Goal: Task Accomplishment & Management: Manage account settings

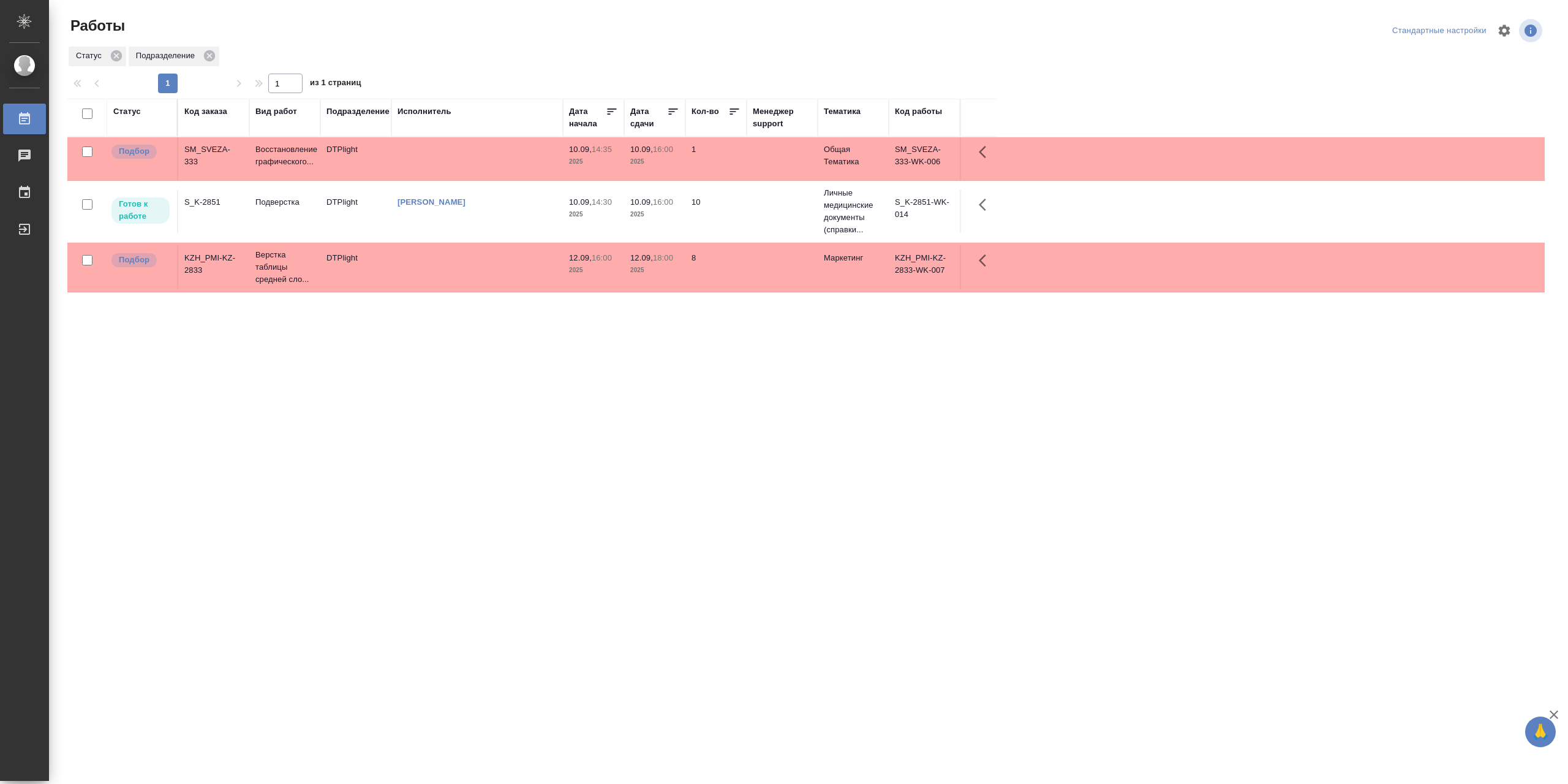
click at [528, 220] on td "[PERSON_NAME]" at bounding box center [477, 211] width 172 height 43
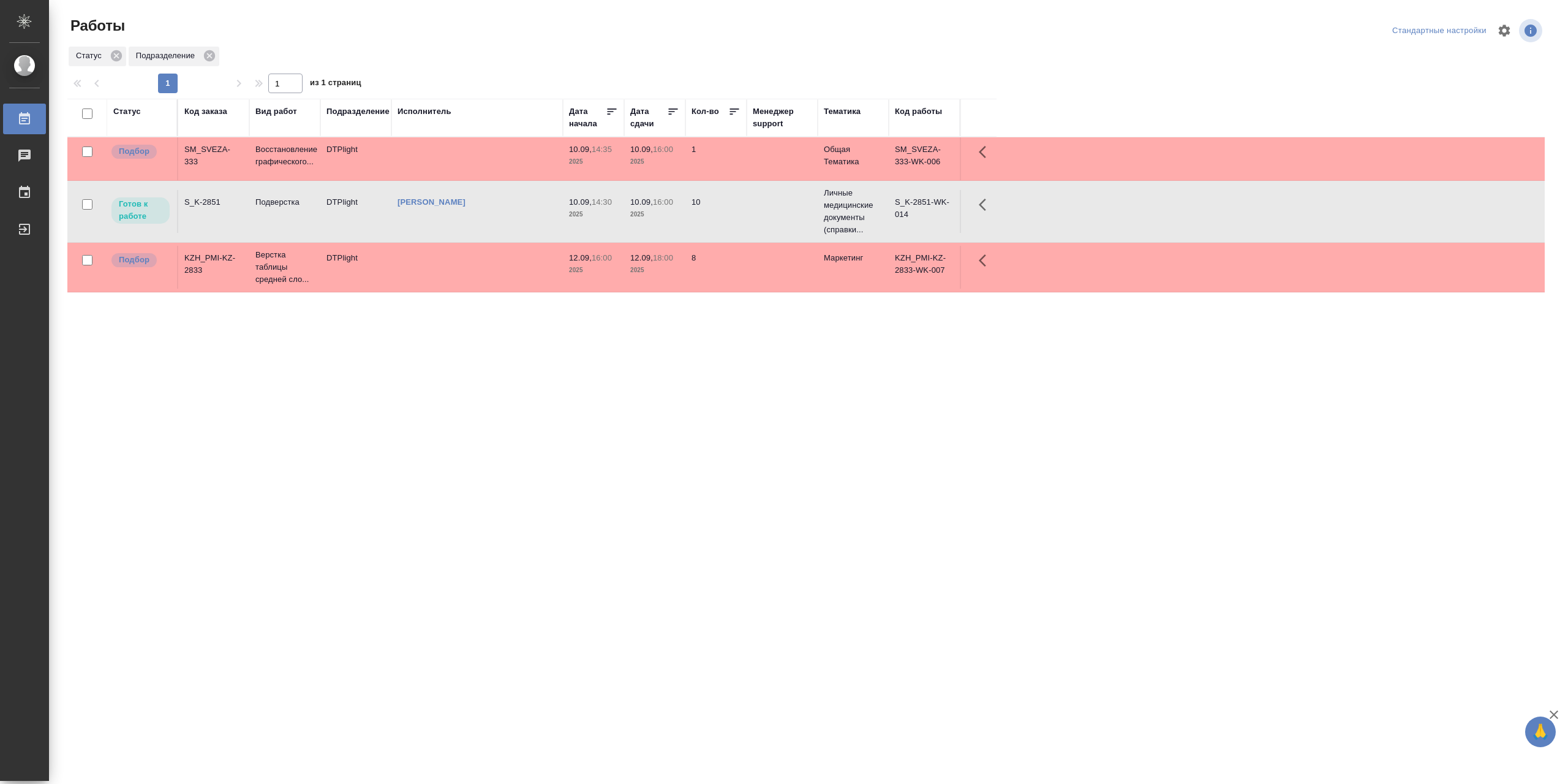
click at [528, 220] on td "[PERSON_NAME]" at bounding box center [477, 211] width 172 height 43
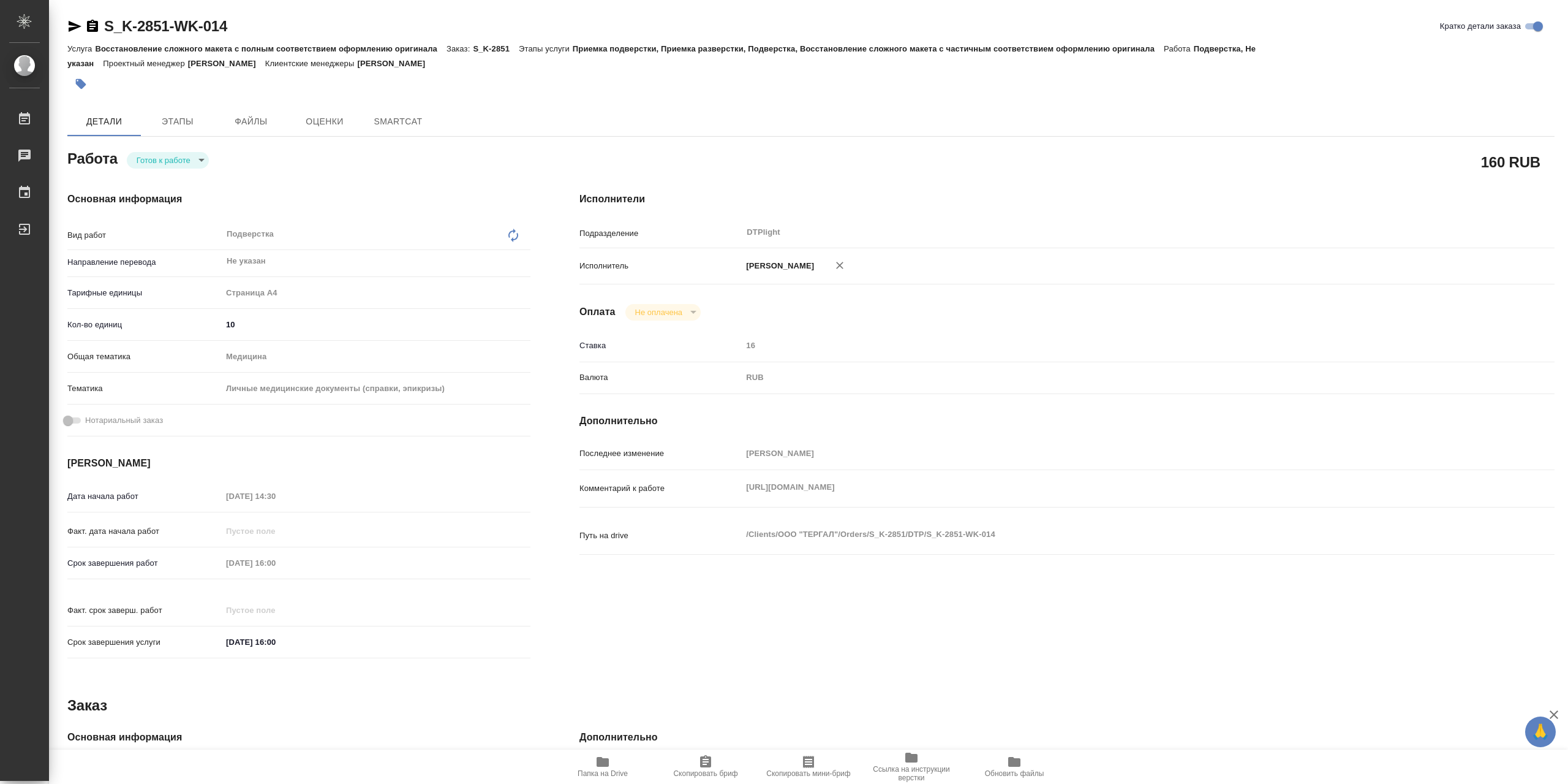
type textarea "x"
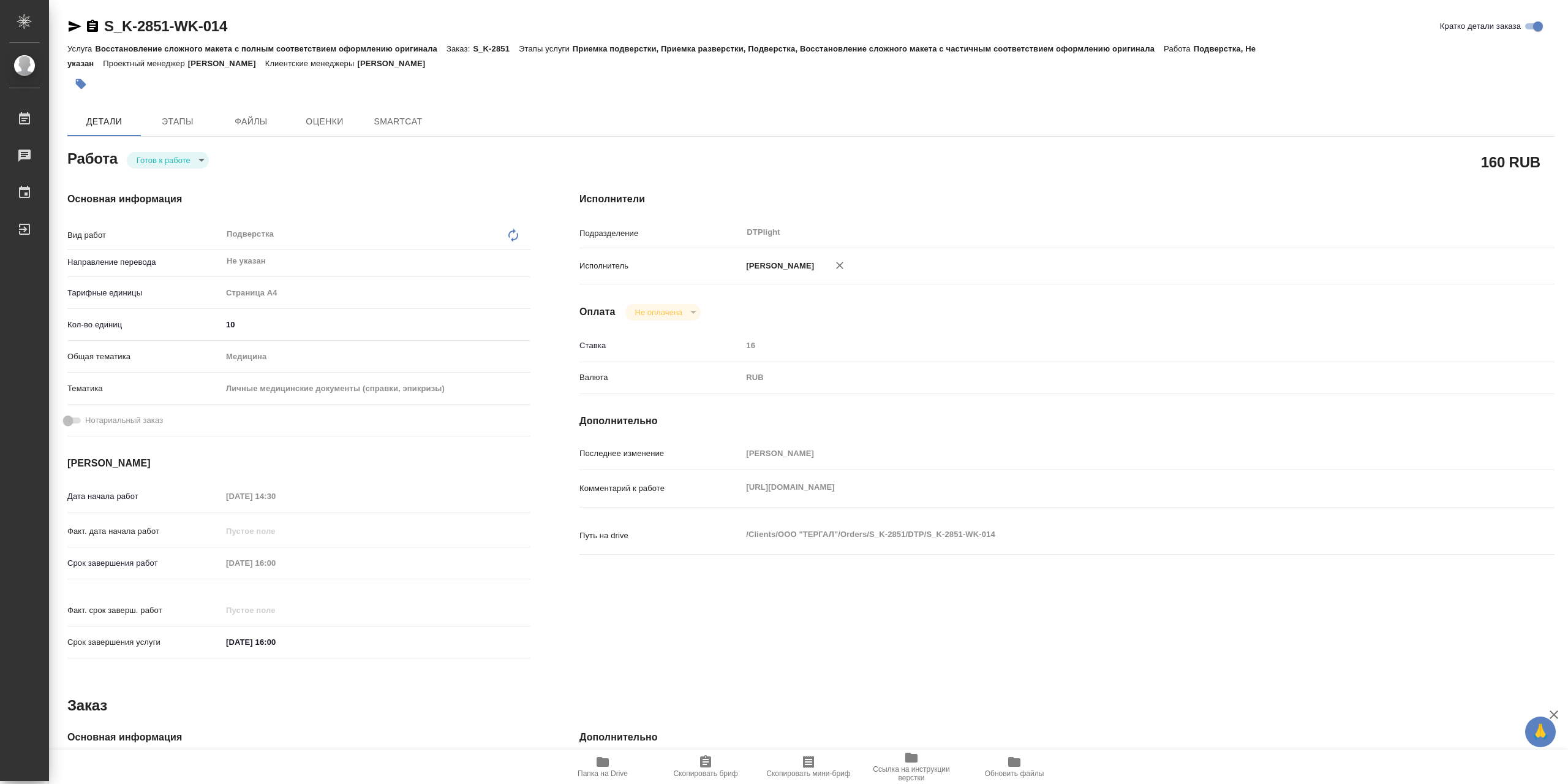
type textarea "x"
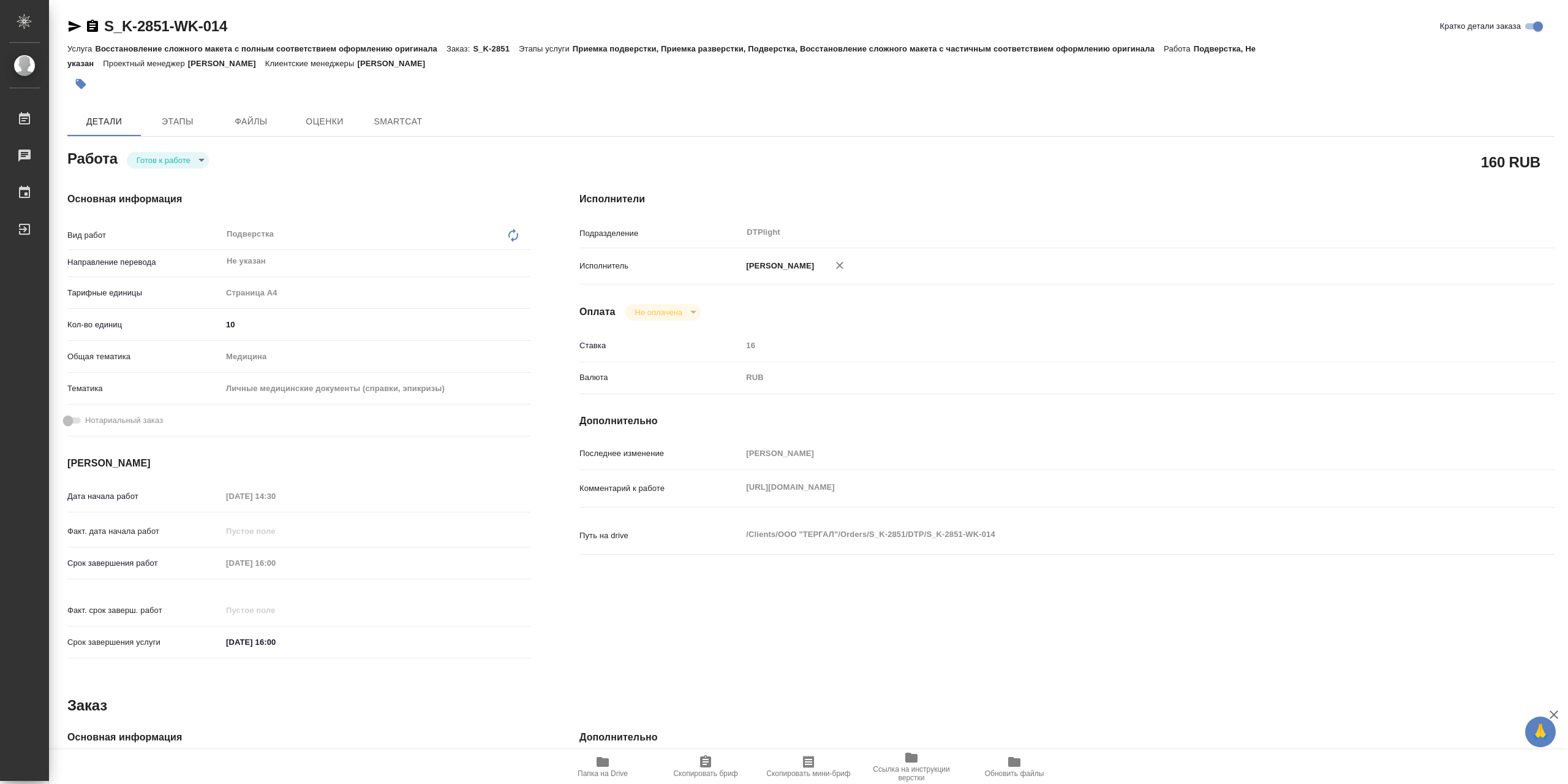
type textarea "x"
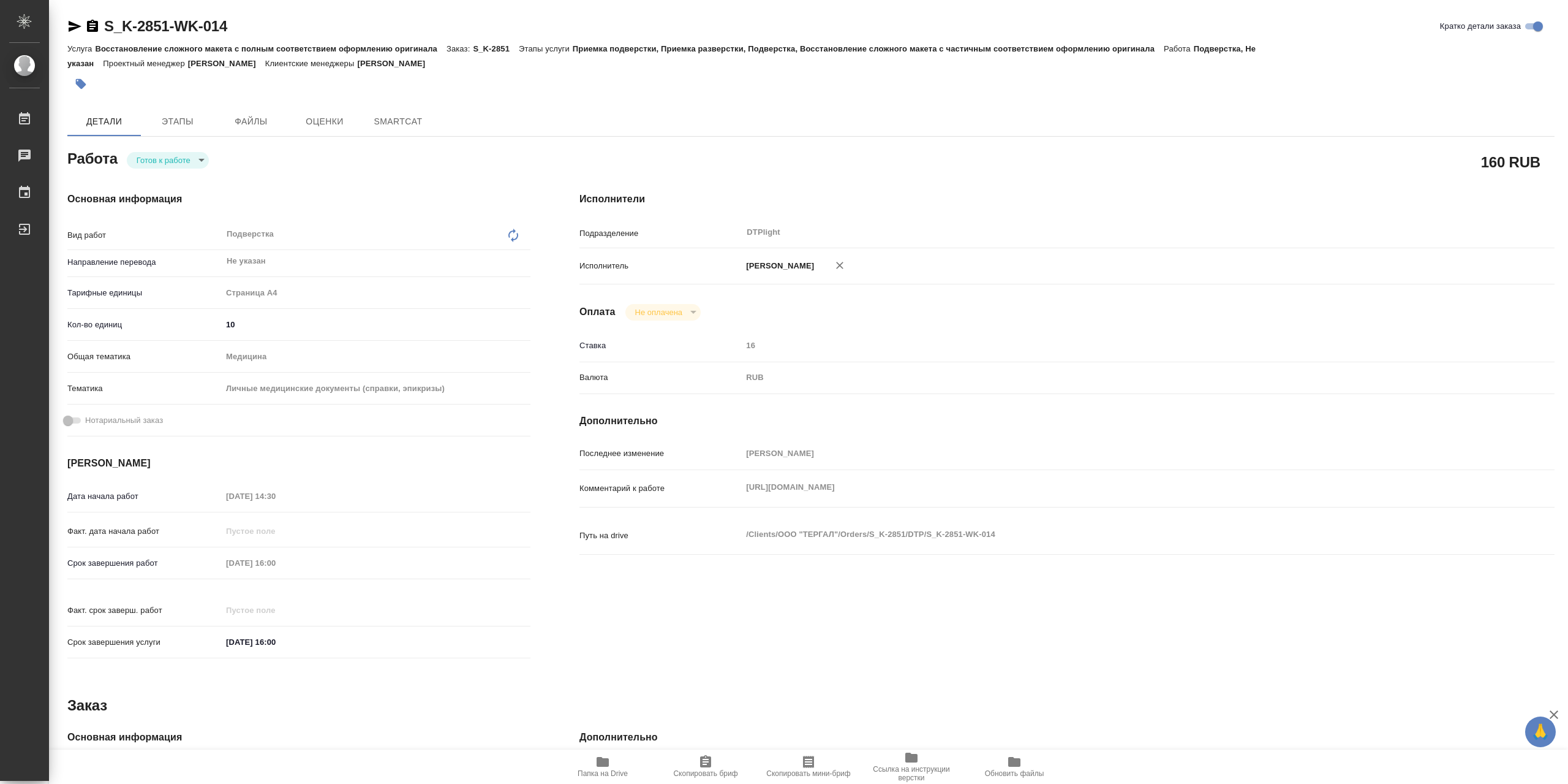
type textarea "x"
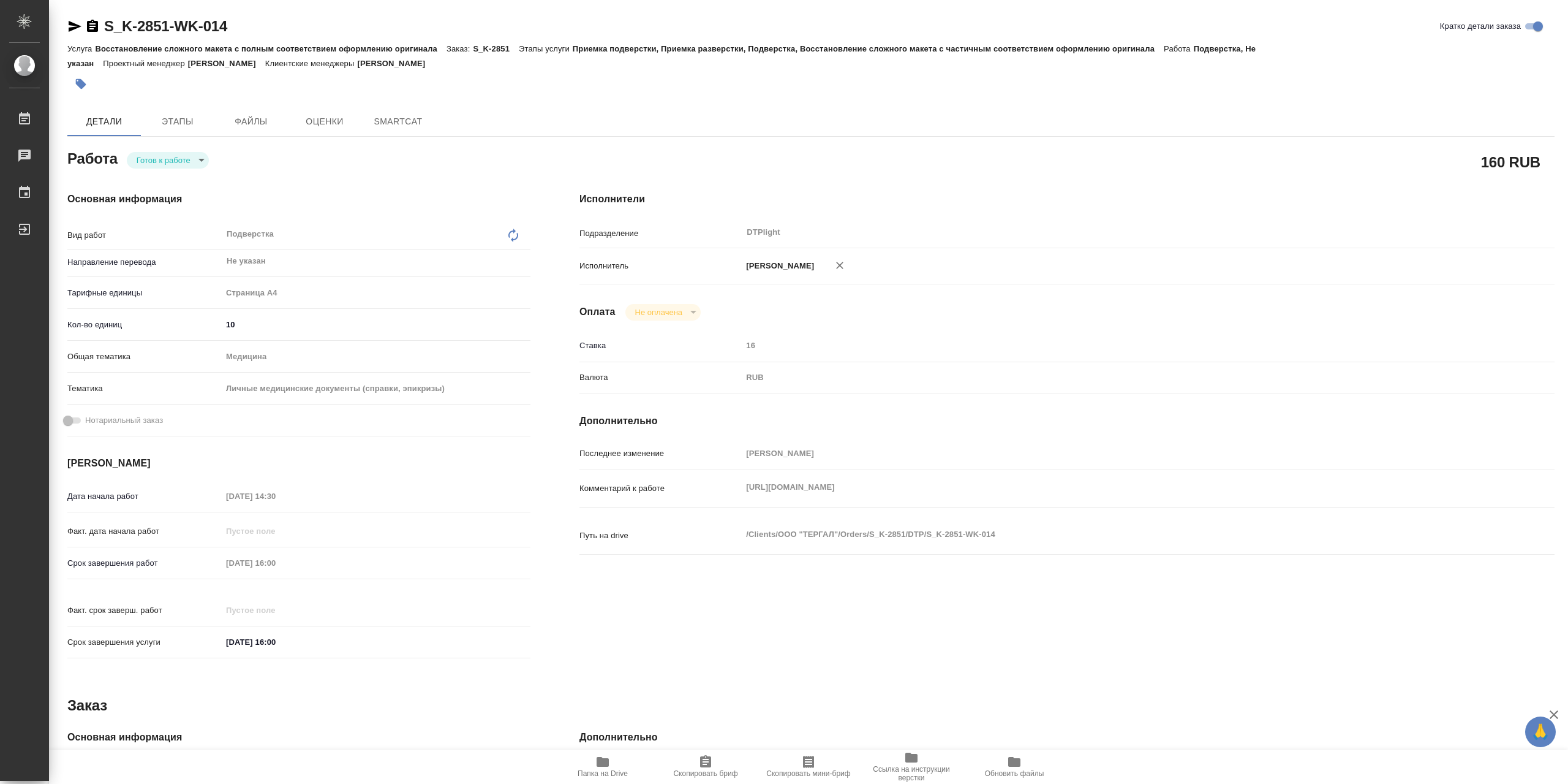
click at [157, 166] on body "🙏 .cls-1 fill:#fff; AWATERA Сархатов Руслан Работы Чаты График Выйти S_K-2851-W…" at bounding box center [784, 392] width 1568 height 784
type textarea "x"
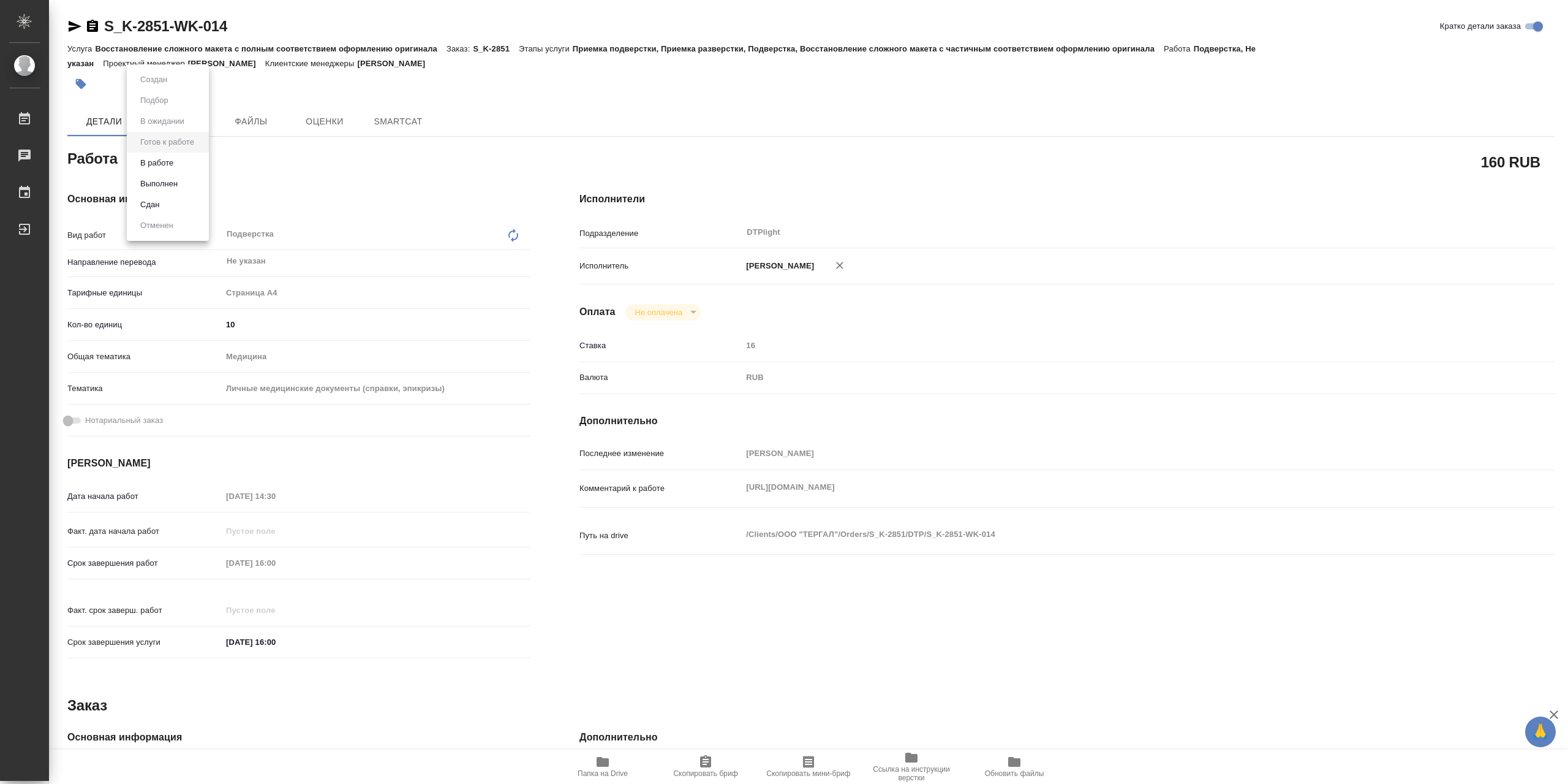
type textarea "x"
click at [170, 171] on li "В работе" at bounding box center [167, 163] width 82 height 21
type textarea "x"
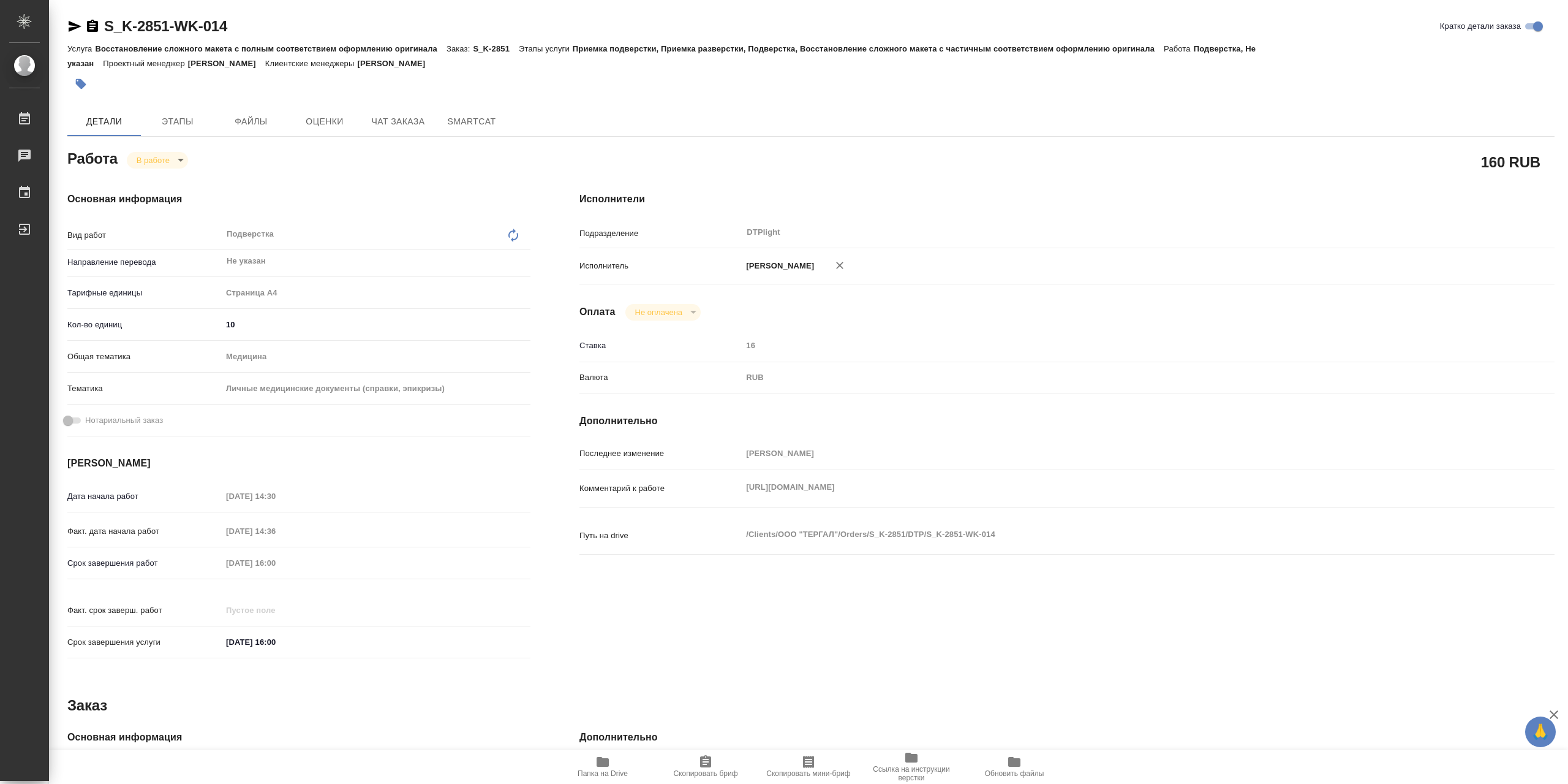
type textarea "x"
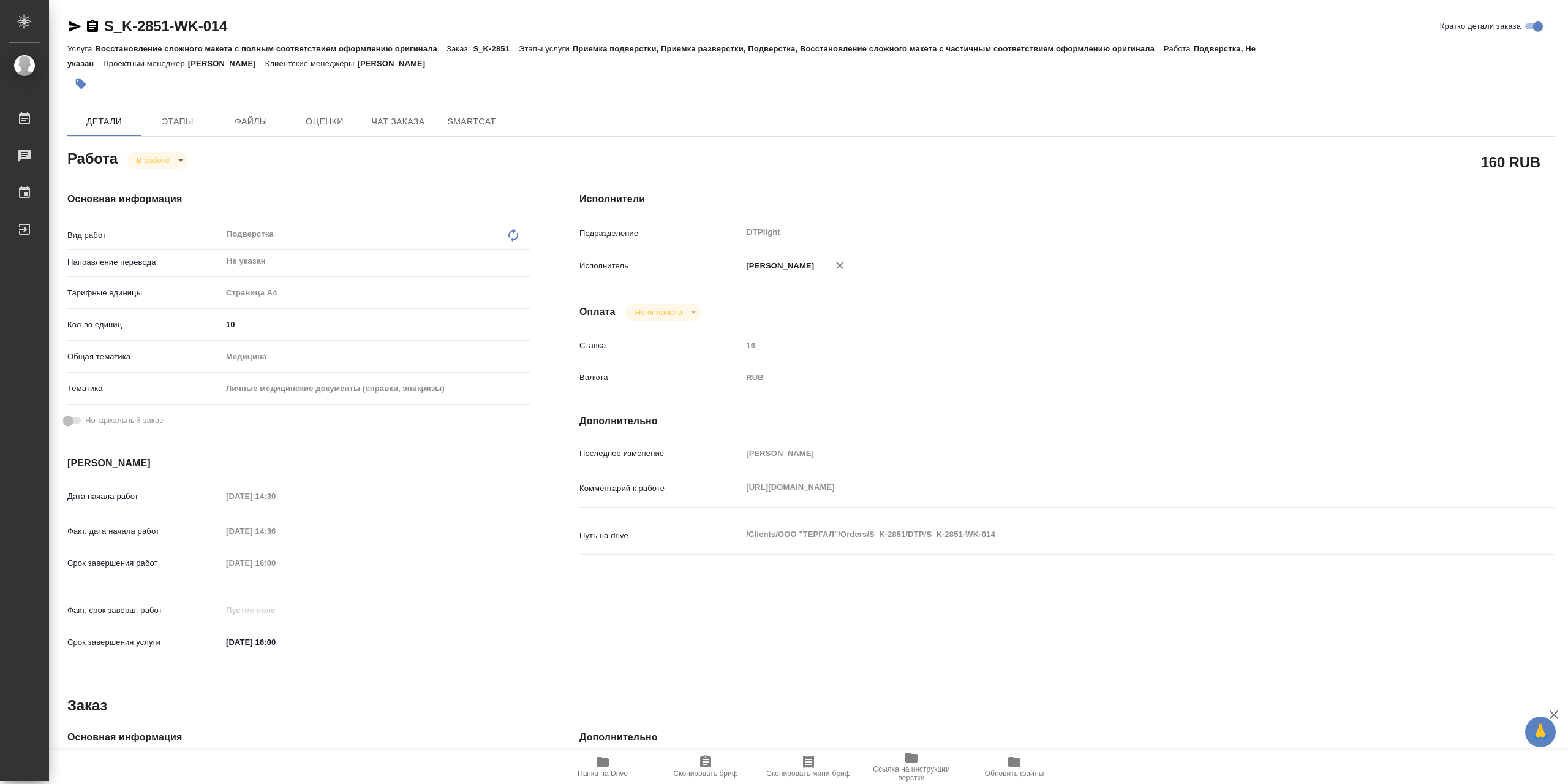
type textarea "x"
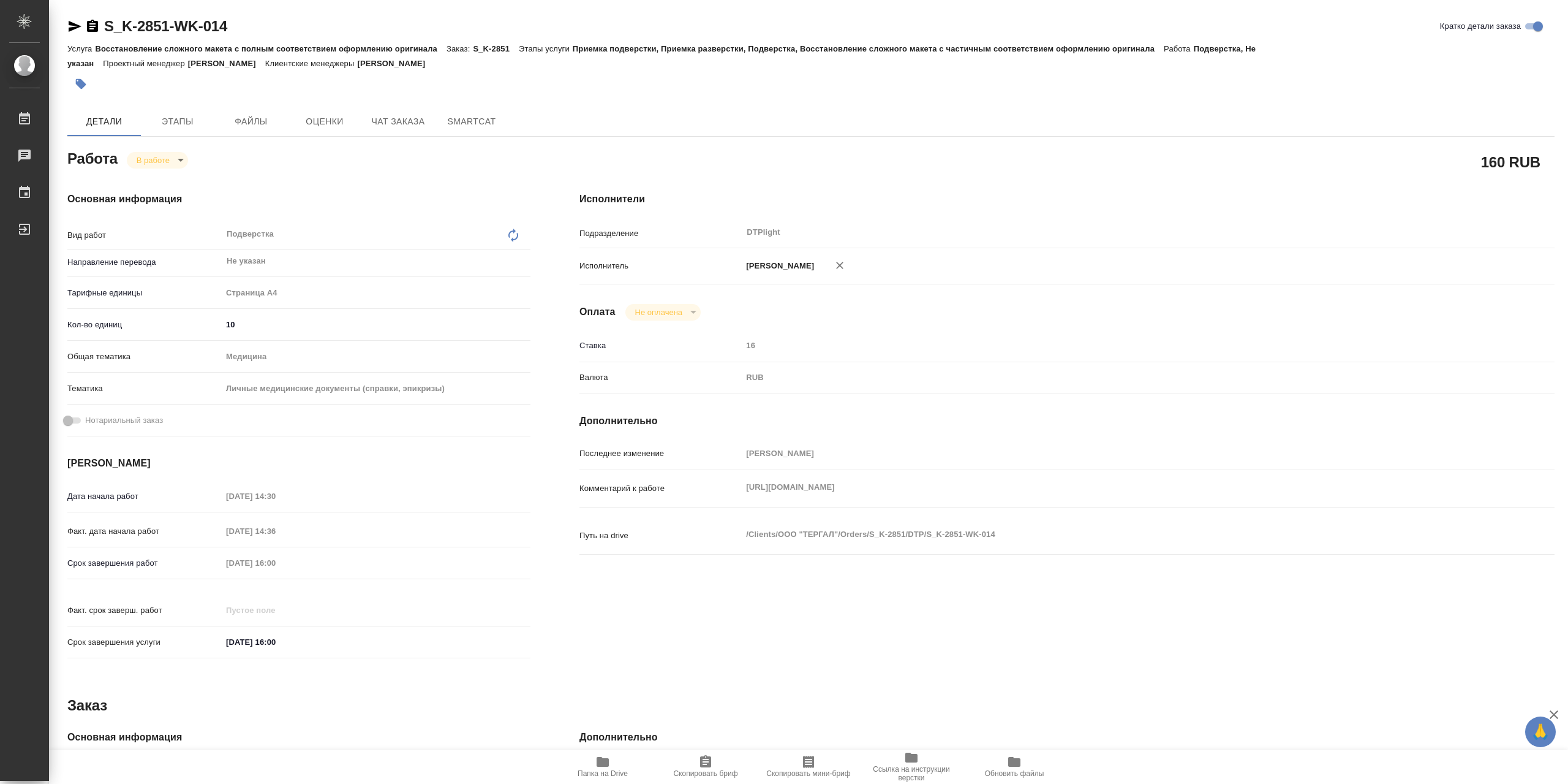
type textarea "x"
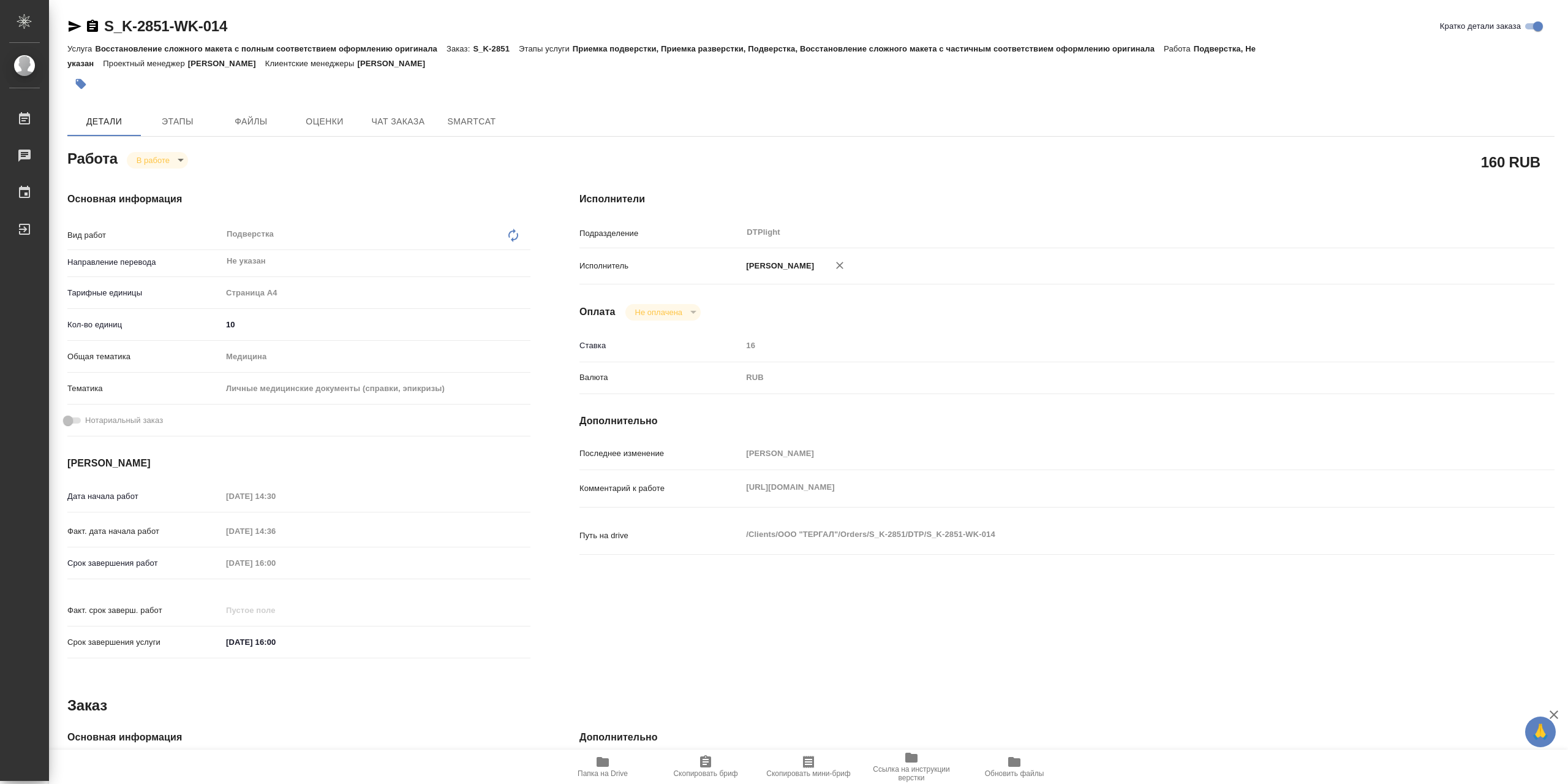
type textarea "x"
click at [672, 529] on div "Последнее изменение Сархатов Руслан Комментарий к работе https://drive.awatera.…" at bounding box center [1067, 506] width 975 height 127
click at [596, 763] on icon "button" at bounding box center [603, 762] width 15 height 15
click at [79, 27] on icon "button" at bounding box center [74, 27] width 13 height 11
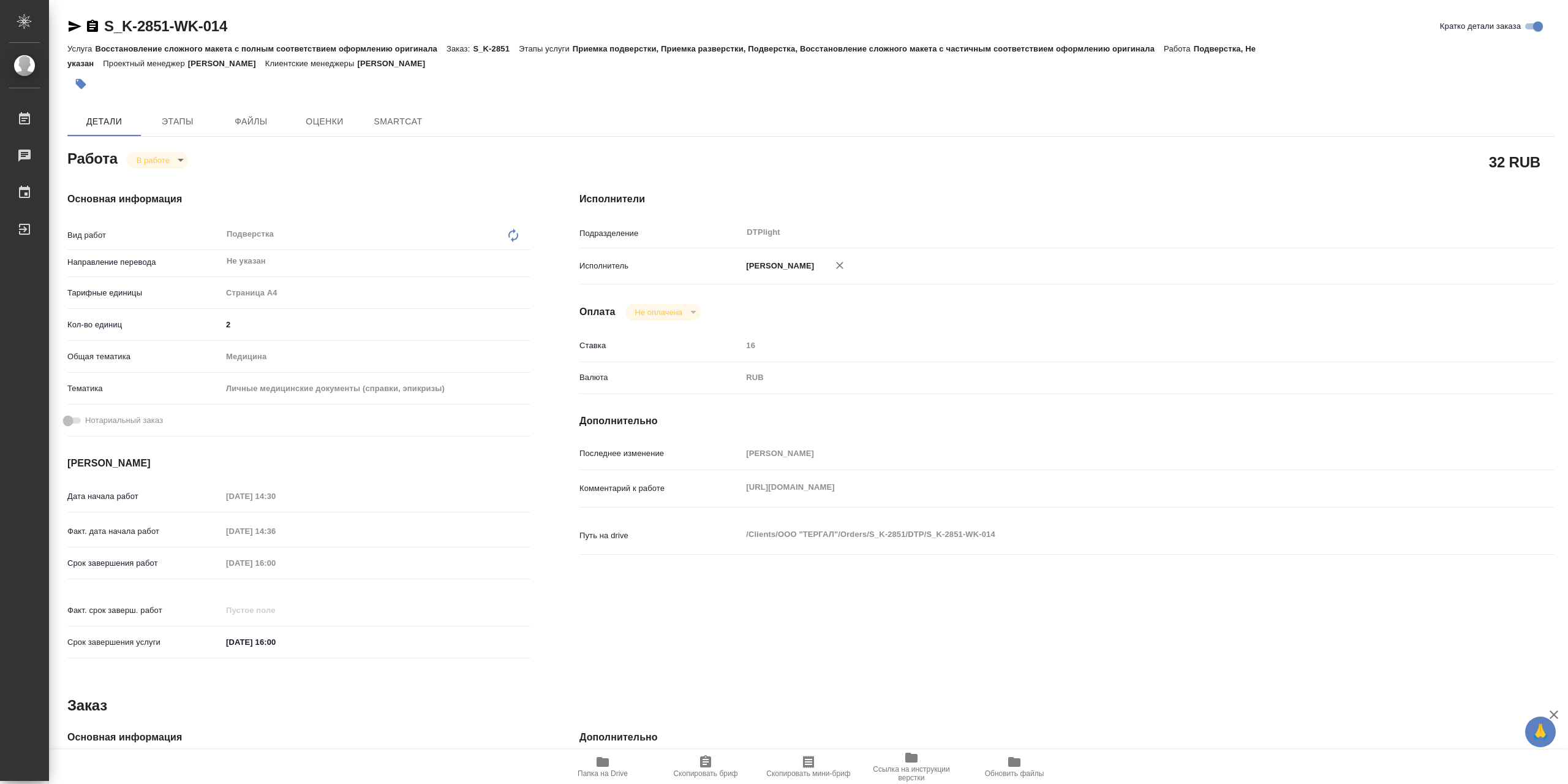
type textarea "x"
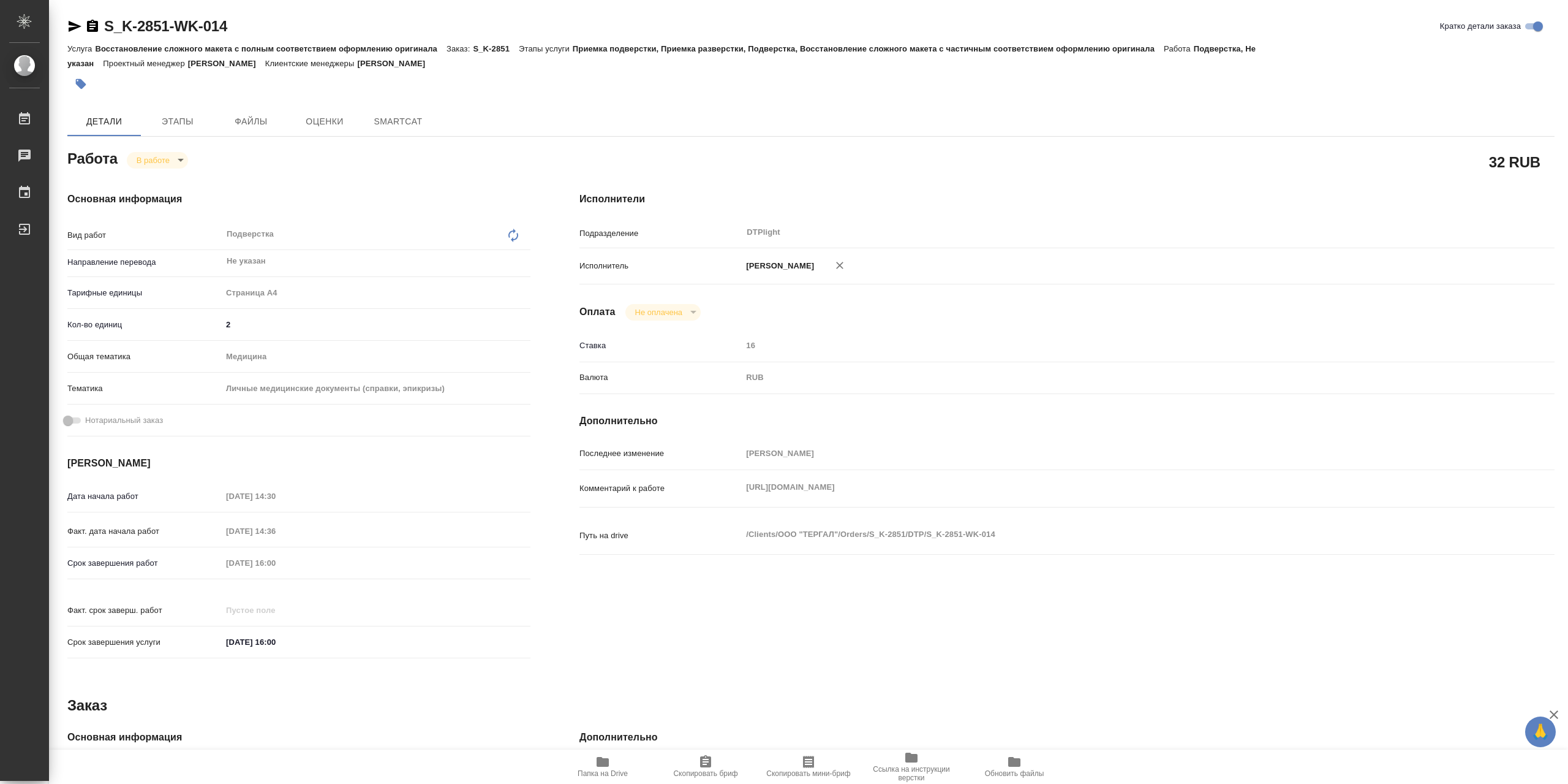
type textarea "x"
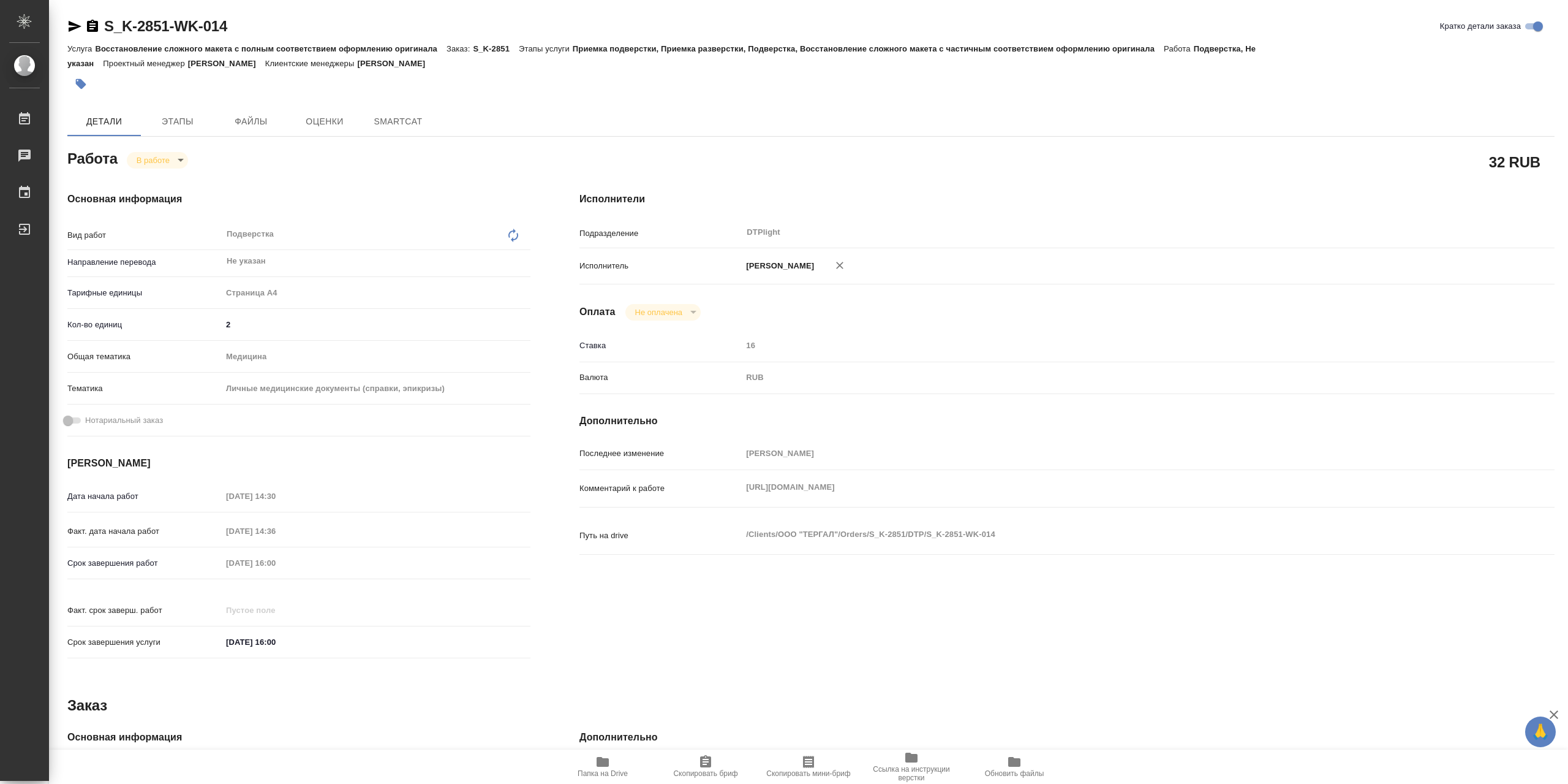
type textarea "x"
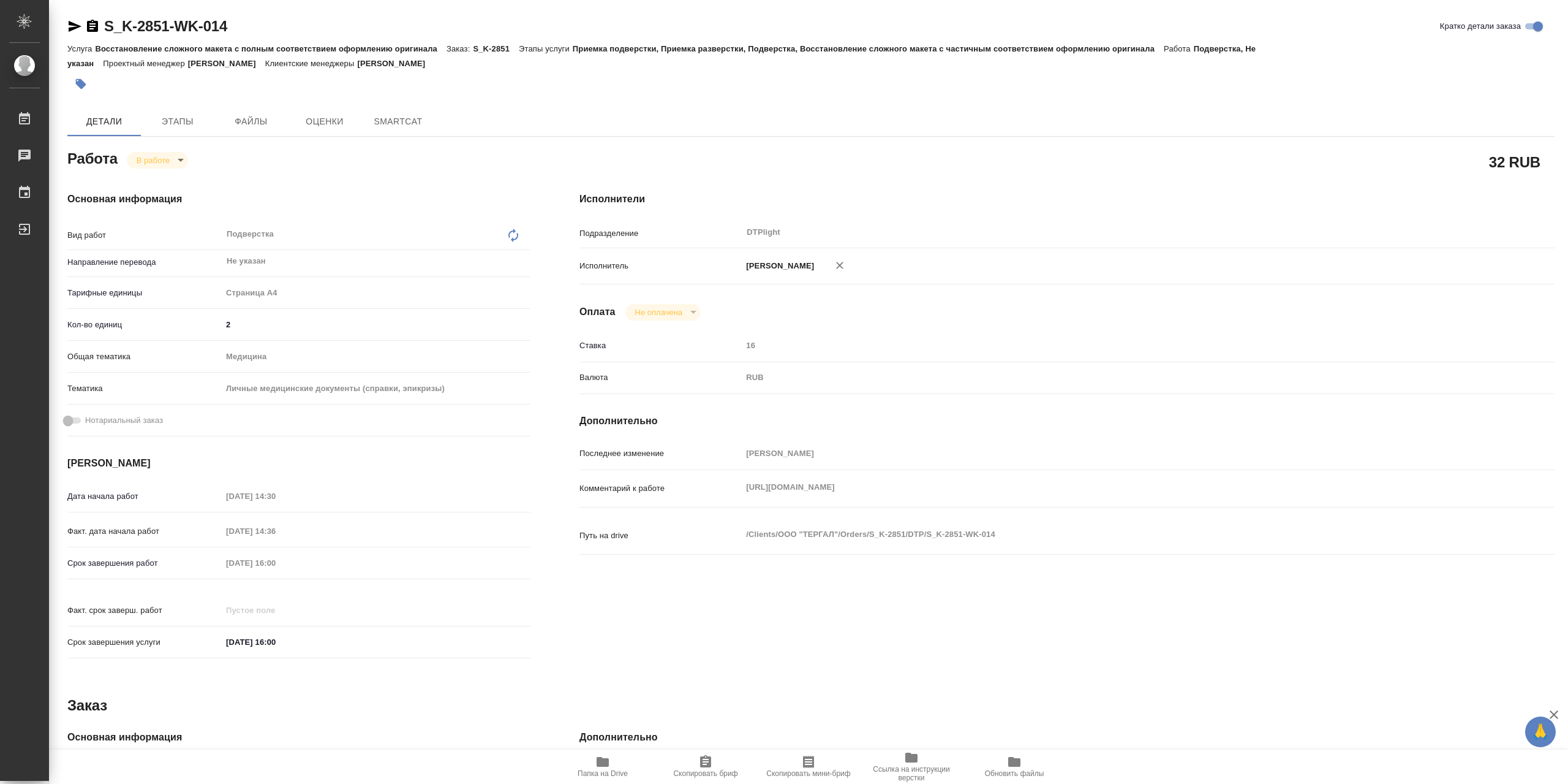
type textarea "x"
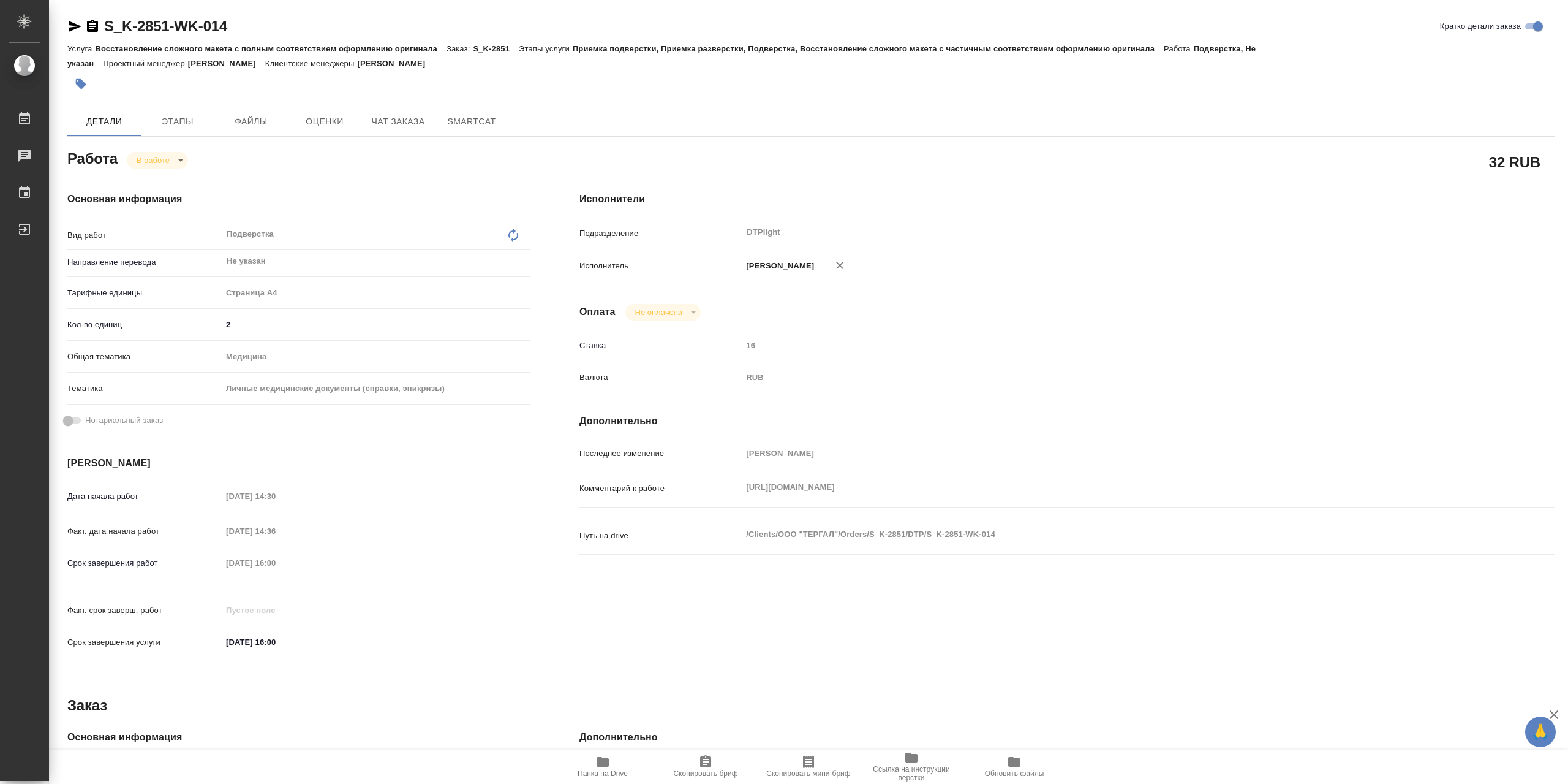
type textarea "x"
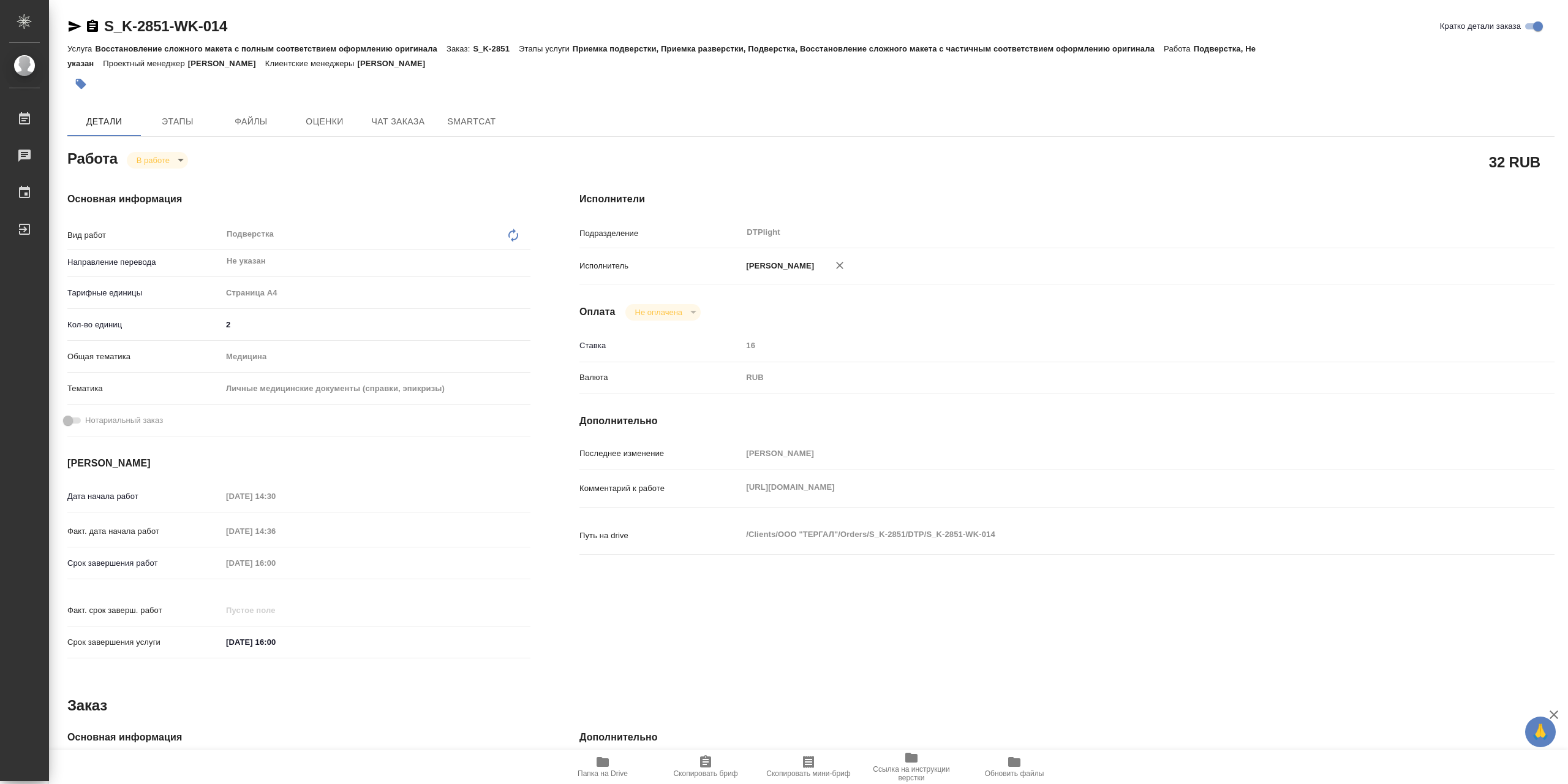
type textarea "x"
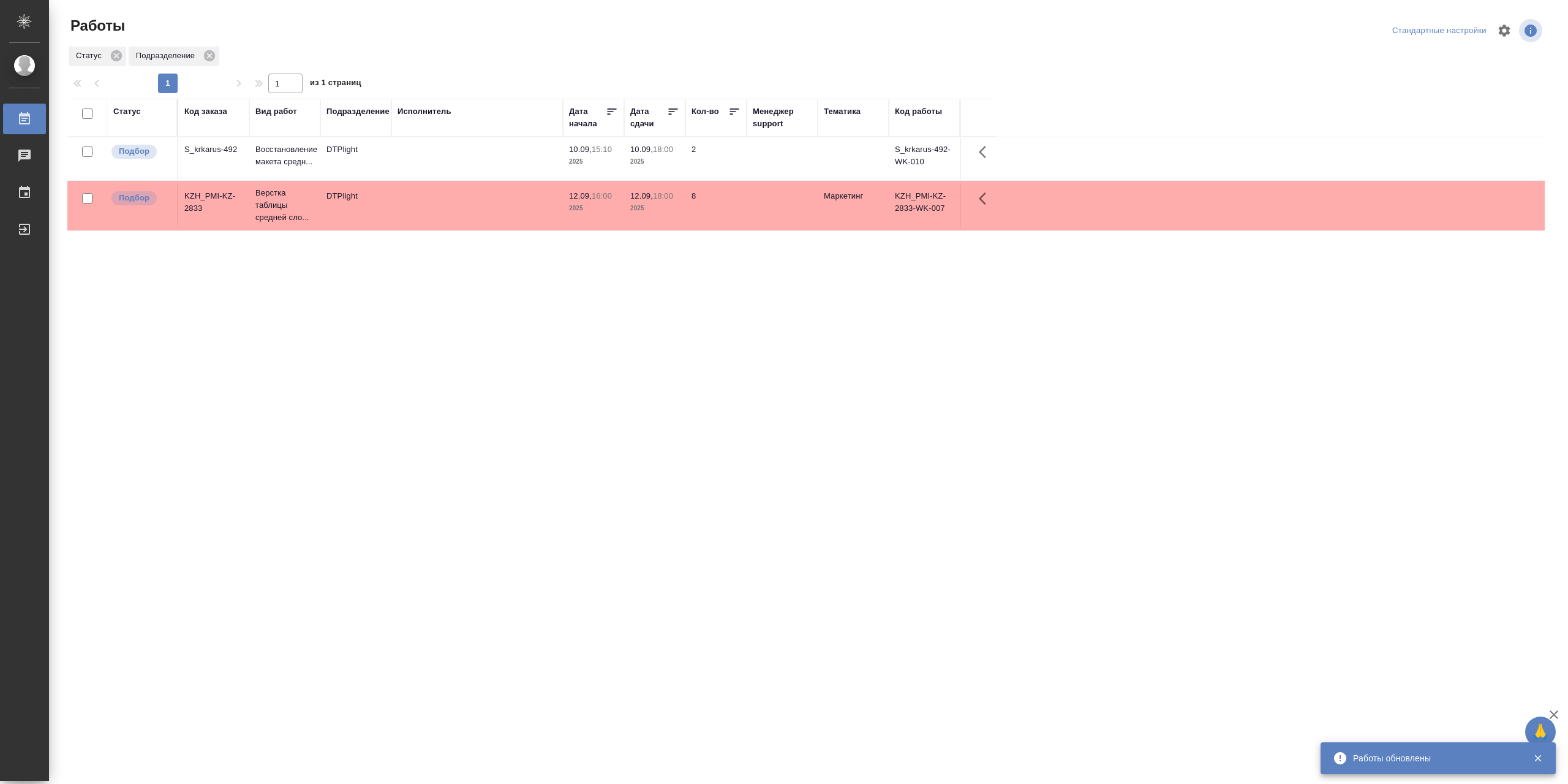
click at [523, 156] on td at bounding box center [477, 159] width 172 height 43
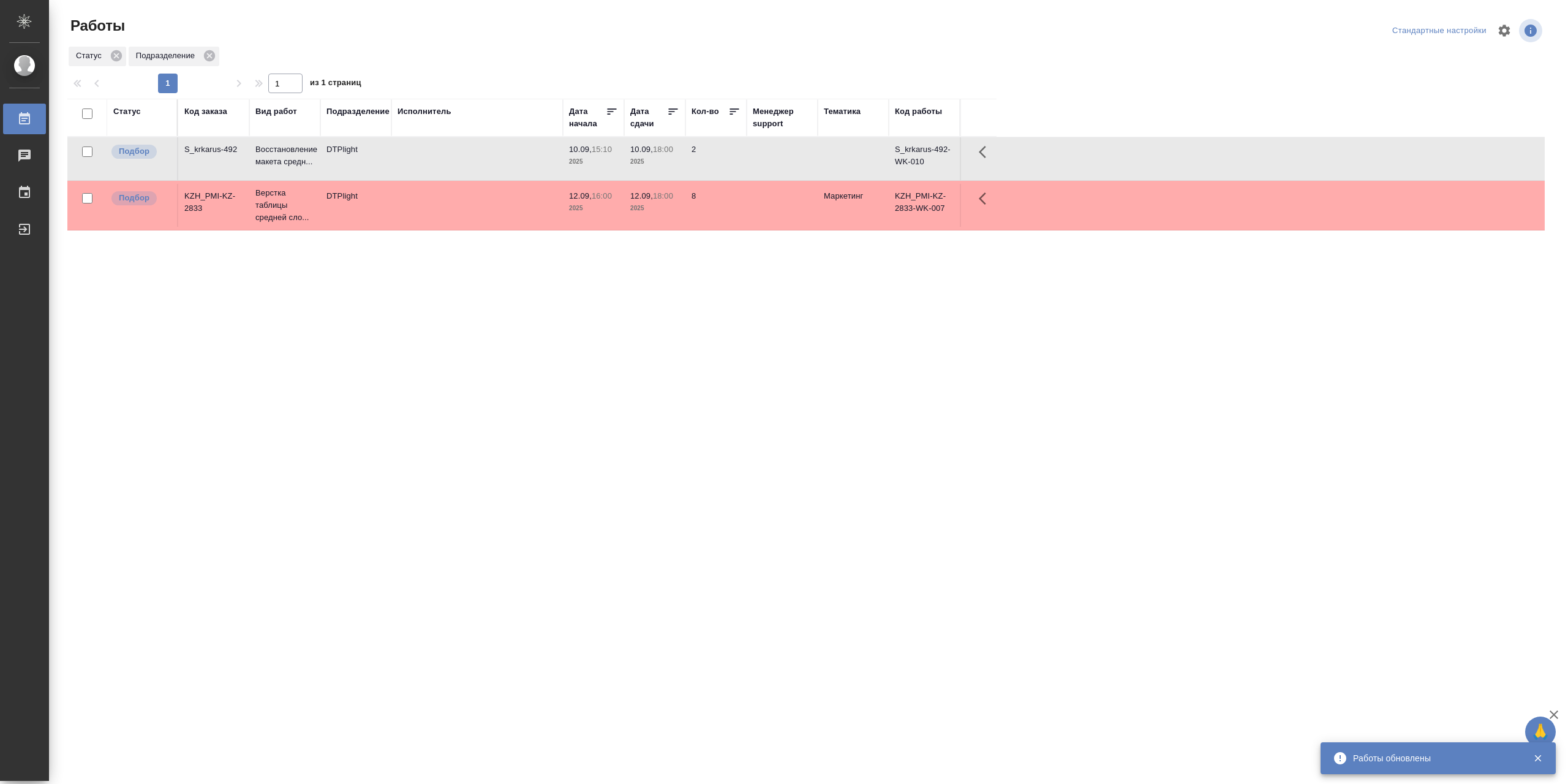
click at [521, 155] on td at bounding box center [477, 159] width 172 height 43
click at [521, 154] on td at bounding box center [477, 159] width 172 height 43
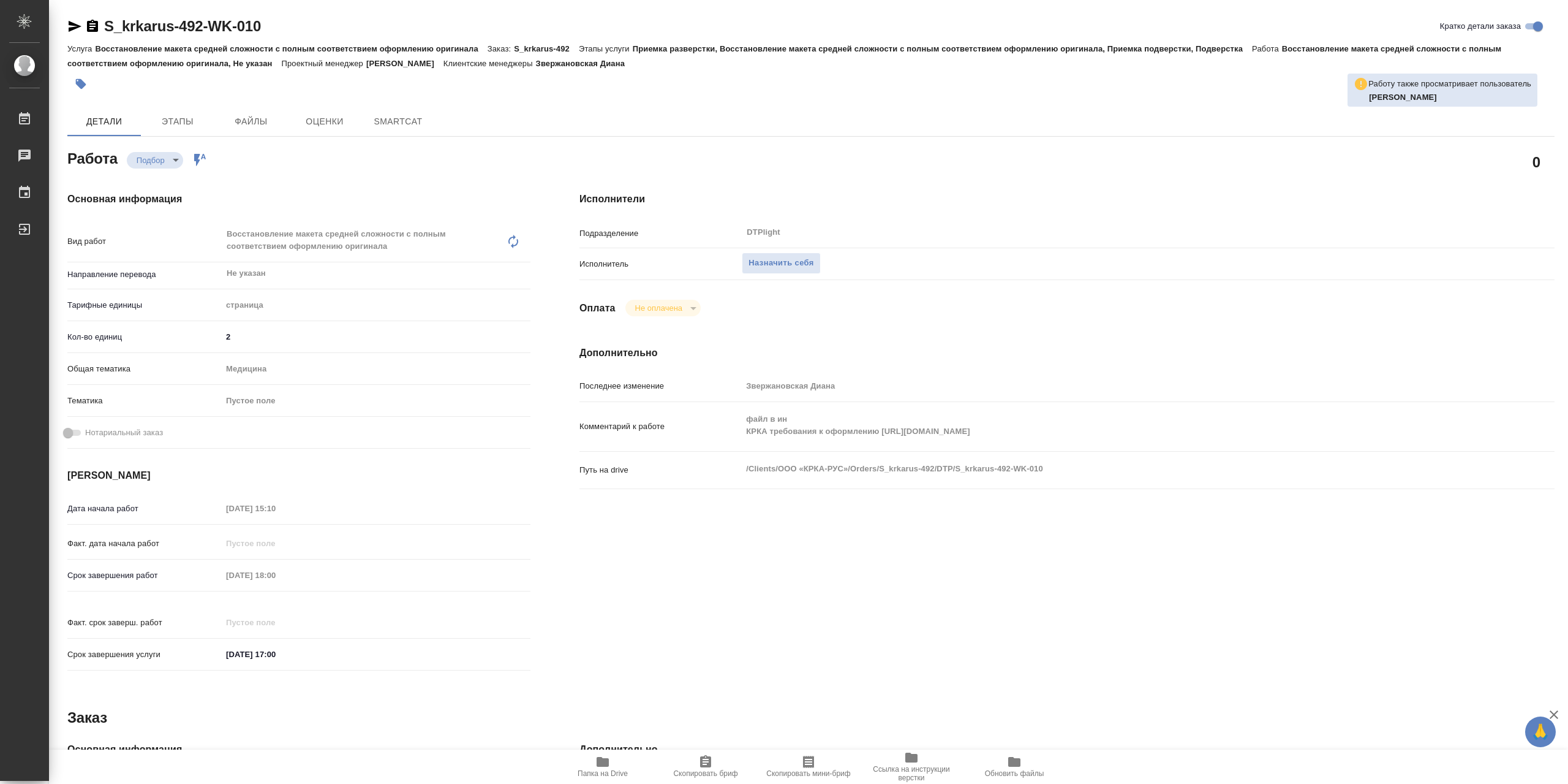
type textarea "x"
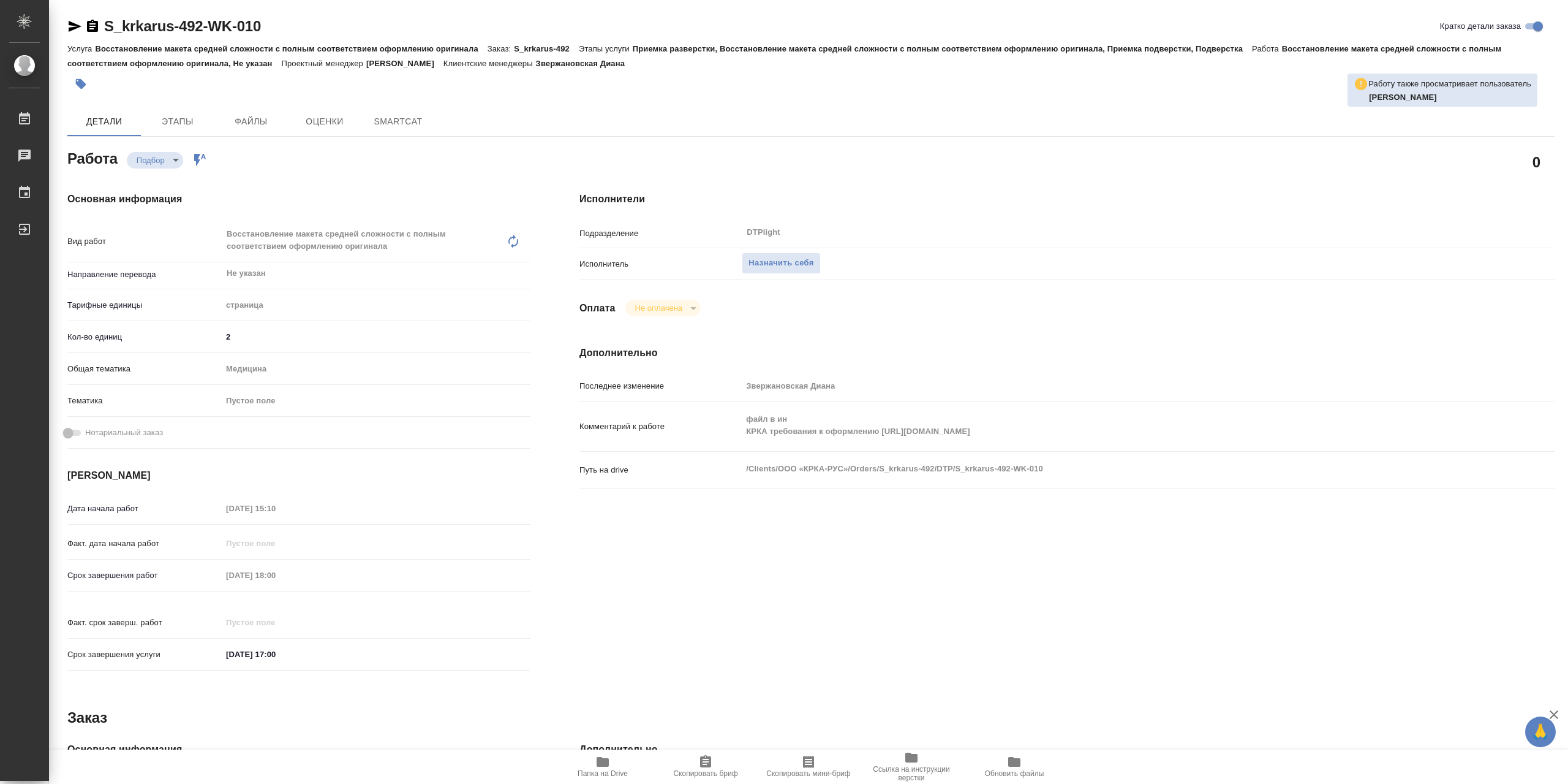
type textarea "x"
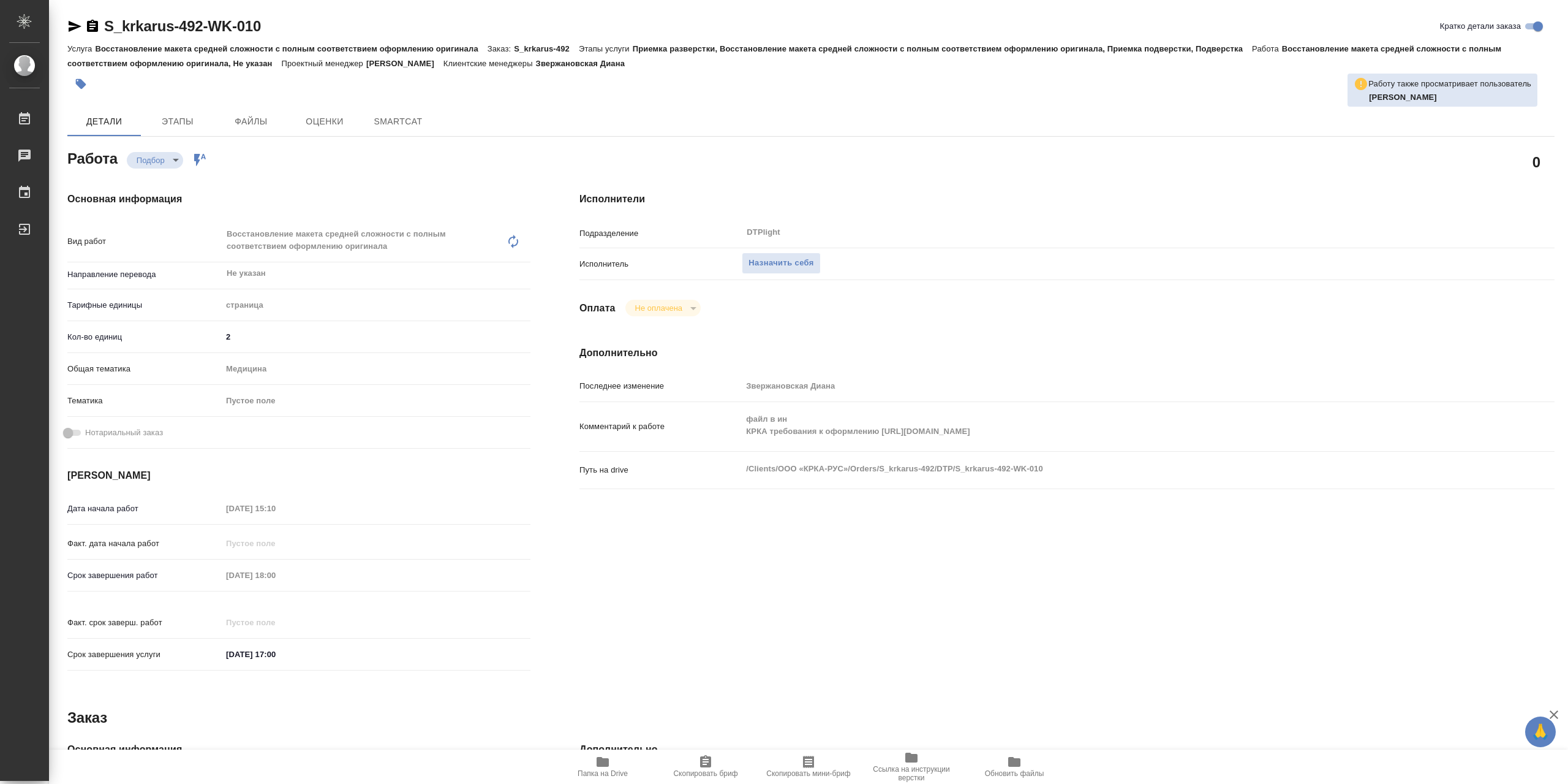
type textarea "x"
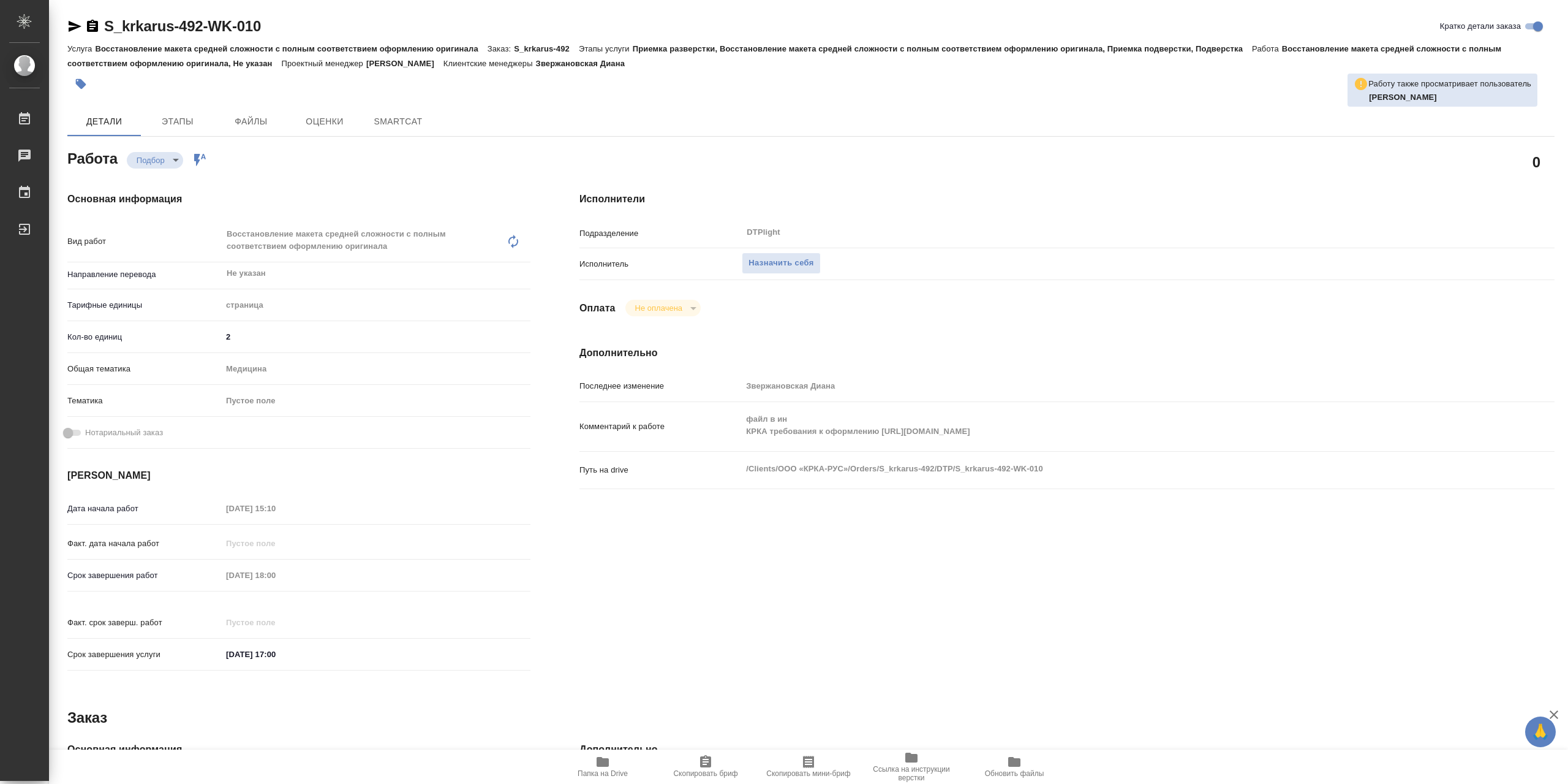
type textarea "x"
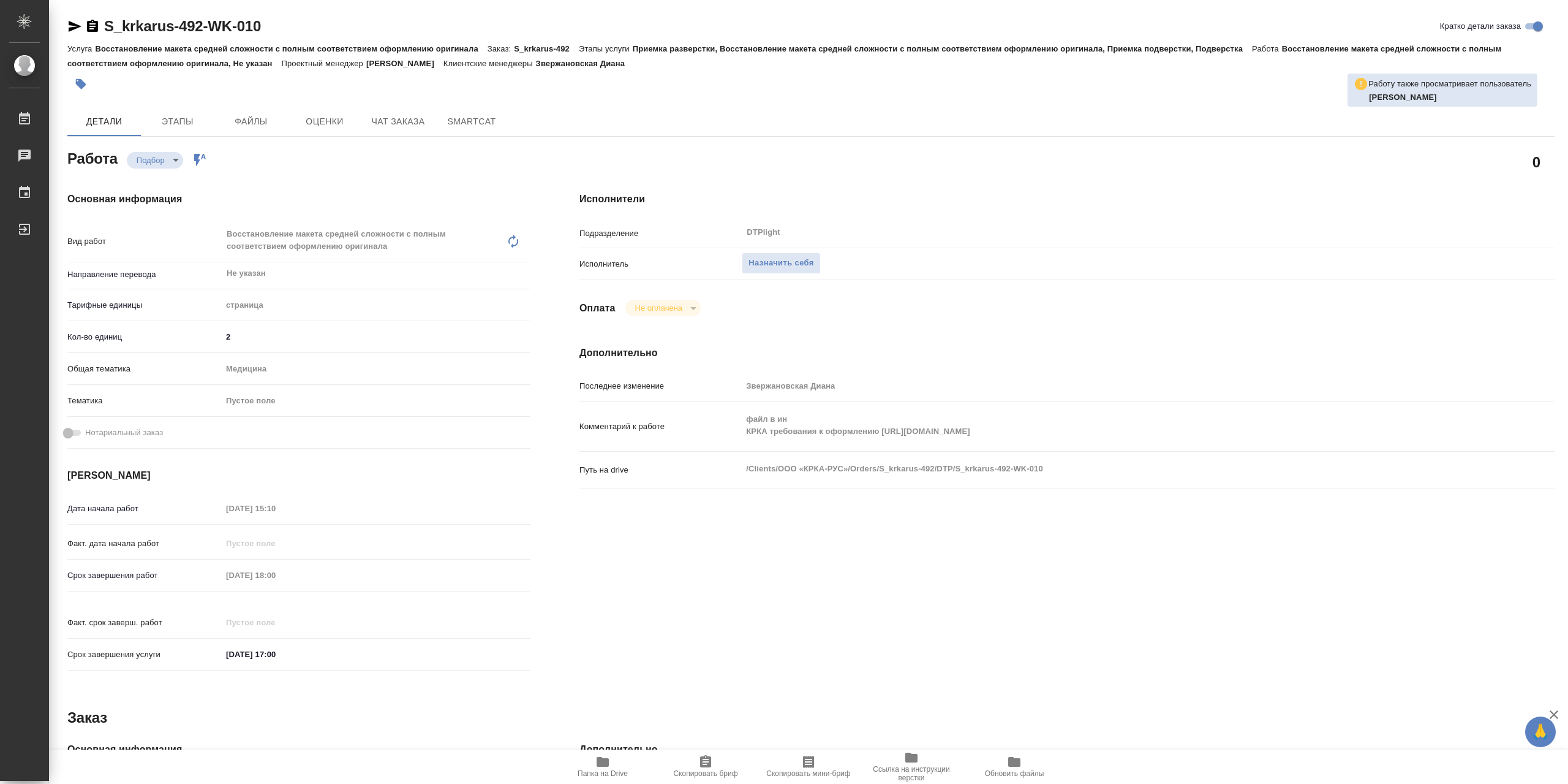
type textarea "x"
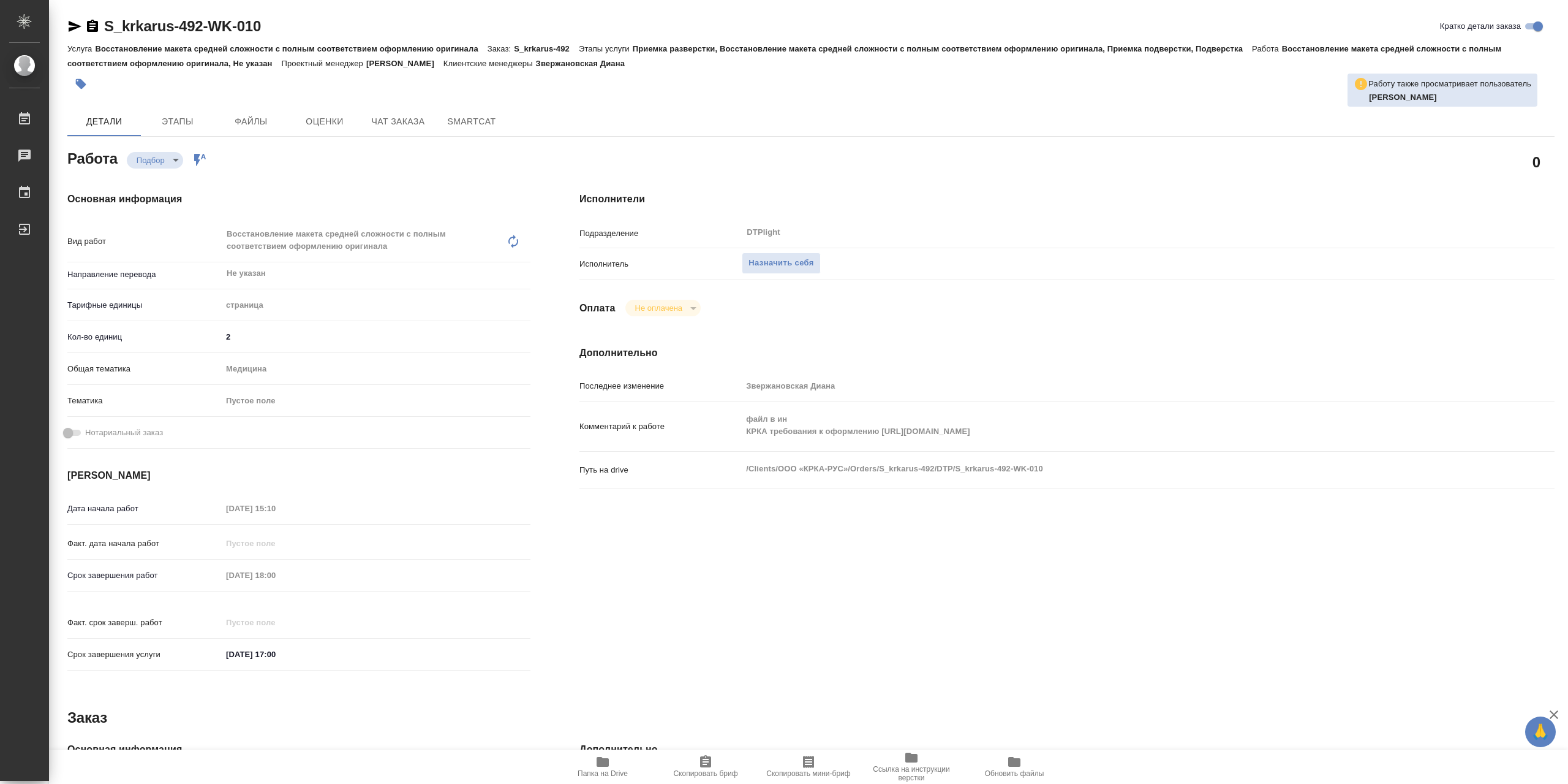
type textarea "x"
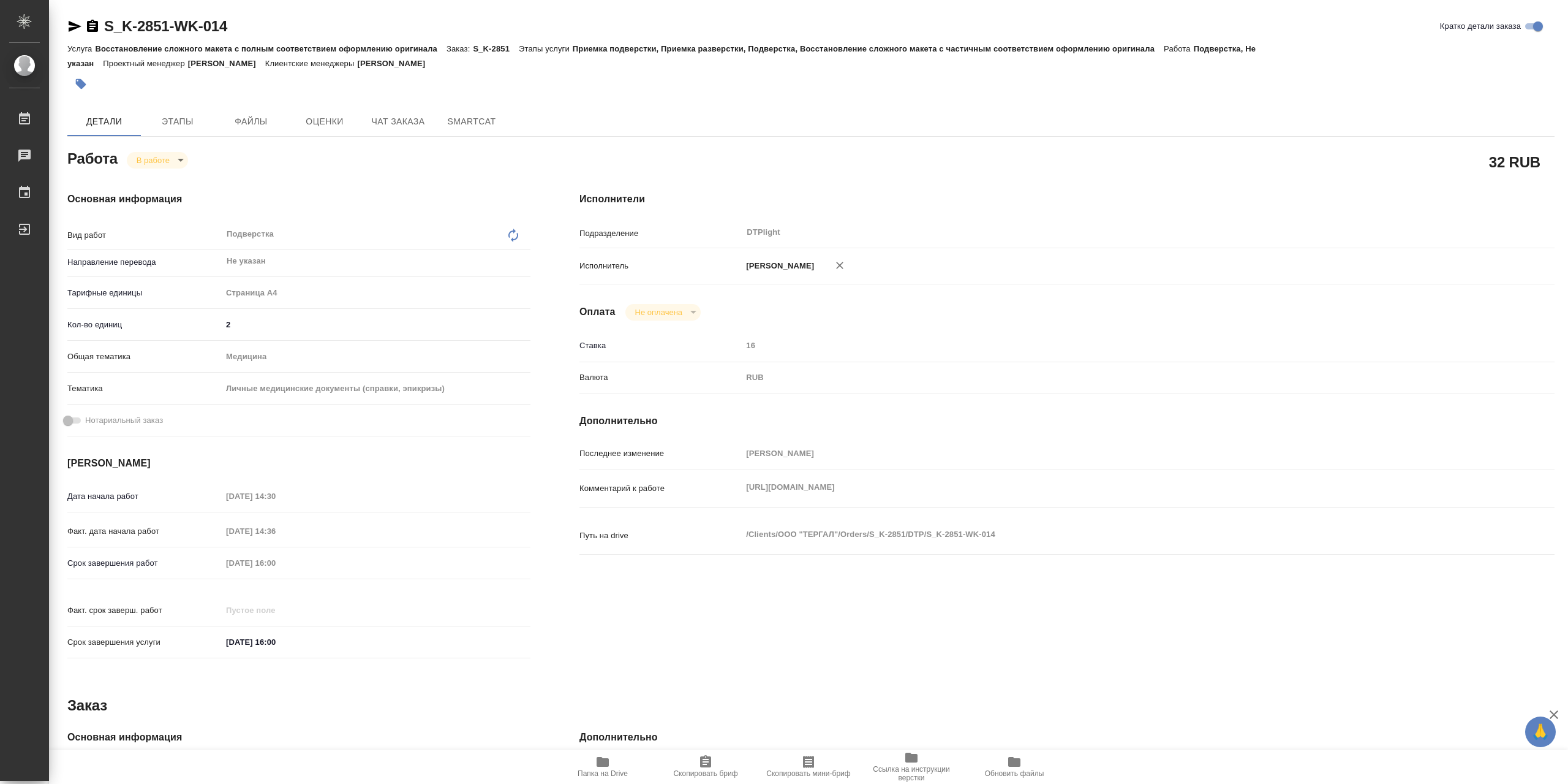
click at [607, 756] on icon "button" at bounding box center [603, 762] width 15 height 15
drag, startPoint x: 162, startPoint y: 174, endPoint x: 163, endPoint y: 166, distance: 8.1
click at [162, 172] on div "Основная информация Вид работ Подверстка x ​ Направление перевода Не указан ​ Т…" at bounding box center [298, 429] width 512 height 524
click at [164, 164] on body "🙏 .cls-1 fill:#fff; AWATERA Сархатов Руслан Работы 0 Чаты График Выйти S_K-2851…" at bounding box center [784, 392] width 1568 height 784
drag, startPoint x: 185, startPoint y: 183, endPoint x: 202, endPoint y: 180, distance: 17.3
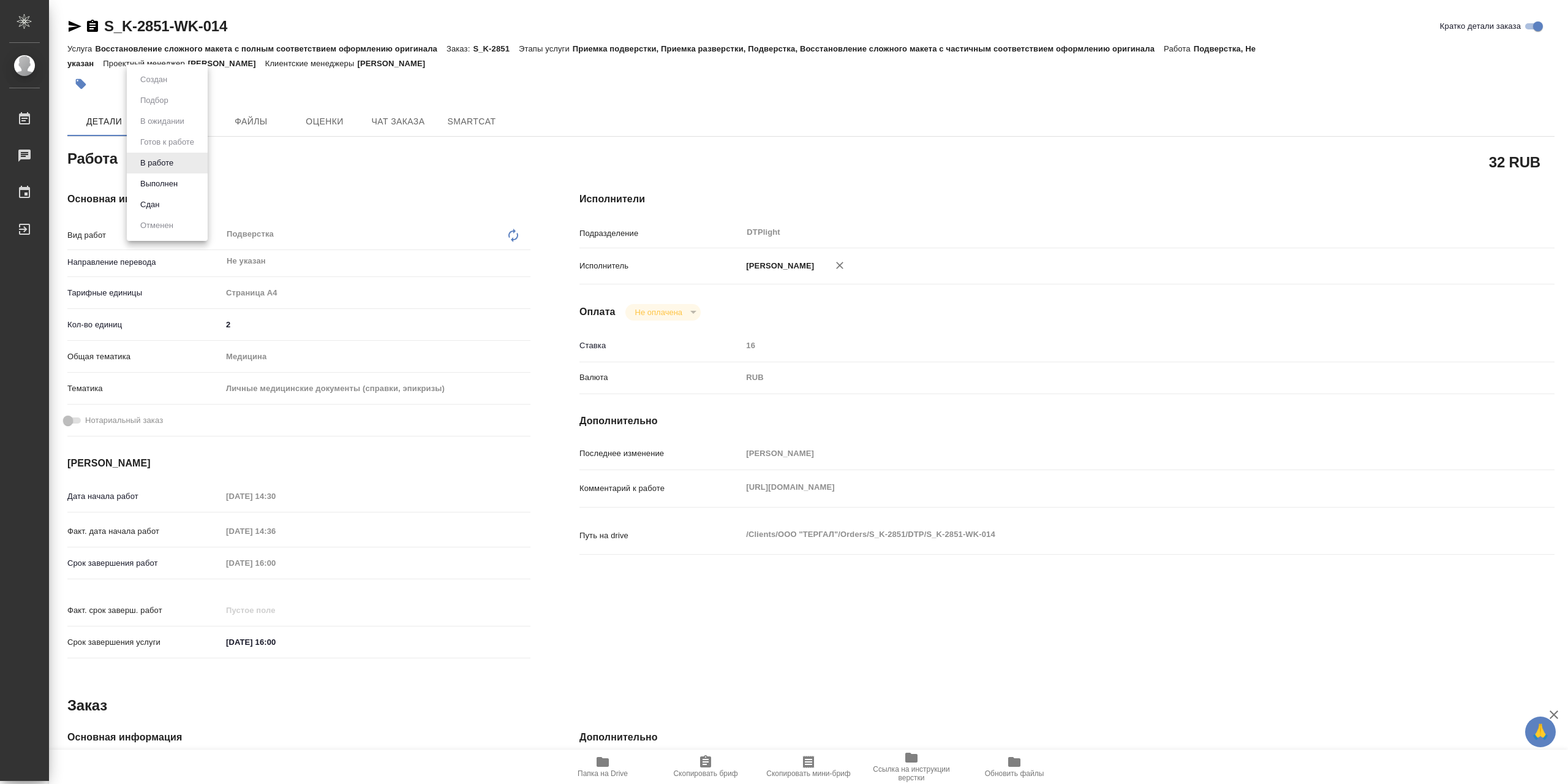
click at [188, 183] on li "Выполнен" at bounding box center [166, 184] width 81 height 21
type textarea "x"
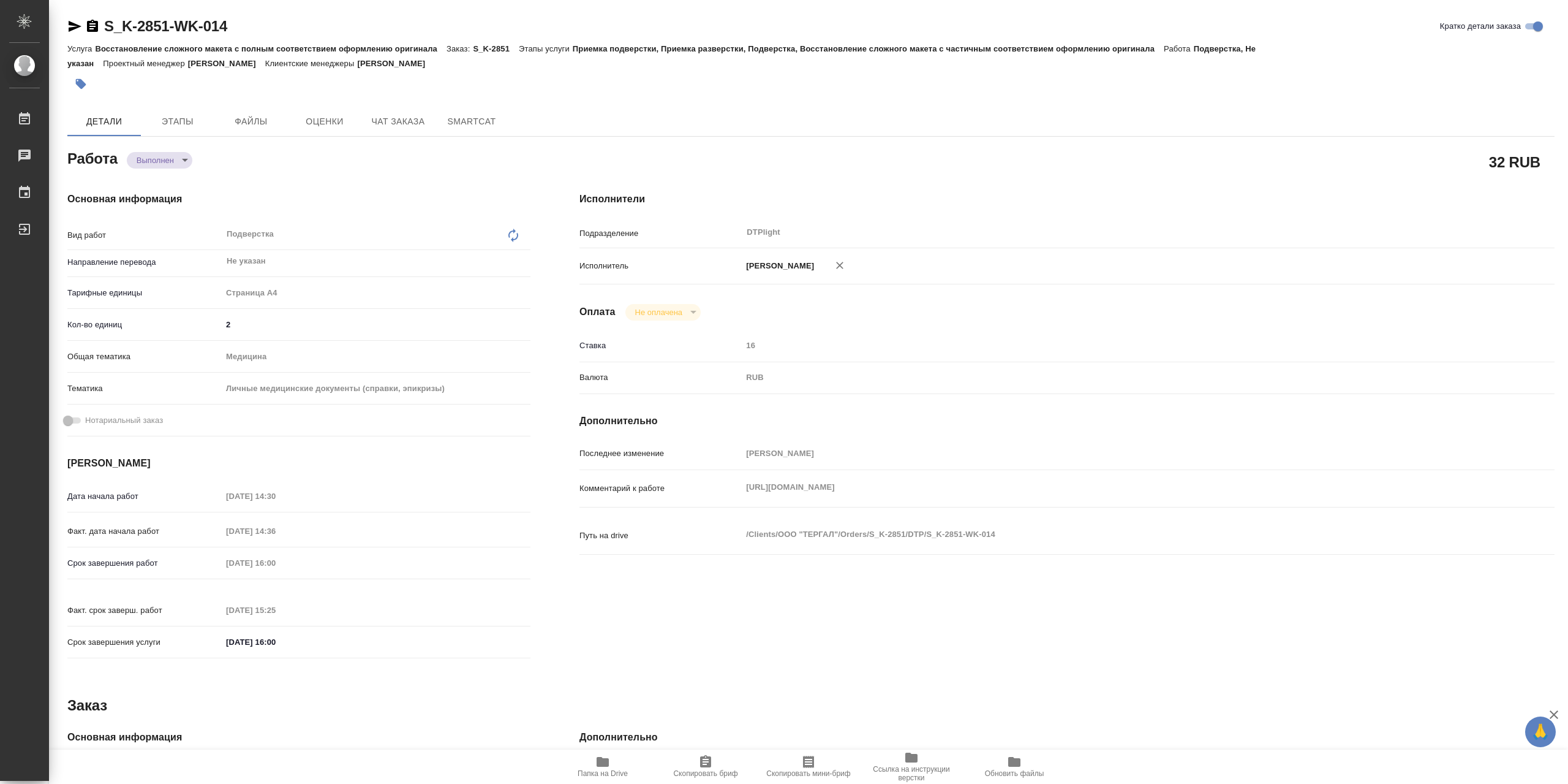
type textarea "x"
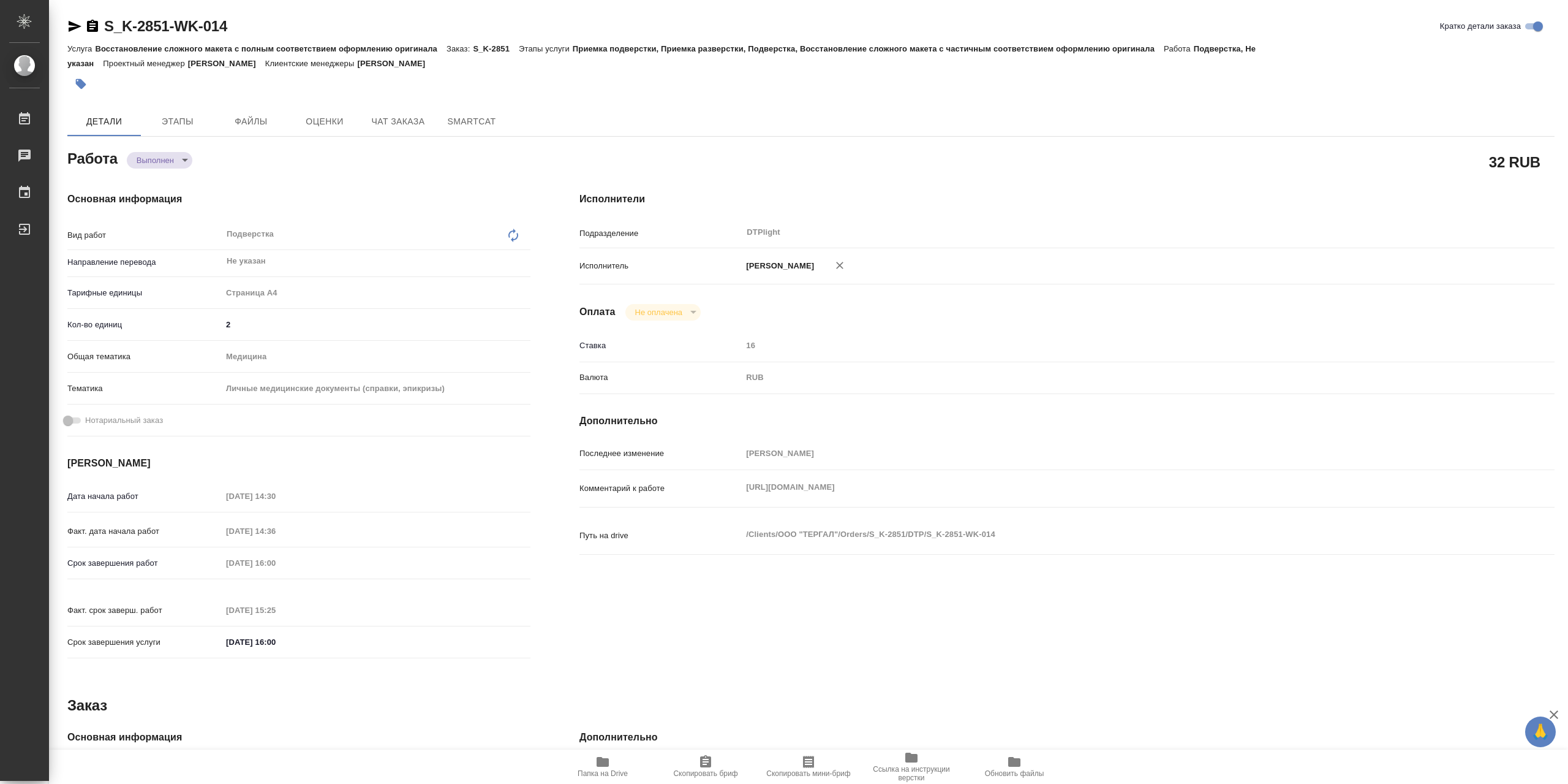
type textarea "x"
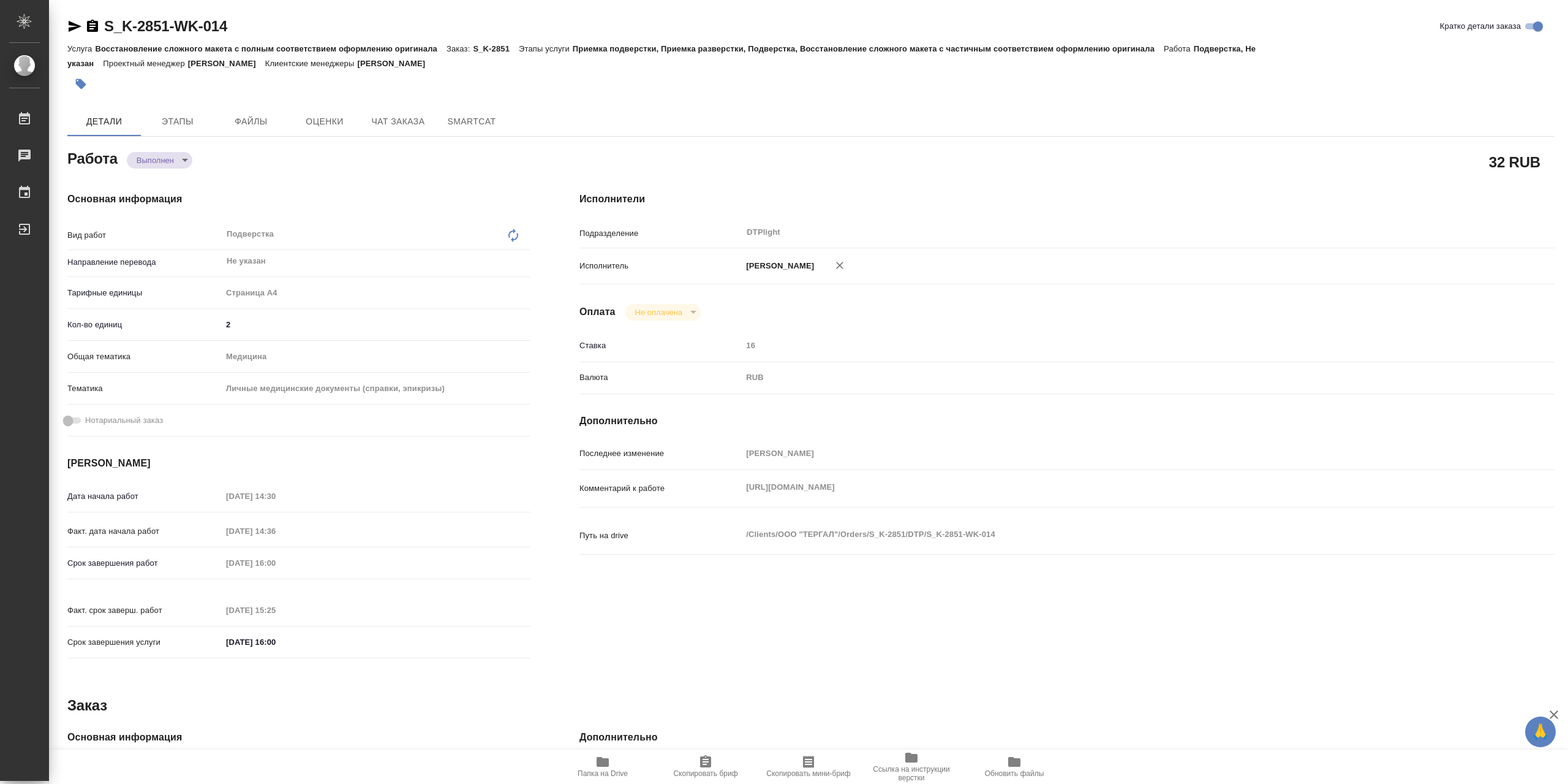
type textarea "x"
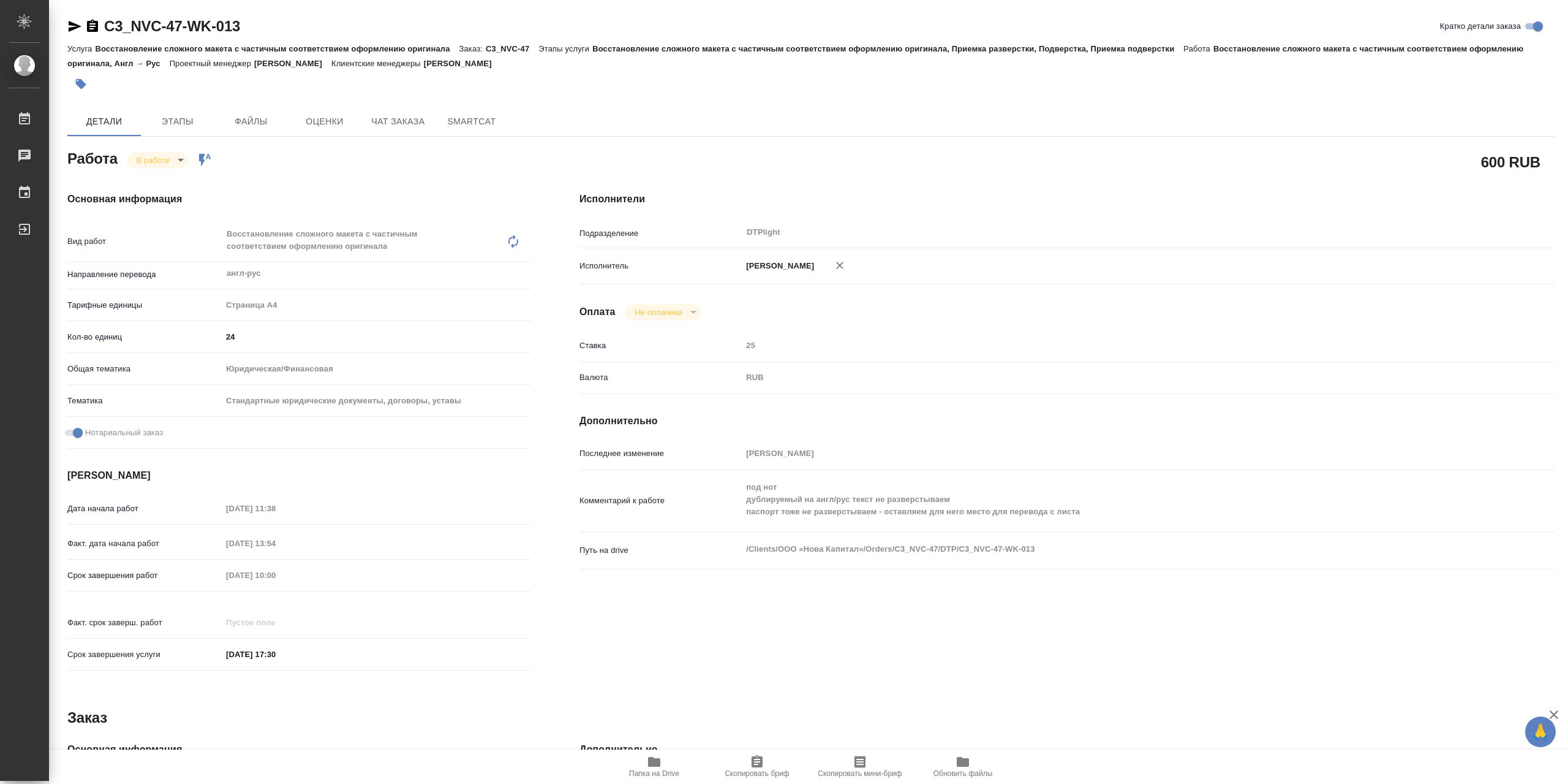
click at [660, 771] on span "Папка на Drive" at bounding box center [654, 773] width 50 height 9
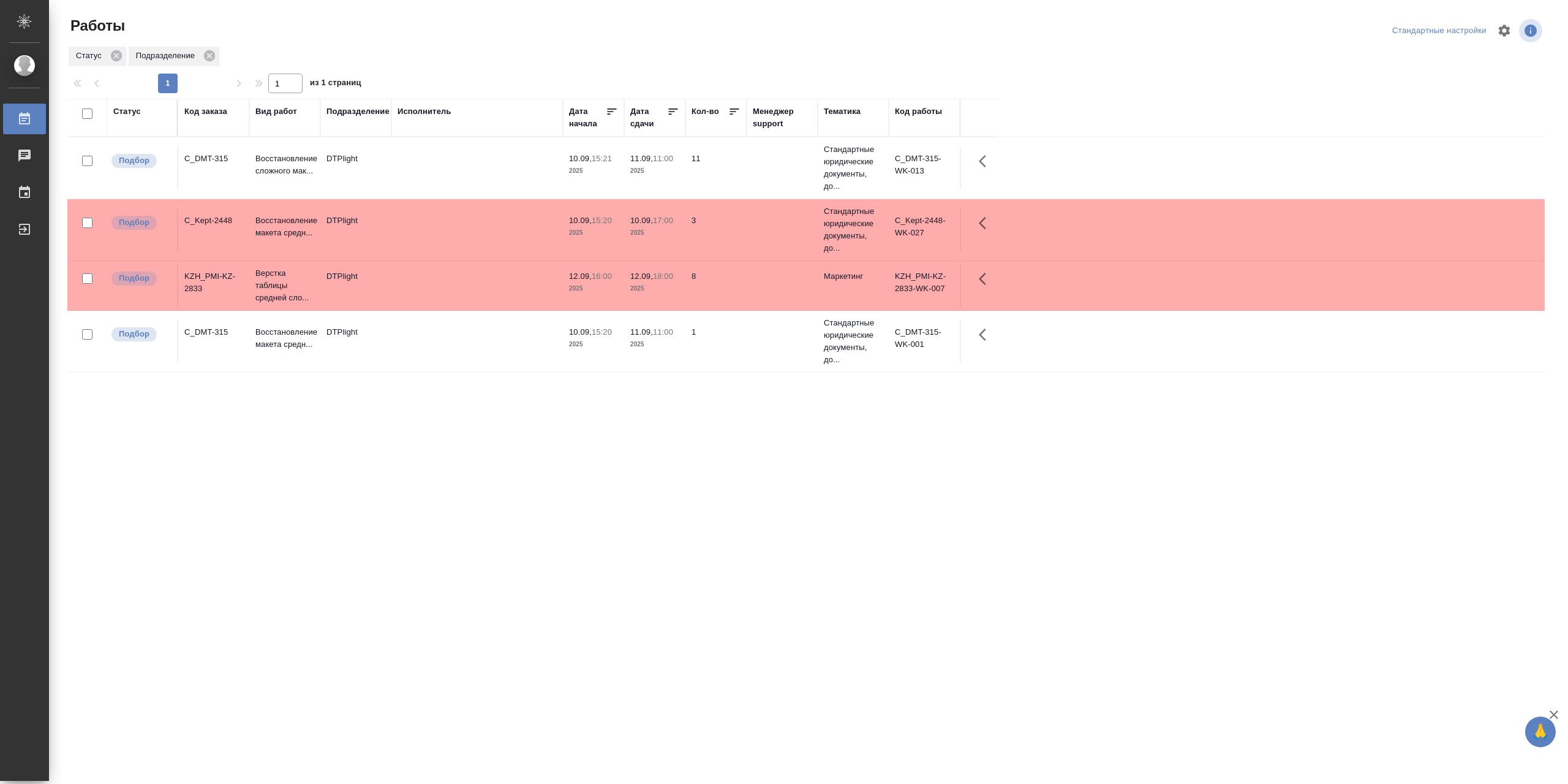
click at [489, 174] on td at bounding box center [477, 167] width 172 height 43
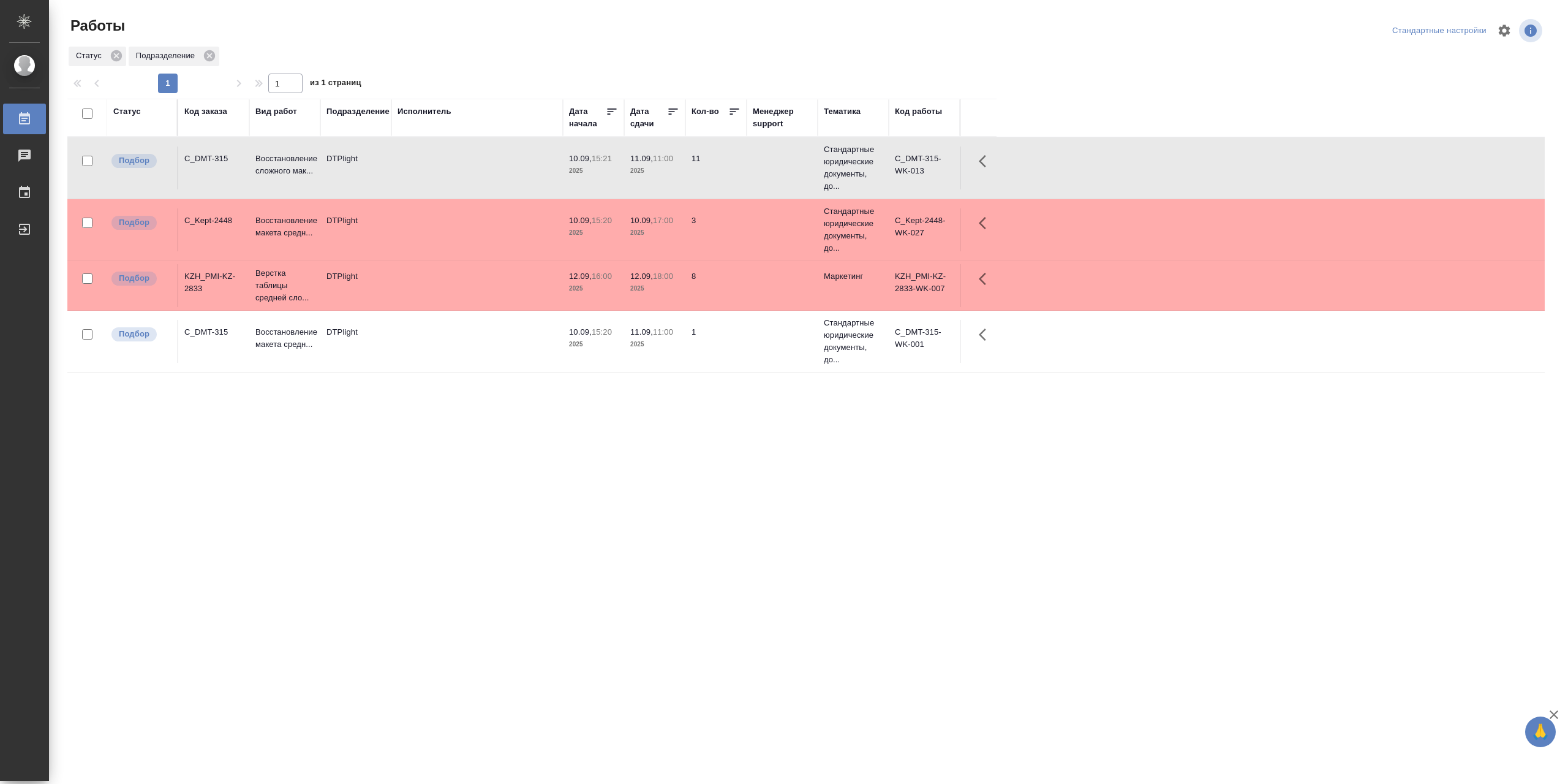
click at [463, 226] on td at bounding box center [477, 229] width 172 height 43
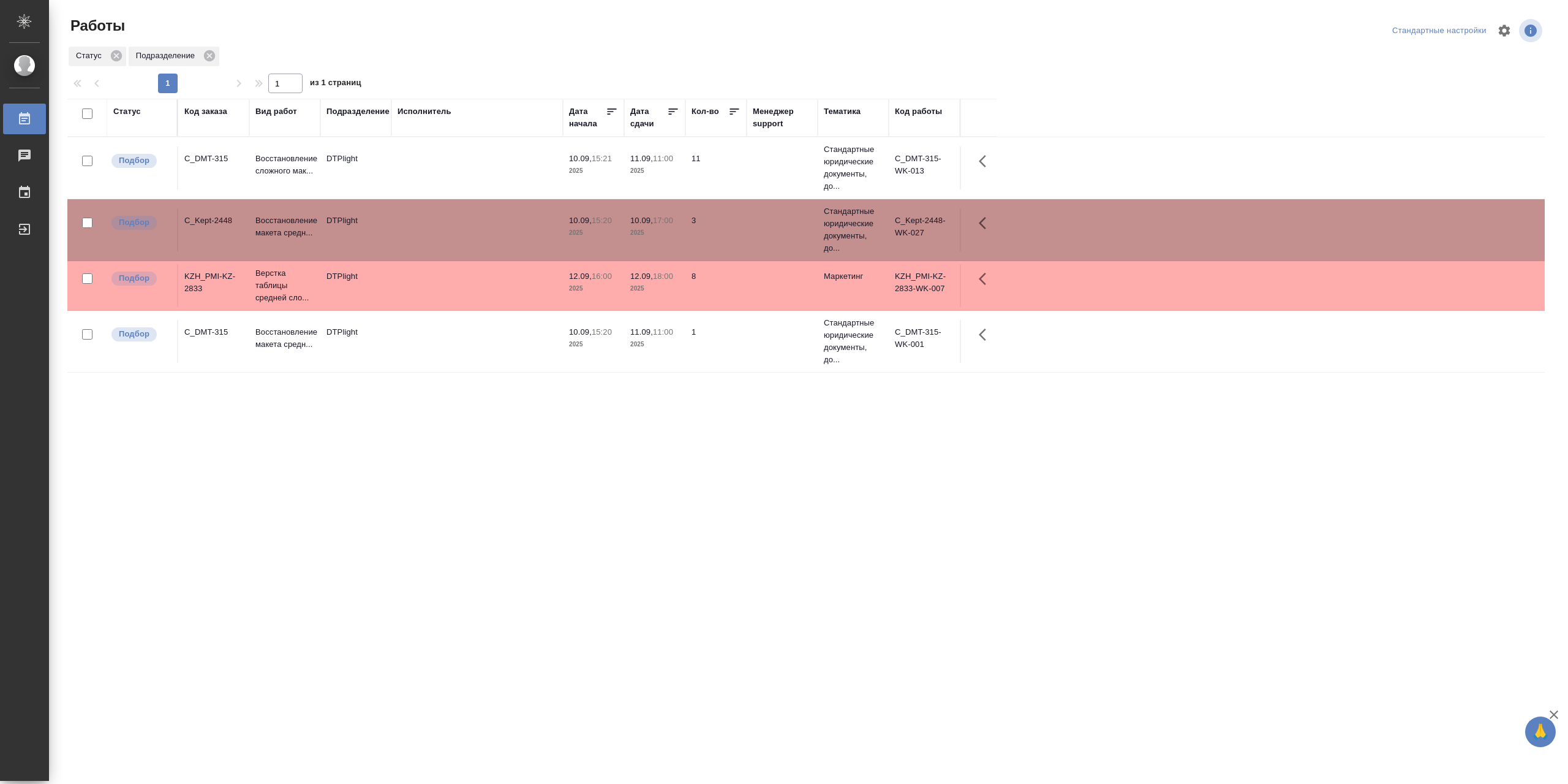
click at [463, 226] on td at bounding box center [477, 229] width 172 height 43
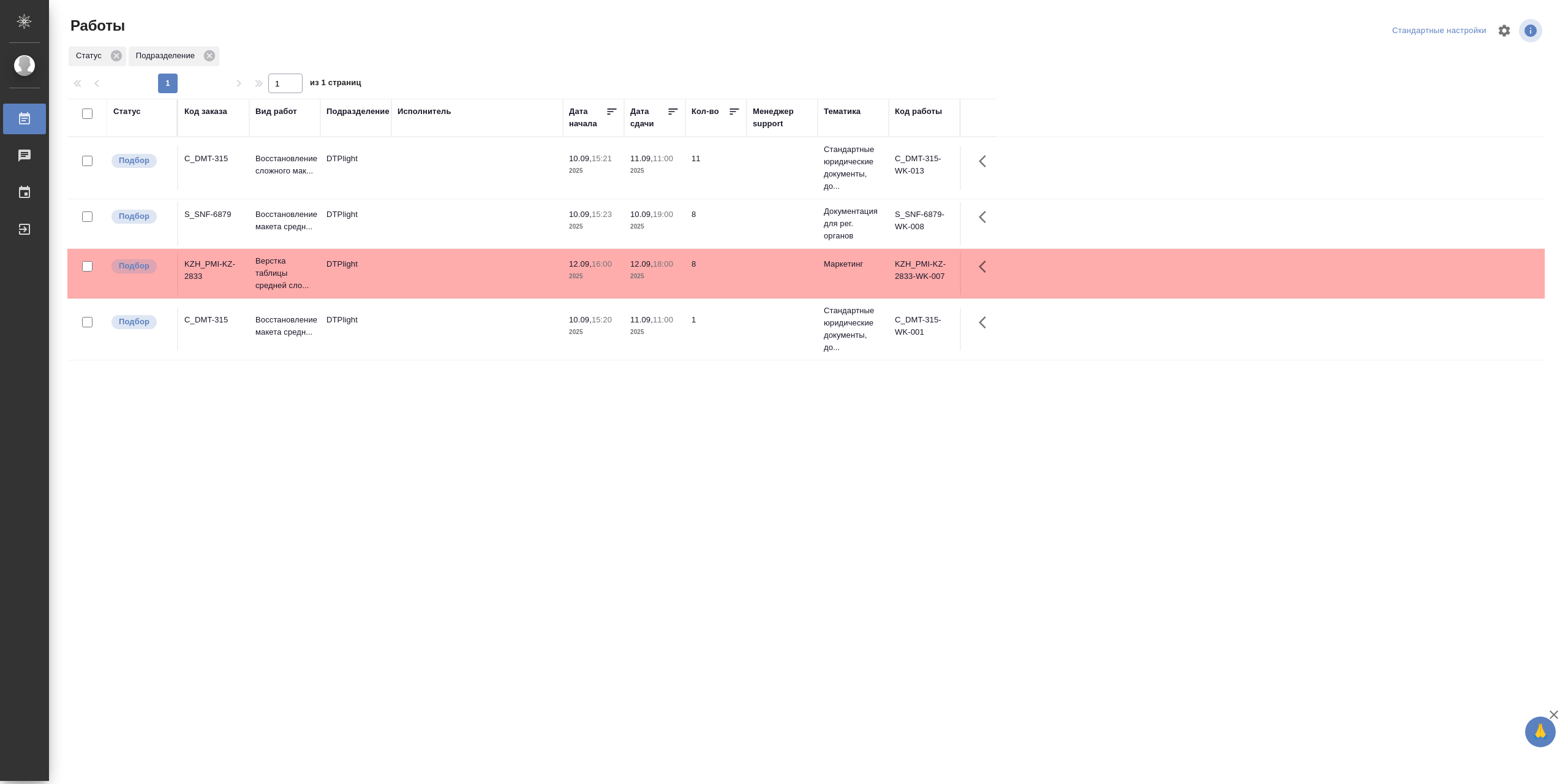
click at [446, 216] on td at bounding box center [477, 223] width 172 height 43
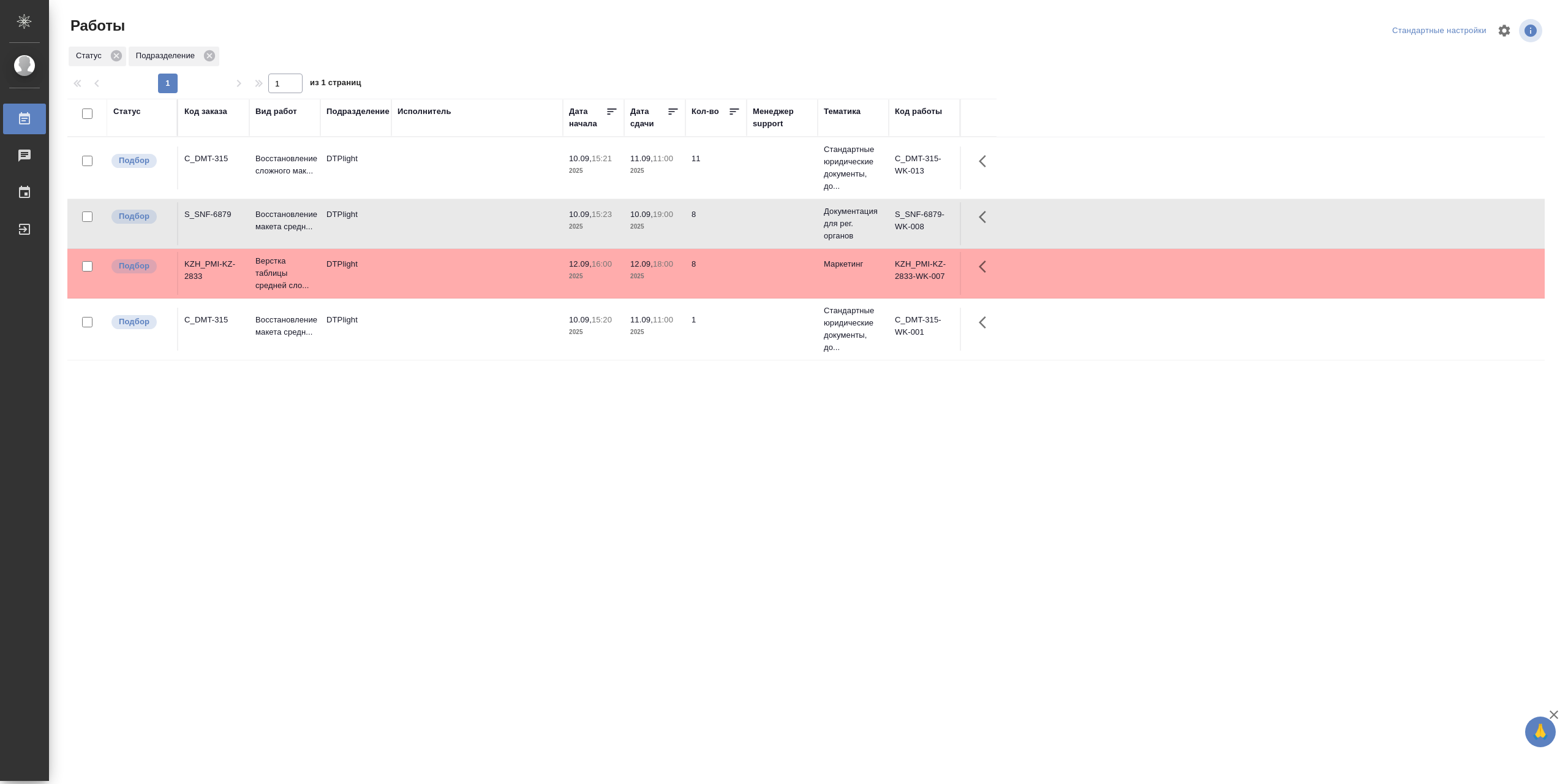
click at [446, 216] on td at bounding box center [477, 223] width 172 height 43
click at [496, 162] on td at bounding box center [477, 167] width 172 height 43
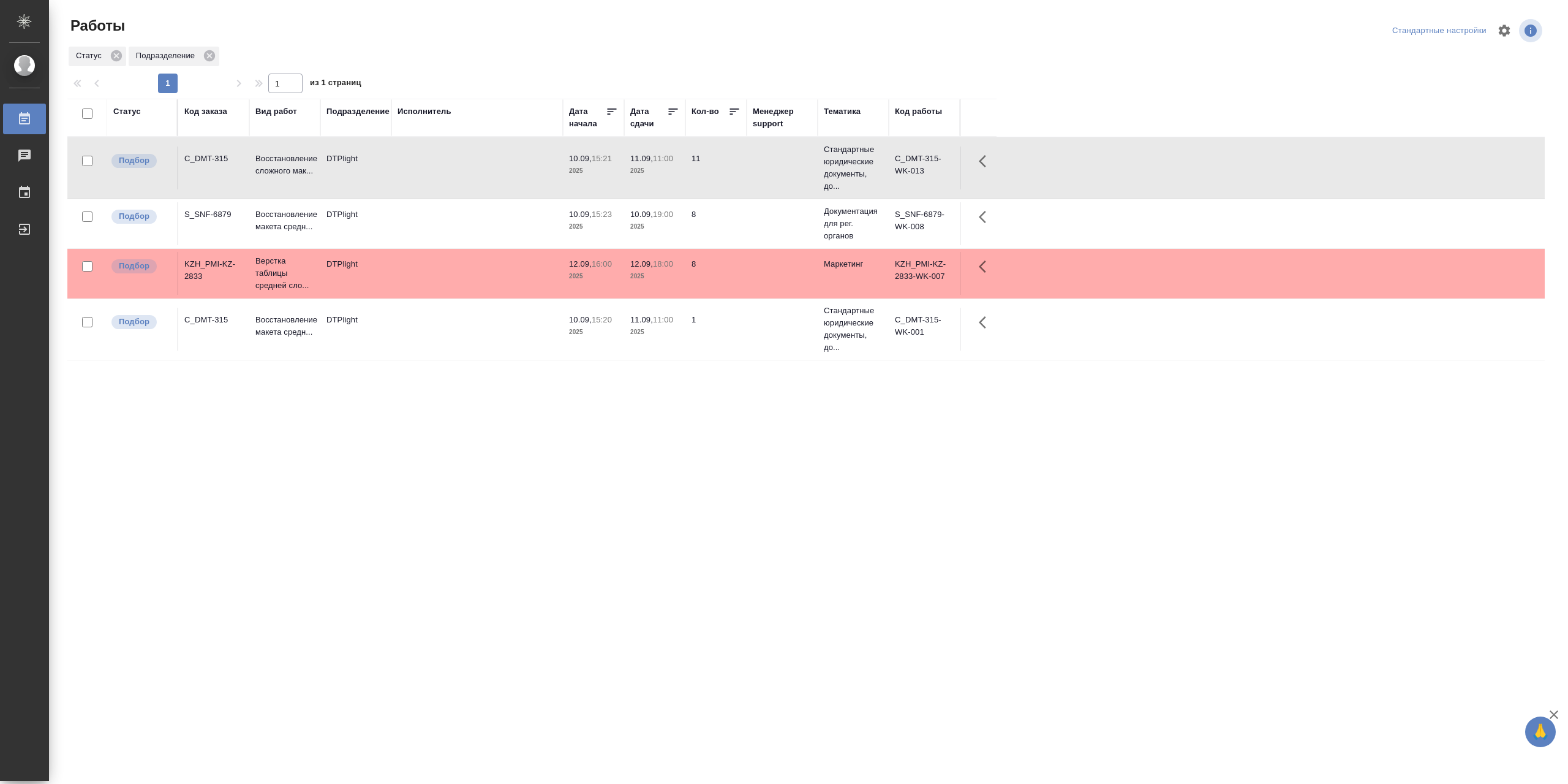
click at [496, 162] on td at bounding box center [477, 167] width 172 height 43
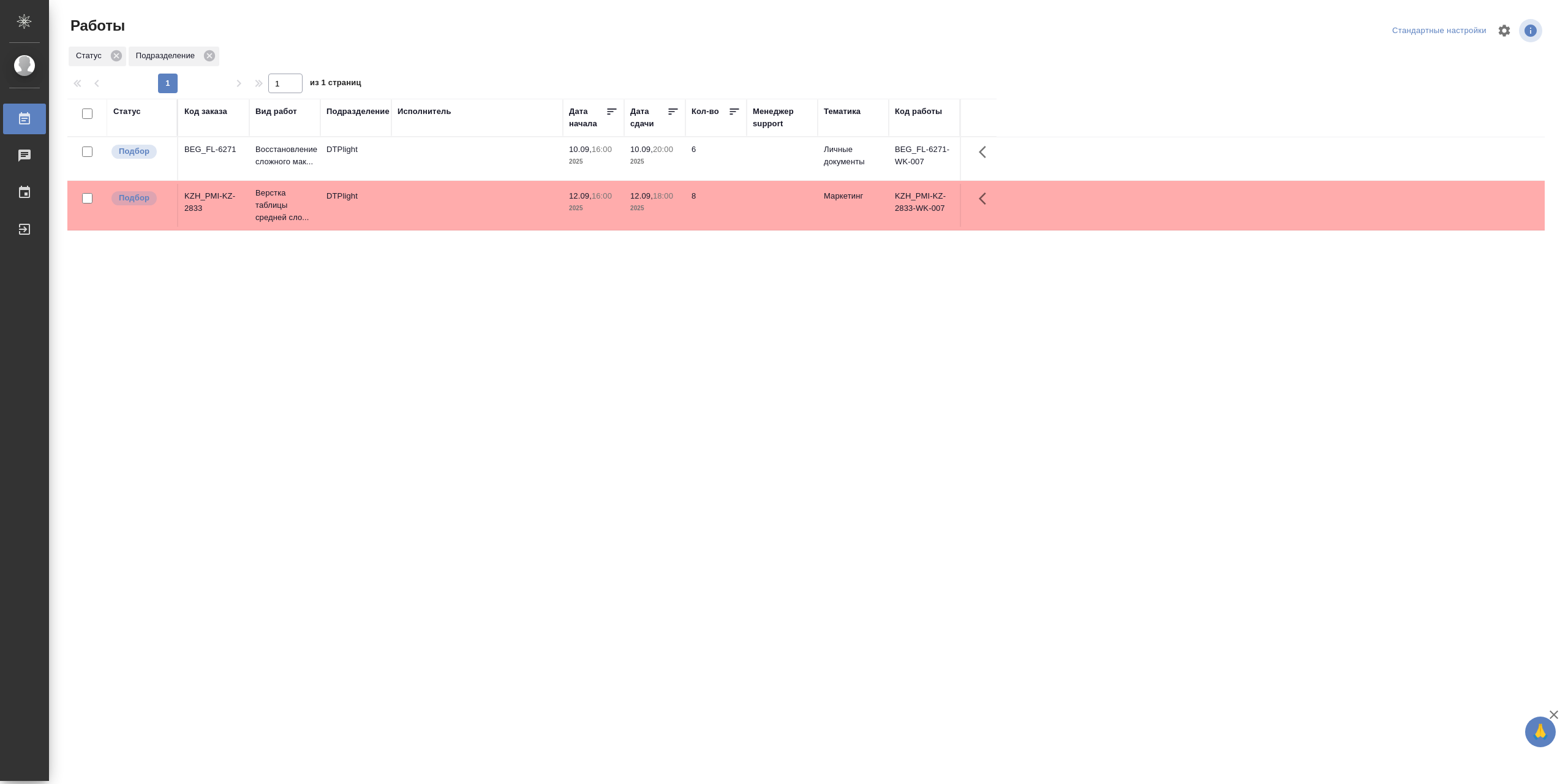
click at [462, 159] on td at bounding box center [477, 159] width 172 height 43
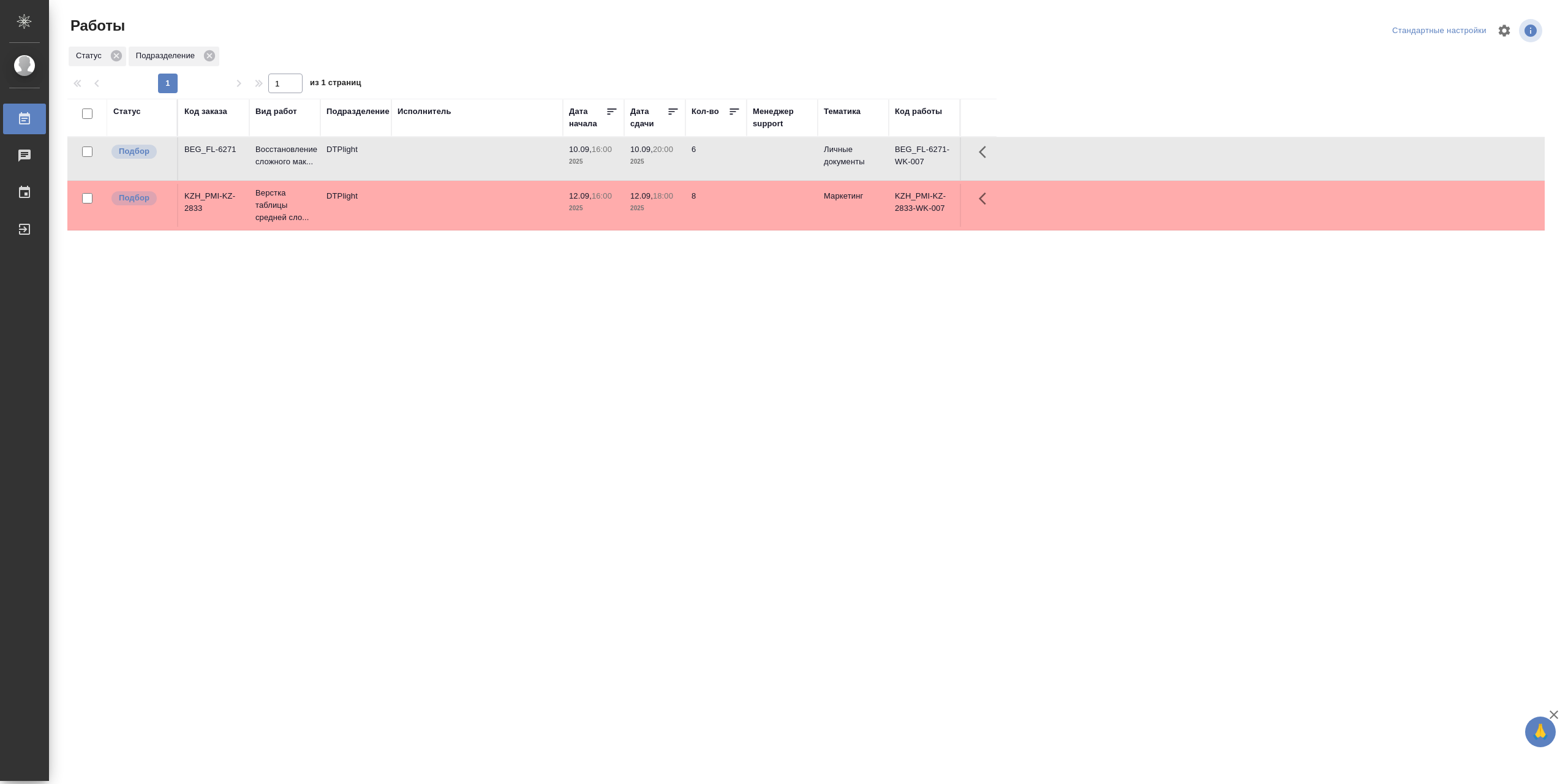
click at [460, 159] on td at bounding box center [477, 159] width 172 height 43
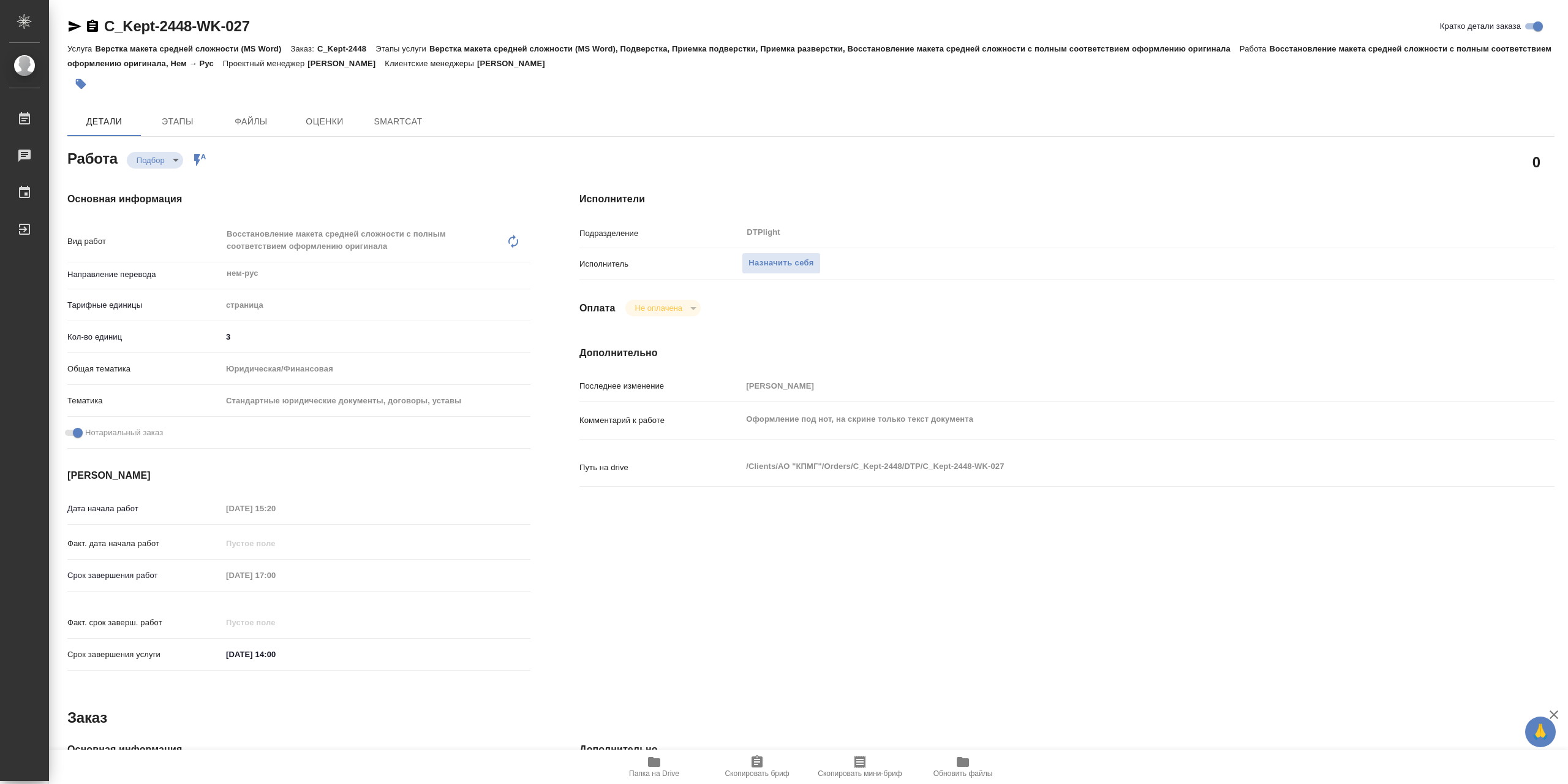
type textarea "x"
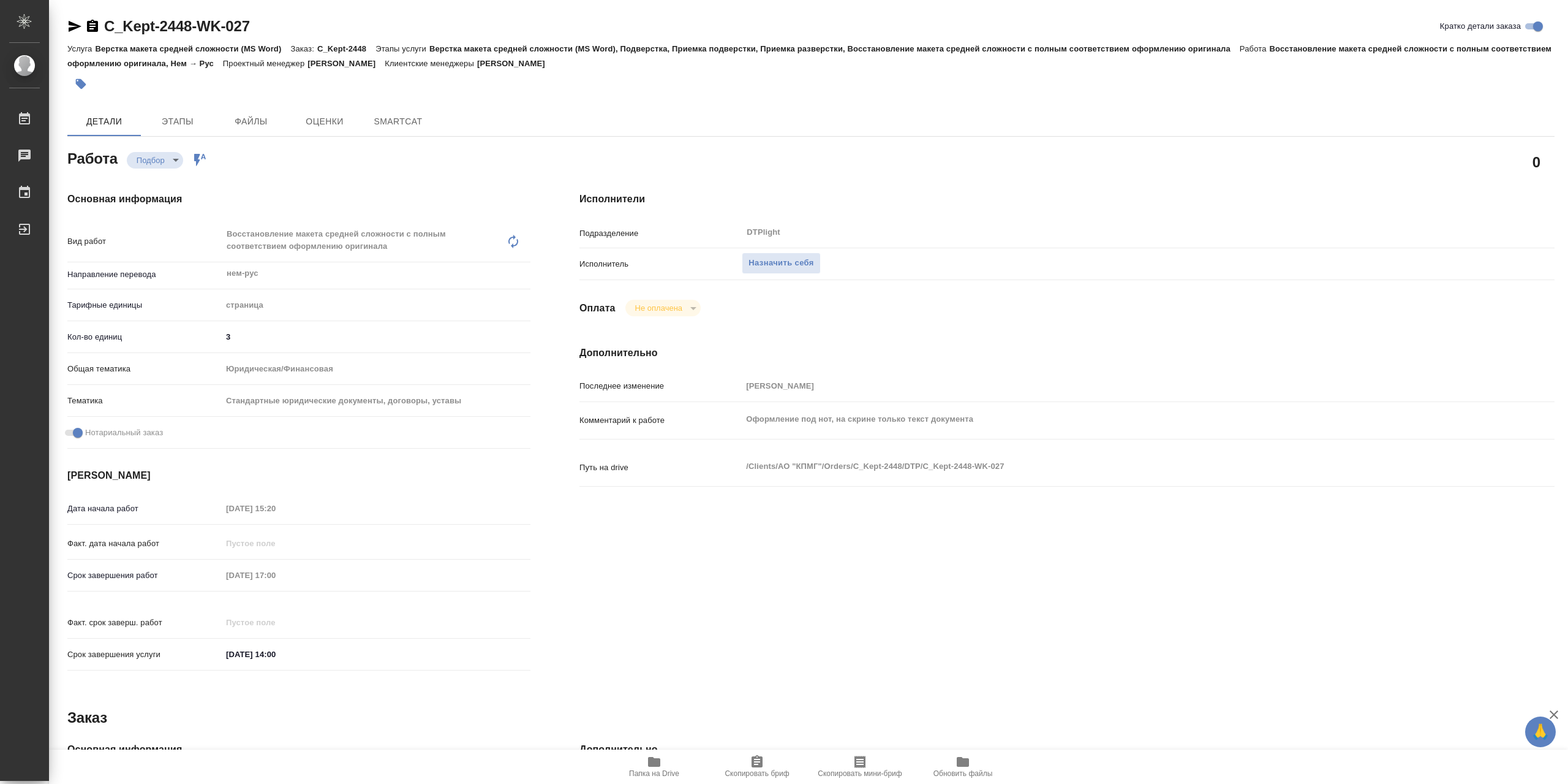
type textarea "x"
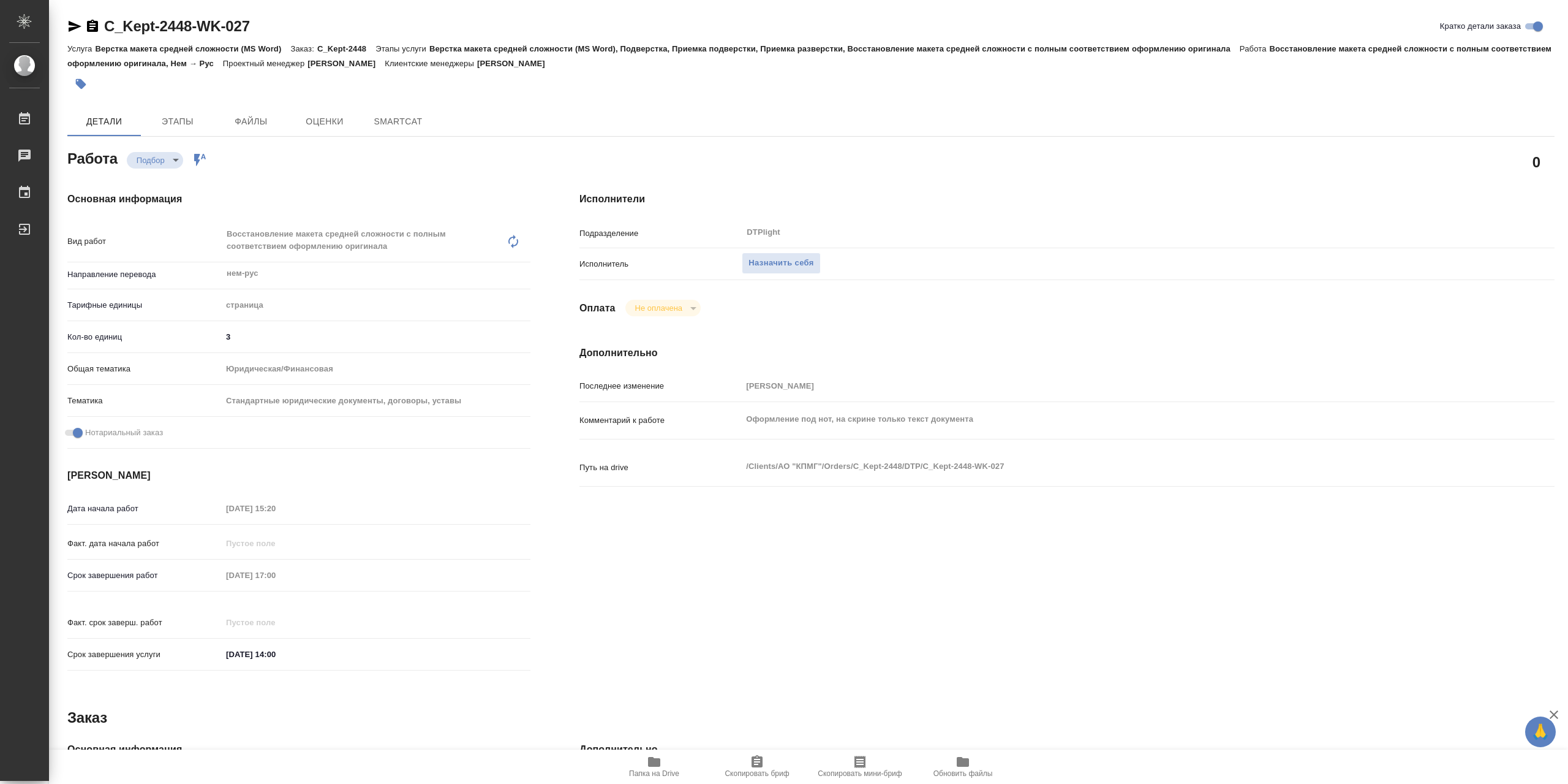
type textarea "x"
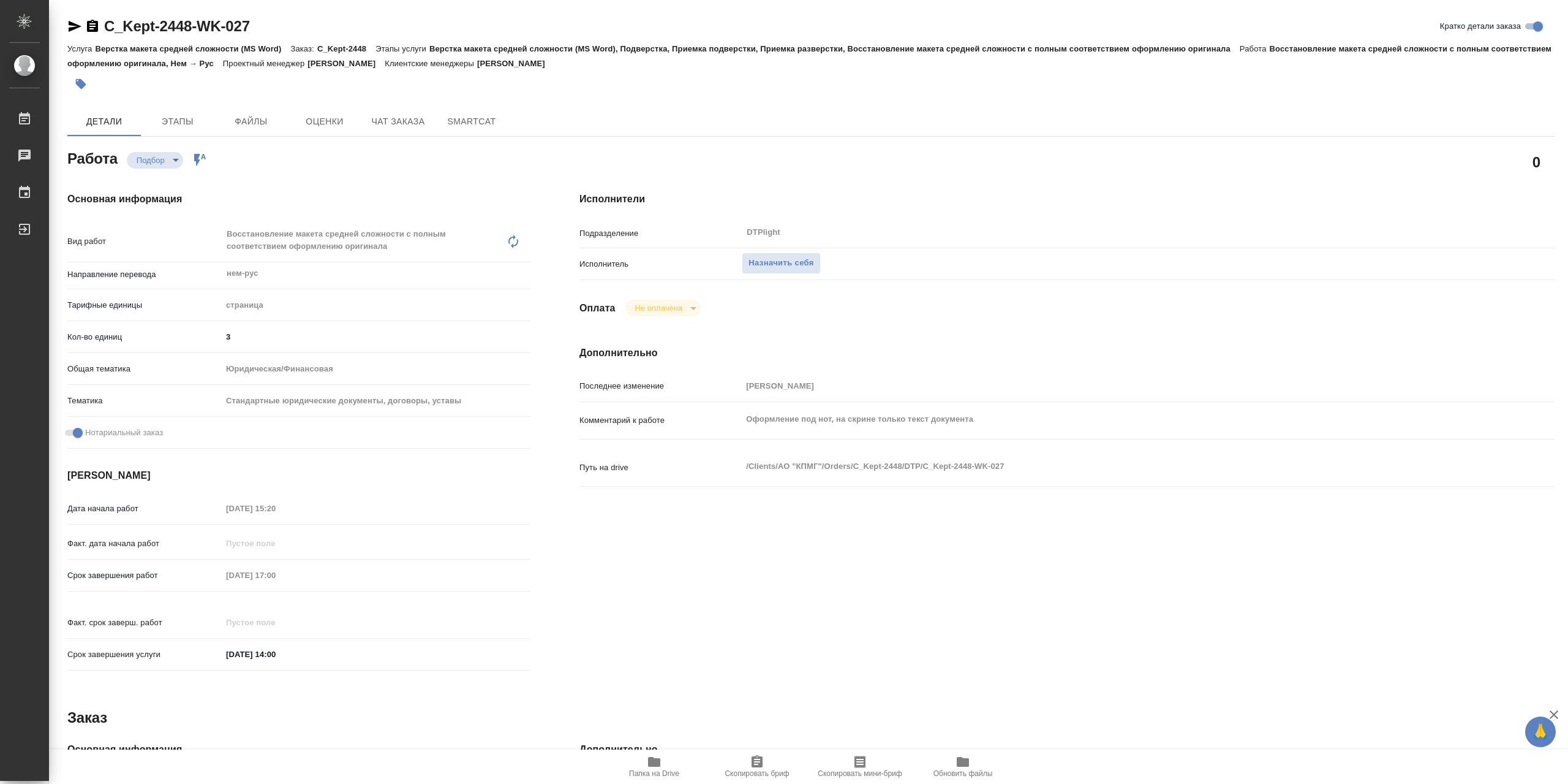
type textarea "x"
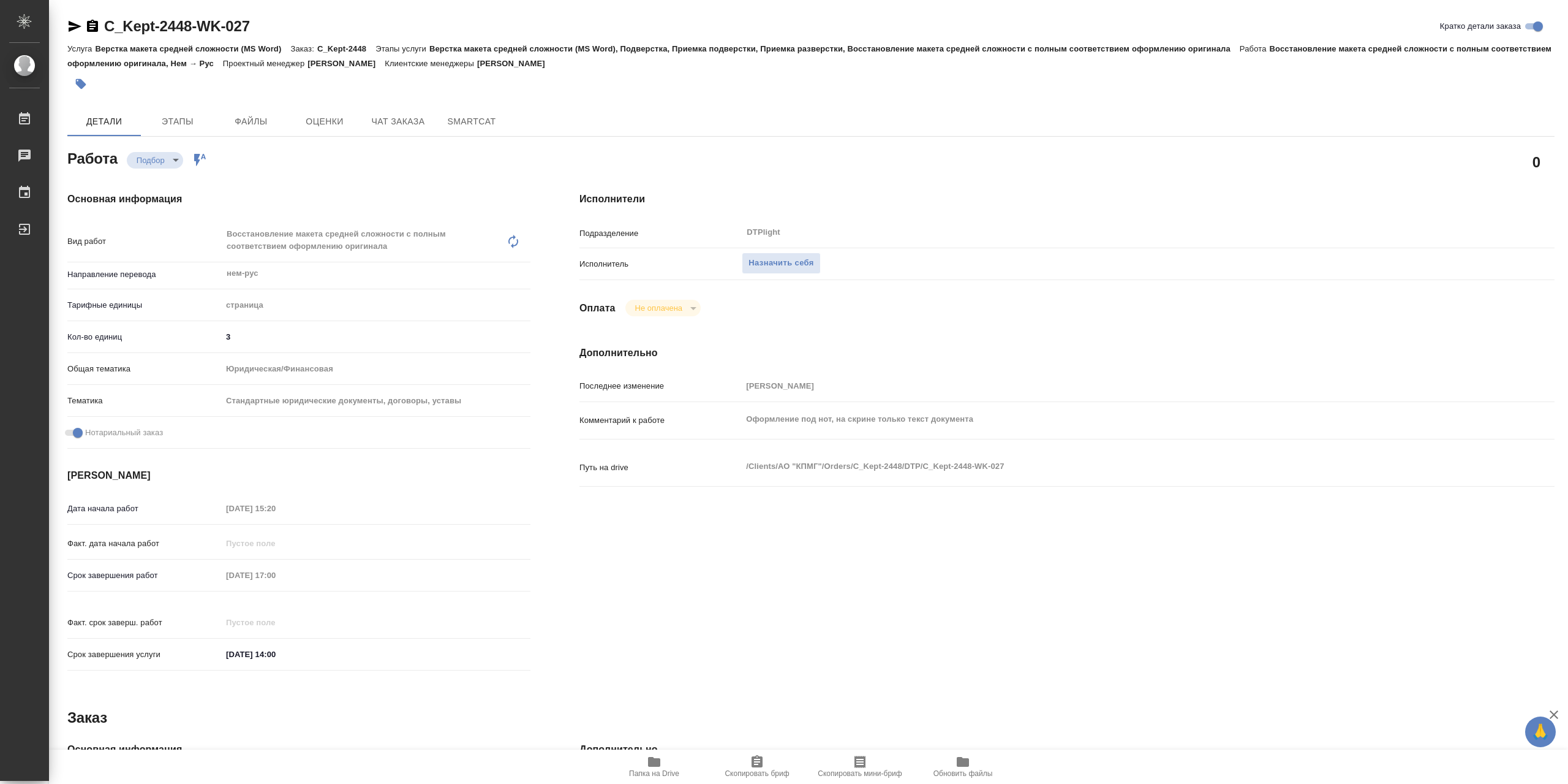
type textarea "x"
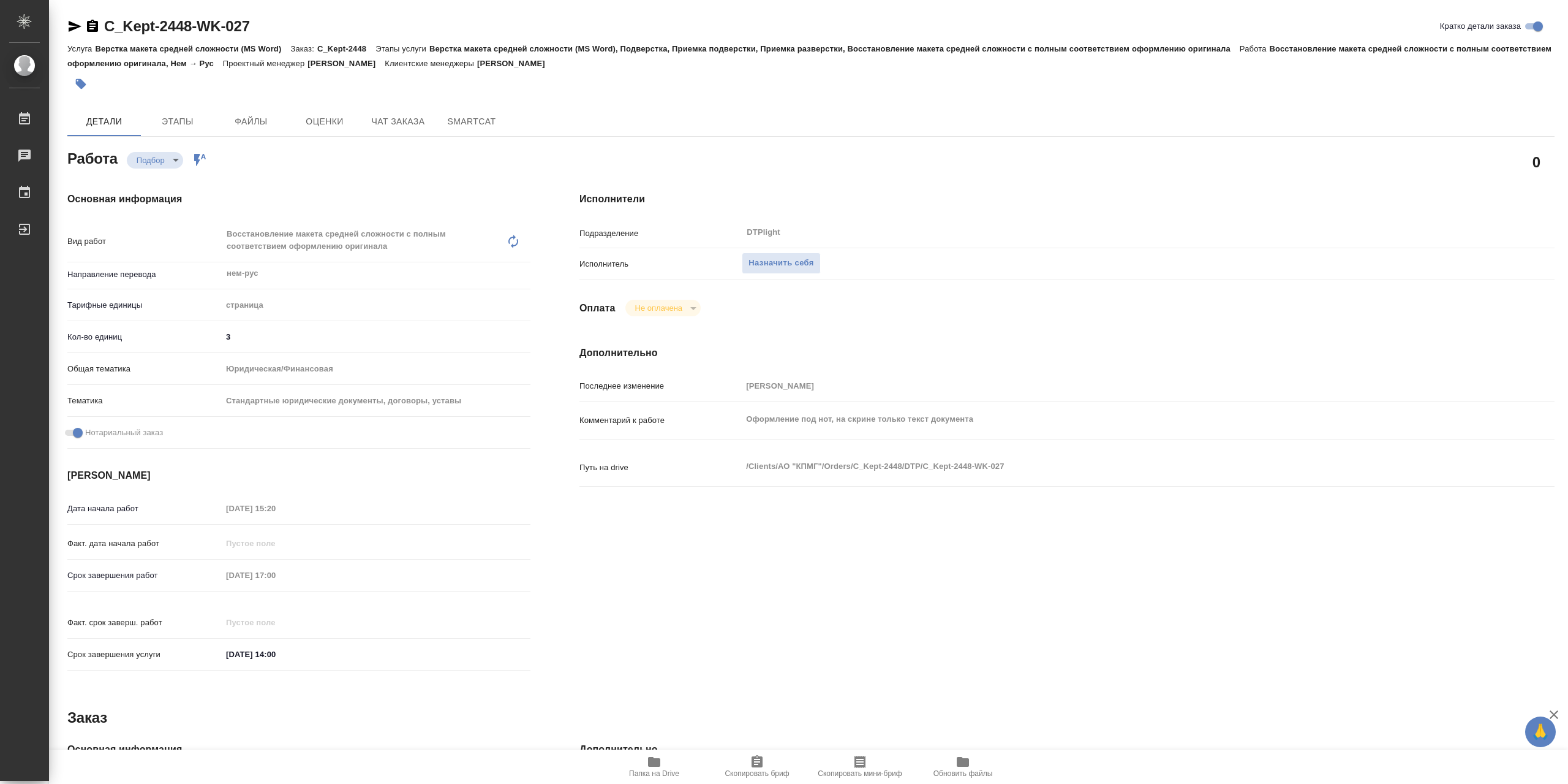
click at [654, 762] on icon "button" at bounding box center [654, 761] width 12 height 10
type textarea "x"
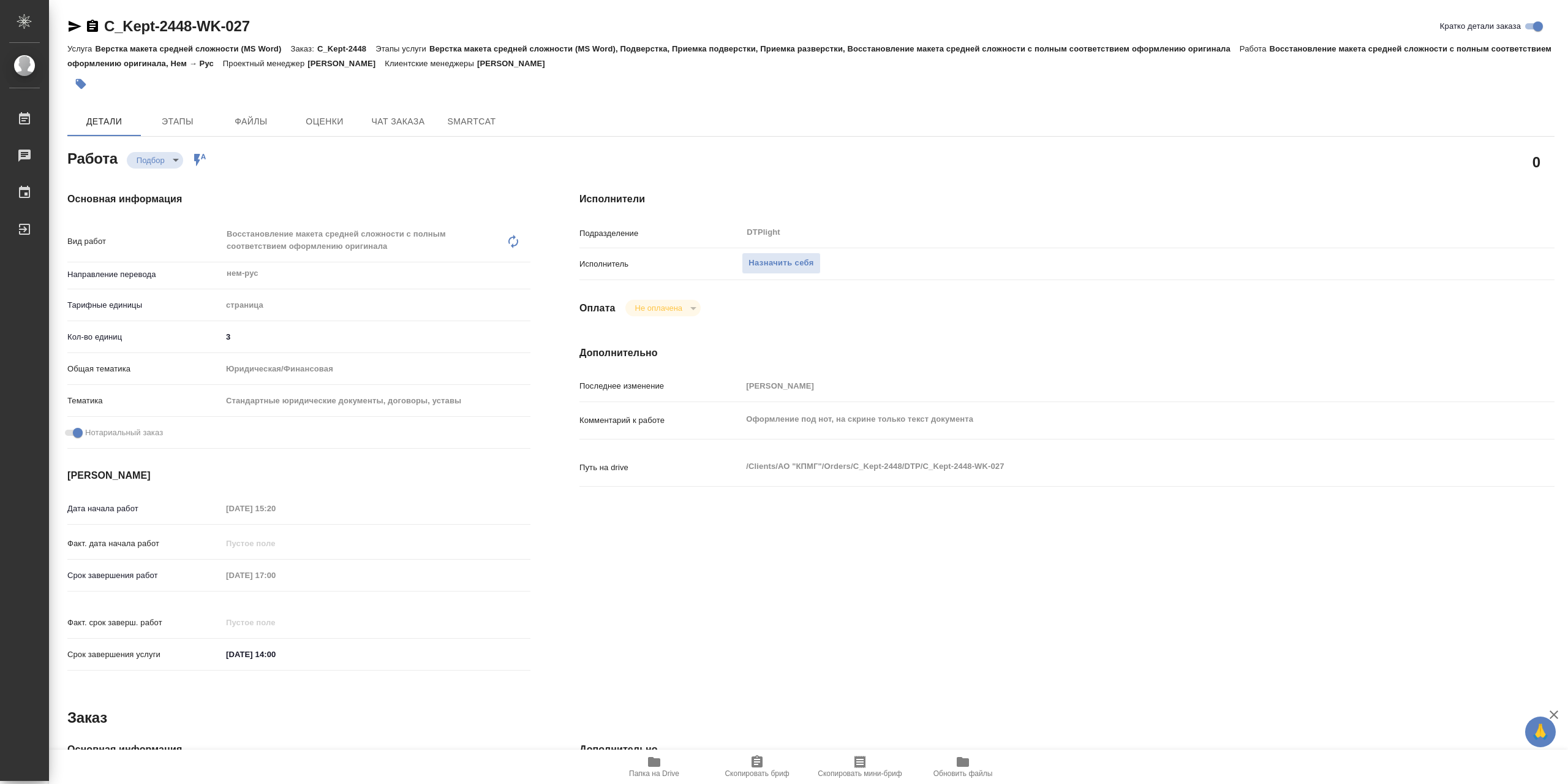
type textarea "x"
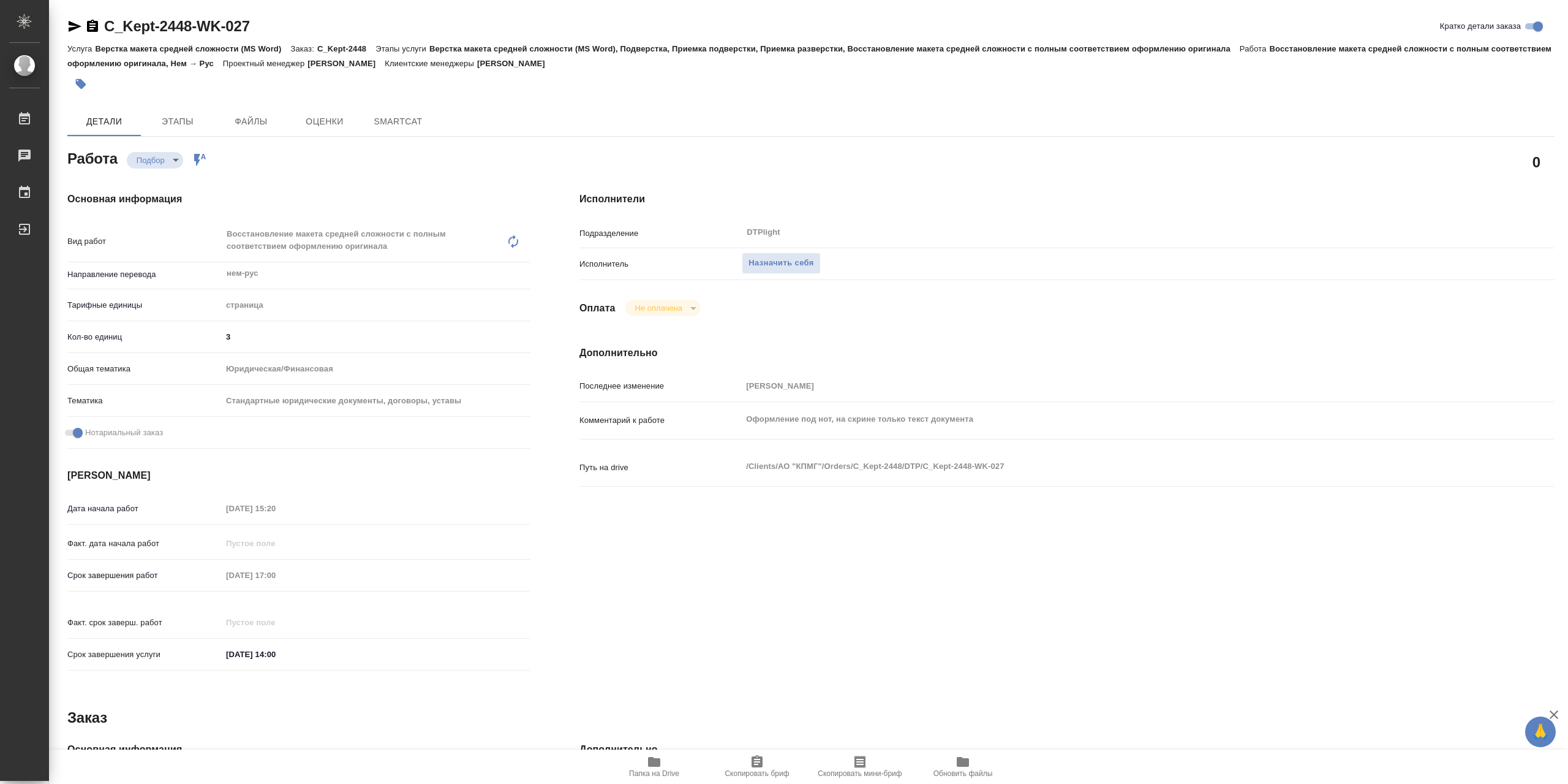
type textarea "x"
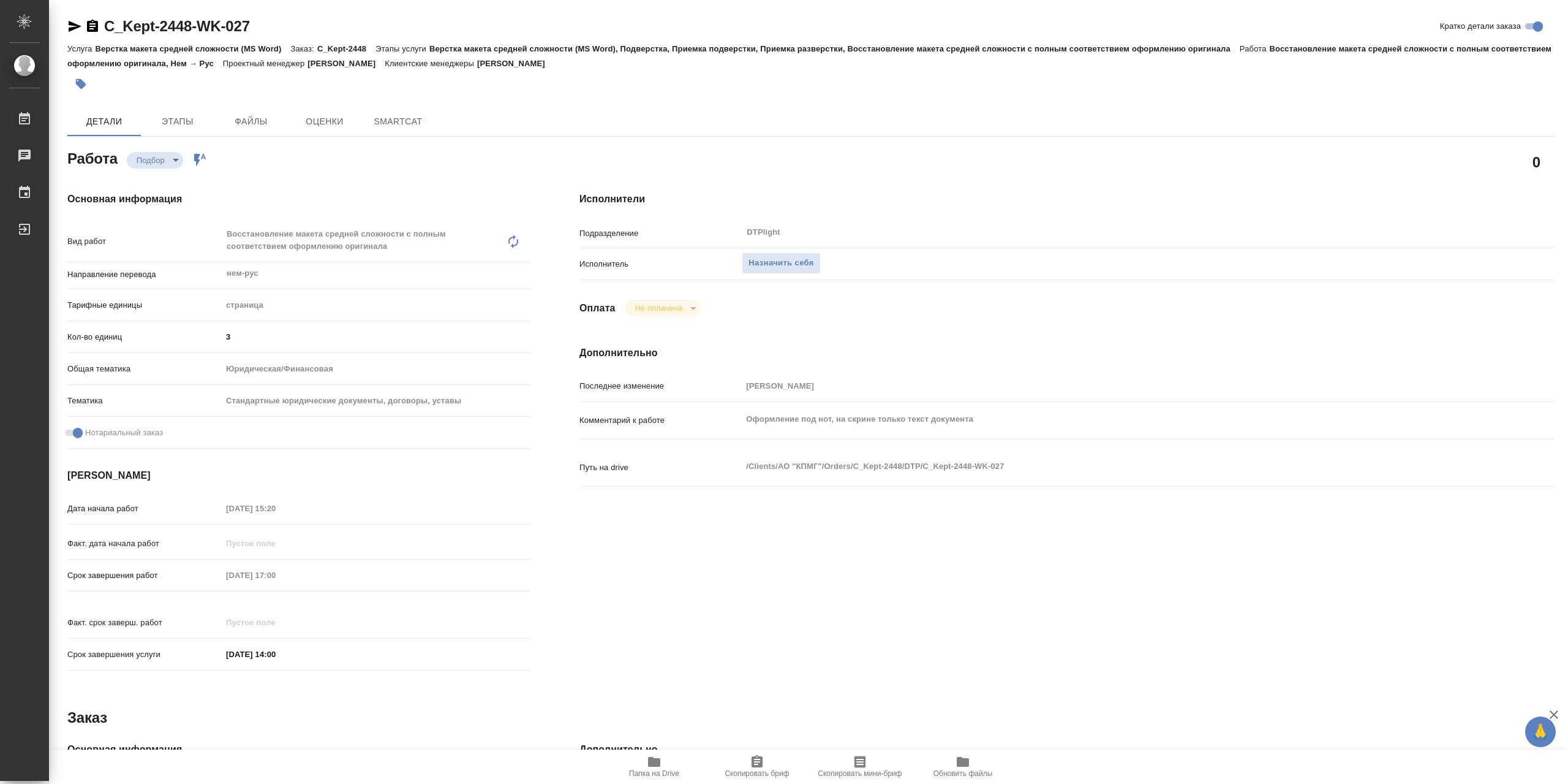
type textarea "x"
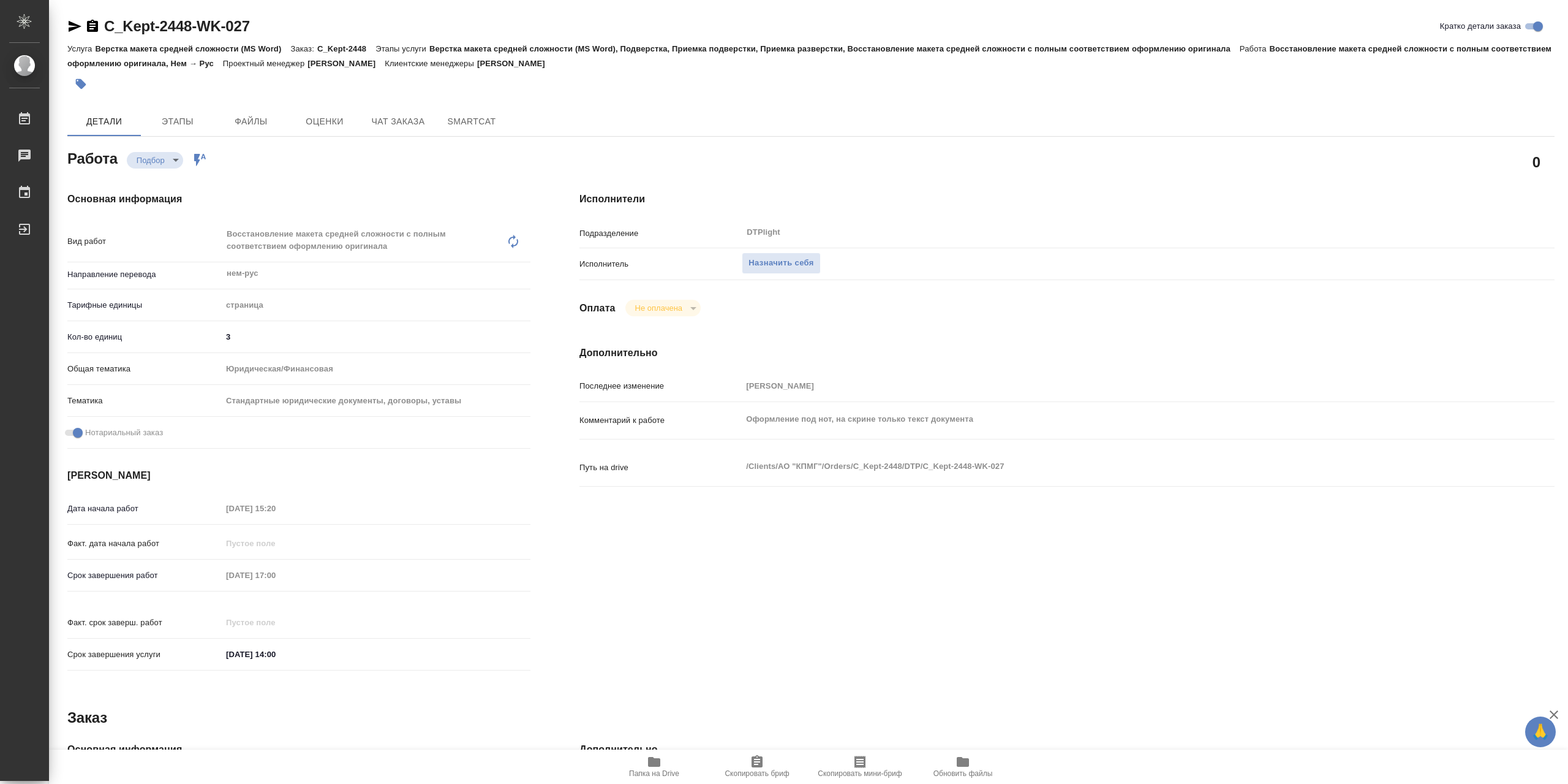
type textarea "x"
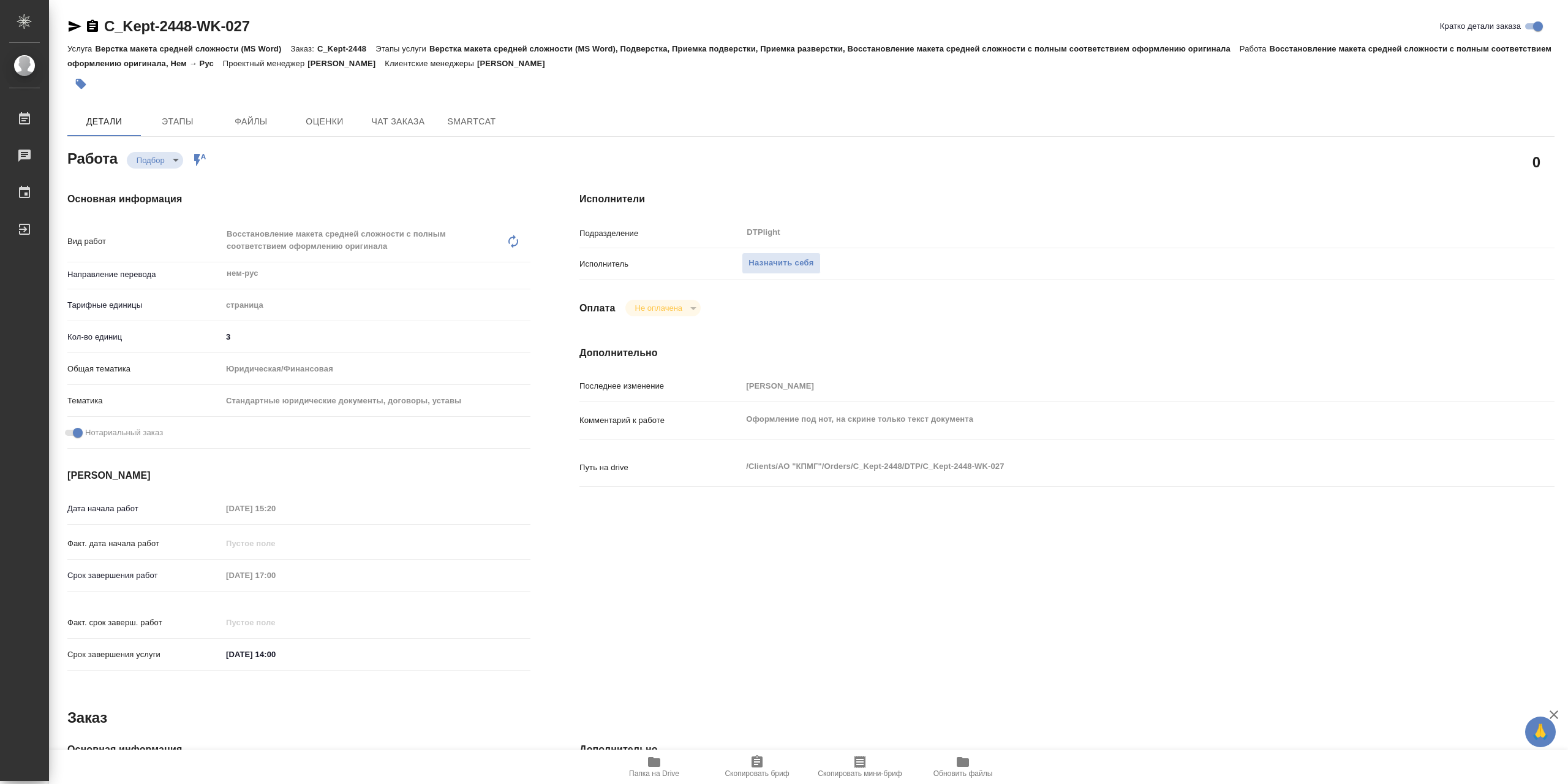
type textarea "x"
click at [807, 270] on span "Назначить себя" at bounding box center [780, 263] width 65 height 14
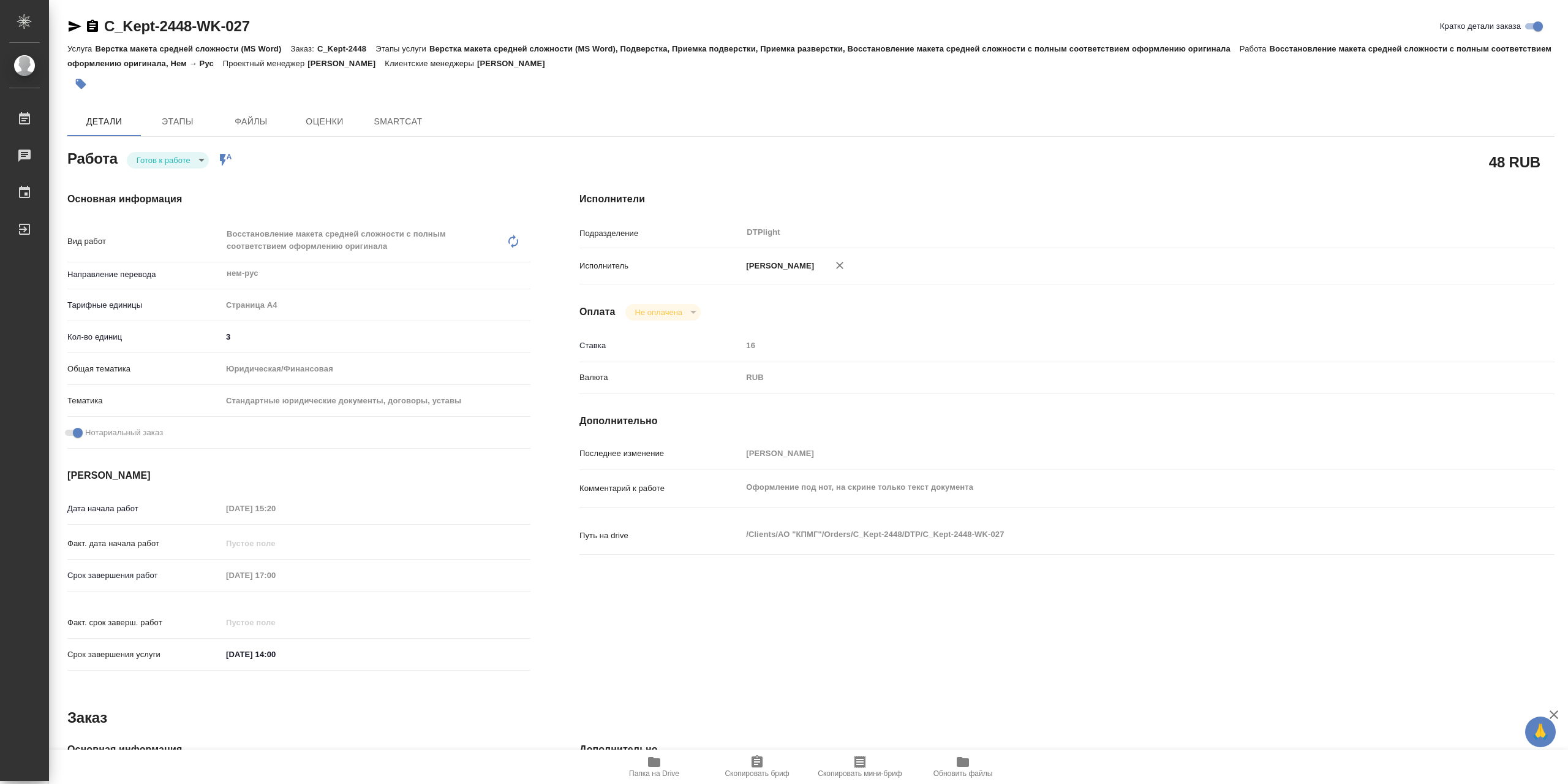
type textarea "x"
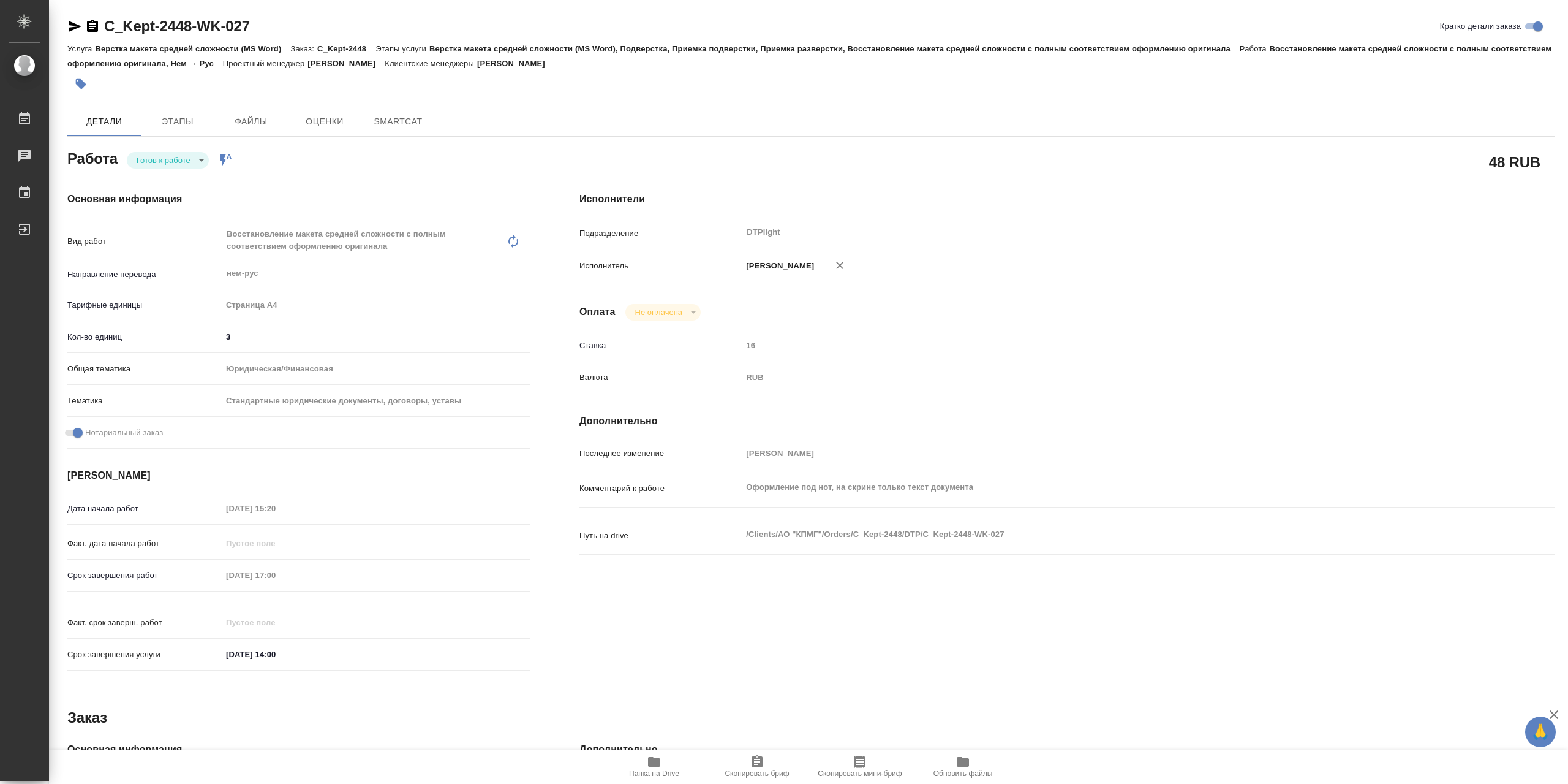
type textarea "x"
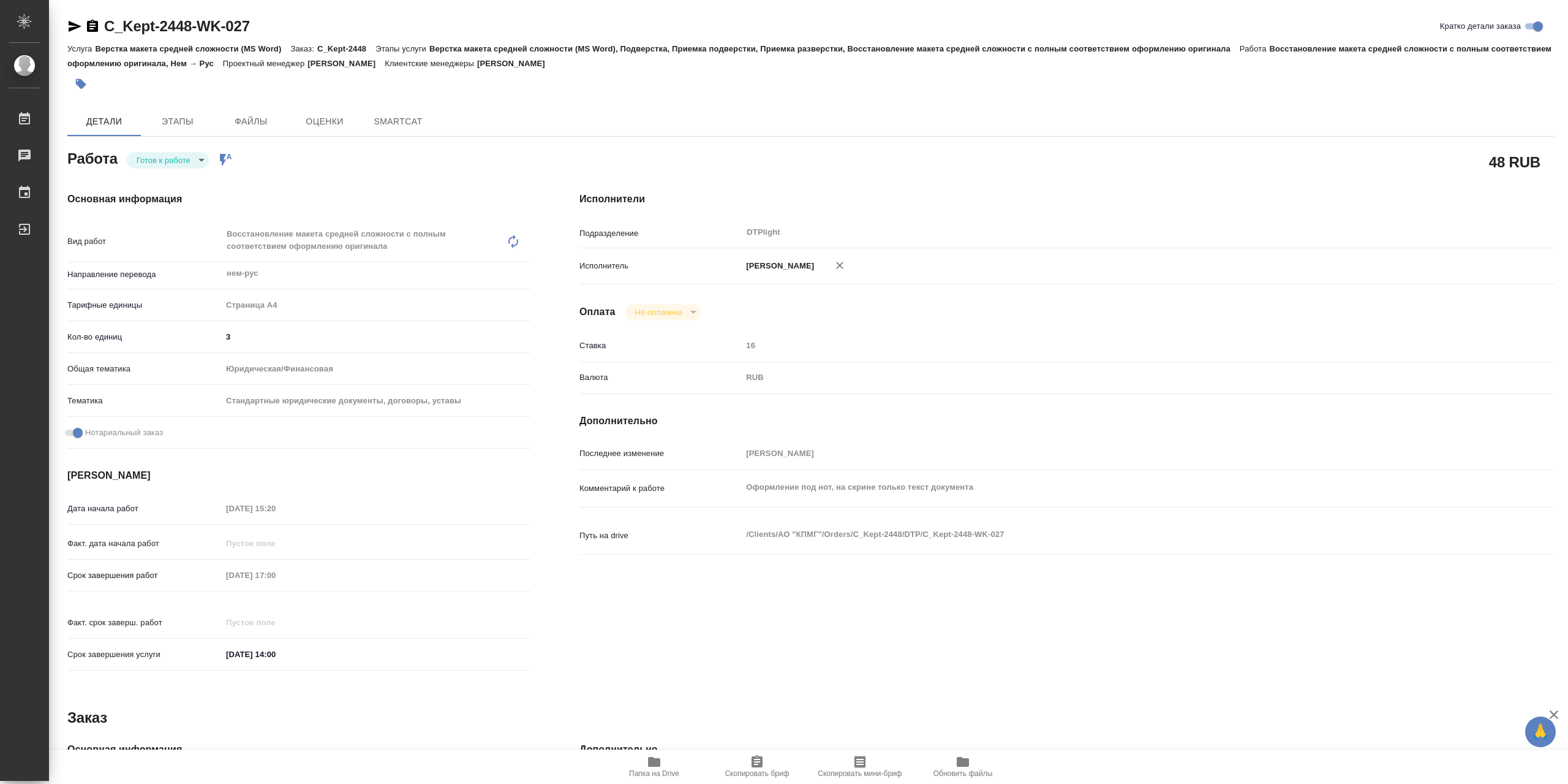
type textarea "x"
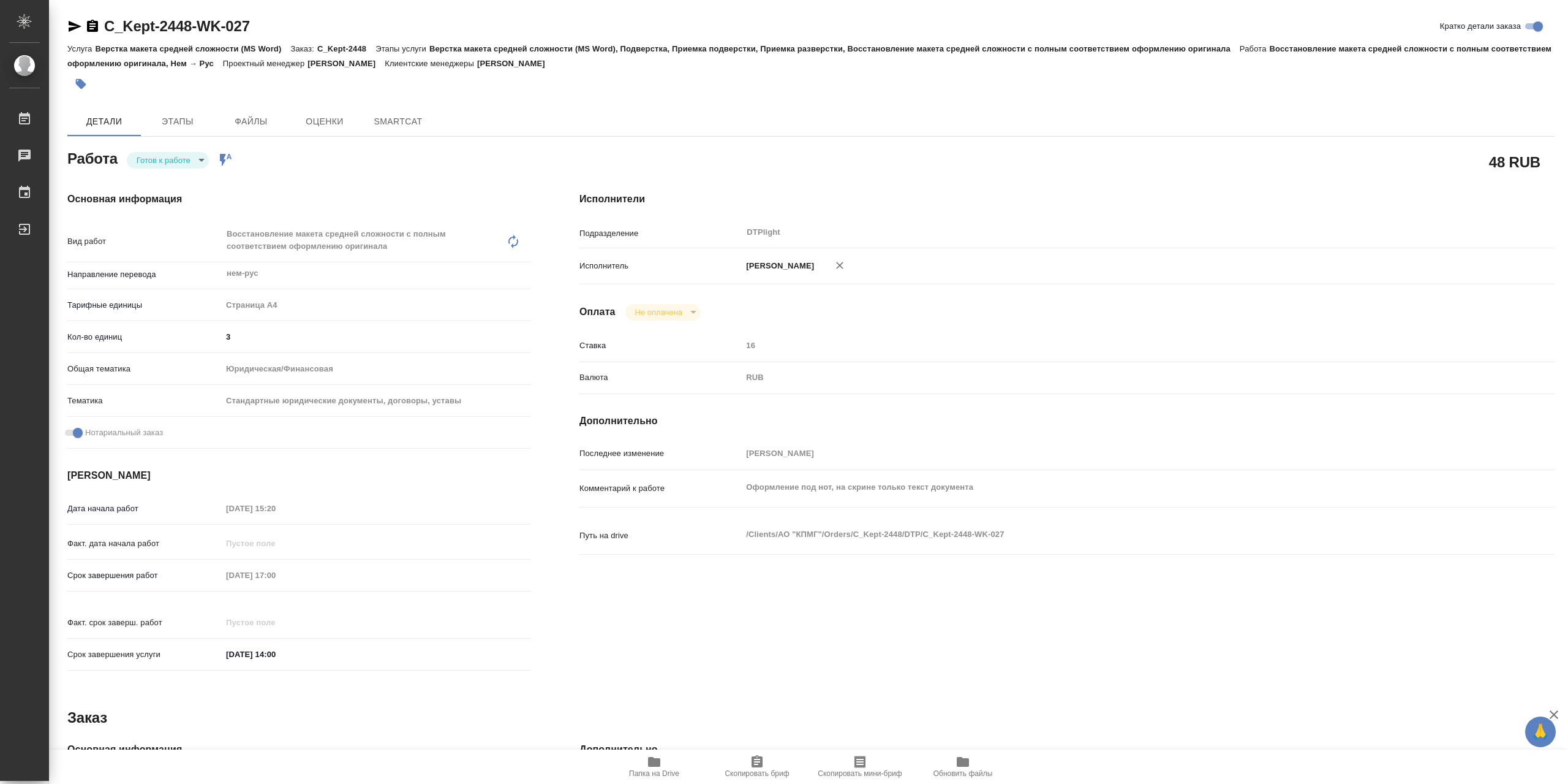
click at [184, 164] on body "🙏 .cls-1 fill:#fff; AWATERA Сархатов Руслан Работы Чаты График Выйти C_Kept-244…" at bounding box center [784, 392] width 1568 height 784
type textarea "x"
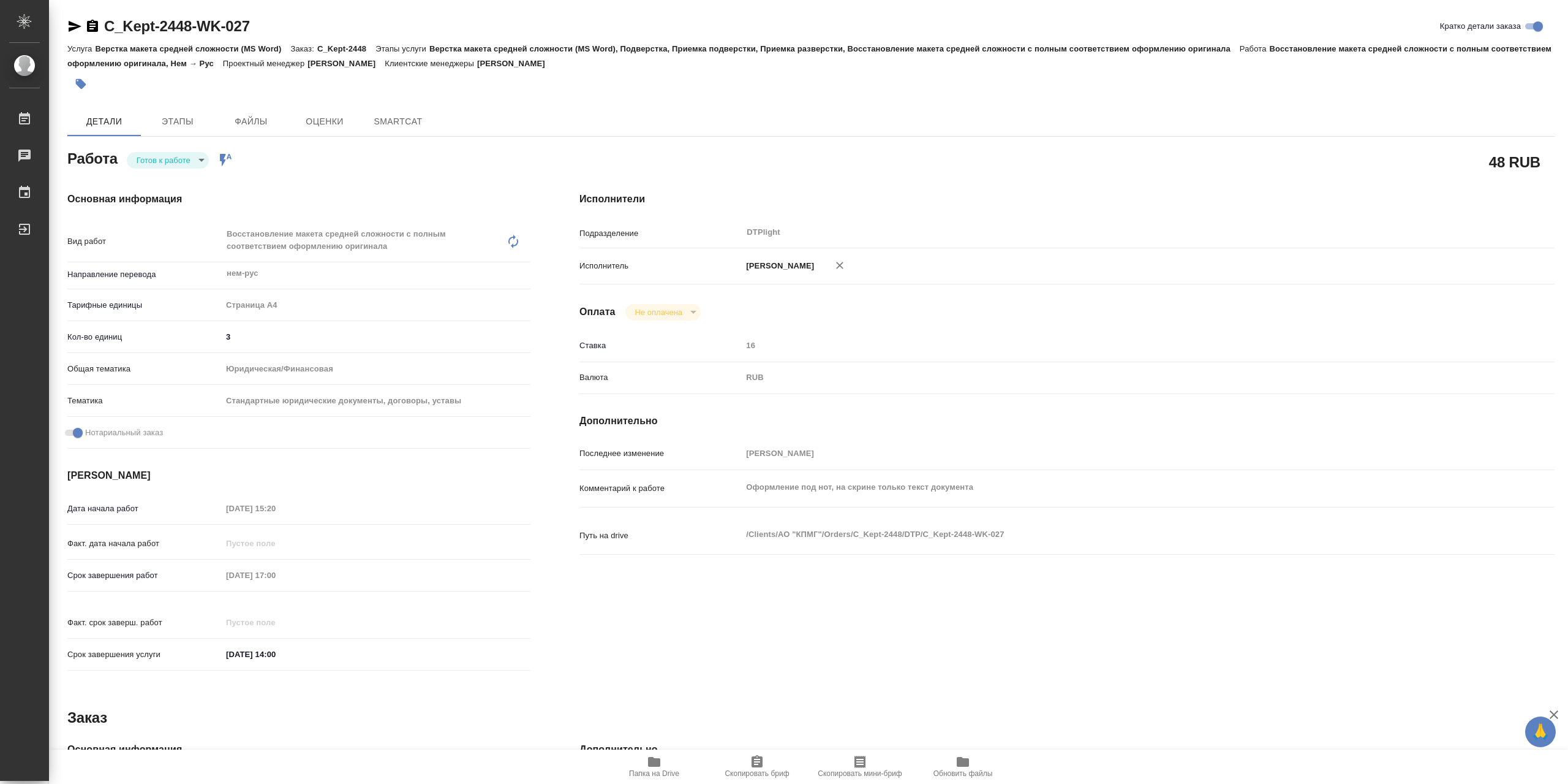
type textarea "x"
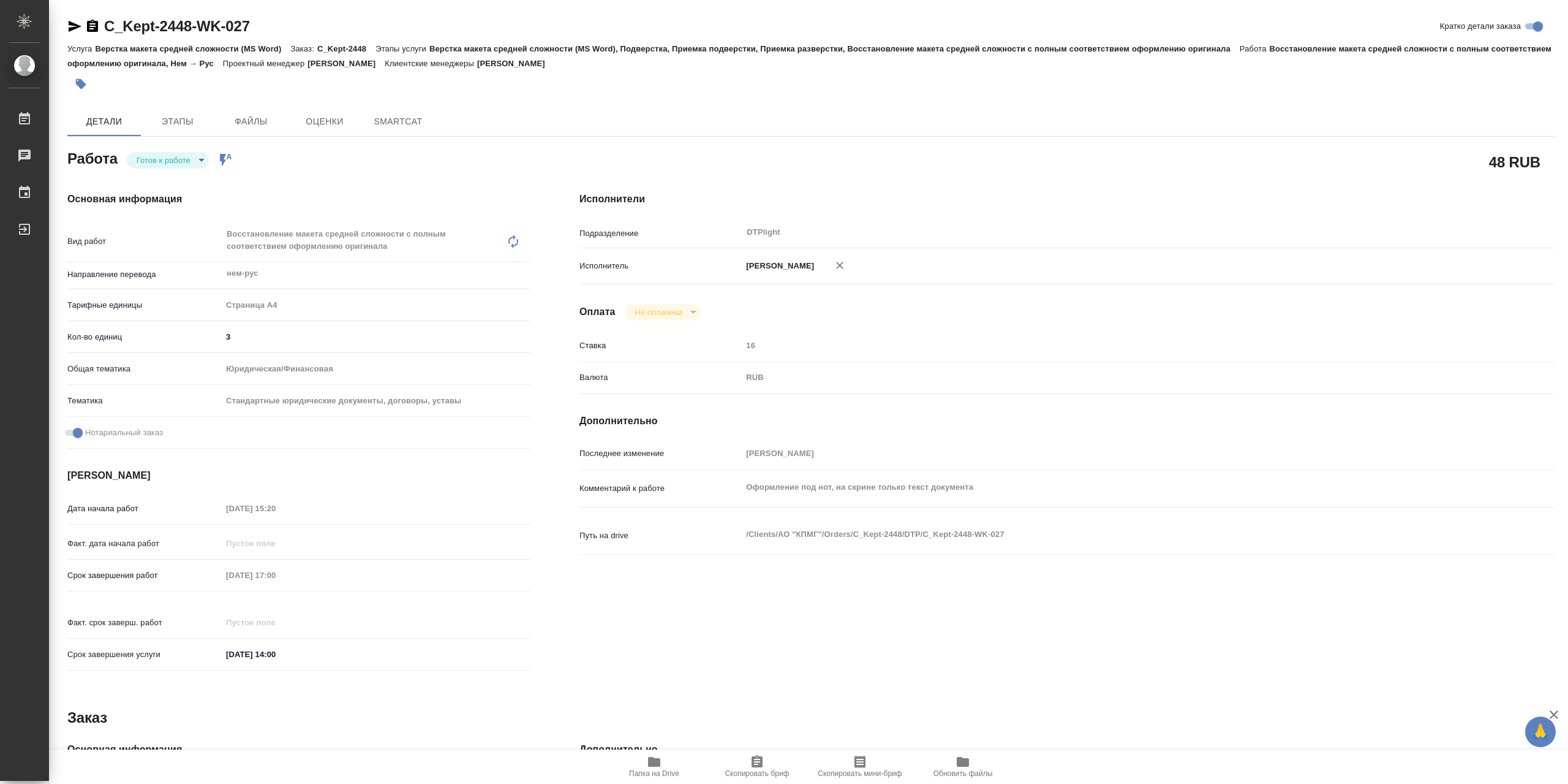
type textarea "x"
click at [186, 161] on li "В работе" at bounding box center [167, 164] width 82 height 21
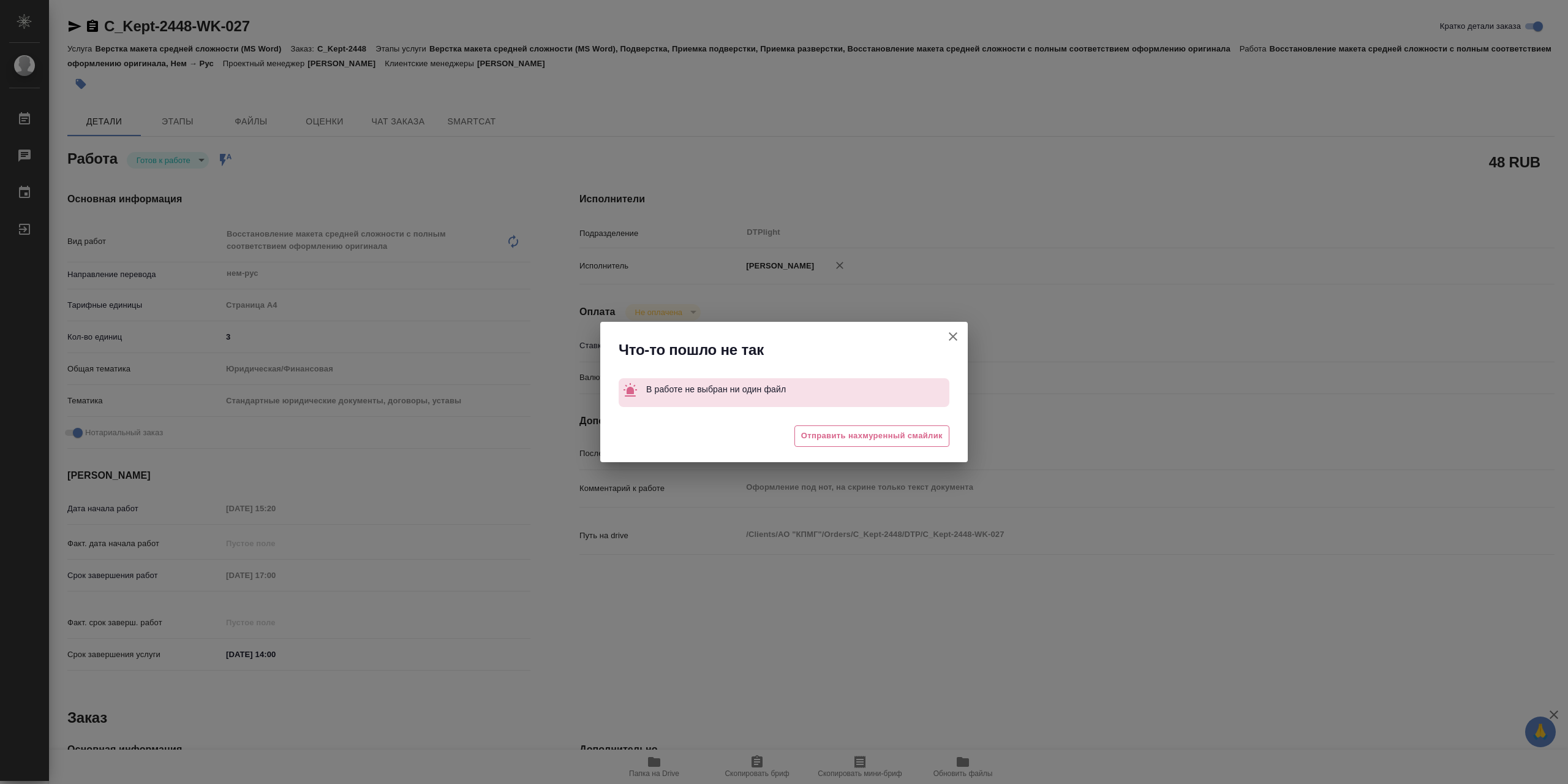
type textarea "x"
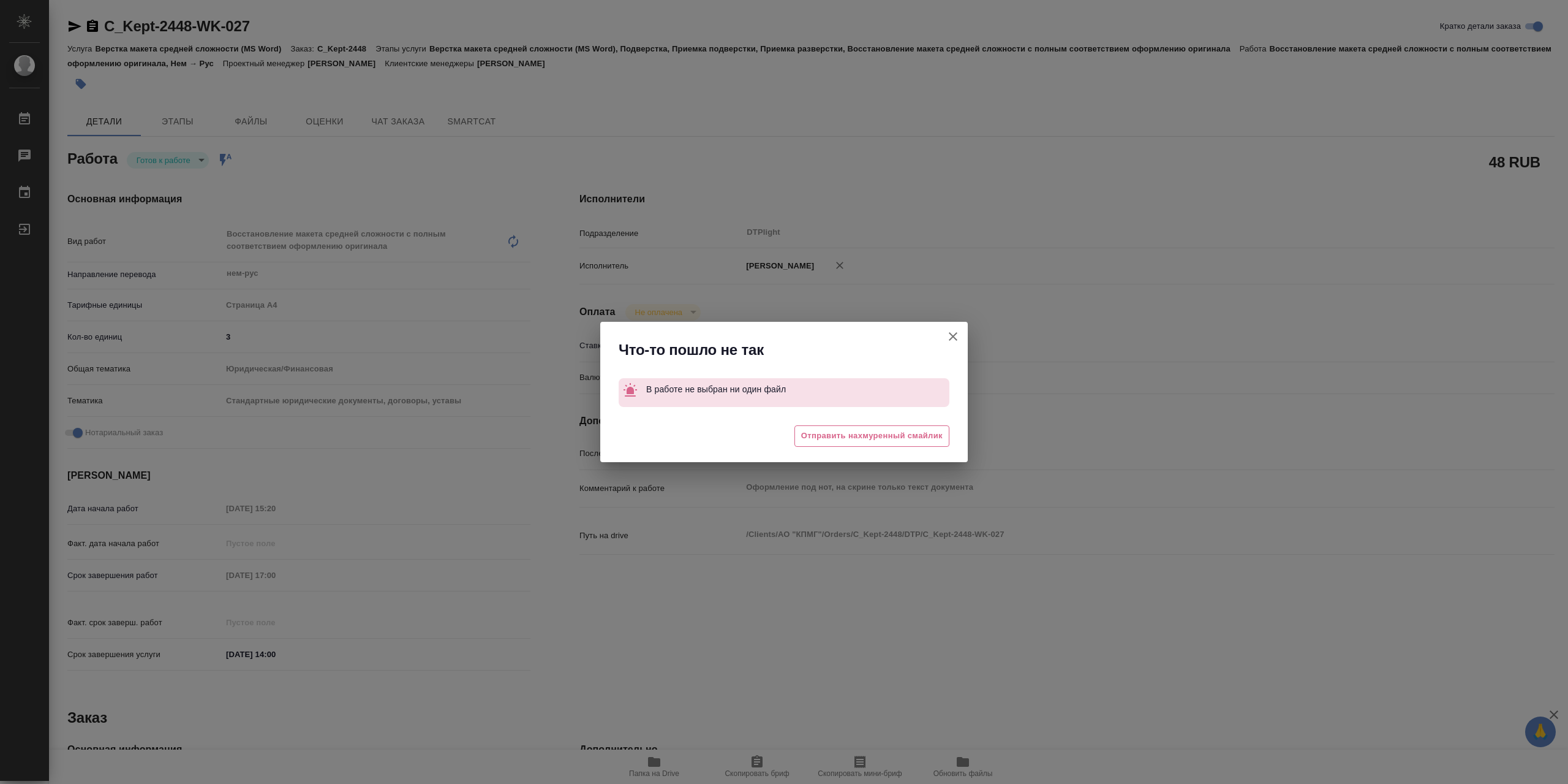
type textarea "x"
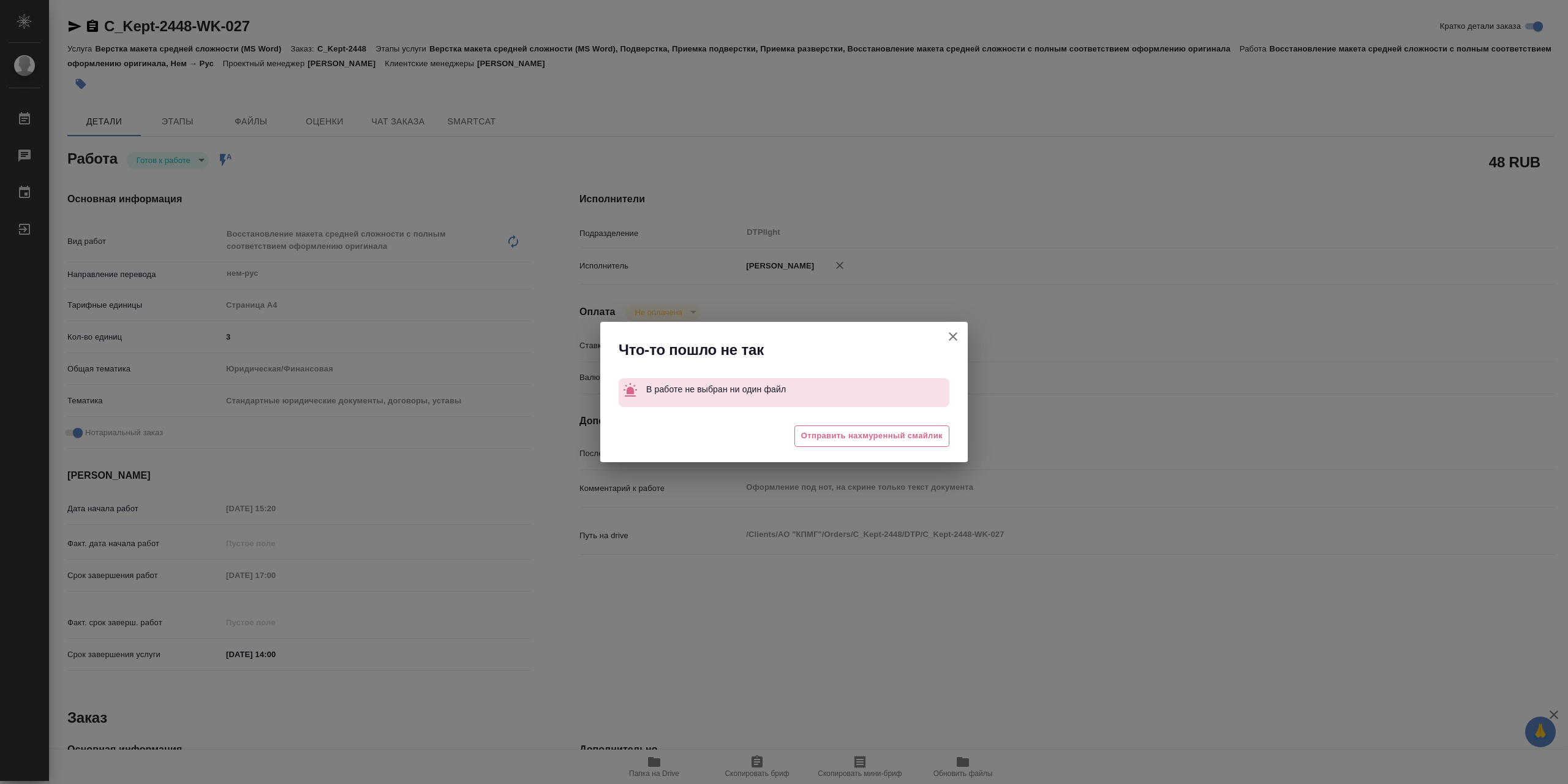
type textarea "x"
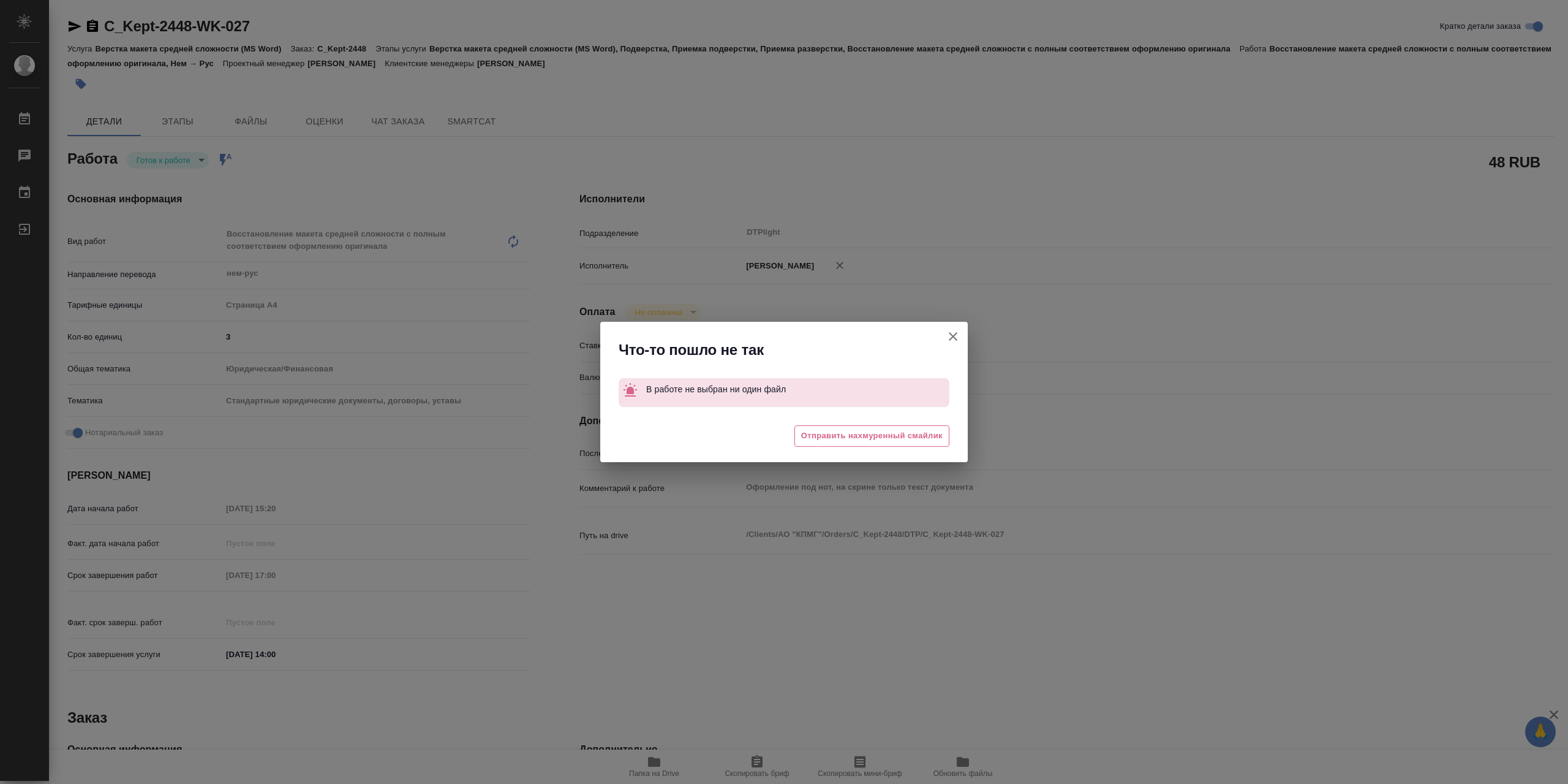
type textarea "x"
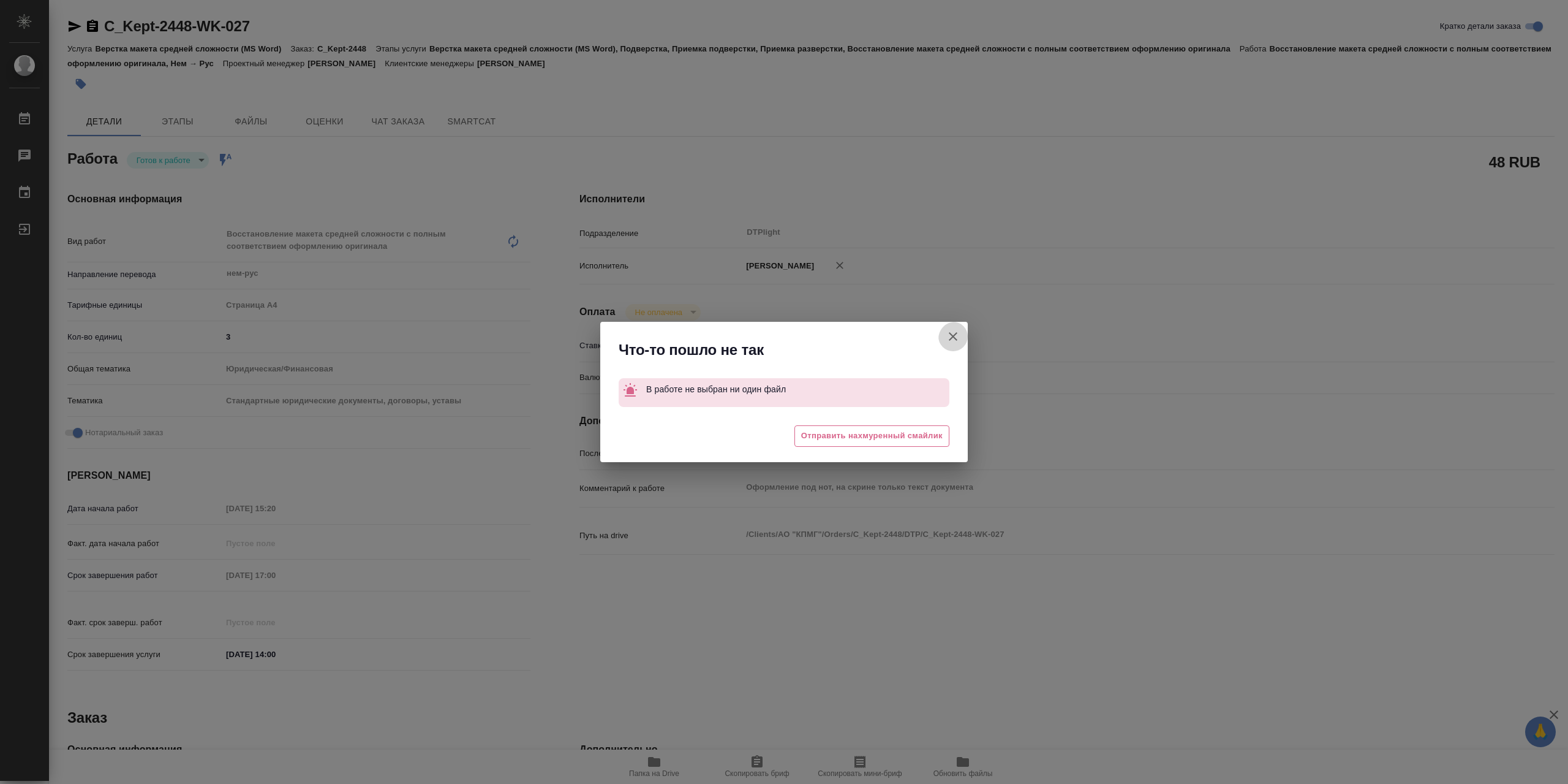
click at [952, 330] on icon "button" at bounding box center [953, 337] width 15 height 15
type textarea "x"
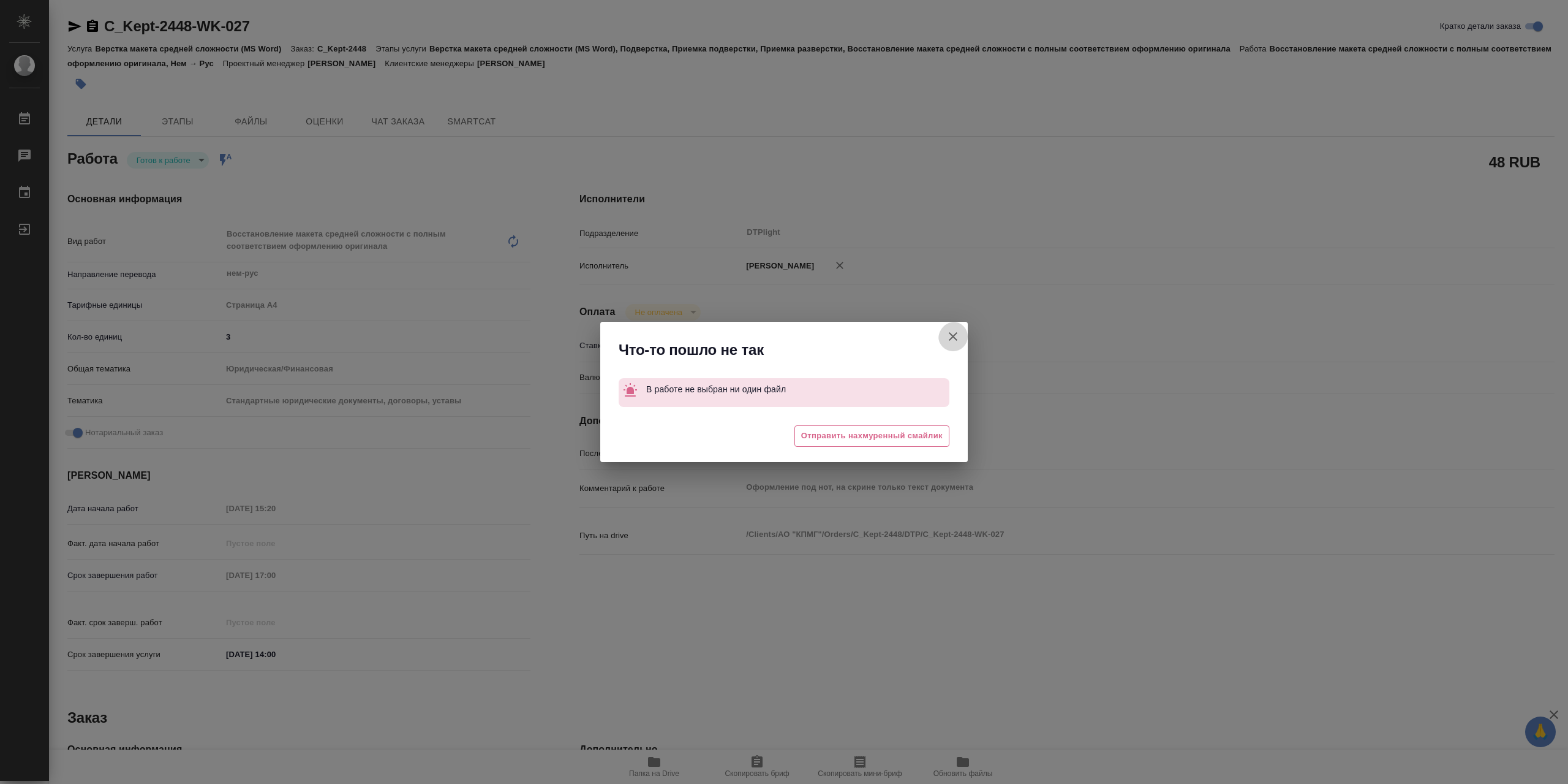
type textarea "x"
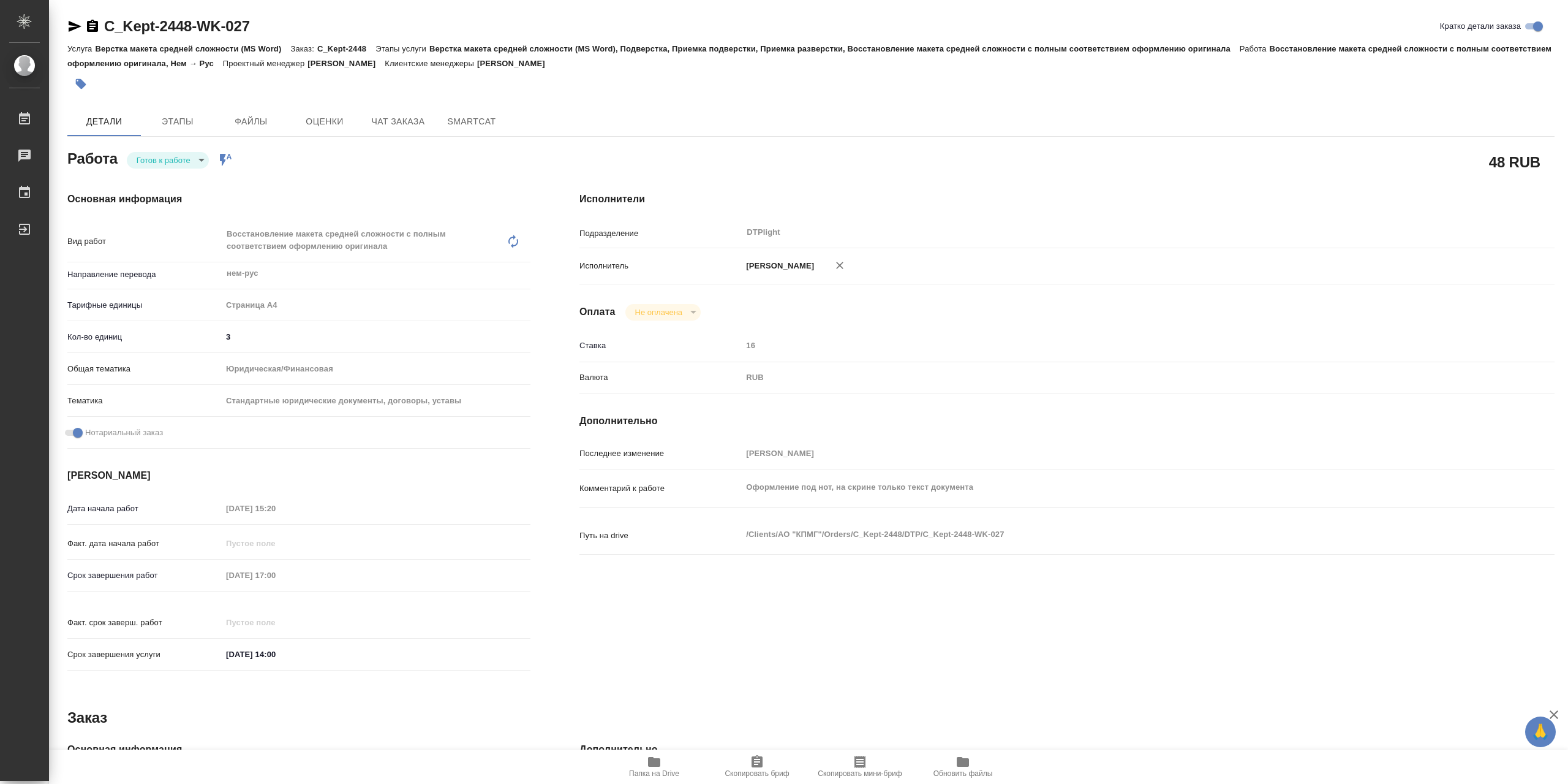
type textarea "x"
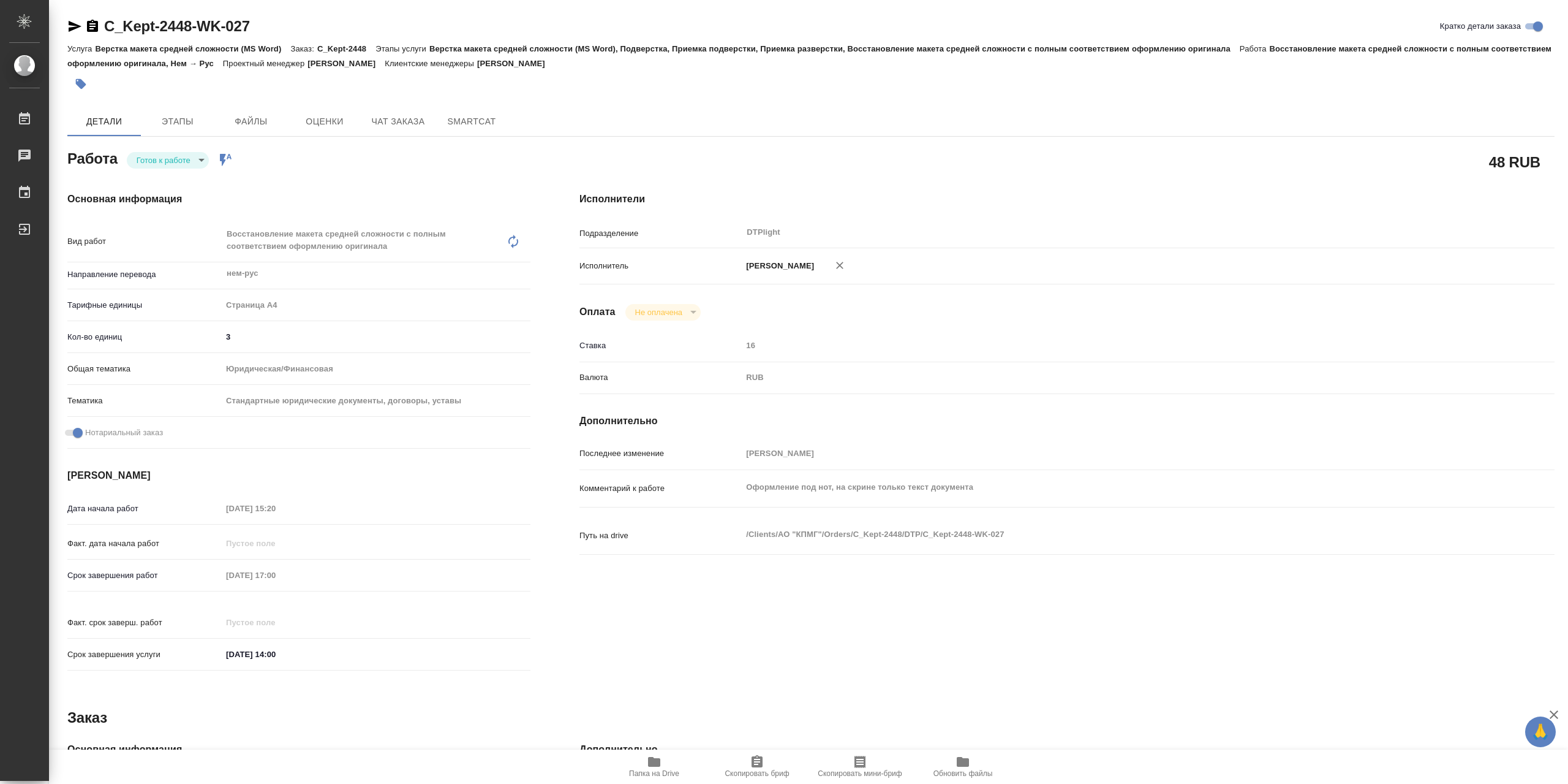
click at [193, 172] on div "Основная информация Вид работ Восстановление макета средней сложности с полным …" at bounding box center [298, 435] width 512 height 536
drag, startPoint x: 195, startPoint y: 168, endPoint x: 194, endPoint y: 176, distance: 8.1
click at [195, 168] on body "🙏 .cls-1 fill:#fff; AWATERA Сархатов Руслан Работы 0 Чаты График Выйти C_Kept-2…" at bounding box center [784, 392] width 1568 height 784
click at [196, 166] on li "В работе" at bounding box center [167, 164] width 82 height 21
type textarea "x"
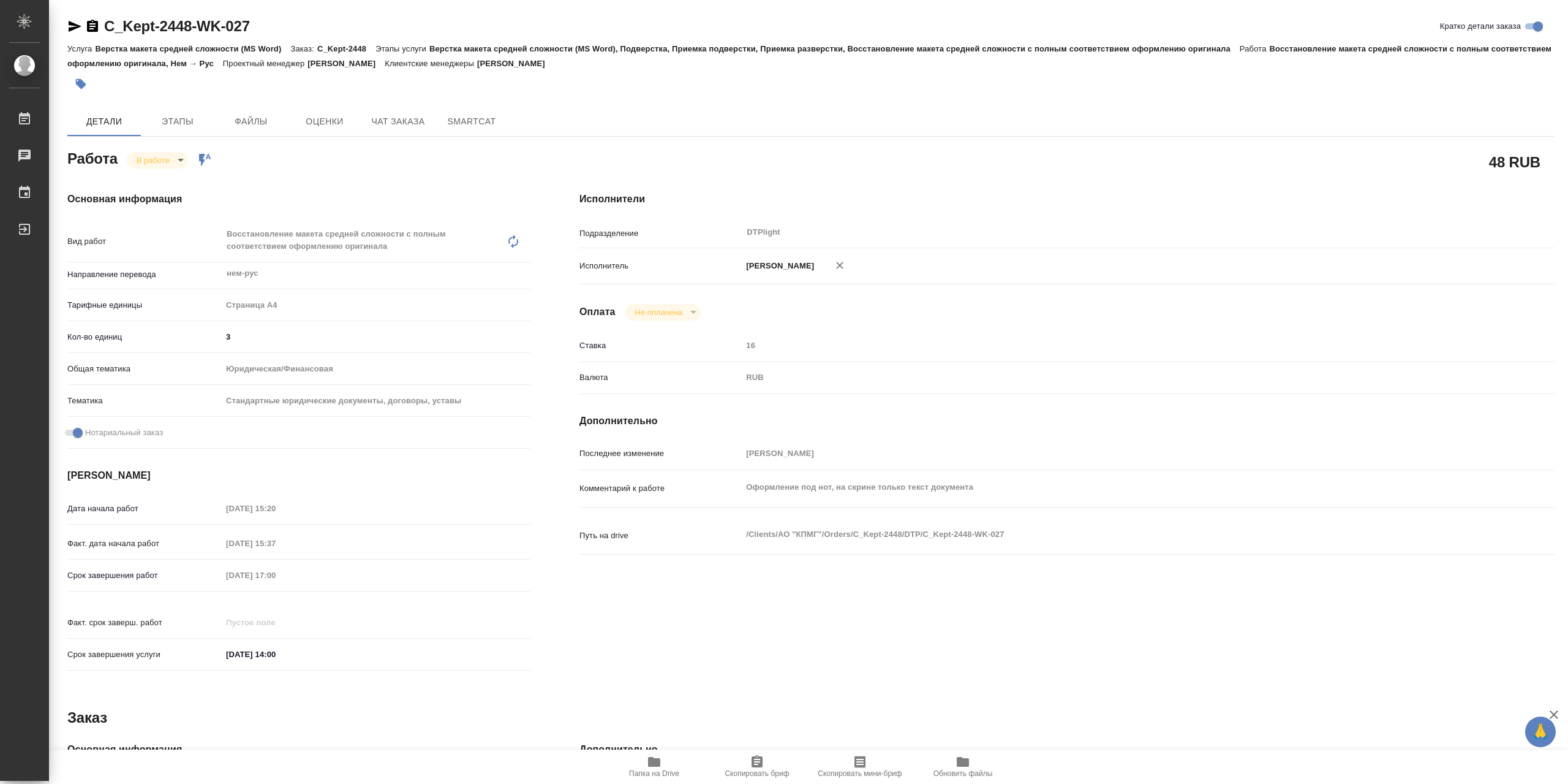
type textarea "x"
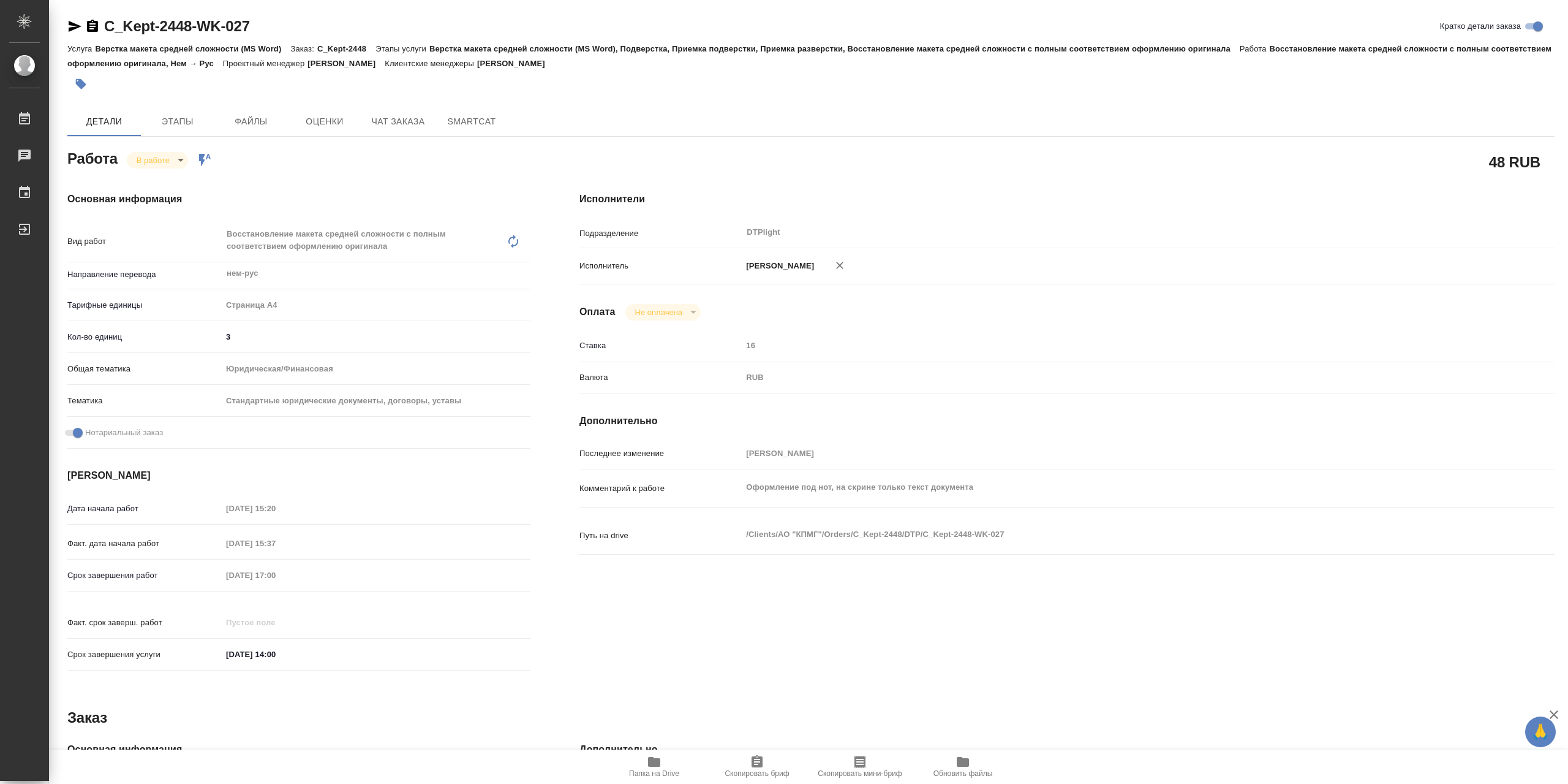
type textarea "x"
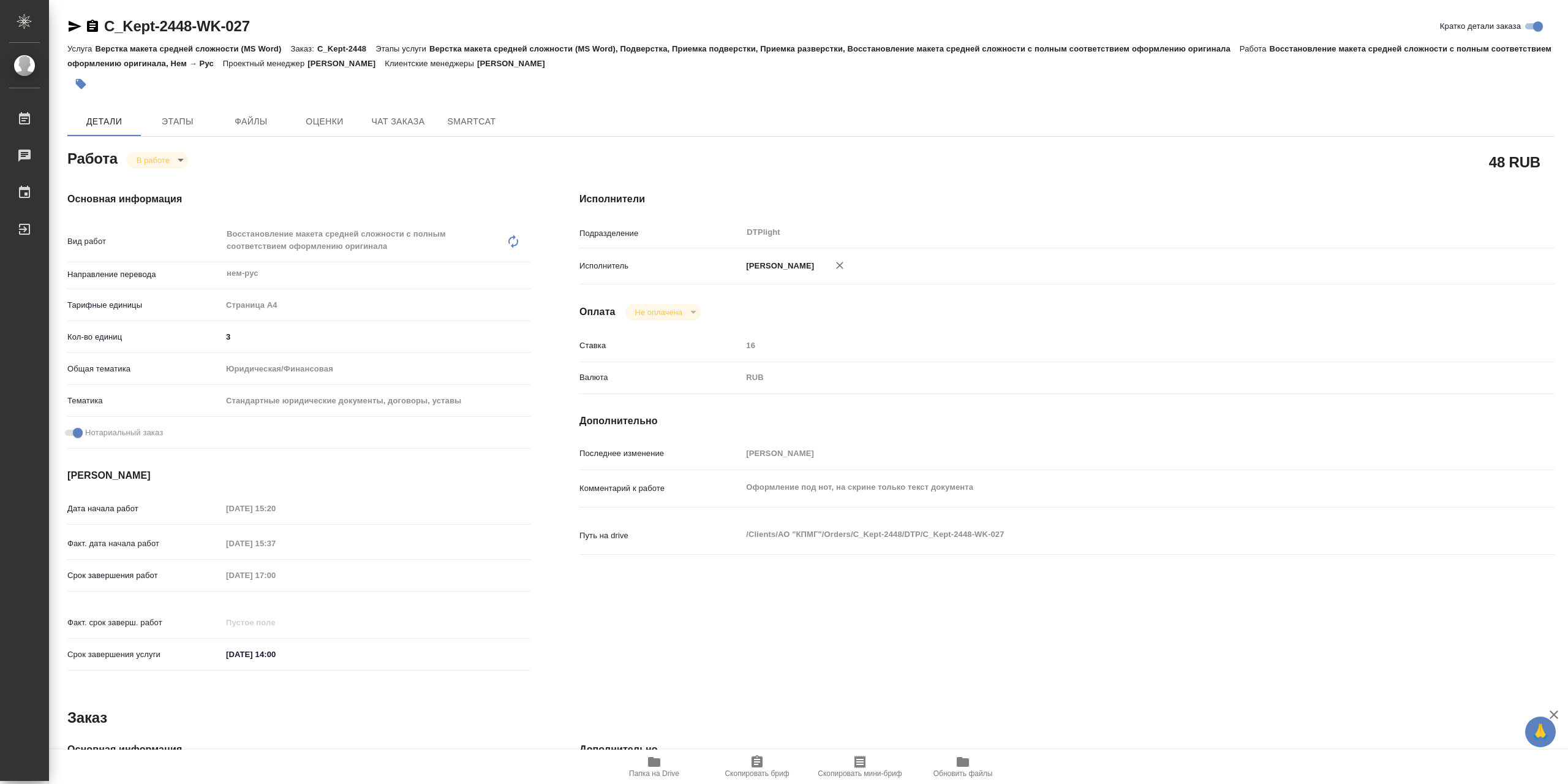
type textarea "x"
click at [656, 772] on span "Папка на Drive" at bounding box center [654, 773] width 50 height 9
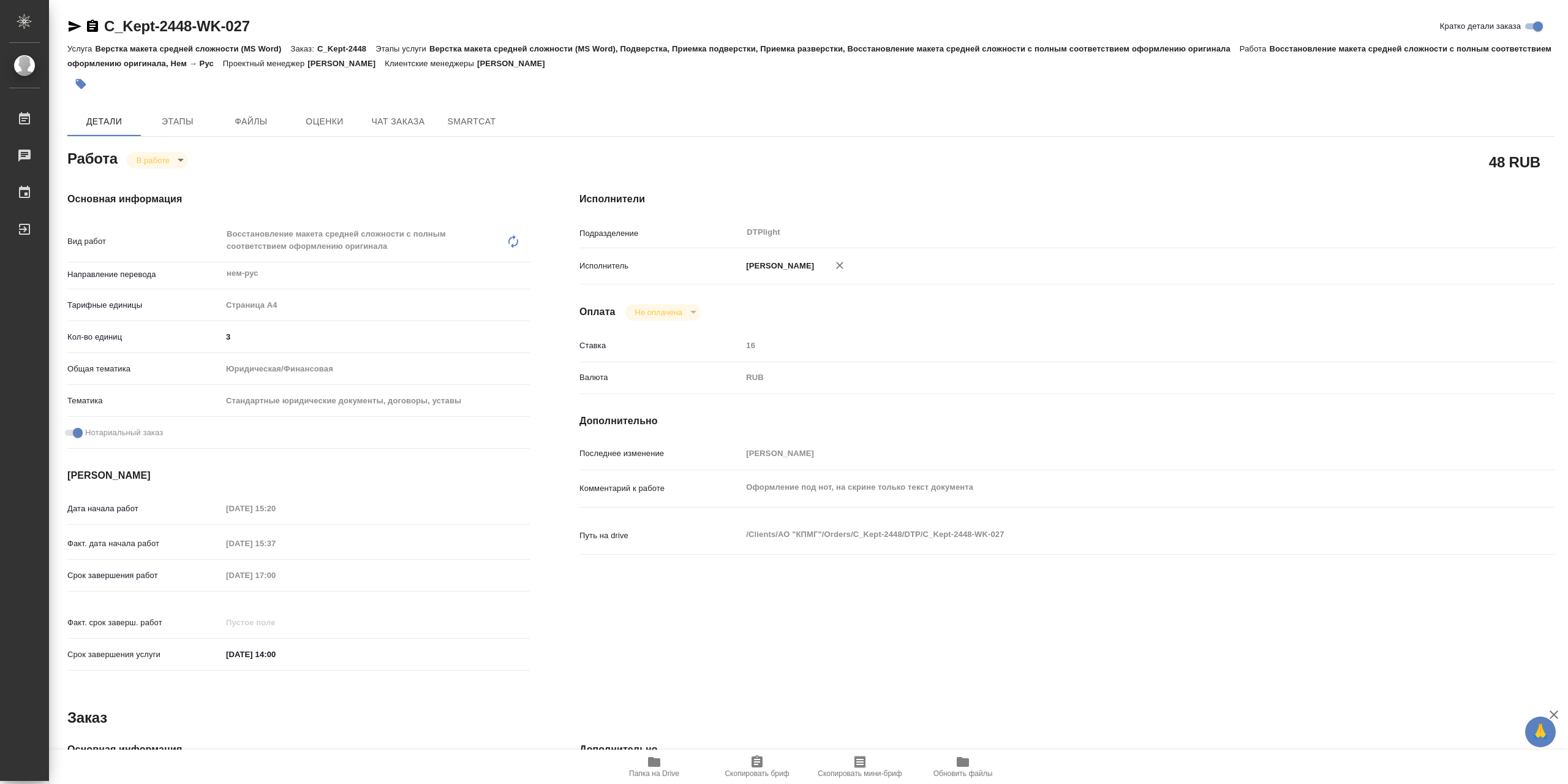
click at [152, 162] on body "🙏 .cls-1 fill:#fff; AWATERA Сархатов Руслан Работы 0 Чаты График Выйти C_Kept-2…" at bounding box center [784, 392] width 1568 height 784
click at [168, 186] on button "Выполнен" at bounding box center [158, 183] width 45 height 13
type textarea "x"
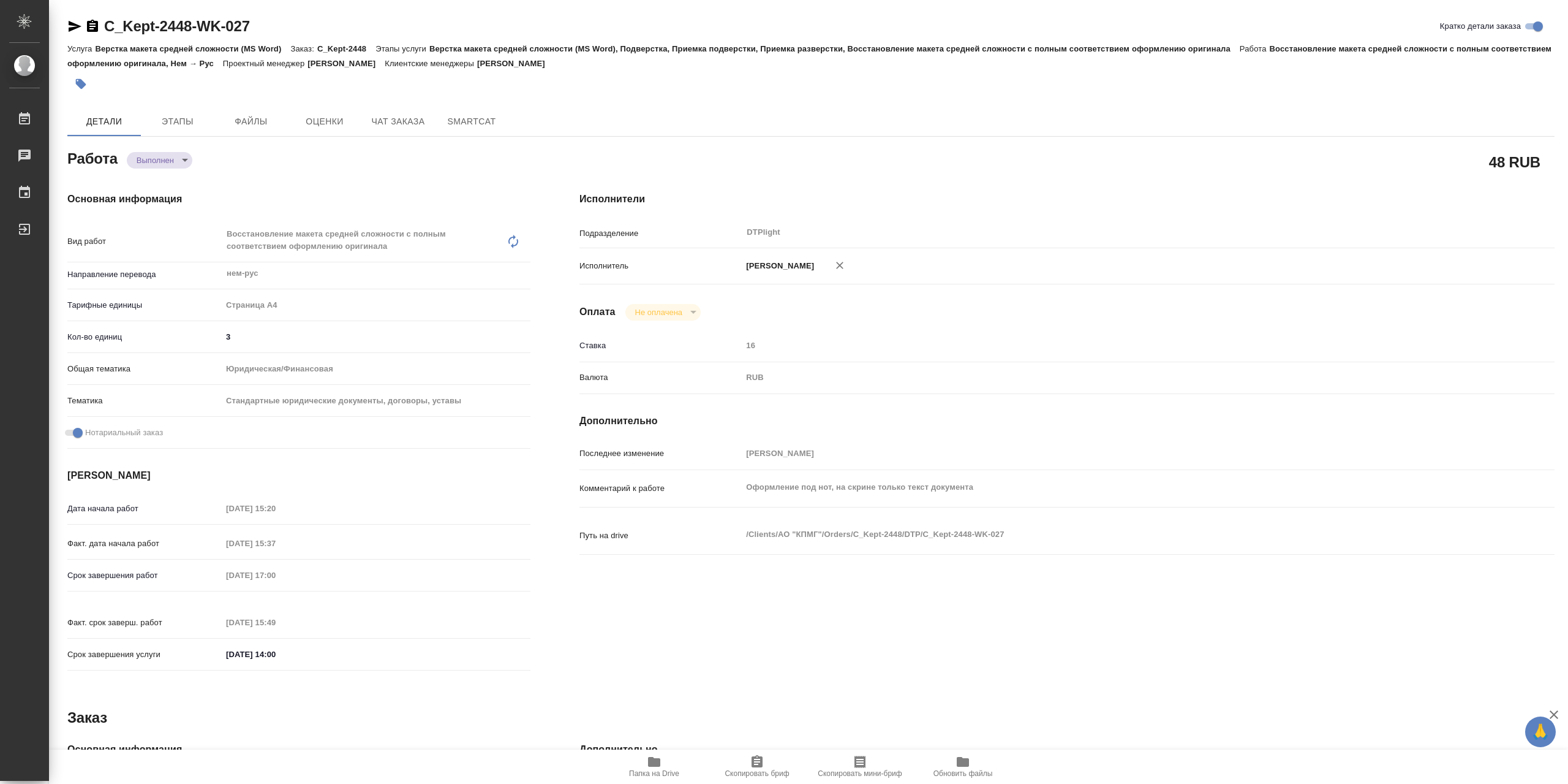
type textarea "x"
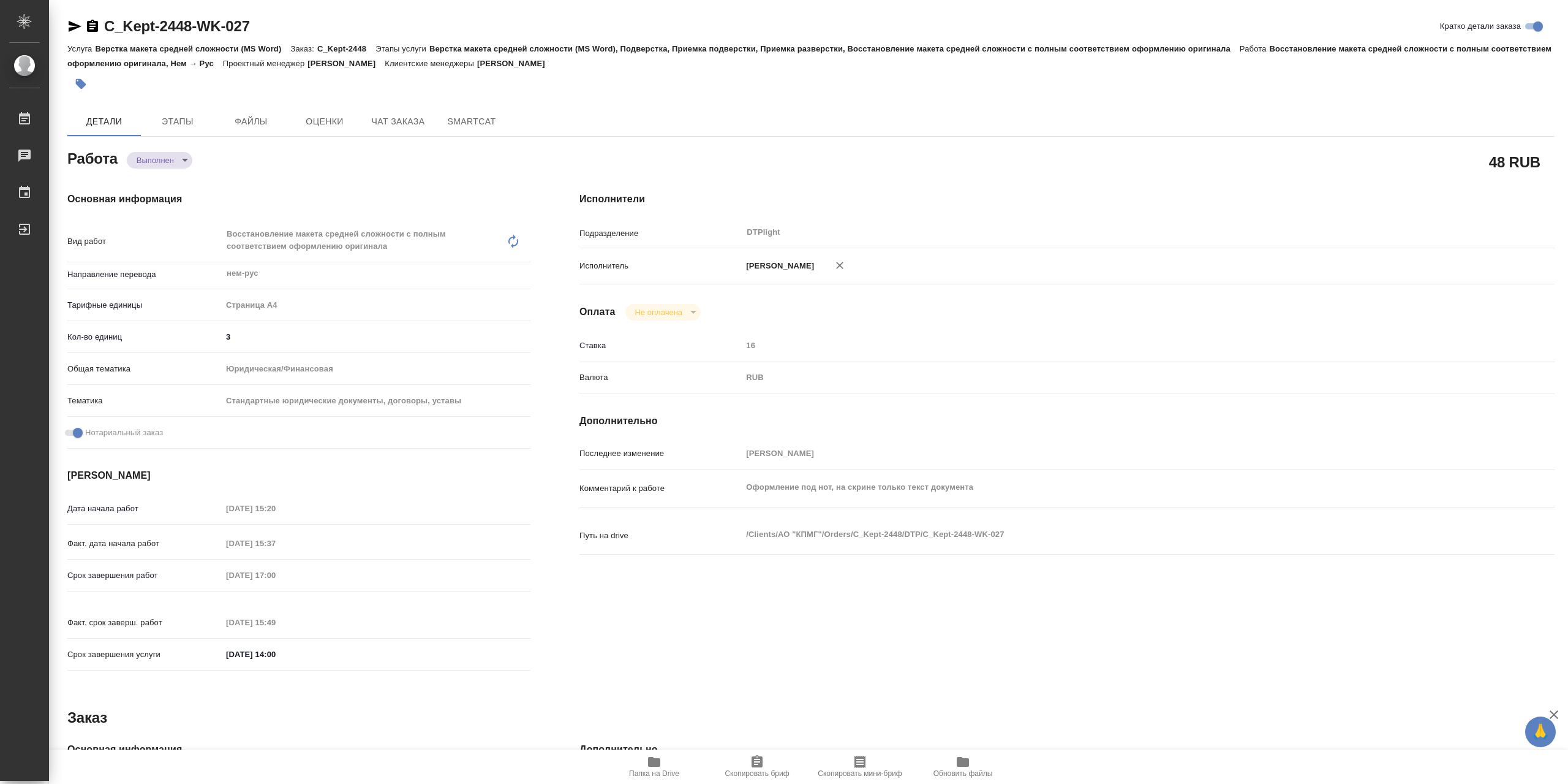
type textarea "x"
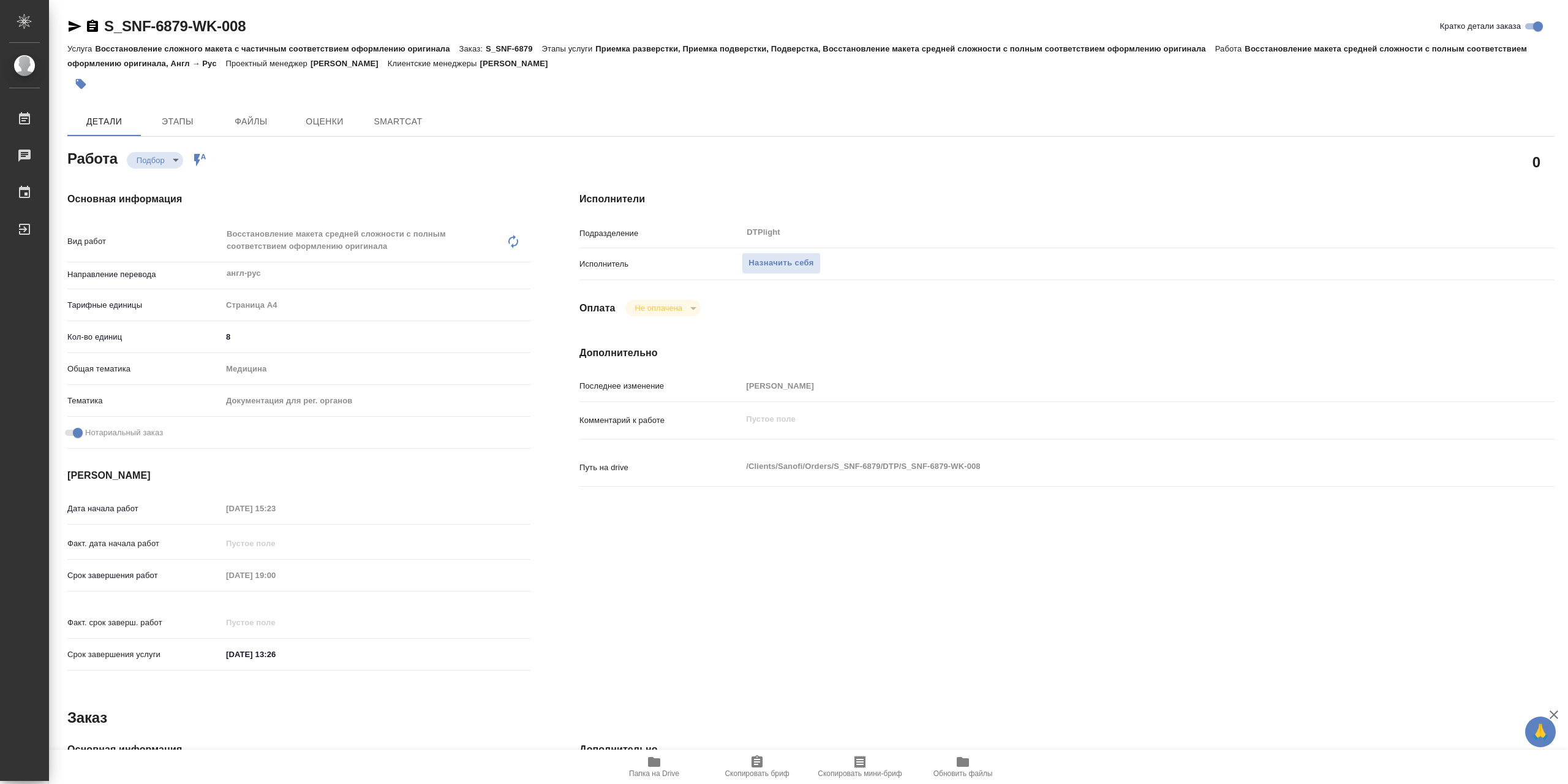
type textarea "x"
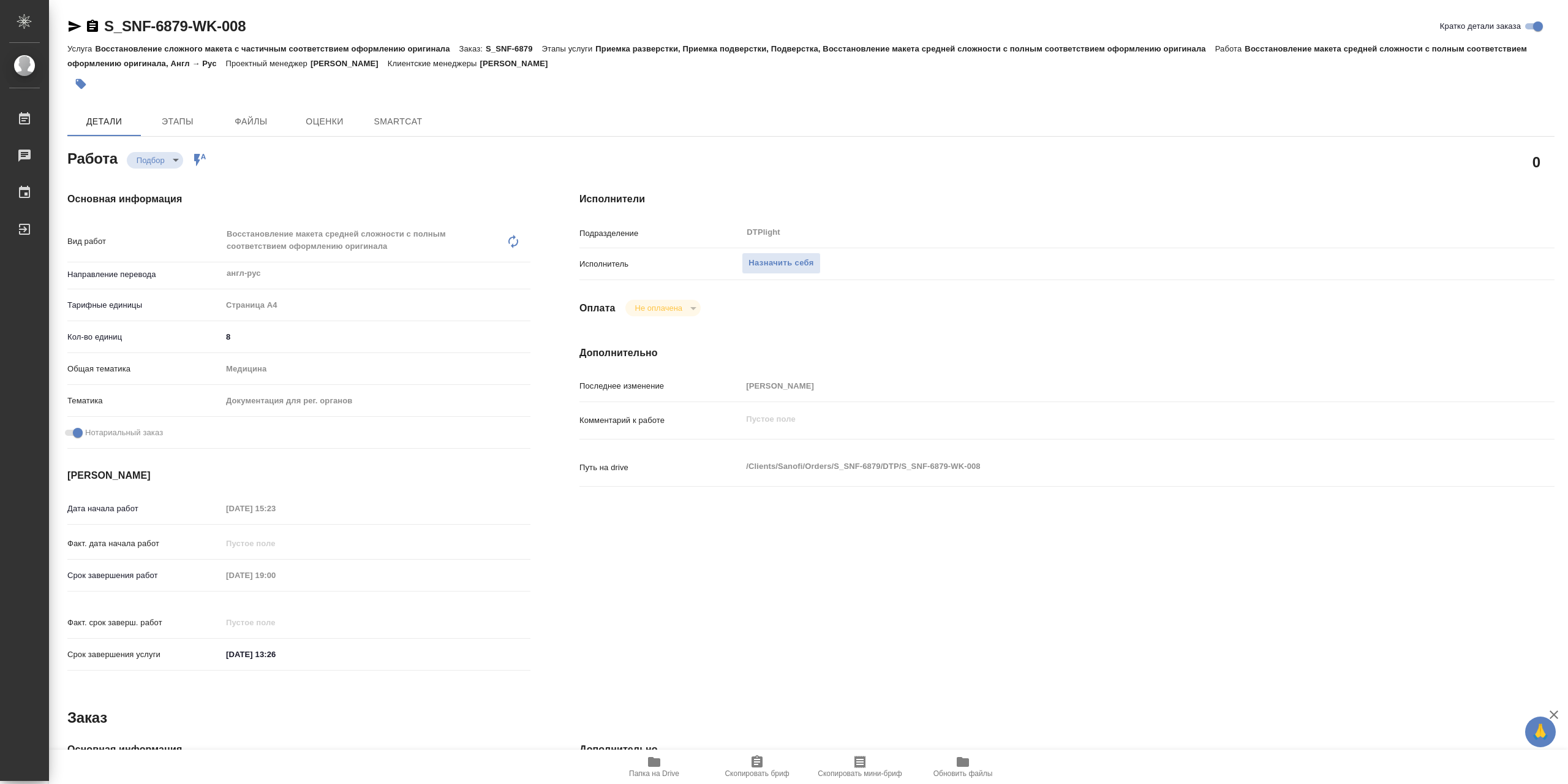
type textarea "x"
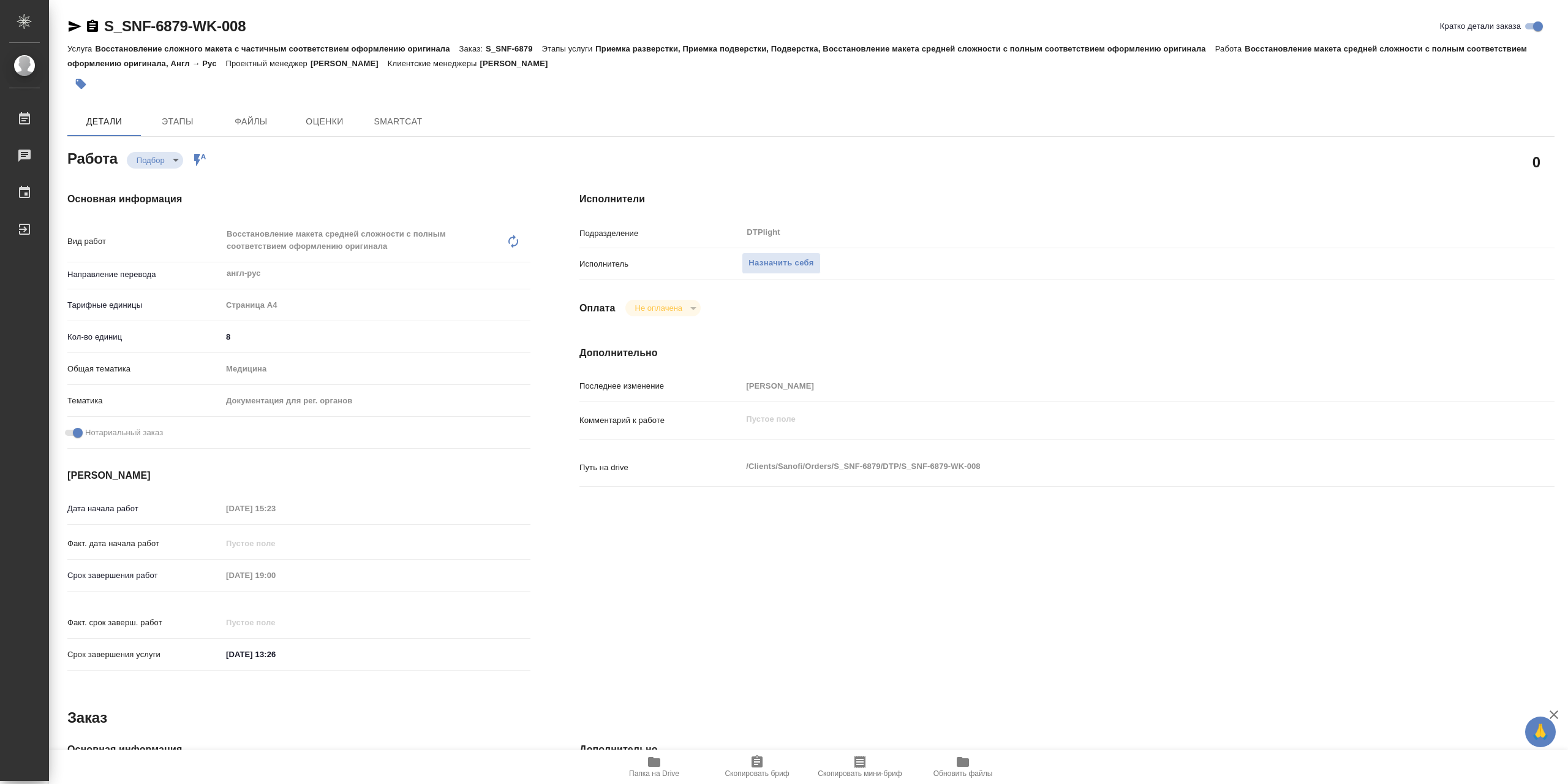
type textarea "x"
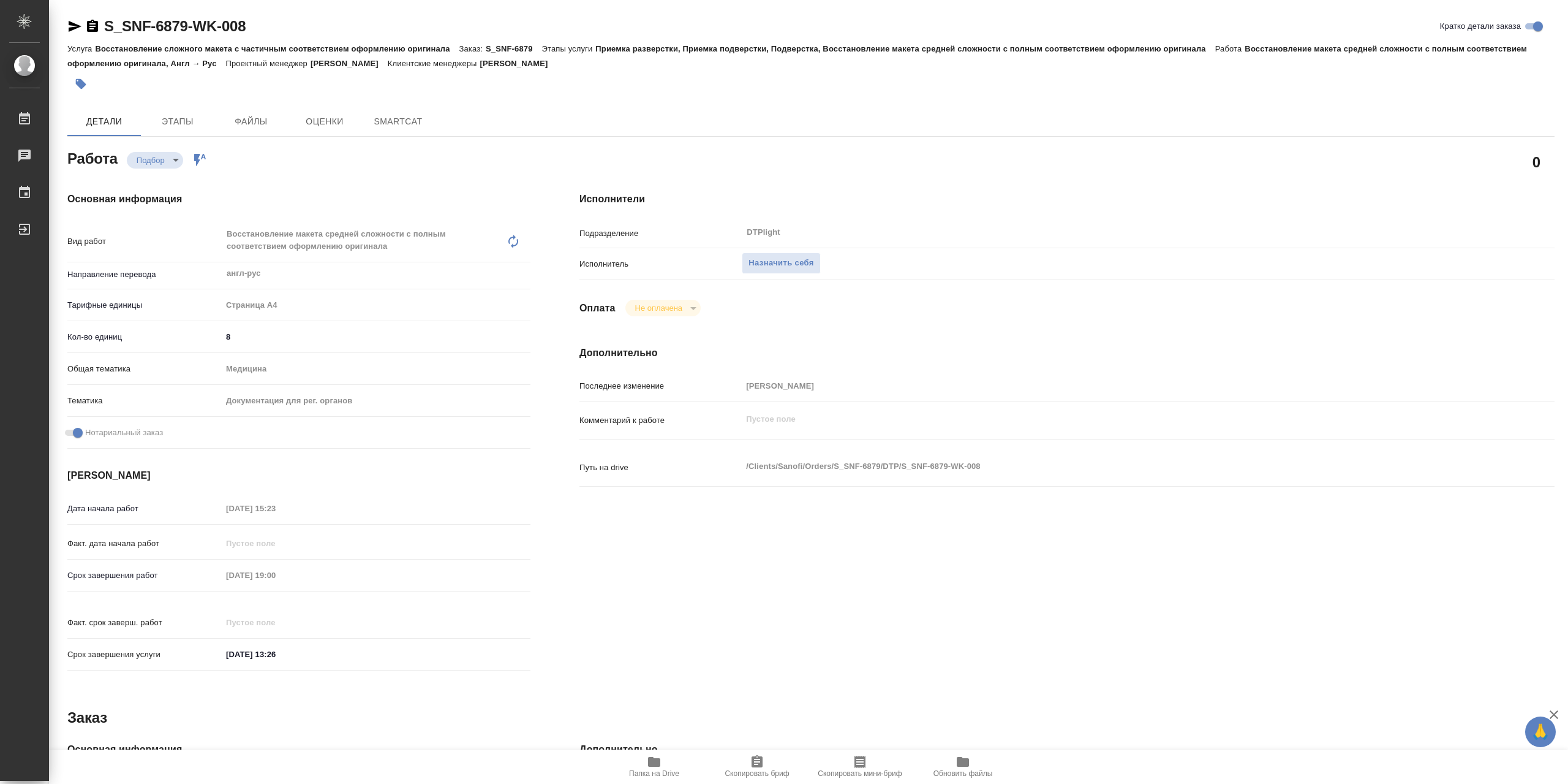
type textarea "x"
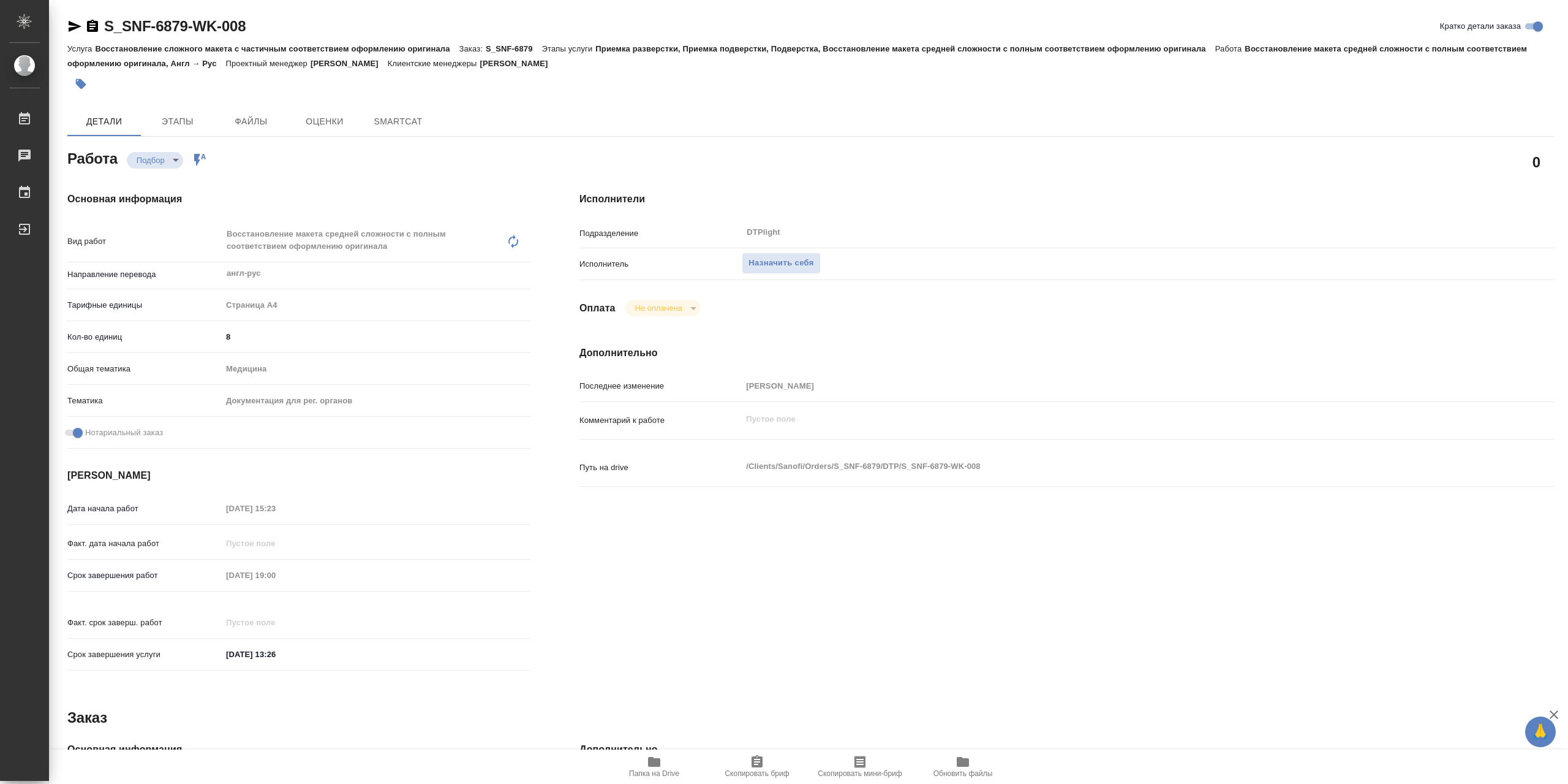
type textarea "x"
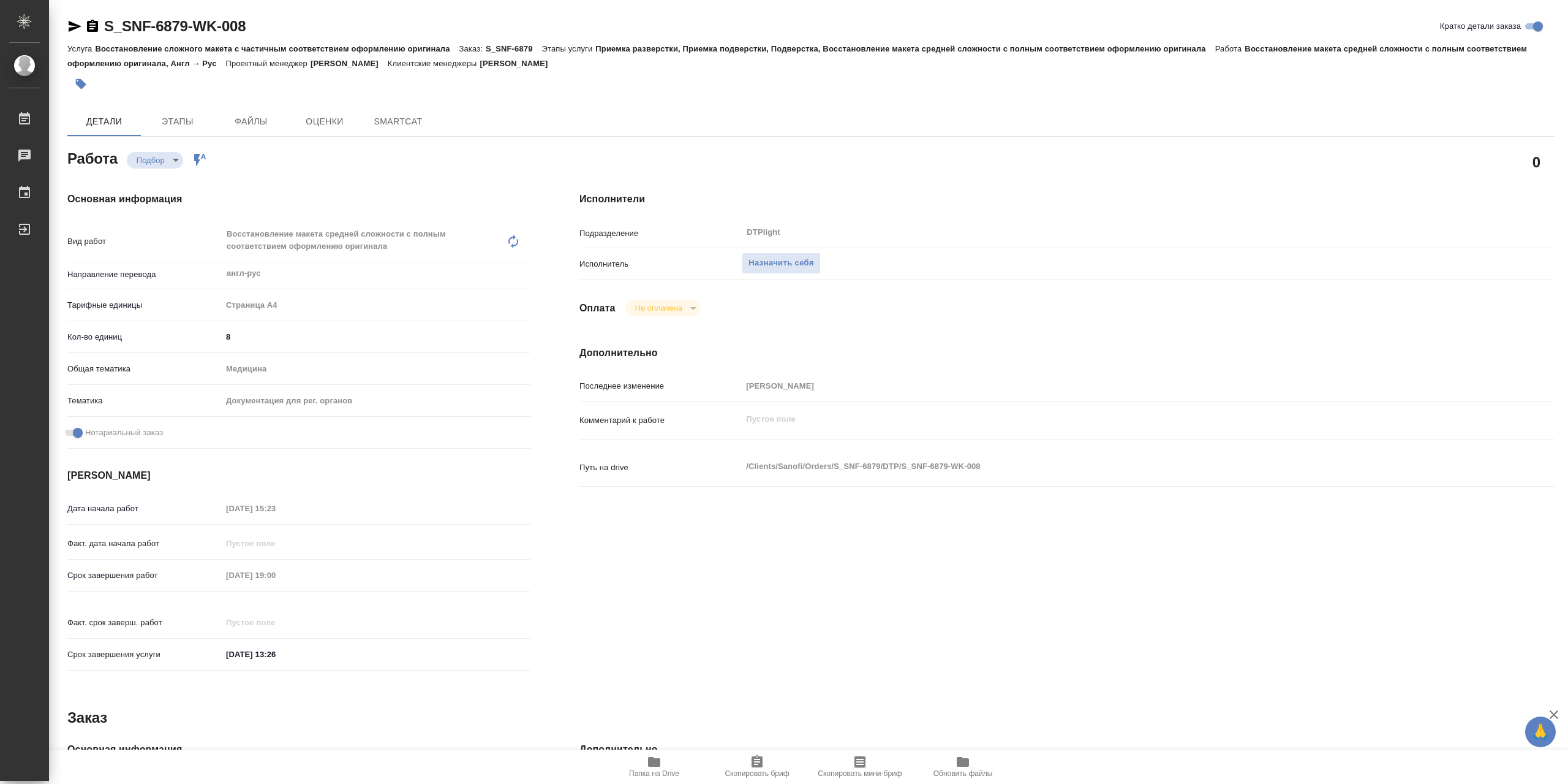
type textarea "x"
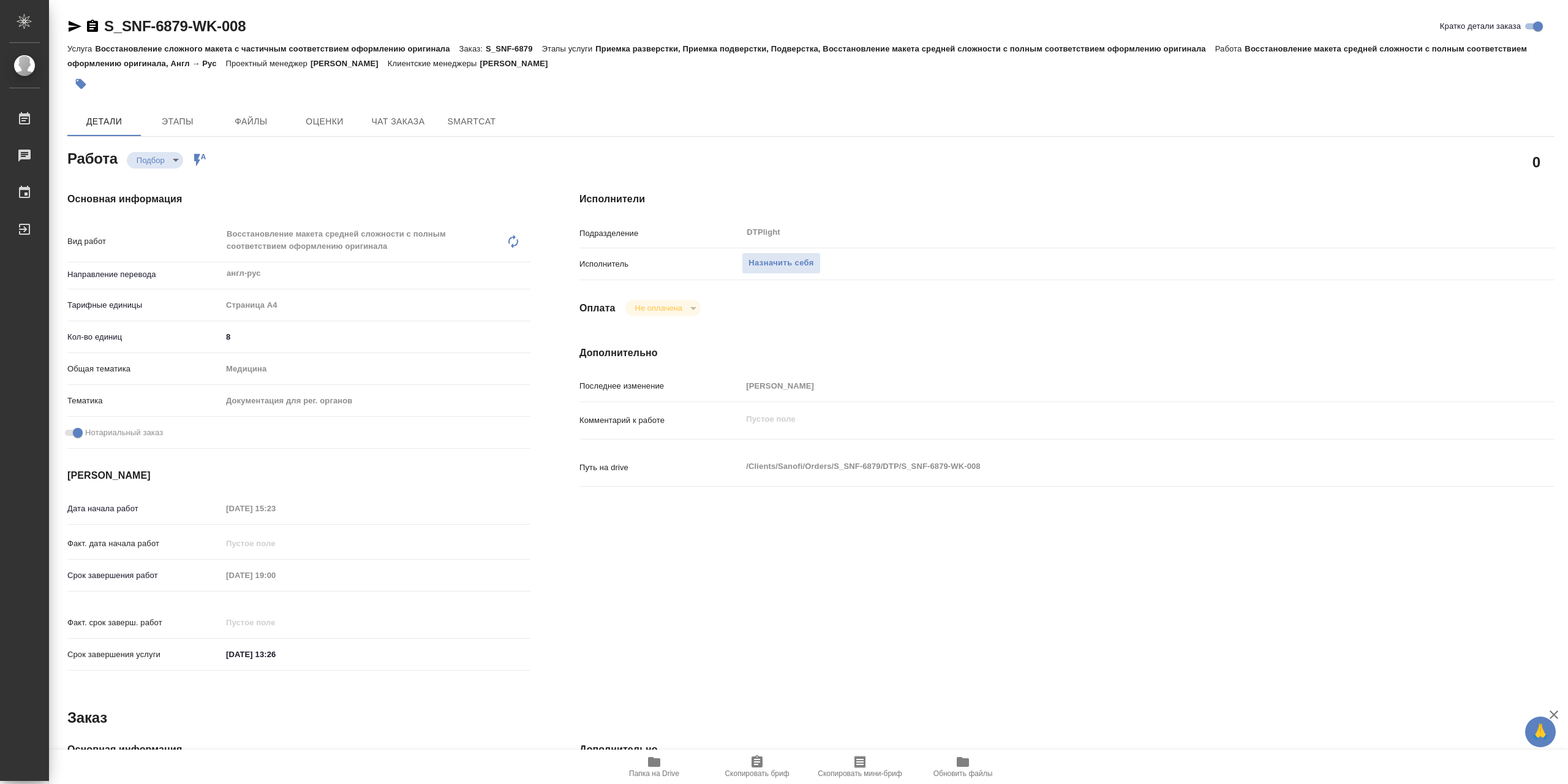
click at [647, 775] on span "Папка на Drive" at bounding box center [654, 773] width 50 height 9
type textarea "x"
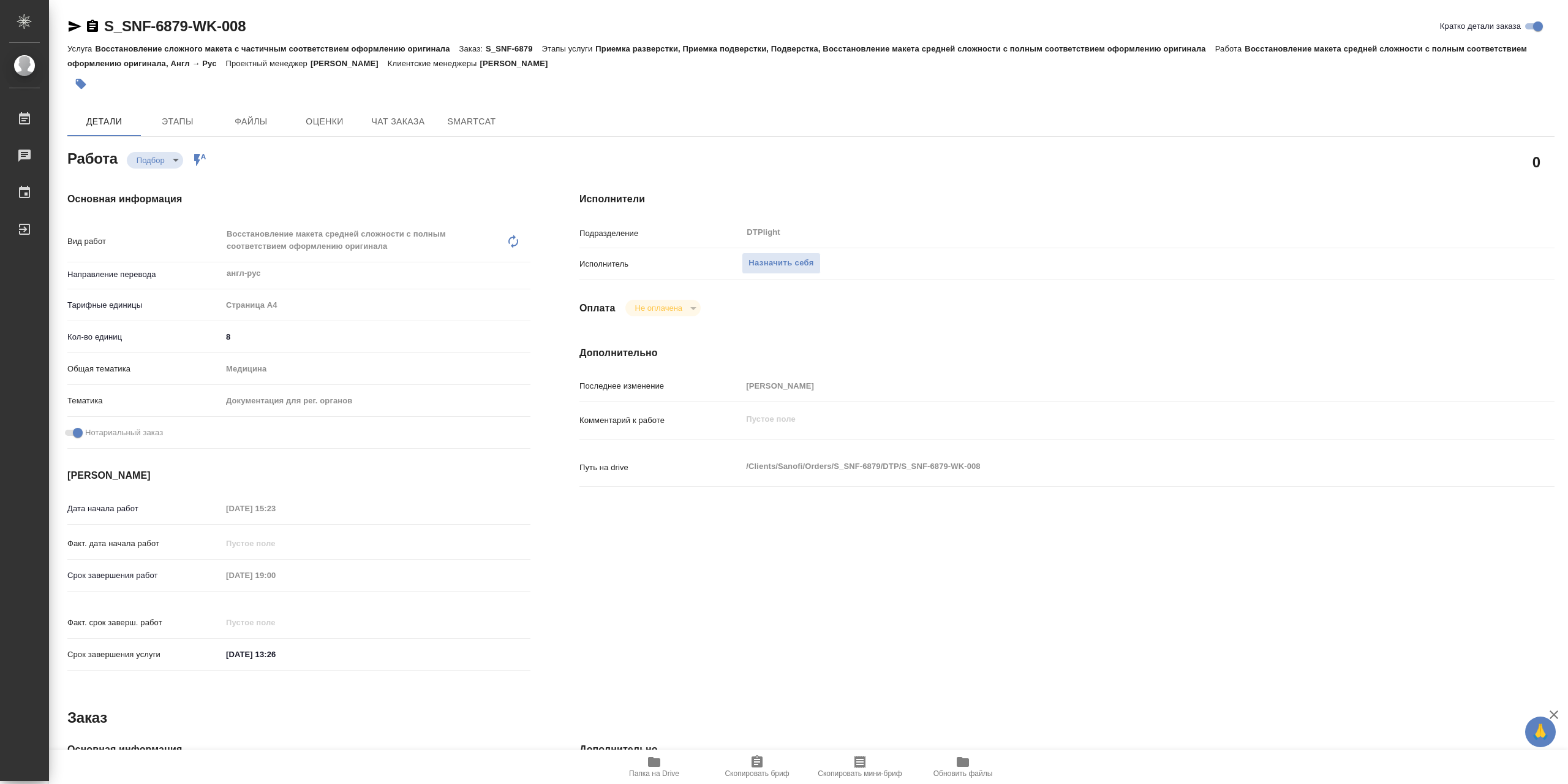
type textarea "x"
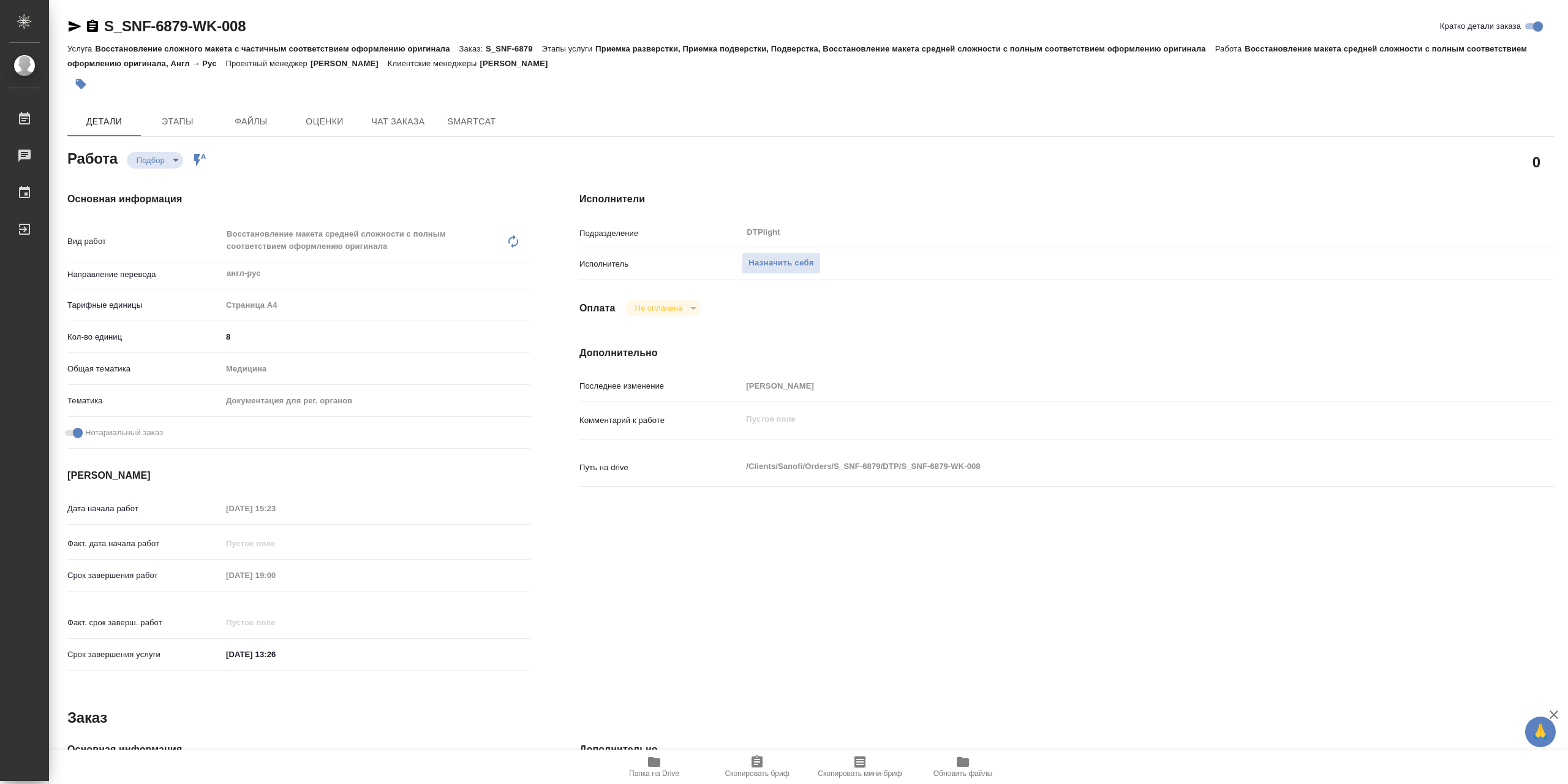
type textarea "x"
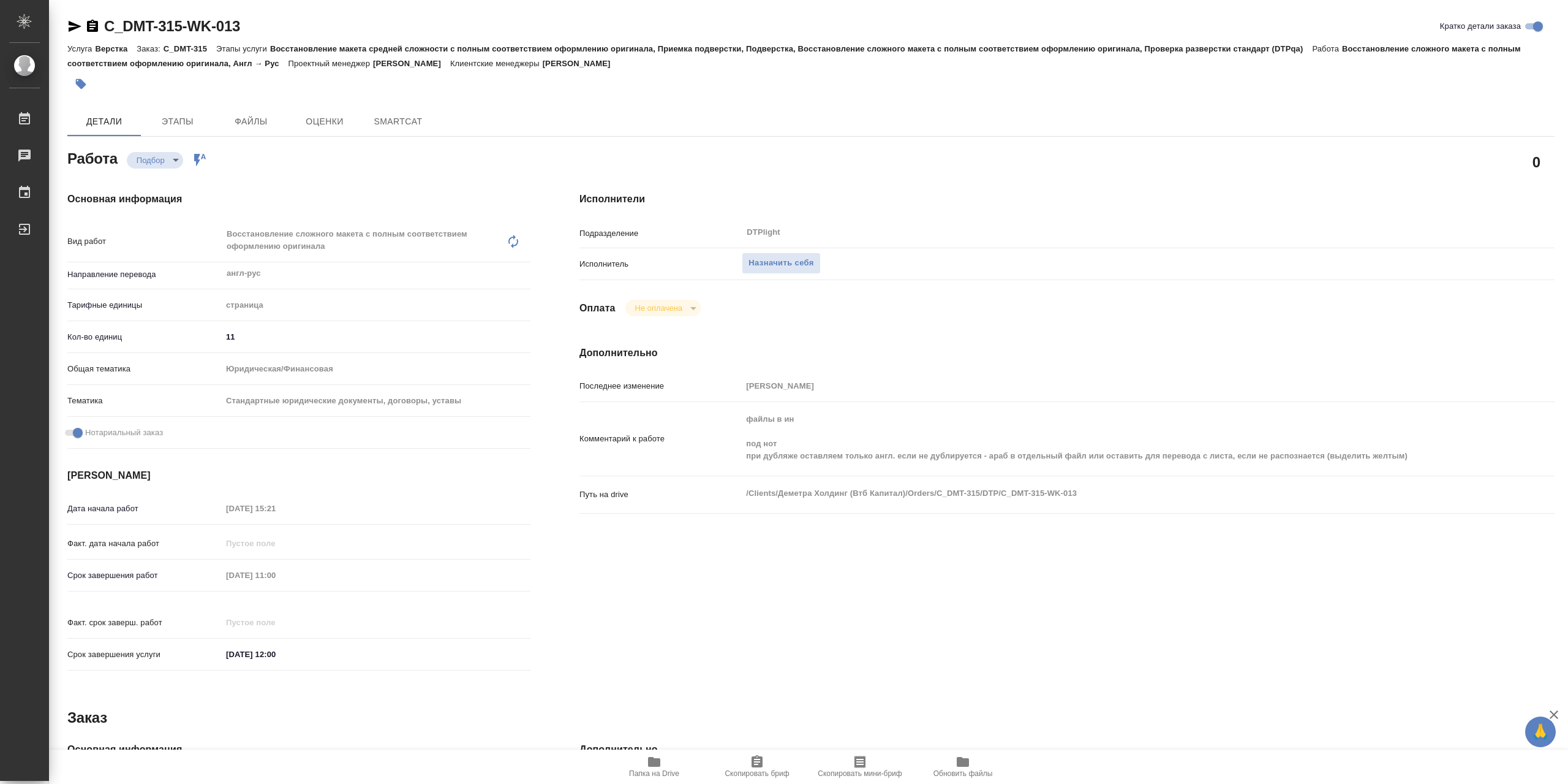
type textarea "x"
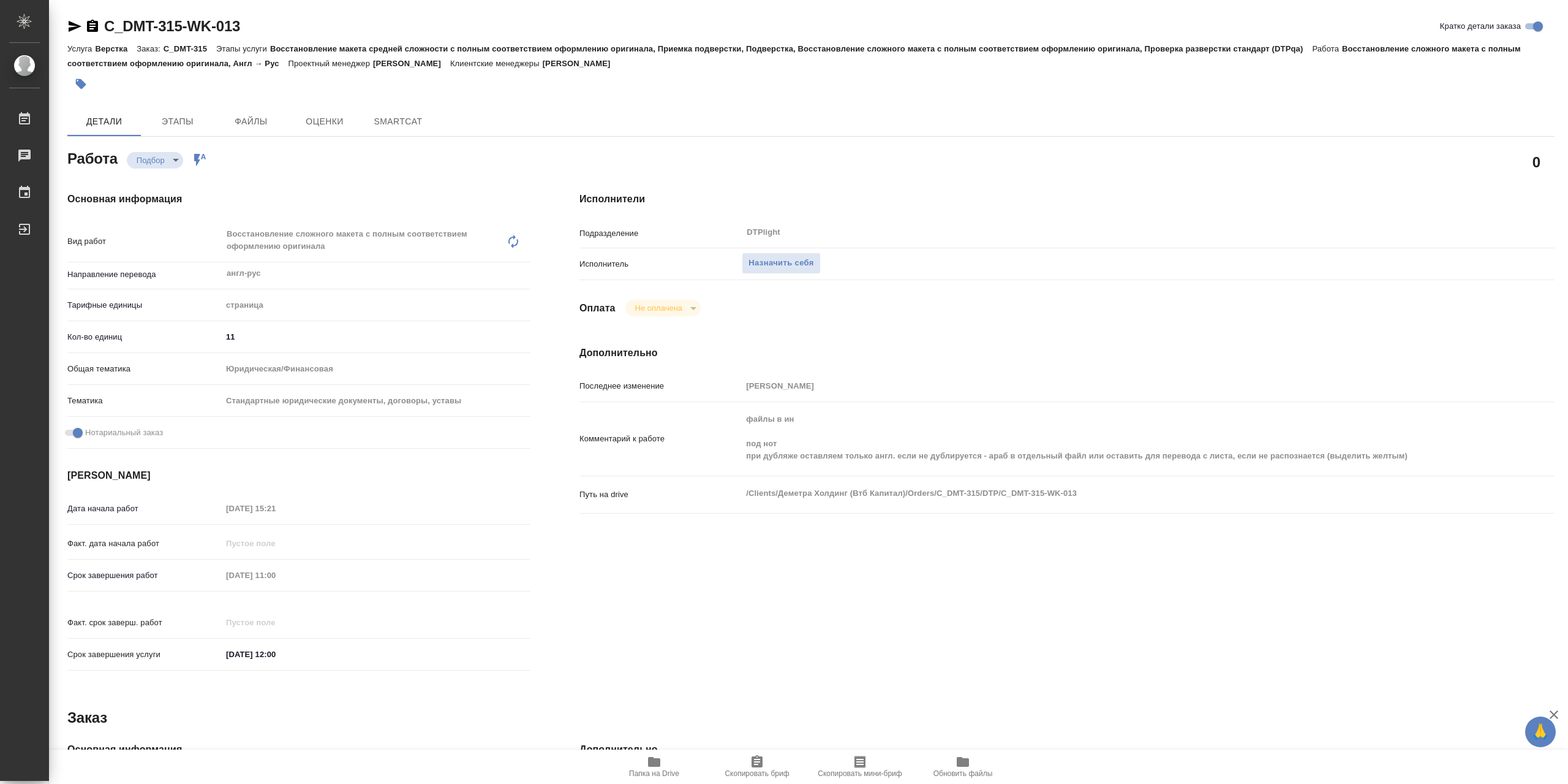
type textarea "x"
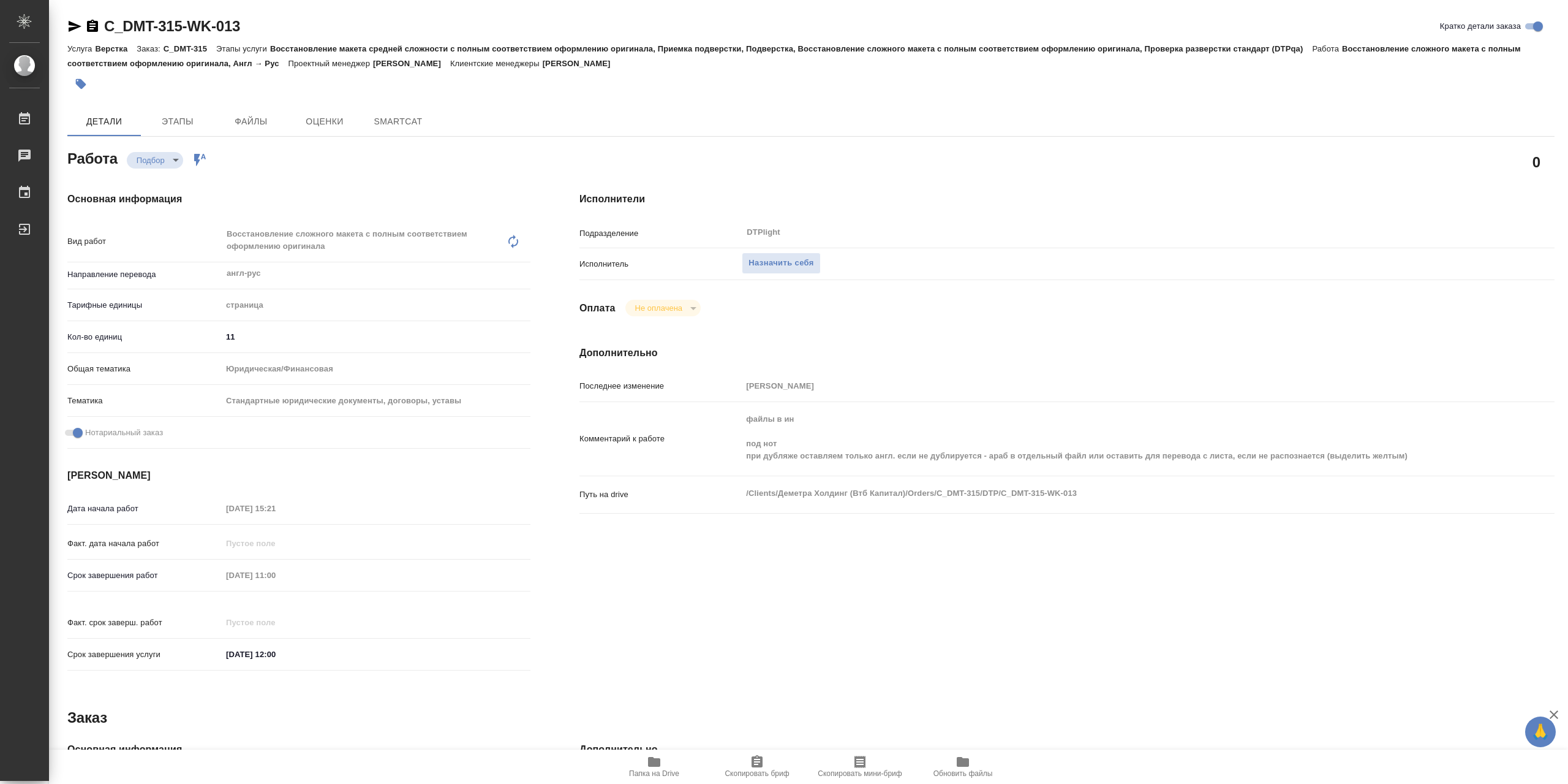
type textarea "x"
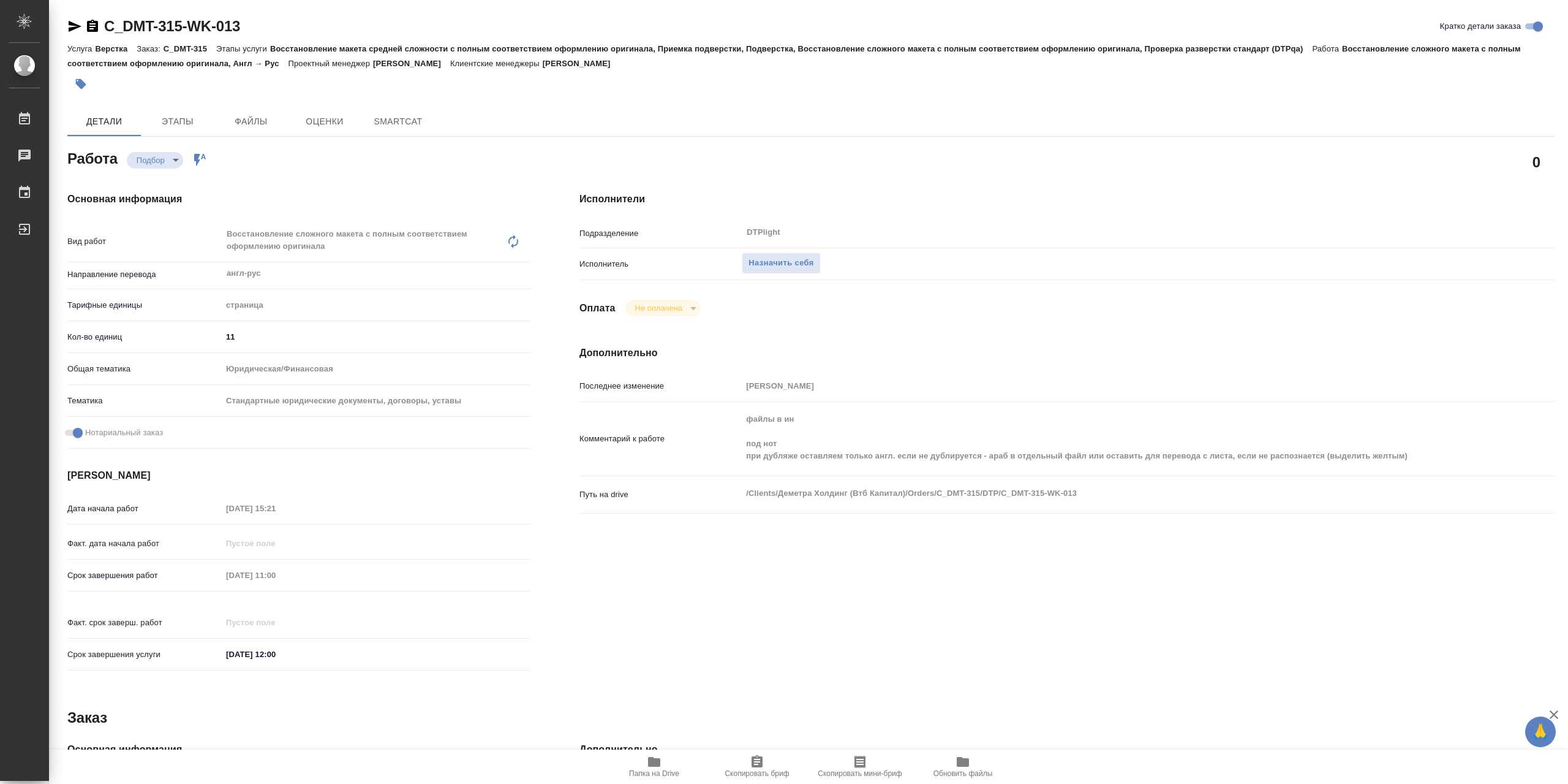
type textarea "x"
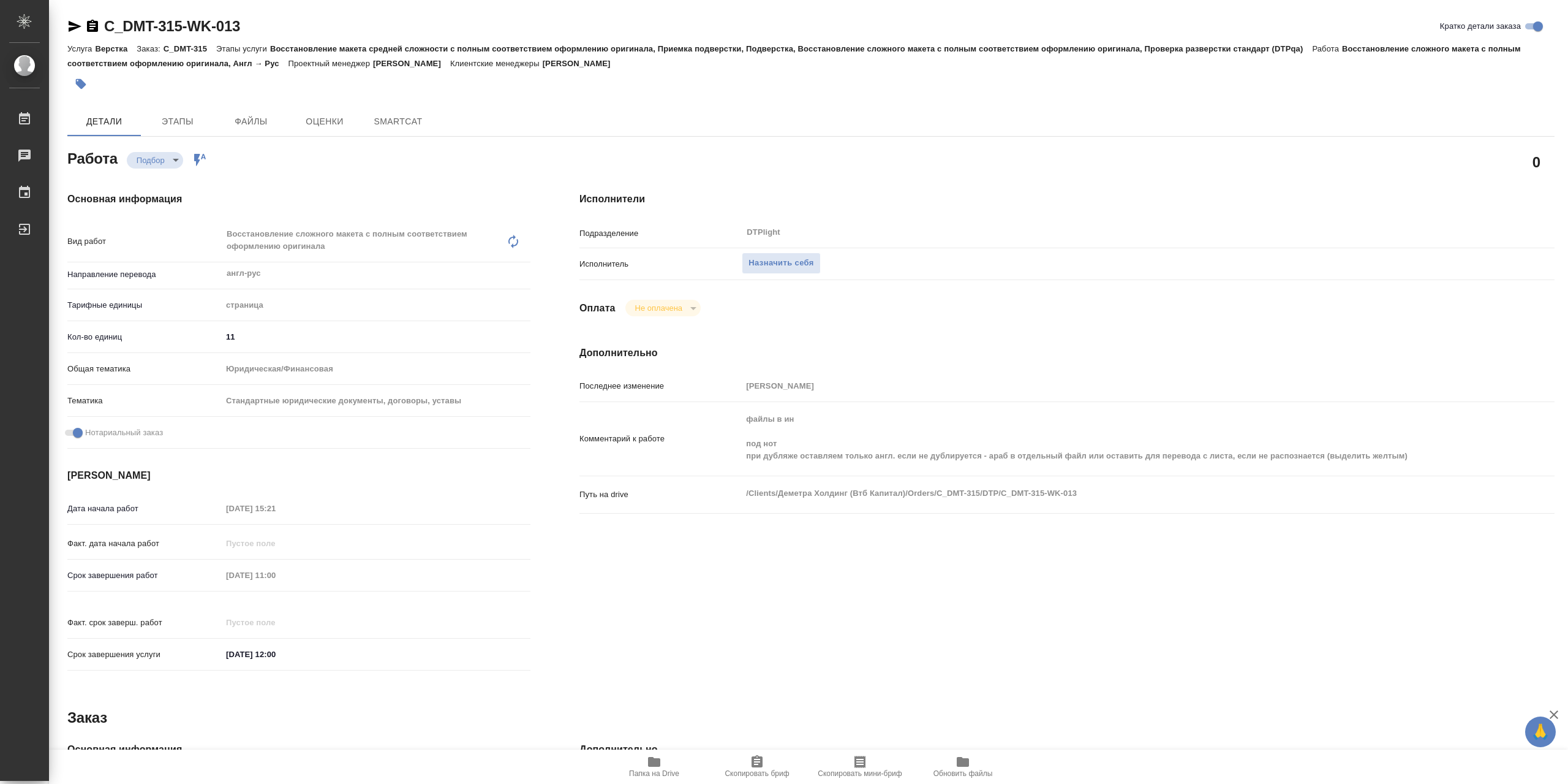
type textarea "x"
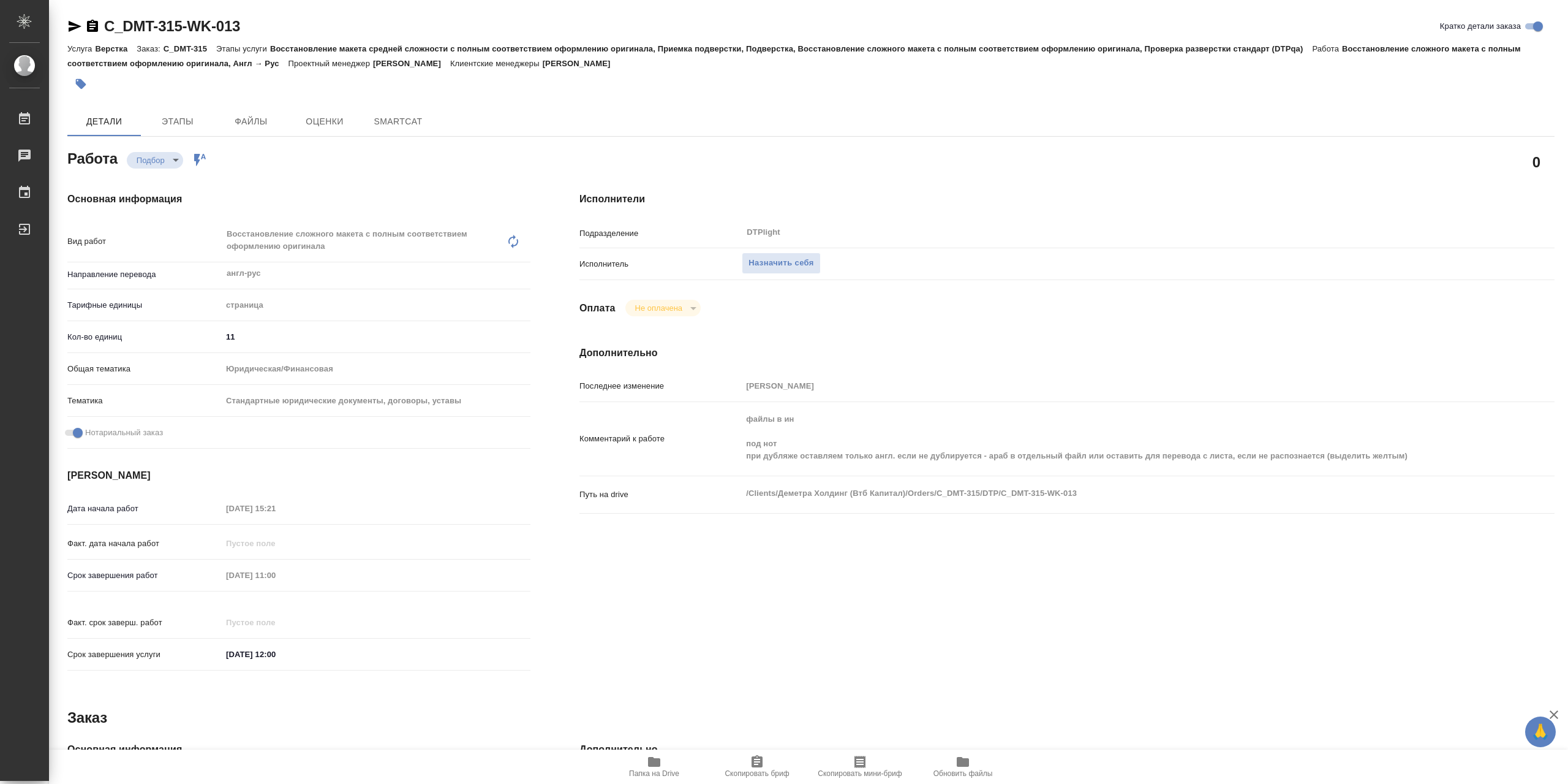
type textarea "x"
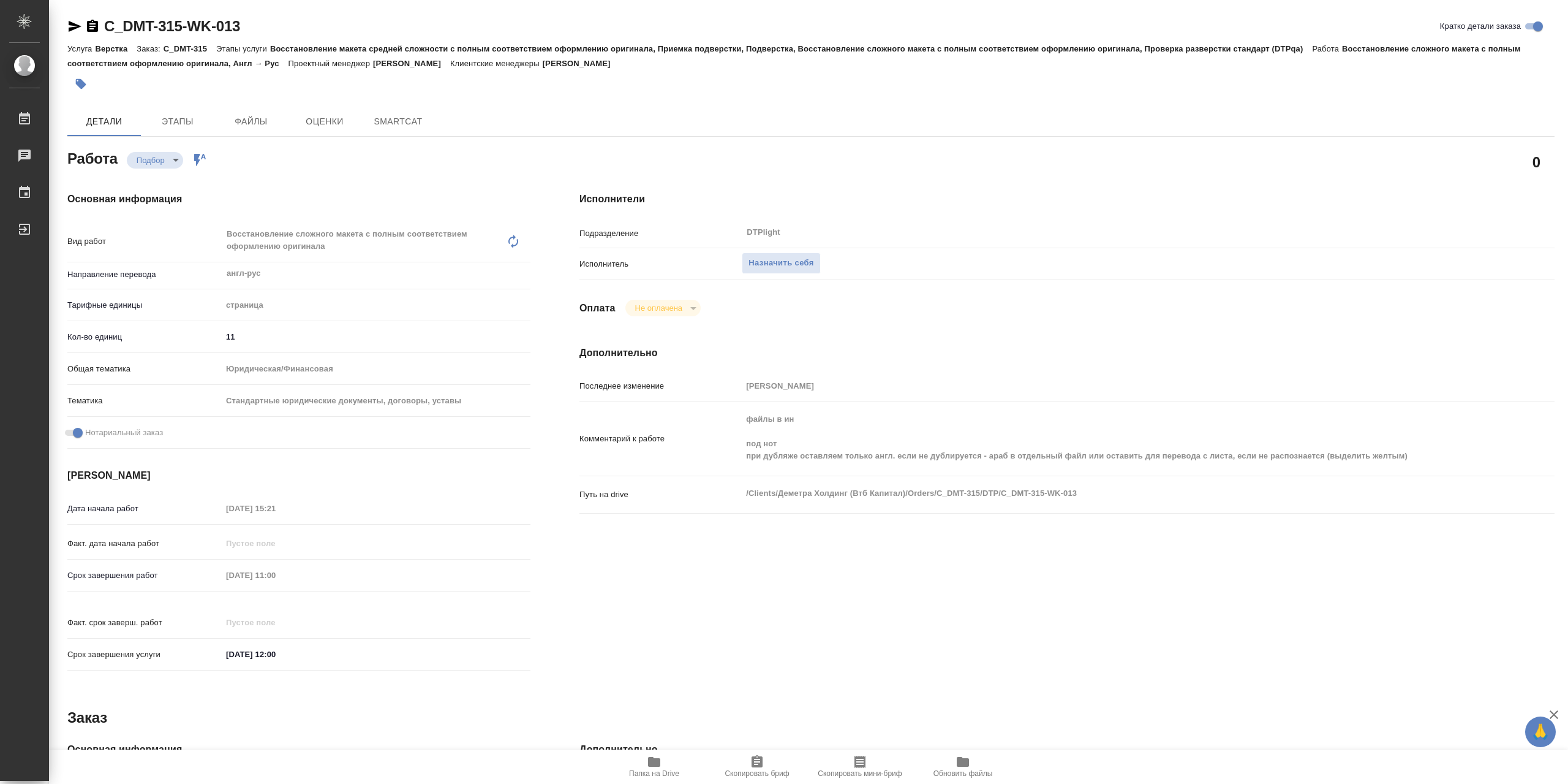
type textarea "x"
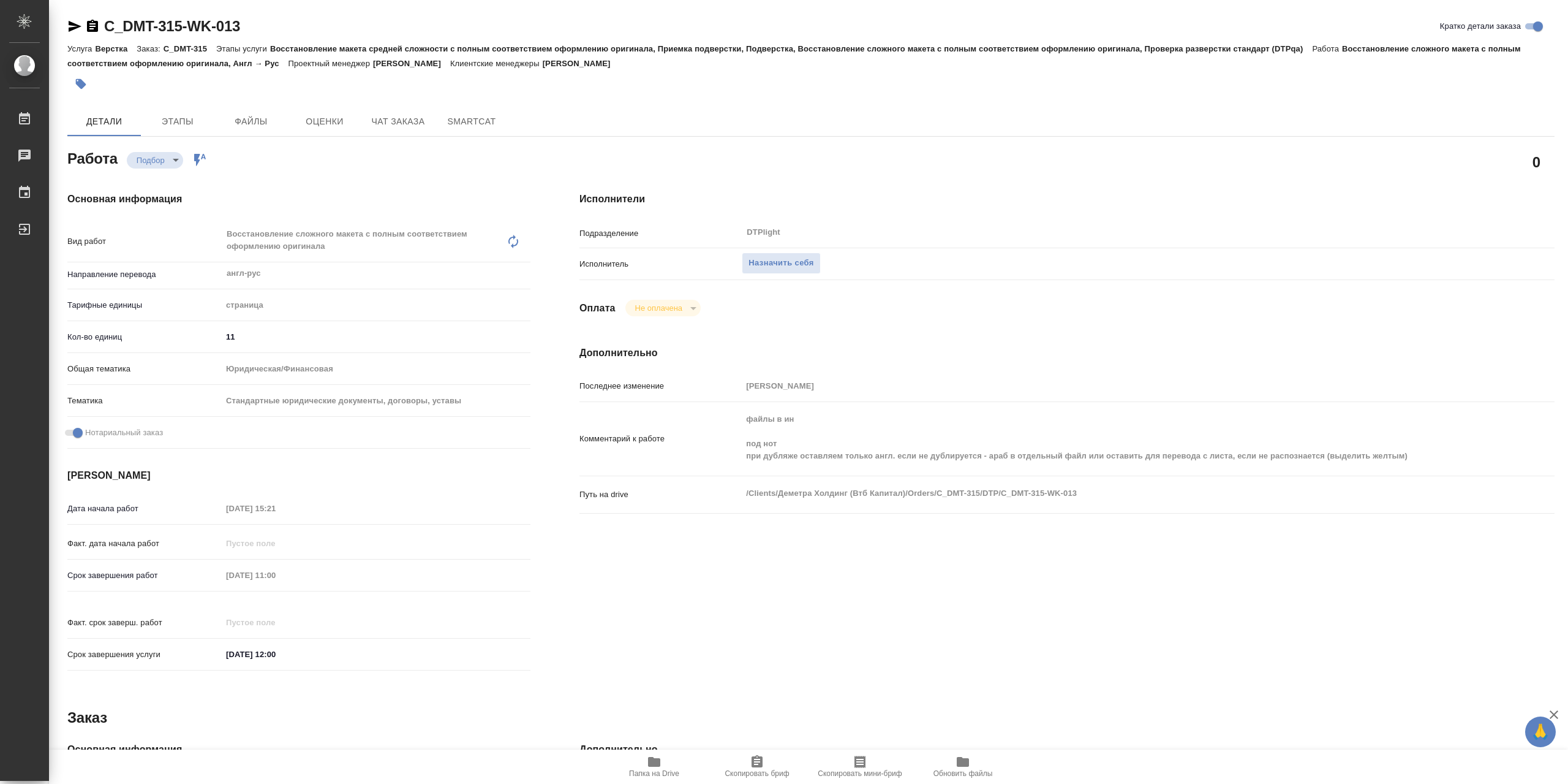
type textarea "x"
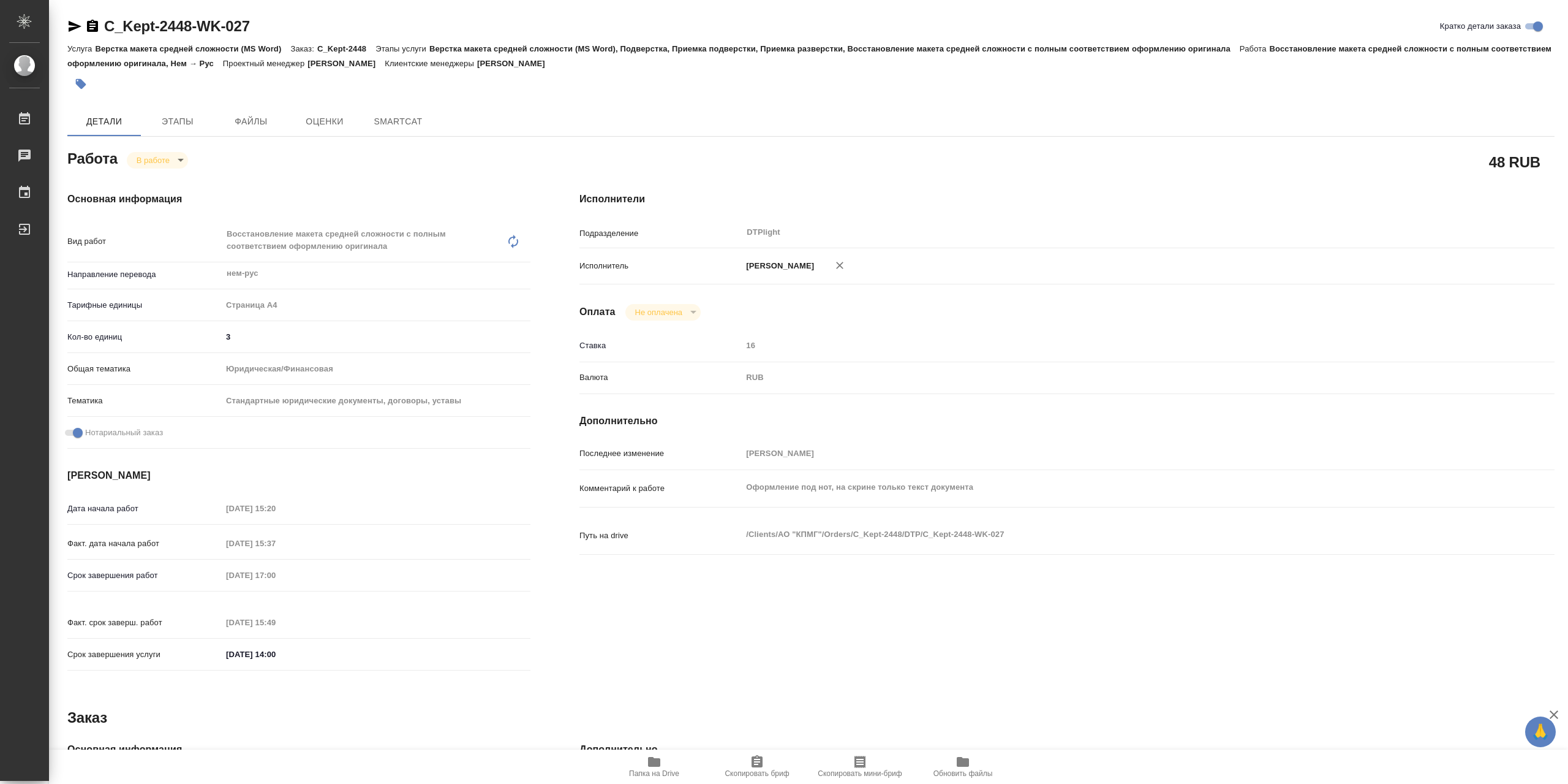
type textarea "x"
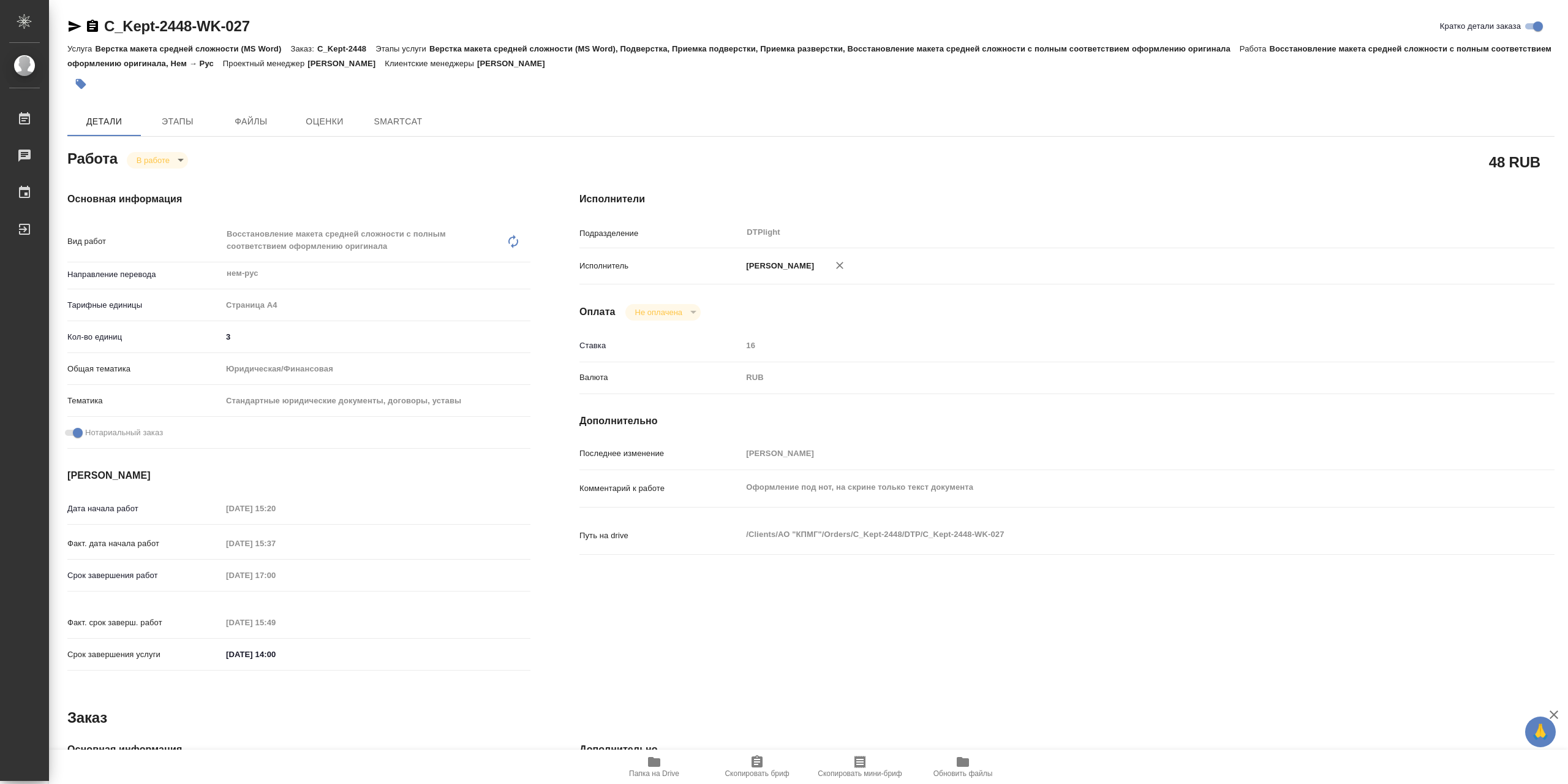
type textarea "x"
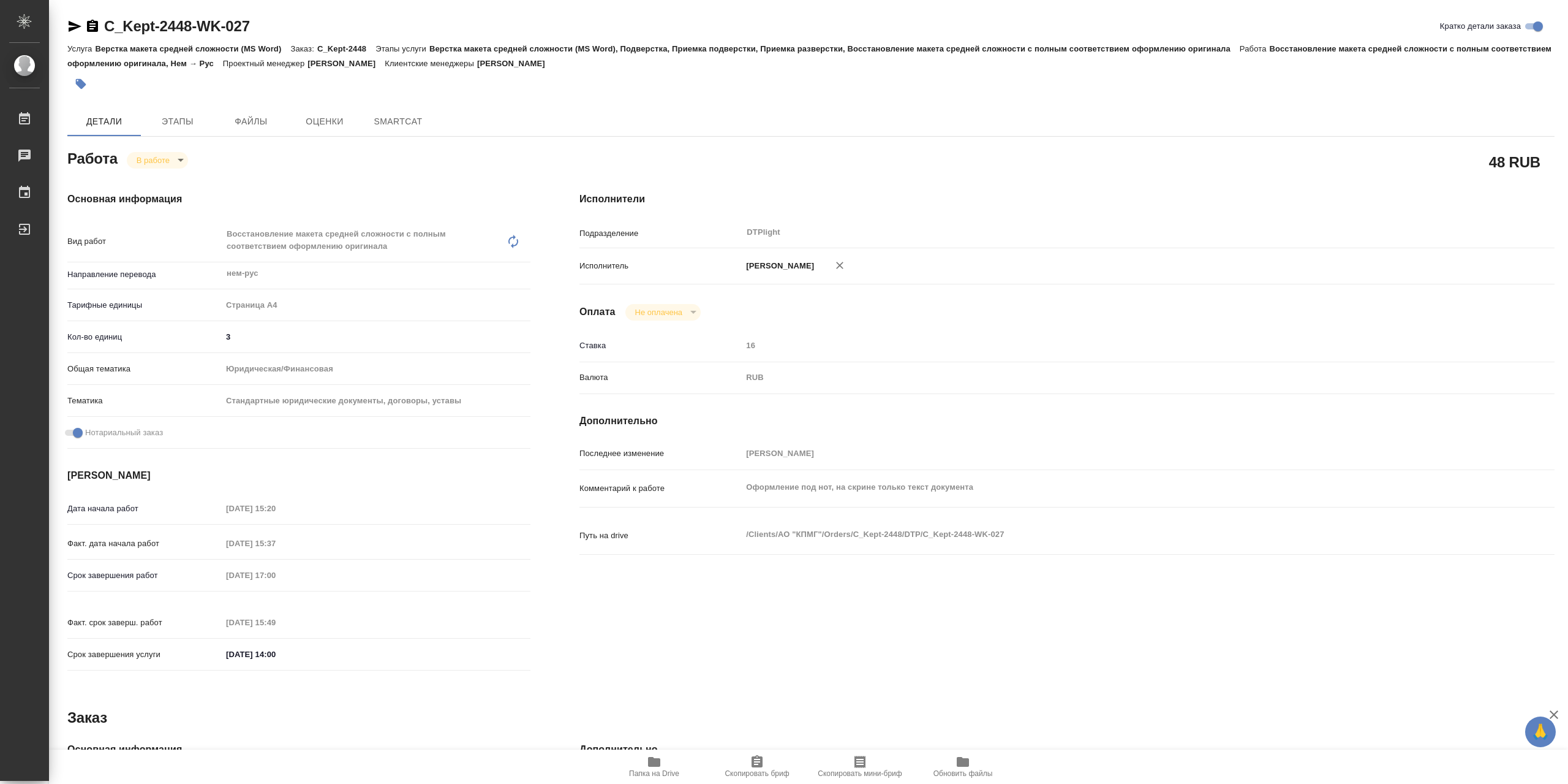
type textarea "x"
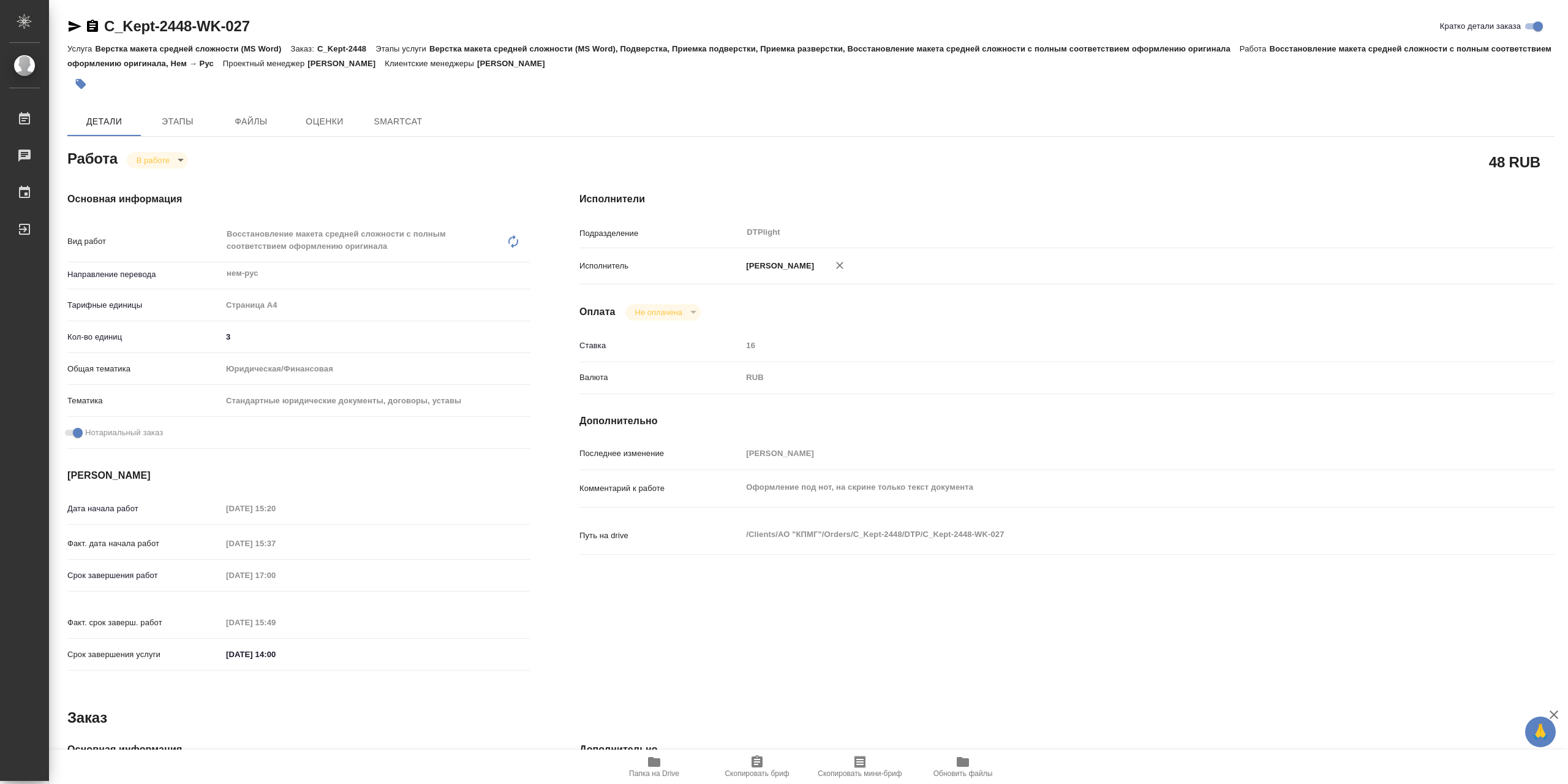
type textarea "x"
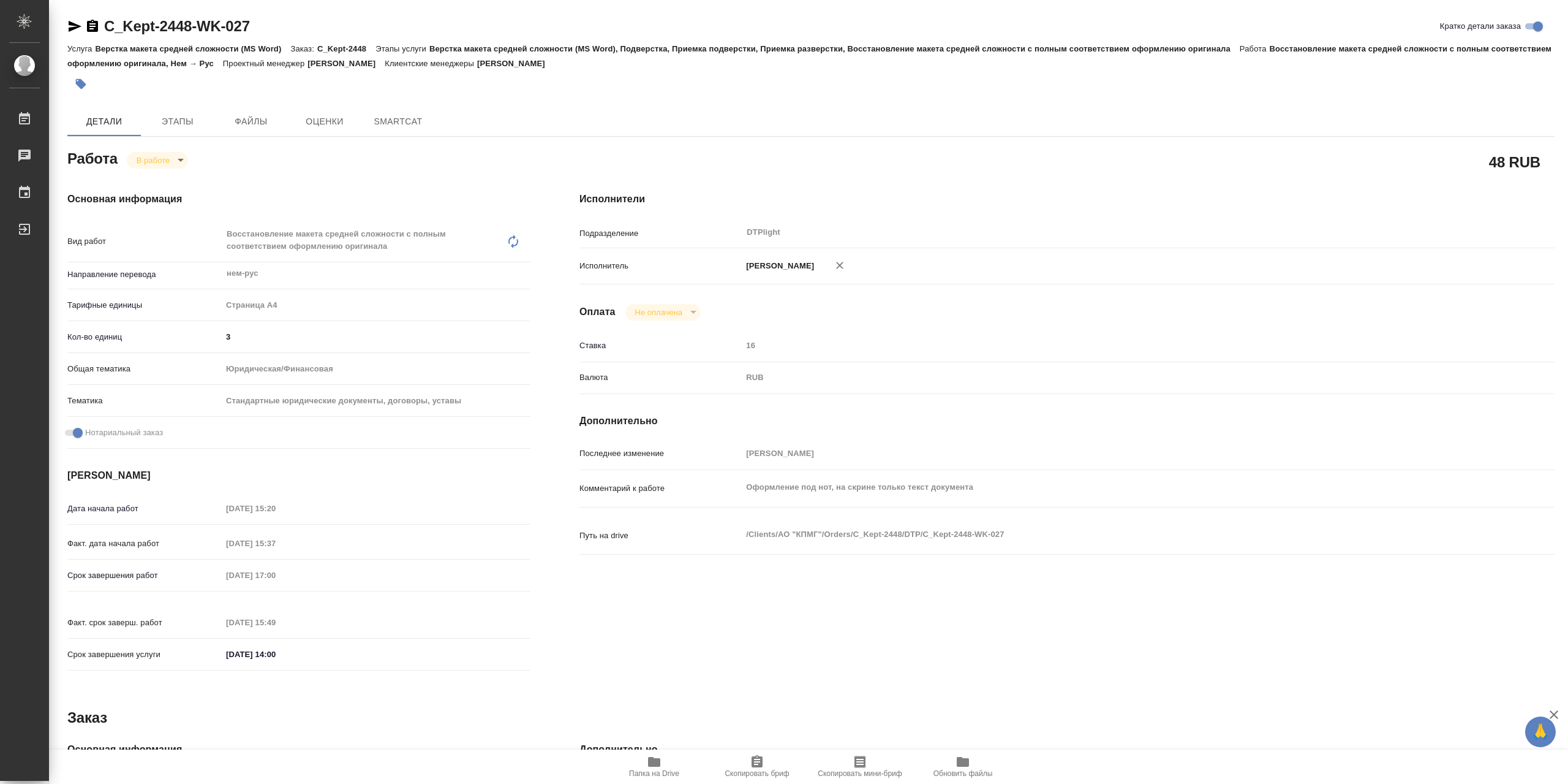
type textarea "x"
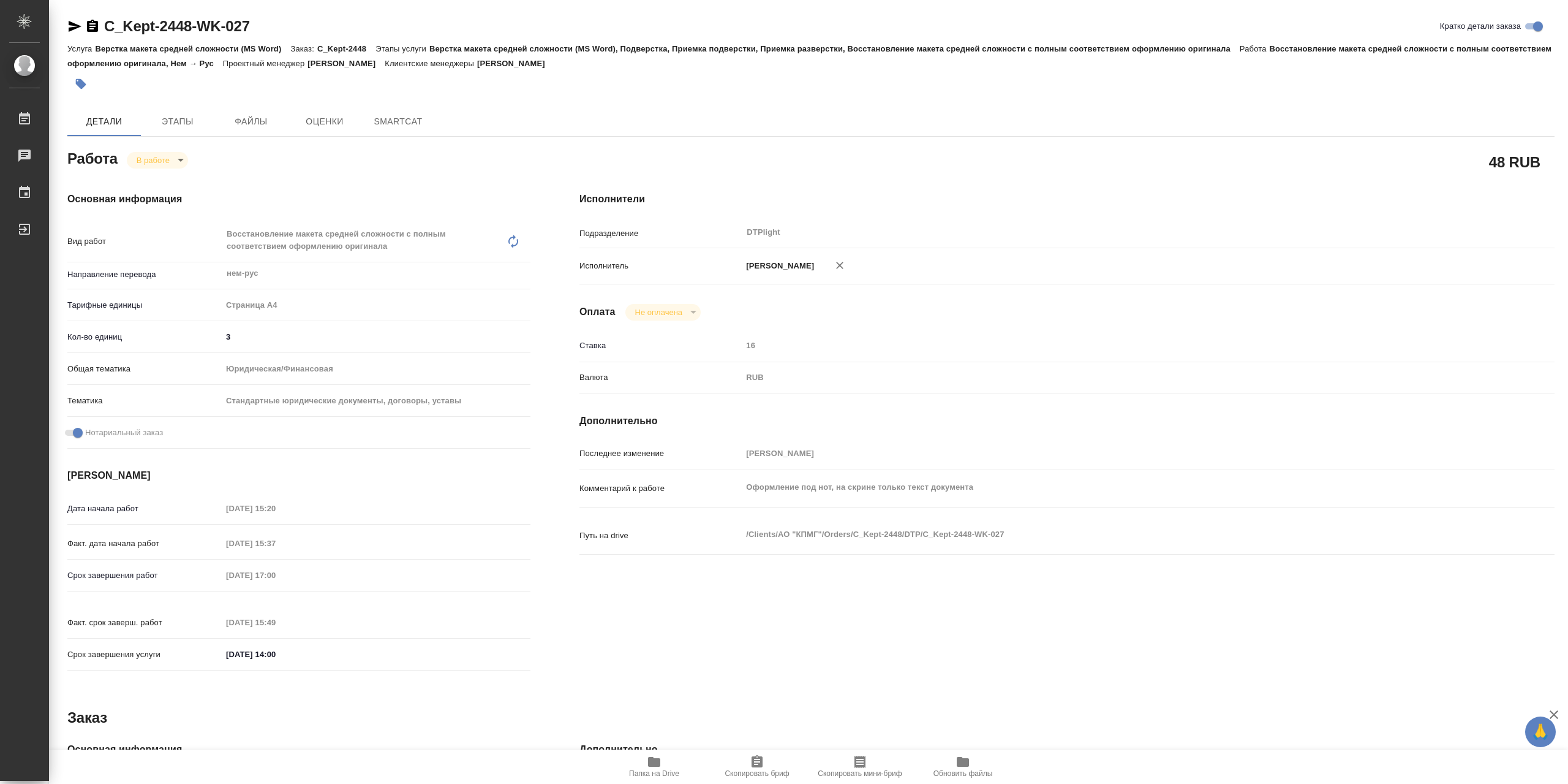
type textarea "x"
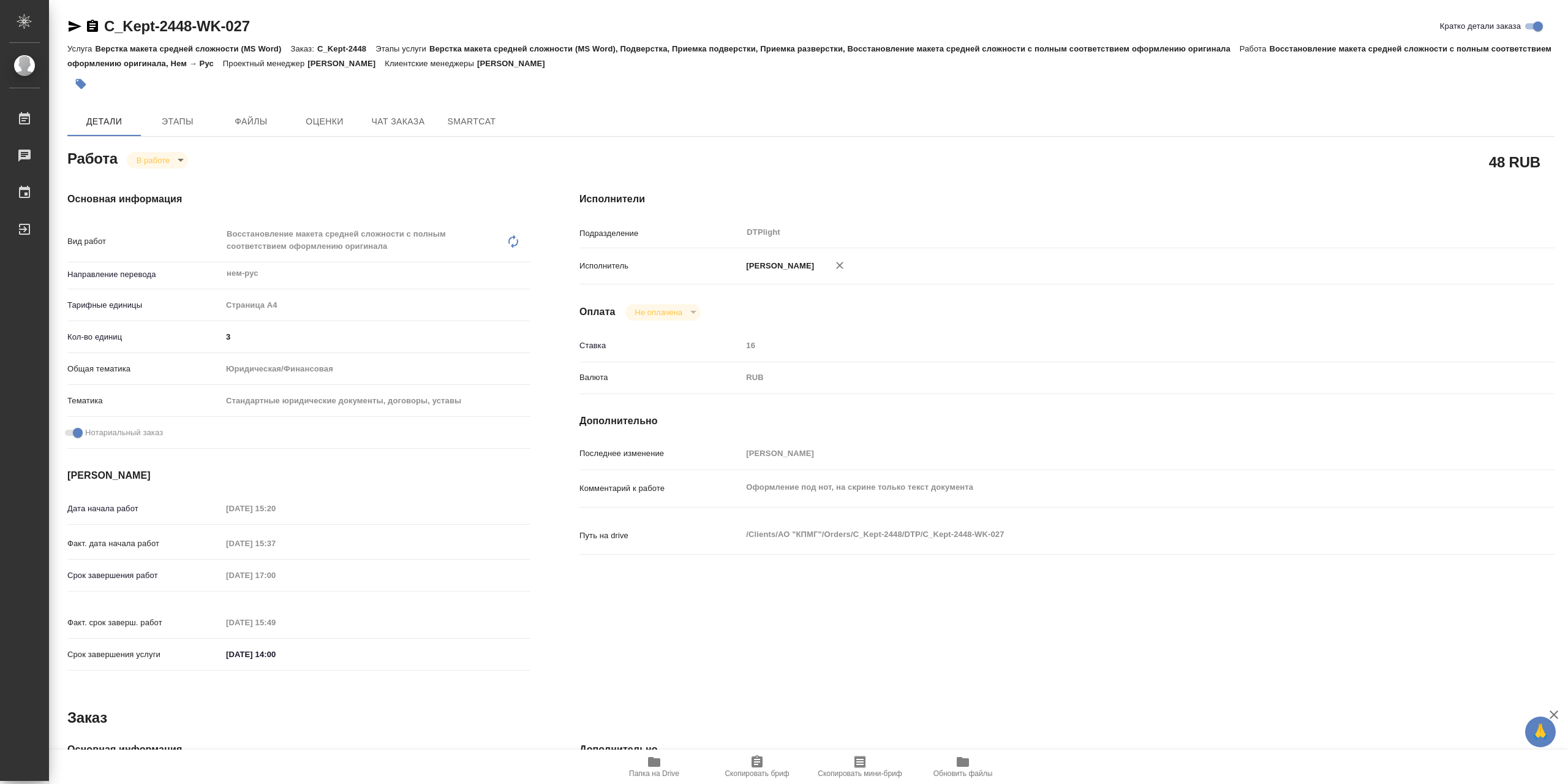
type textarea "x"
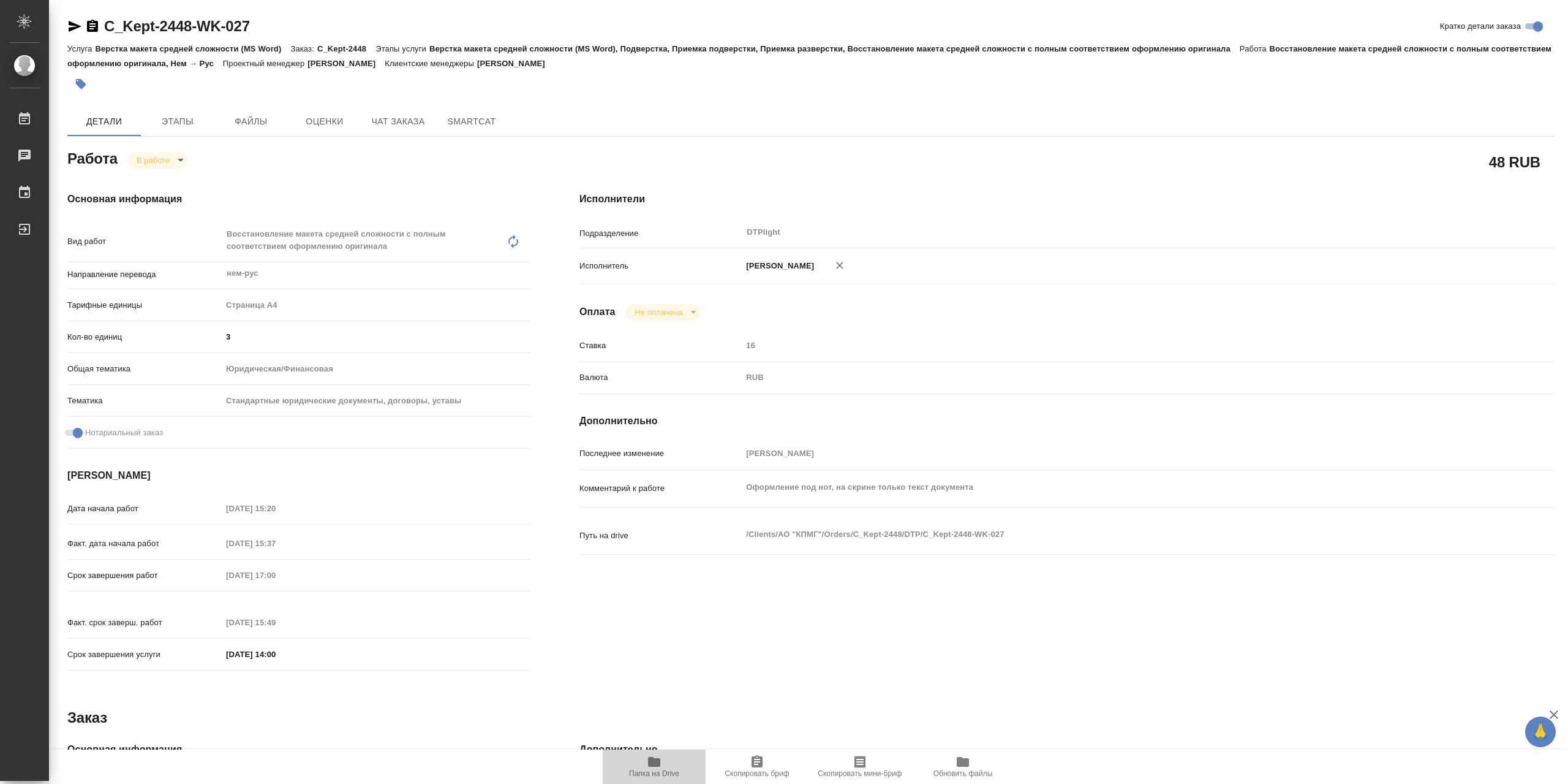
click at [653, 768] on icon "button" at bounding box center [654, 762] width 15 height 15
type textarea "x"
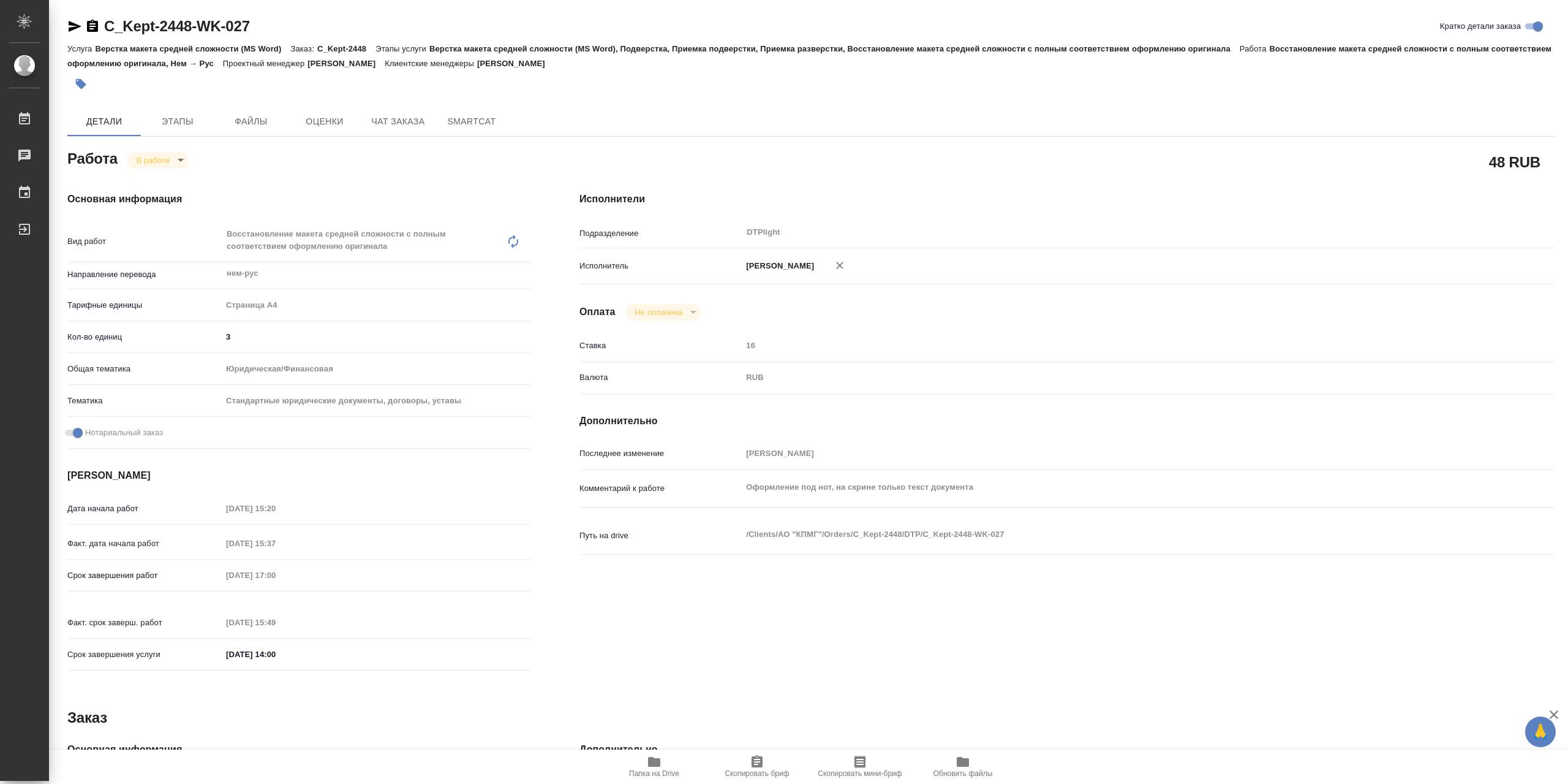
type textarea "x"
click at [166, 165] on body "🙏 .cls-1 fill:#fff; AWATERA Сархатов [PERSON_NAME] Работы 0 Чаты График Выйти C…" at bounding box center [784, 392] width 1568 height 784
click at [190, 190] on li "Выполнен" at bounding box center [166, 184] width 81 height 21
type textarea "x"
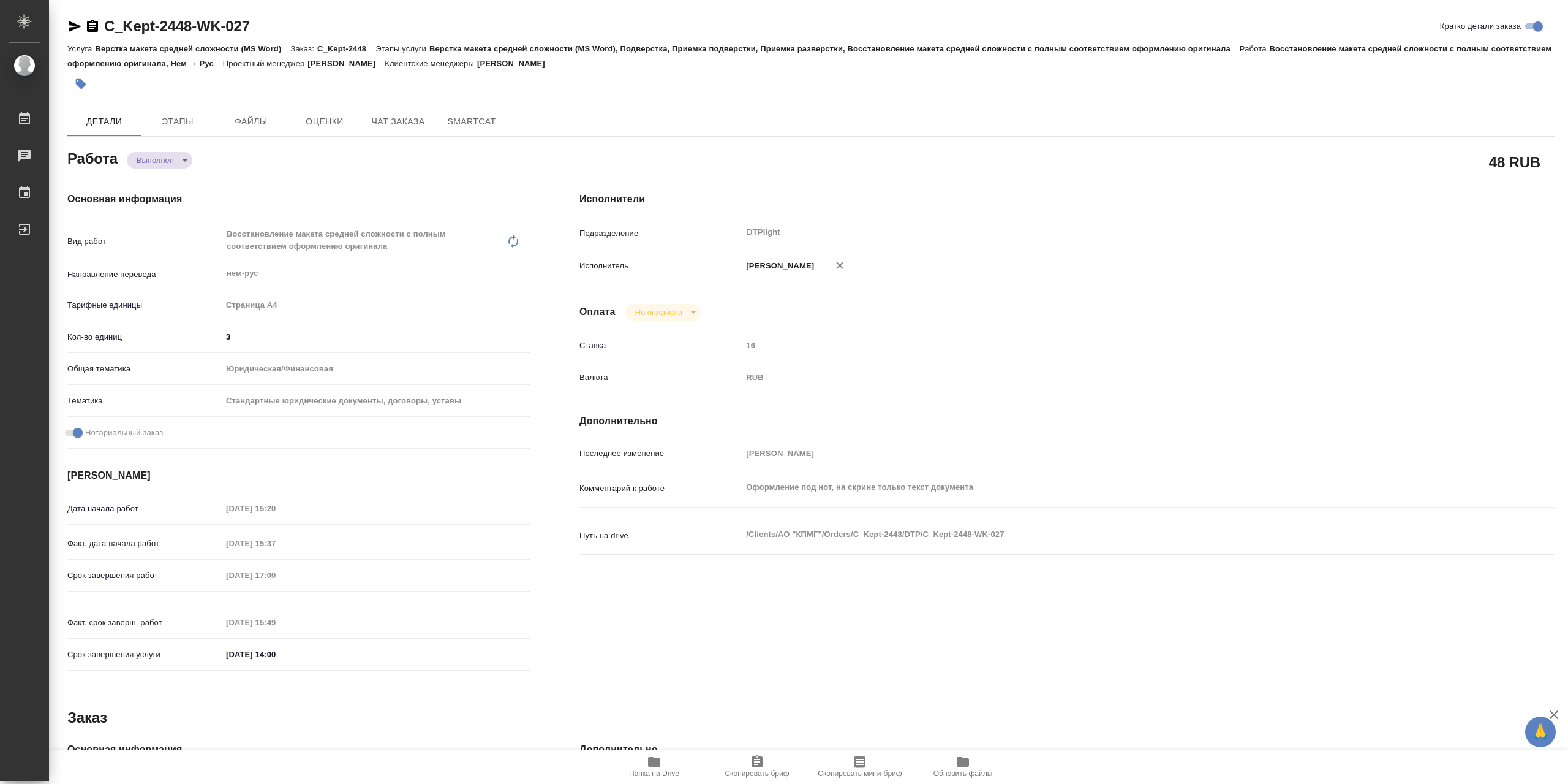
type textarea "x"
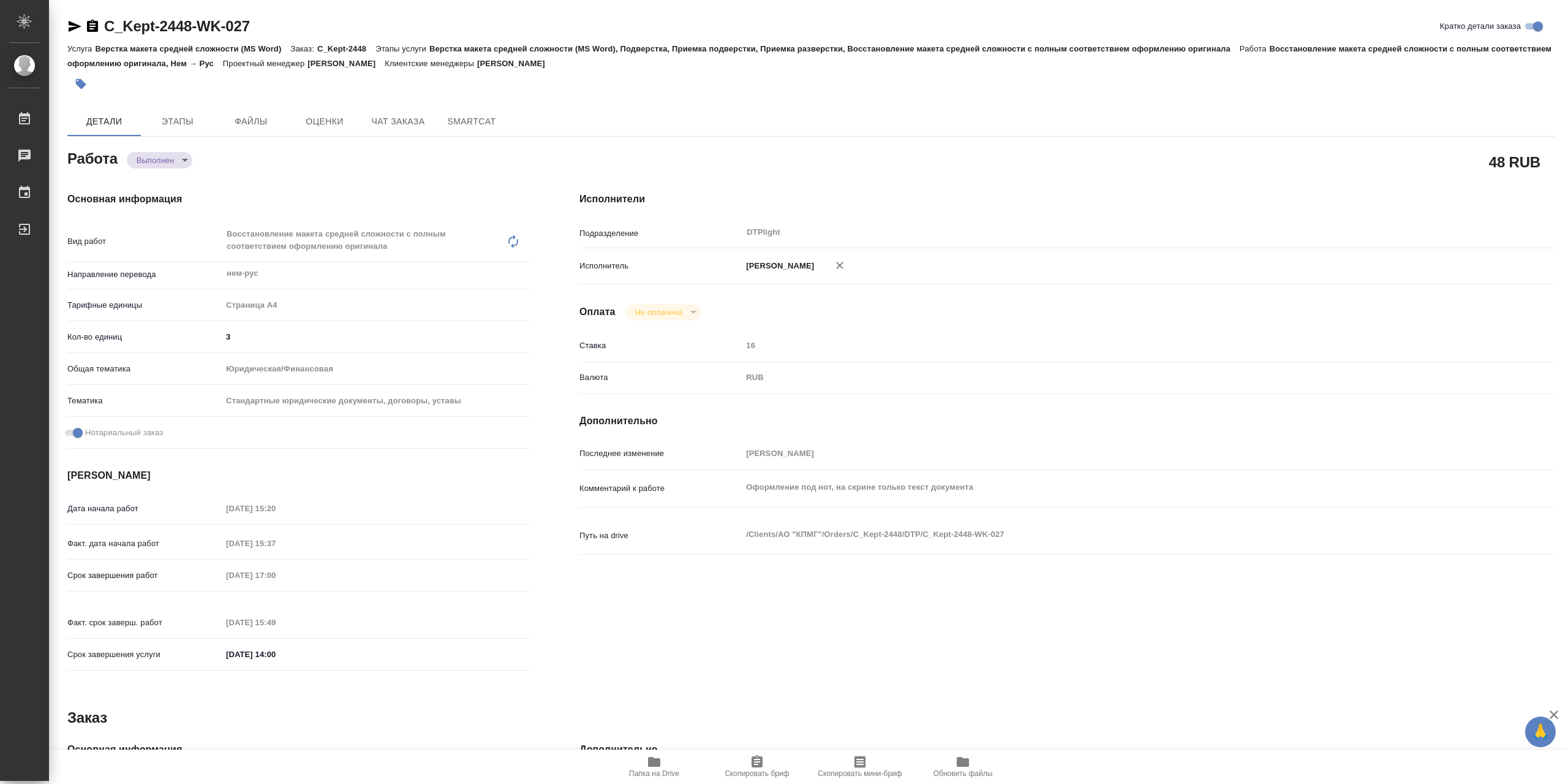
type textarea "x"
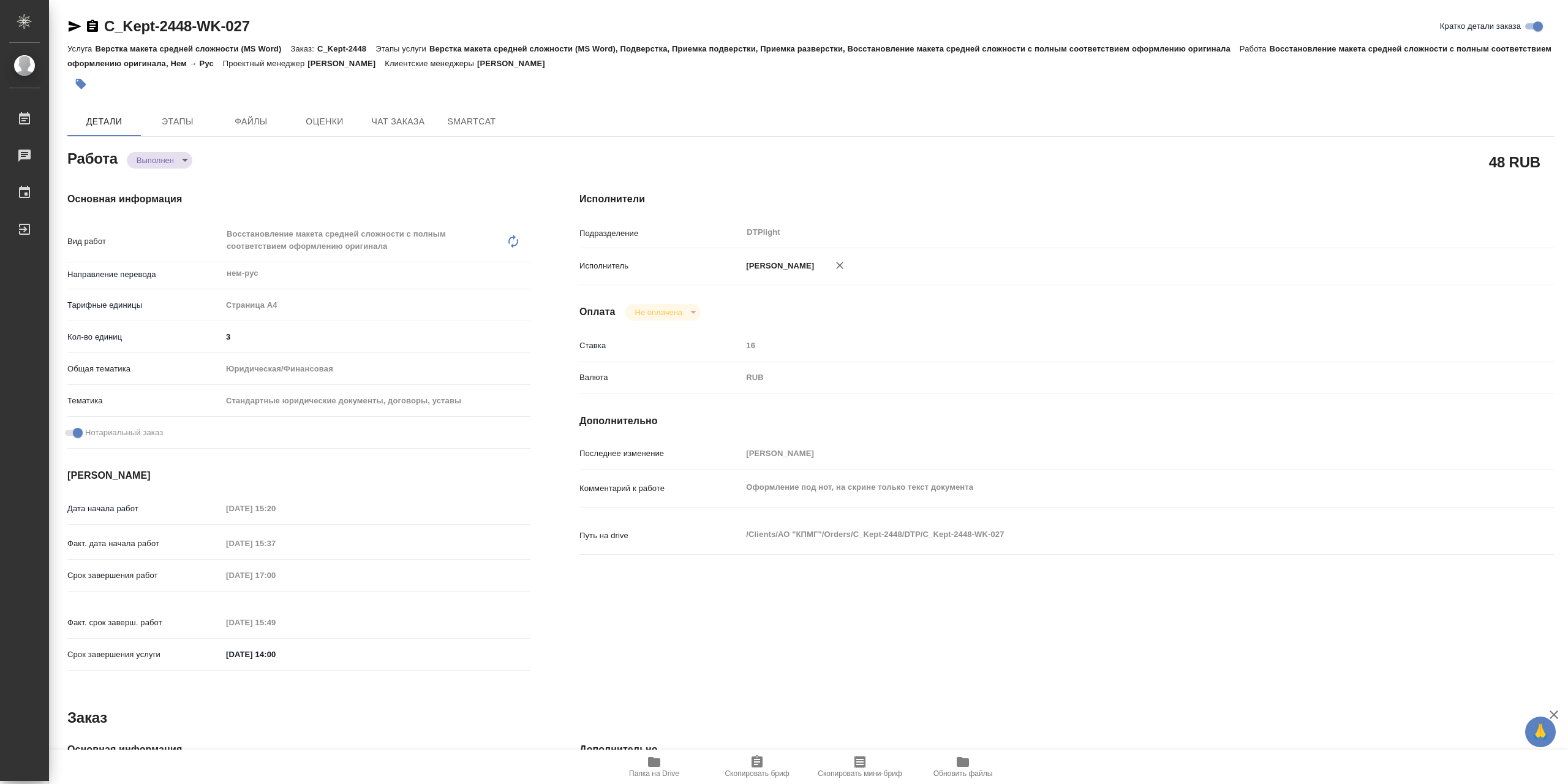
type textarea "x"
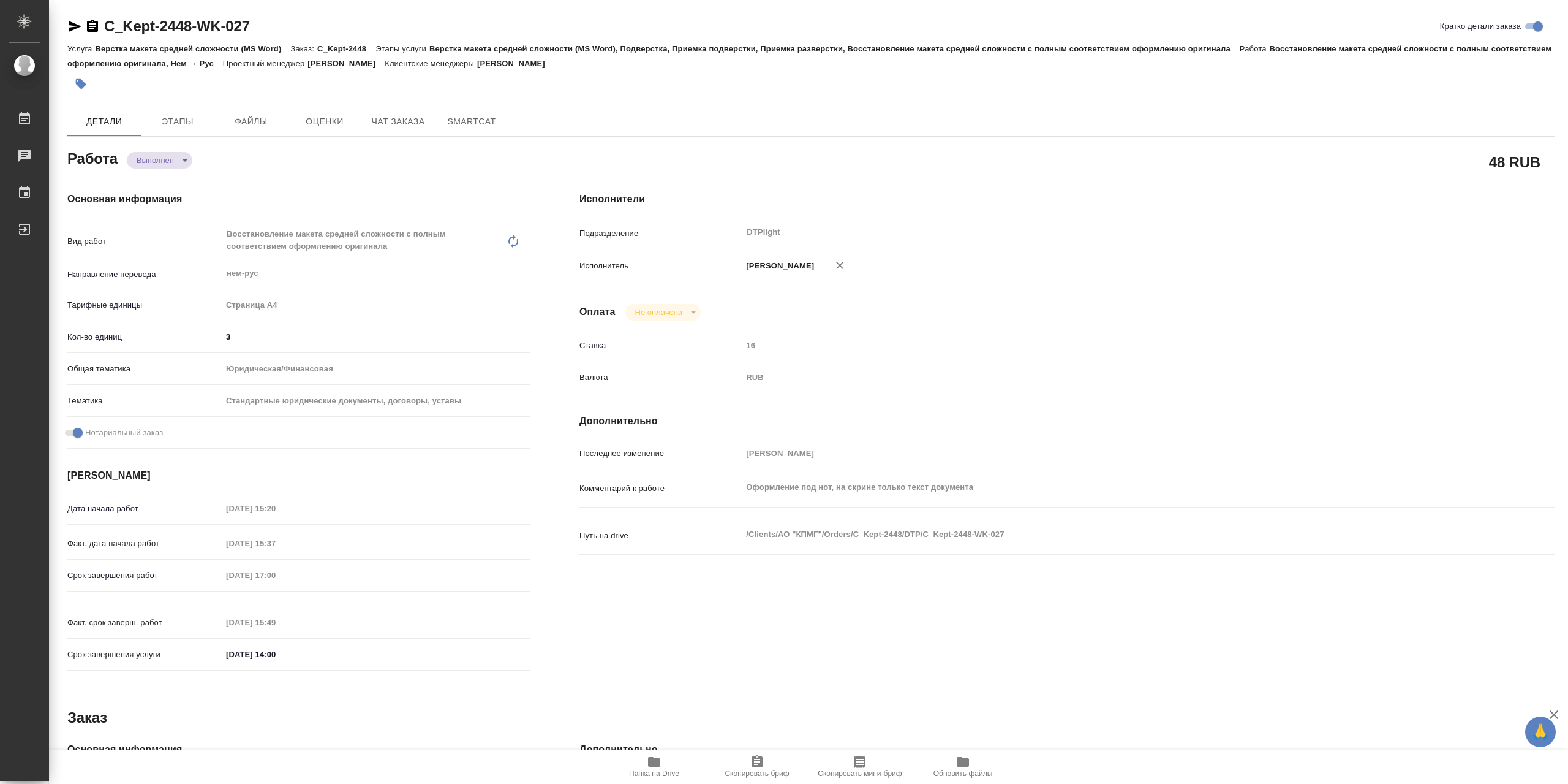
type textarea "x"
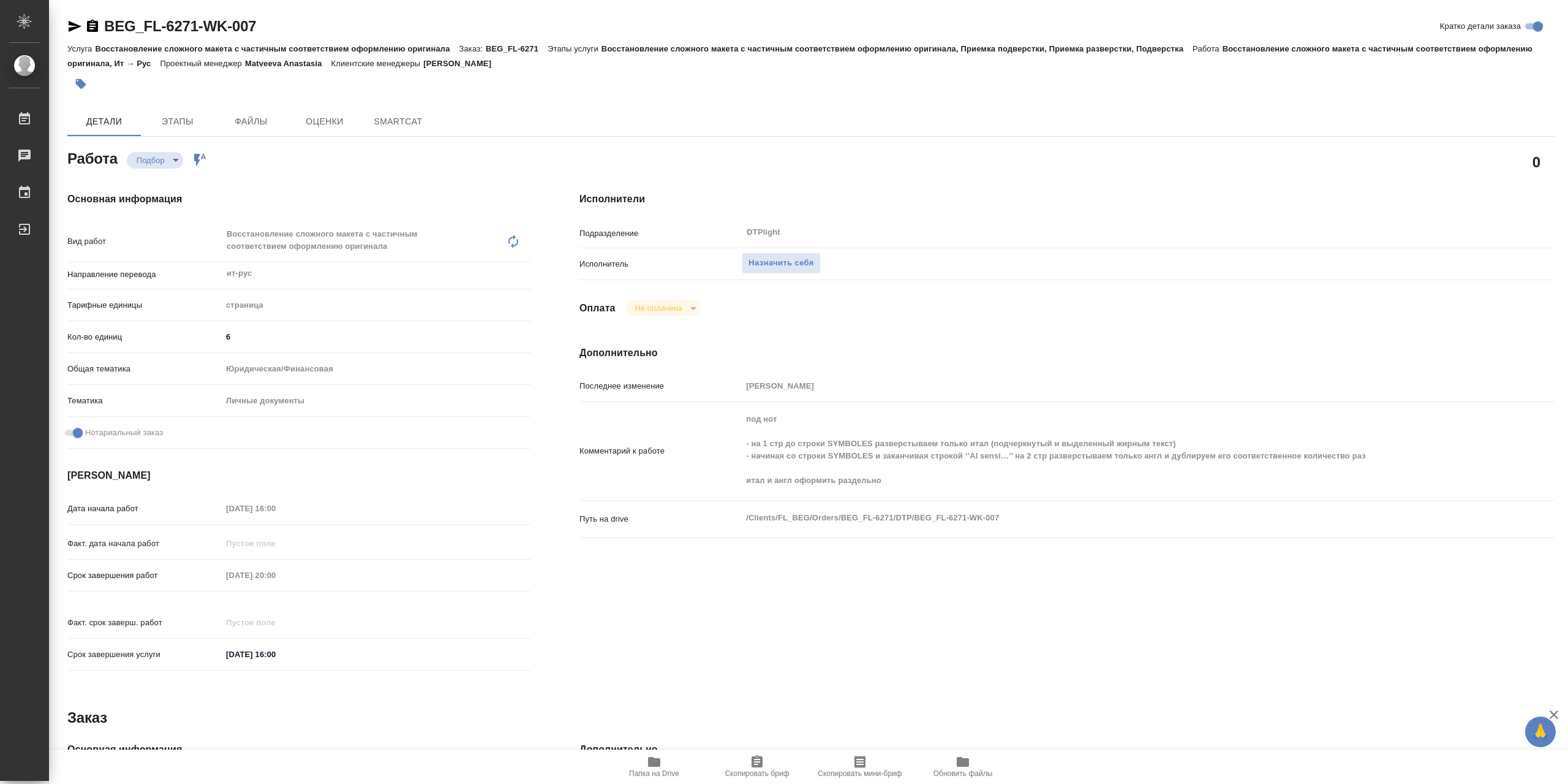
type textarea "x"
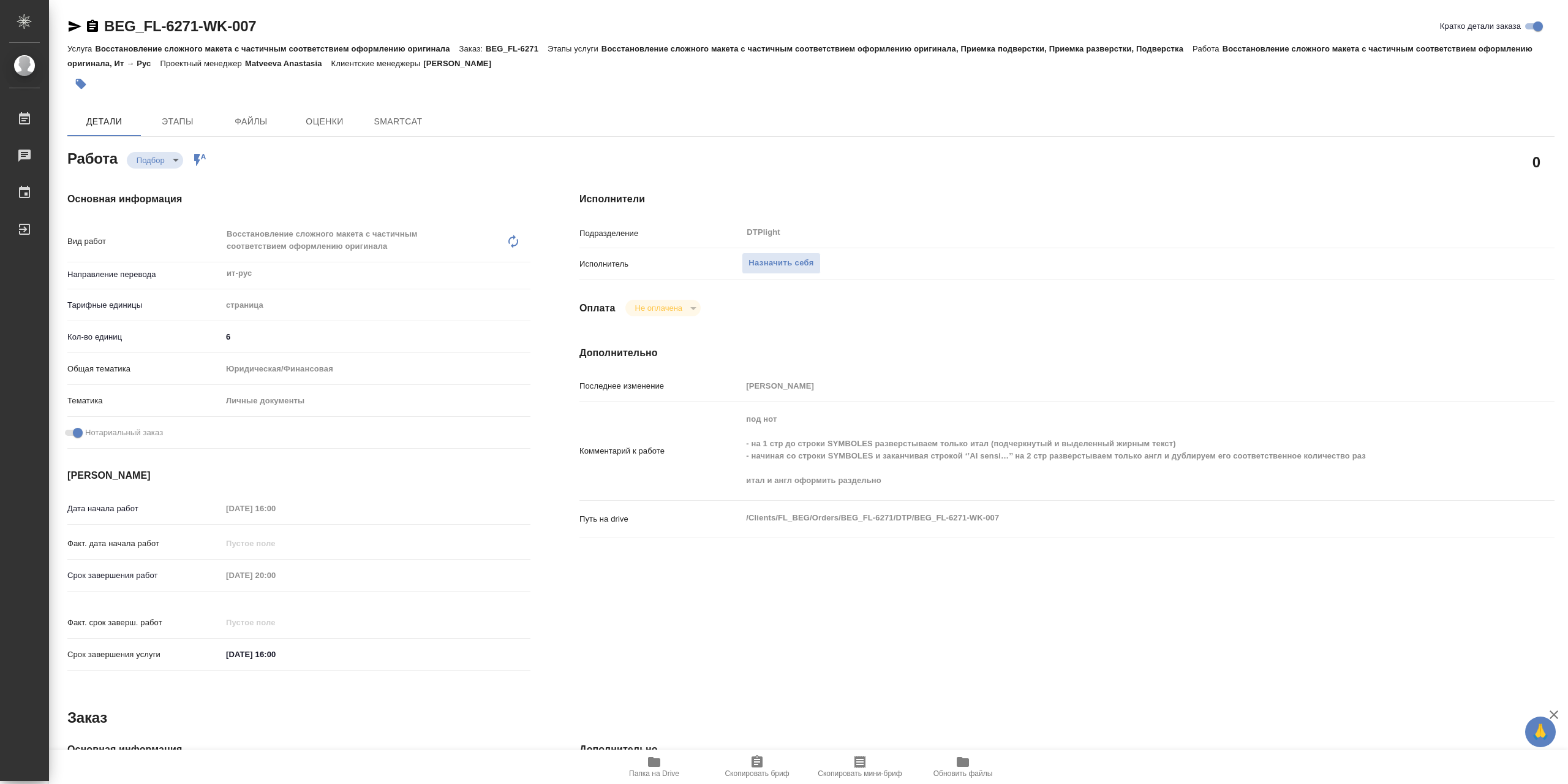
type textarea "x"
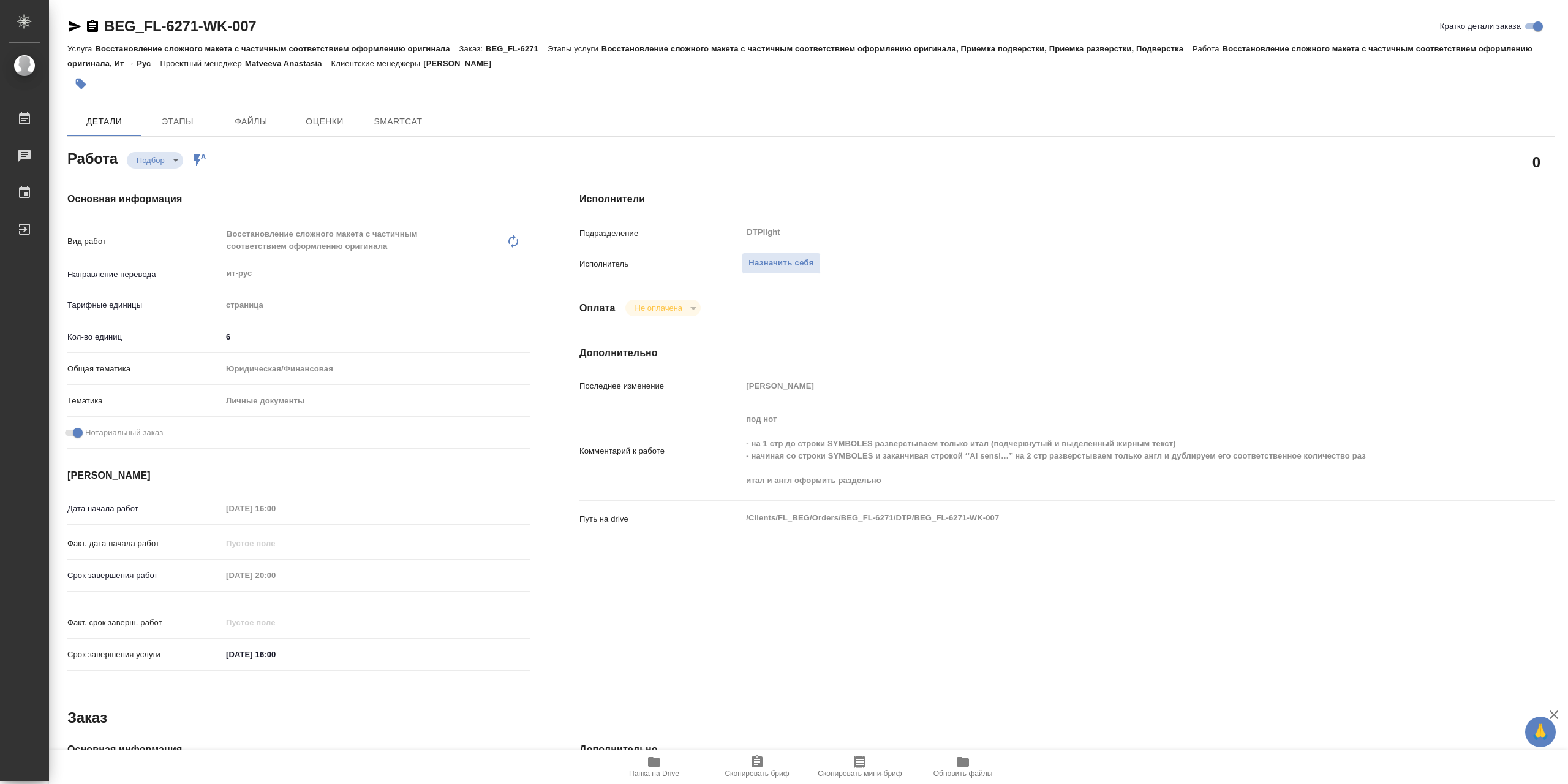
type textarea "x"
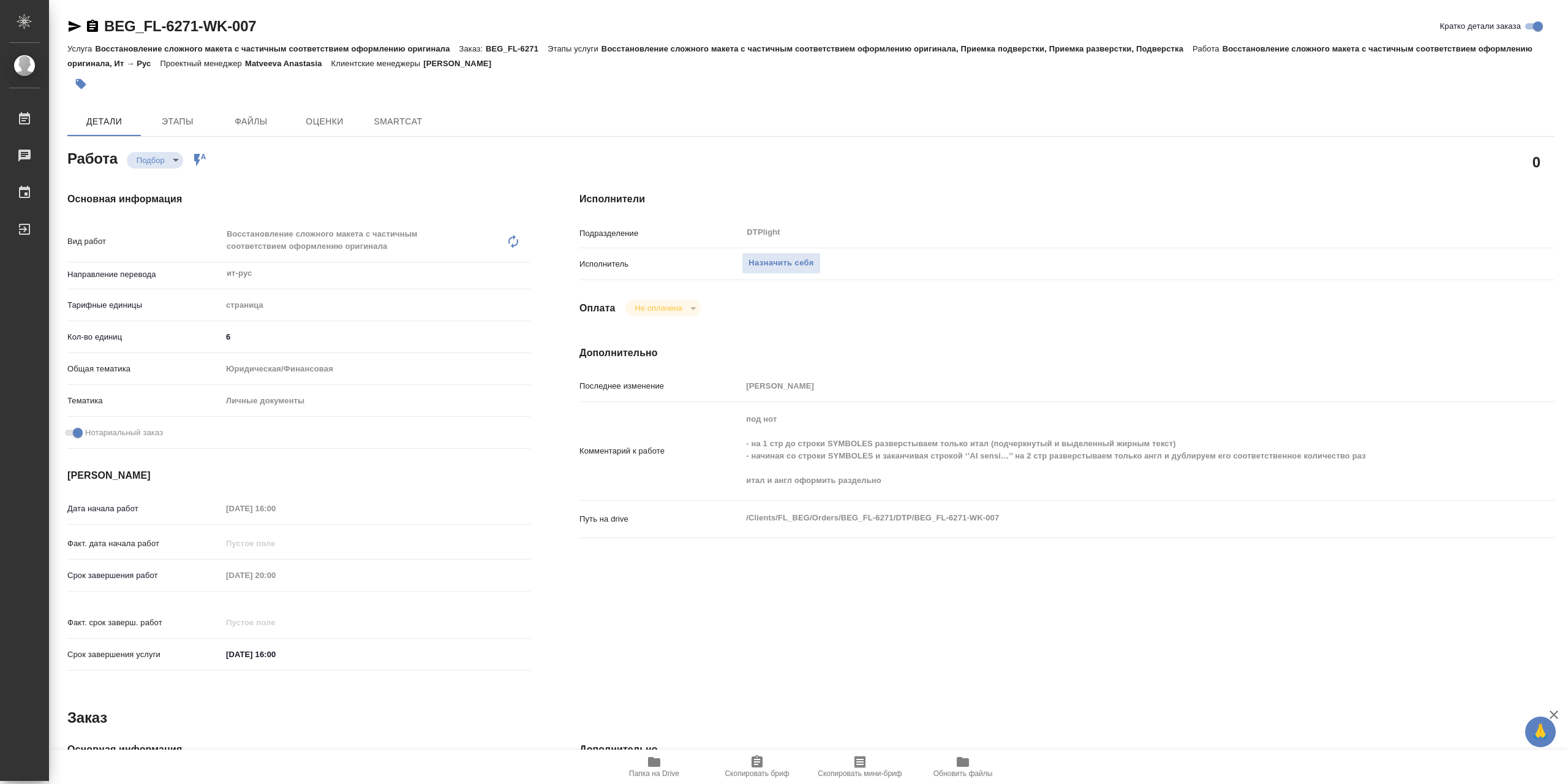
type textarea "x"
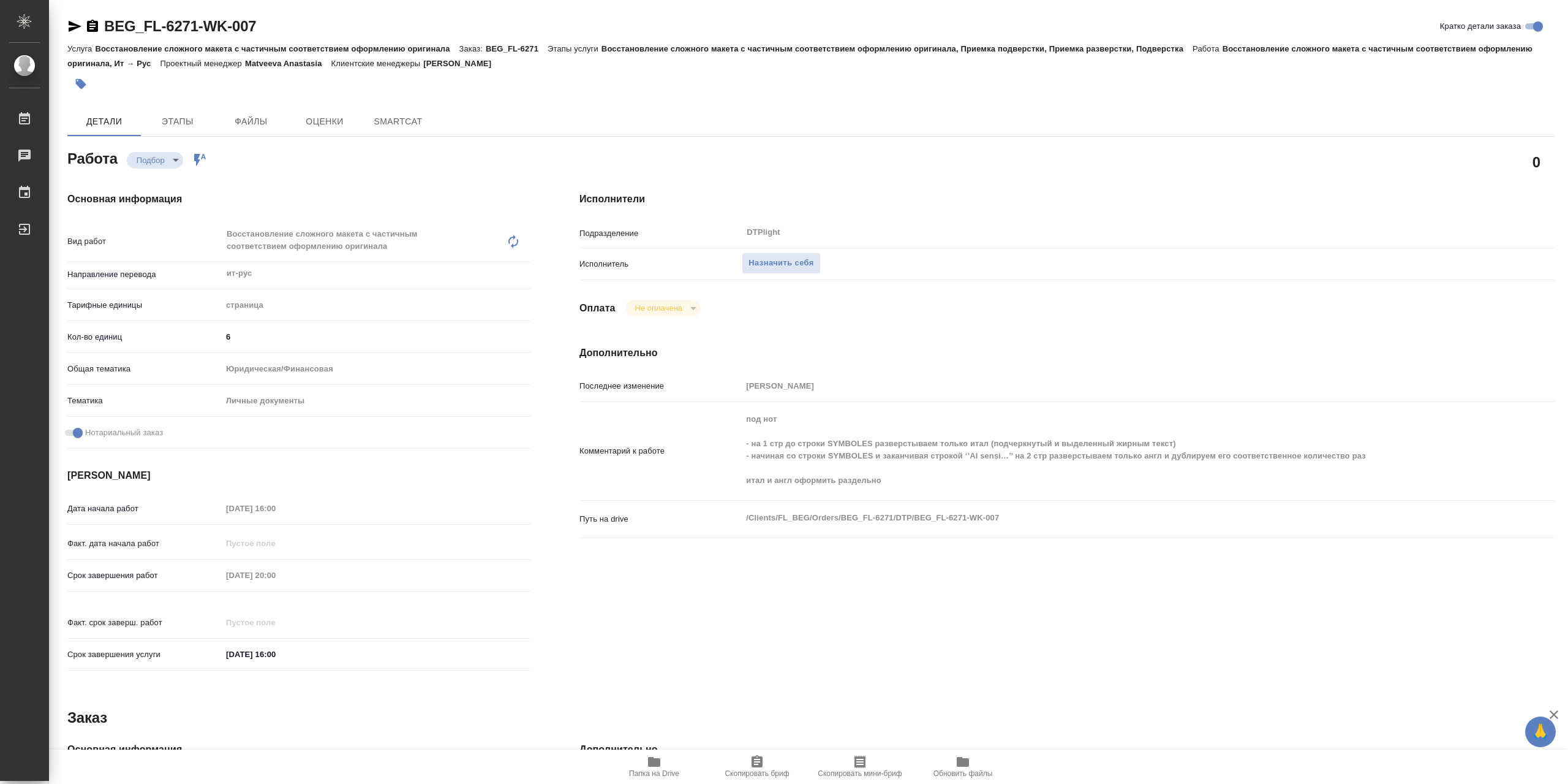
type textarea "x"
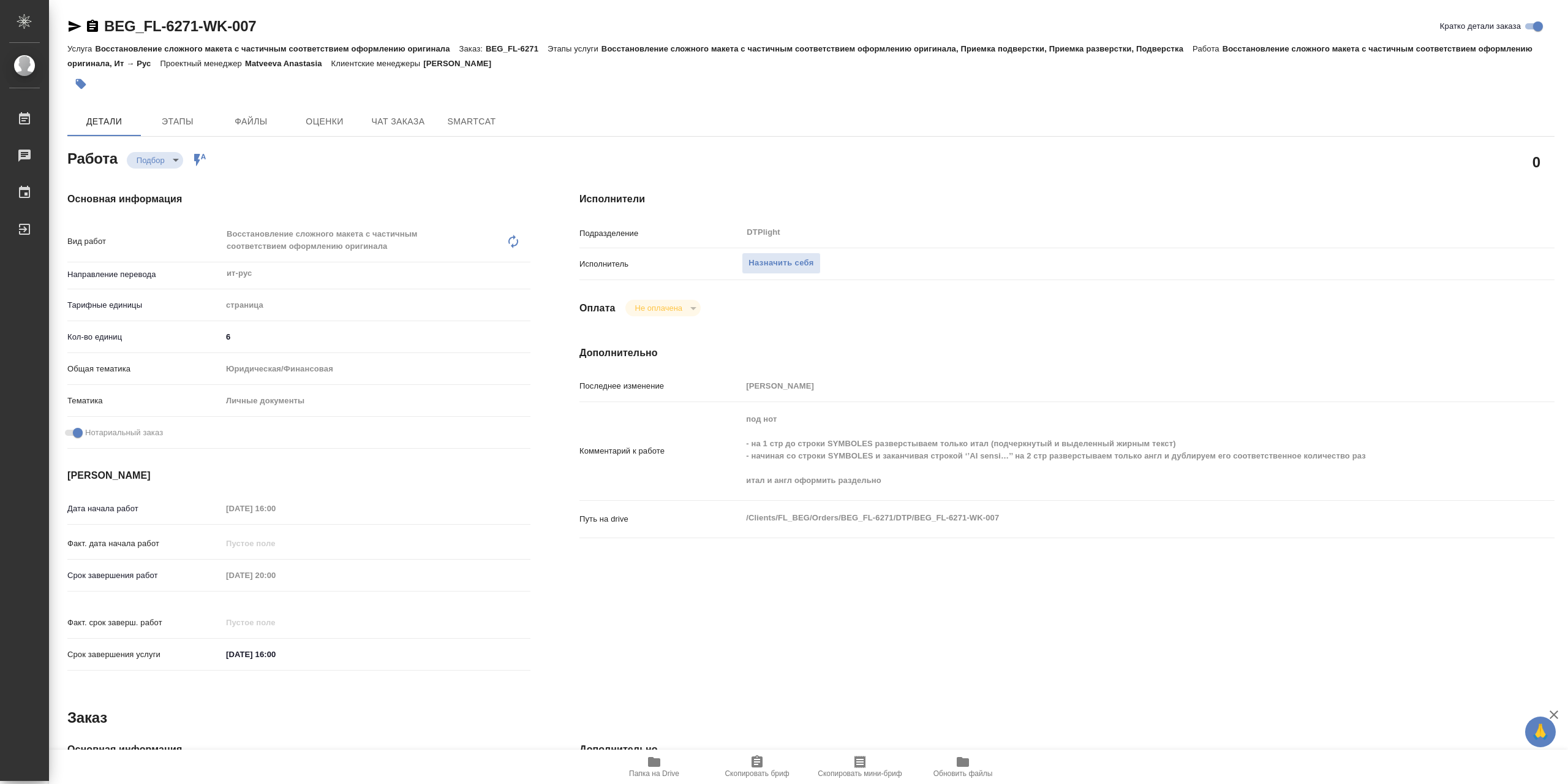
type textarea "x"
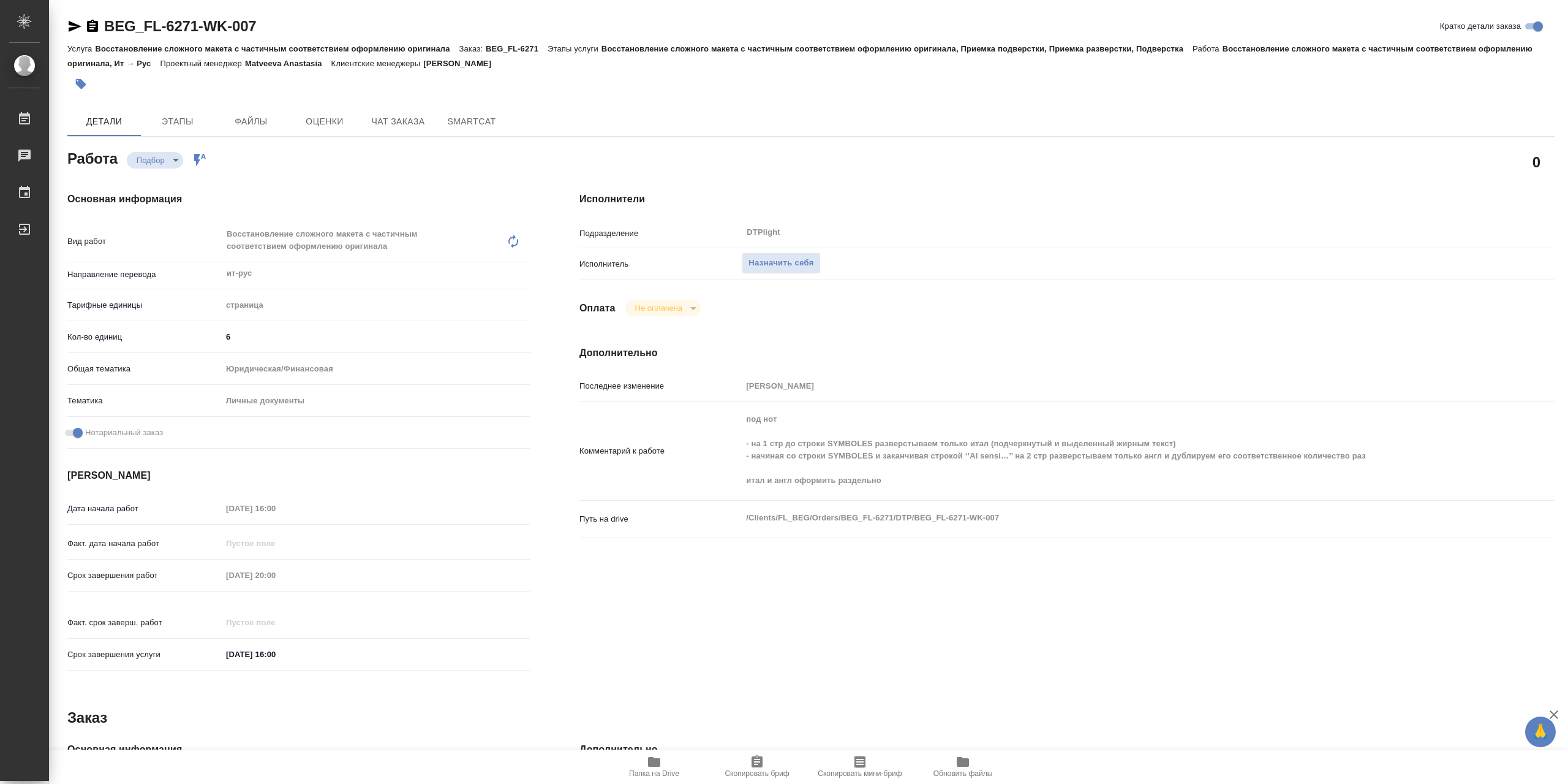
type textarea "x"
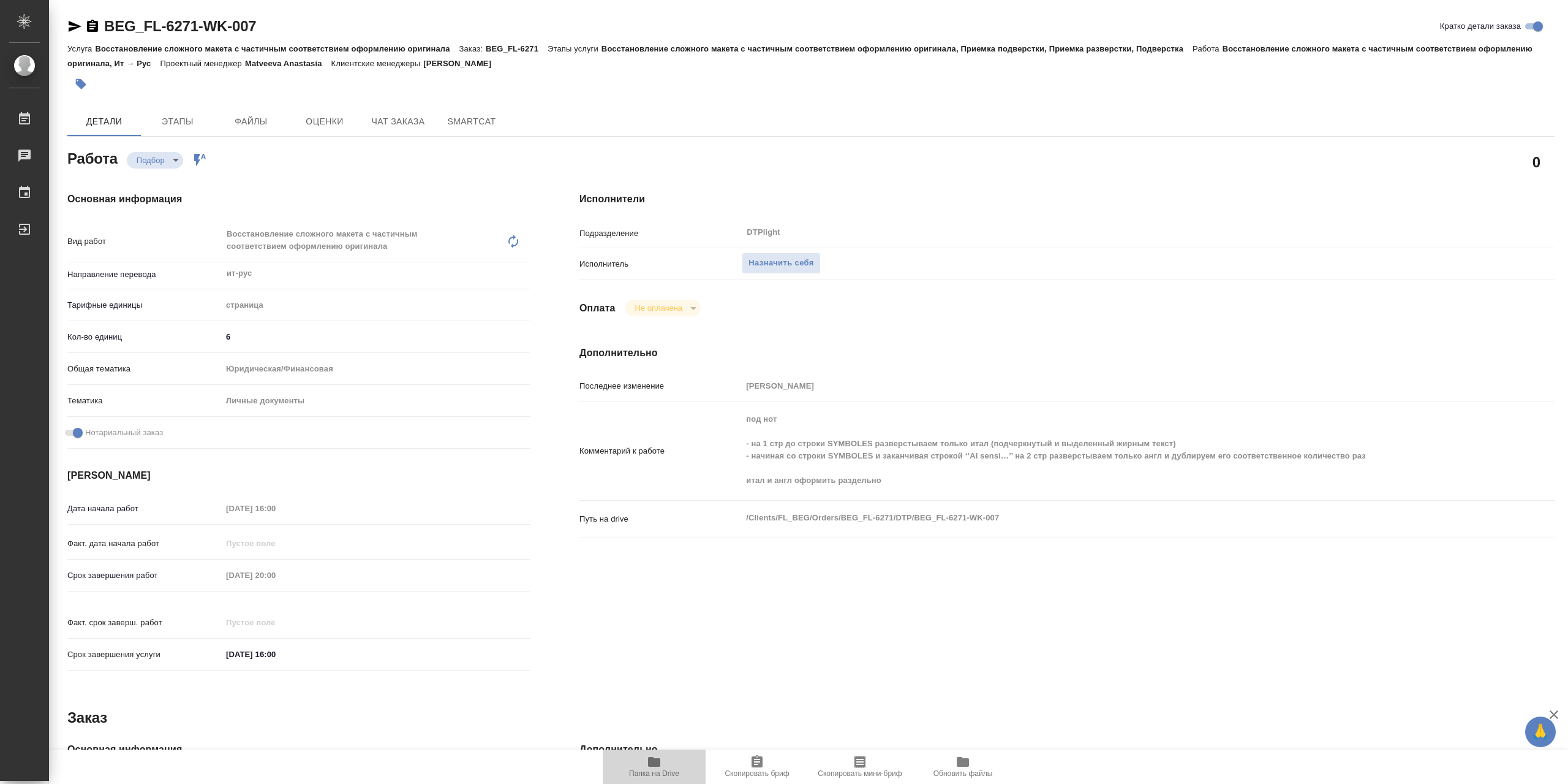
click at [667, 761] on span "Папка на Drive" at bounding box center [654, 766] width 89 height 23
click at [805, 264] on span "Назначить себя" at bounding box center [780, 263] width 65 height 14
type textarea "x"
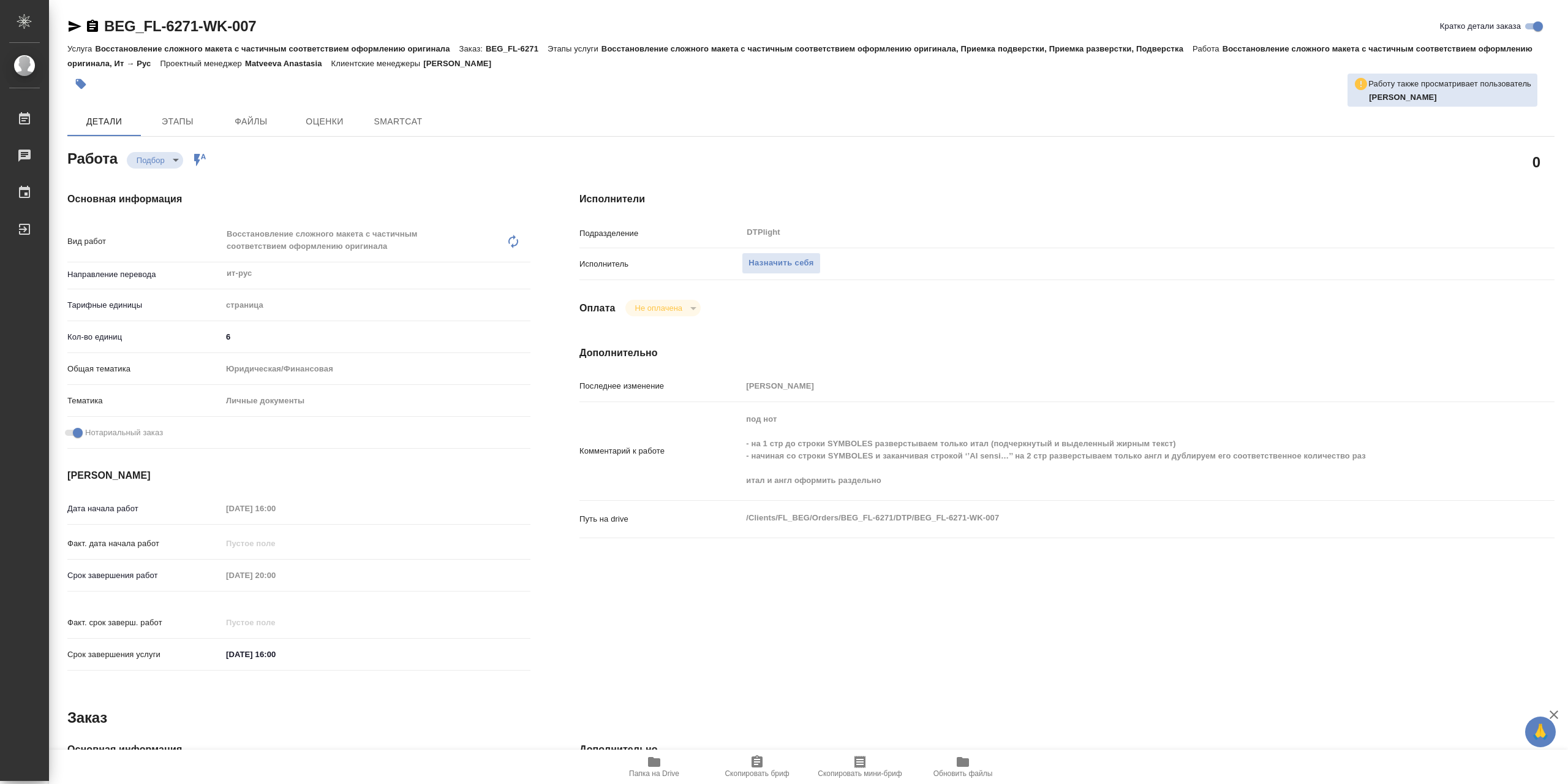
type textarea "x"
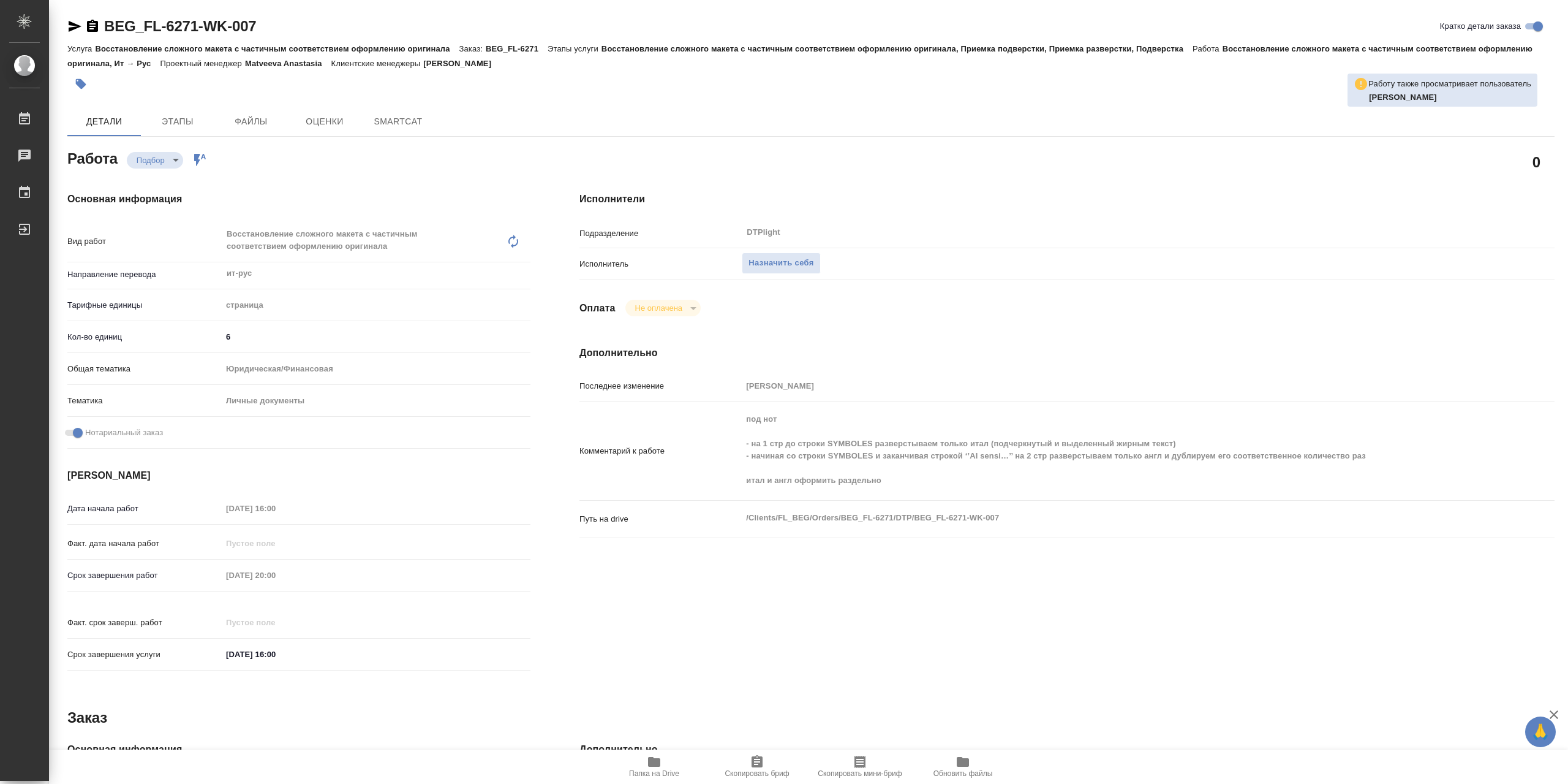
type textarea "x"
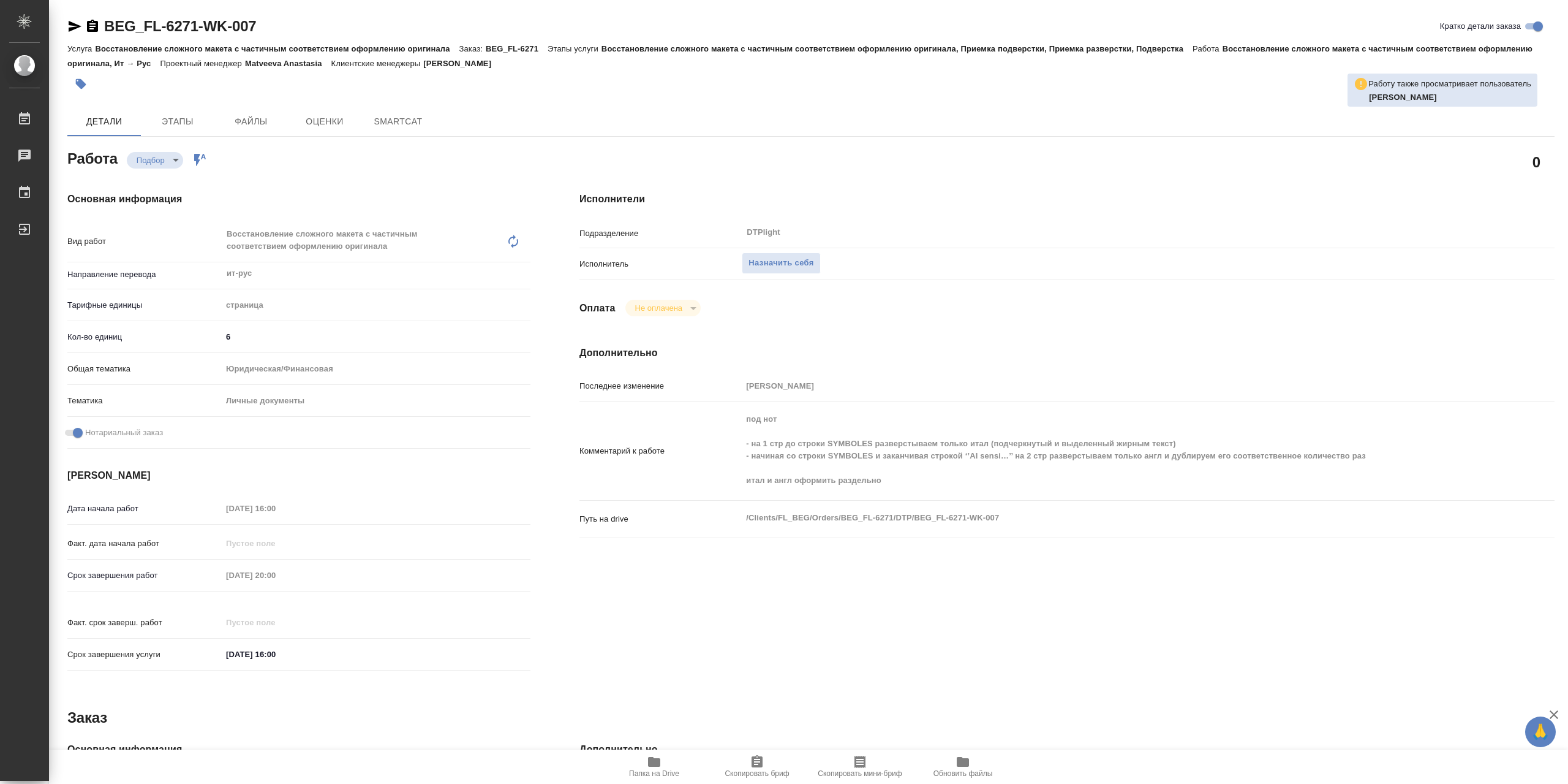
type textarea "x"
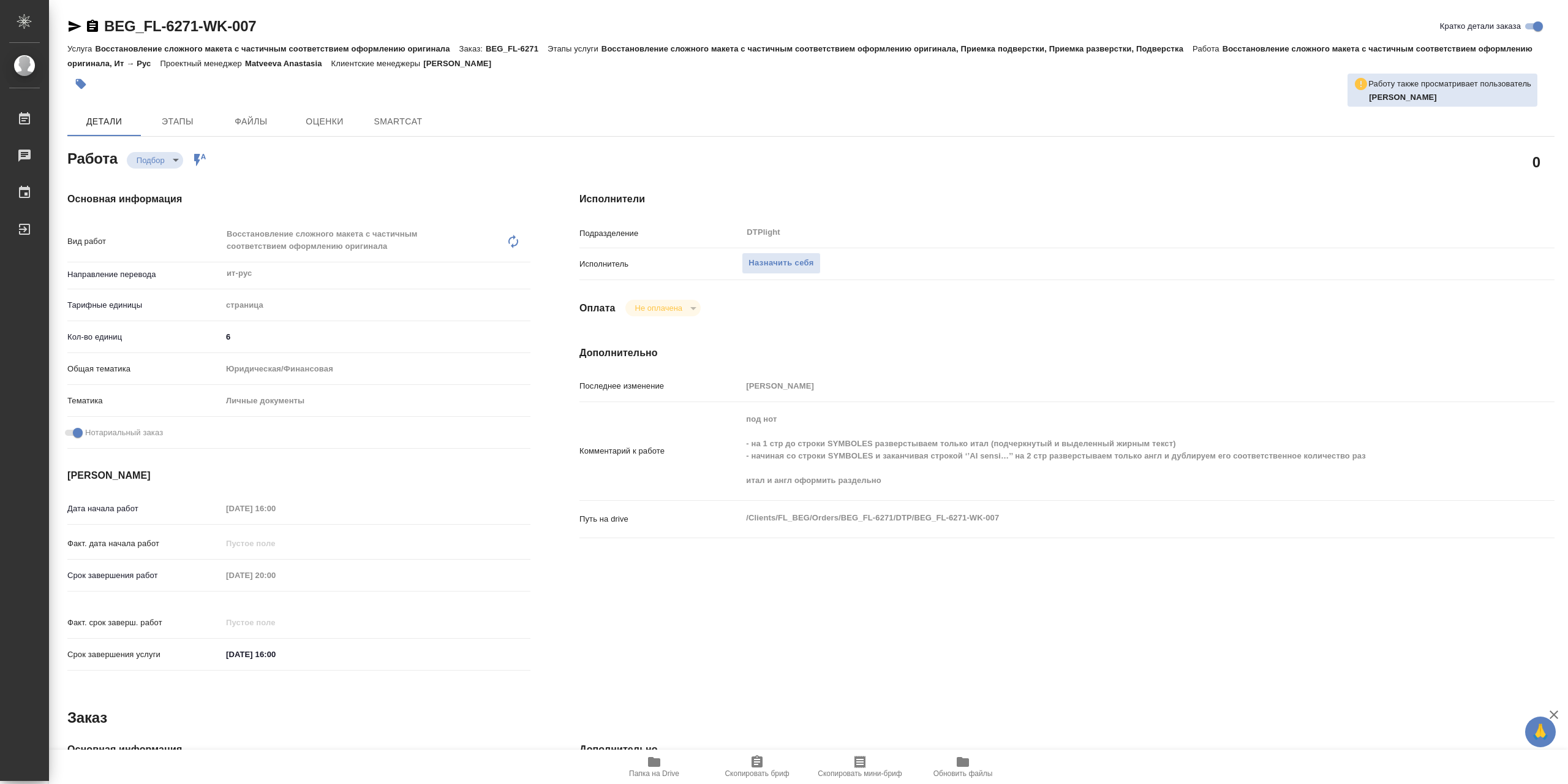
type textarea "x"
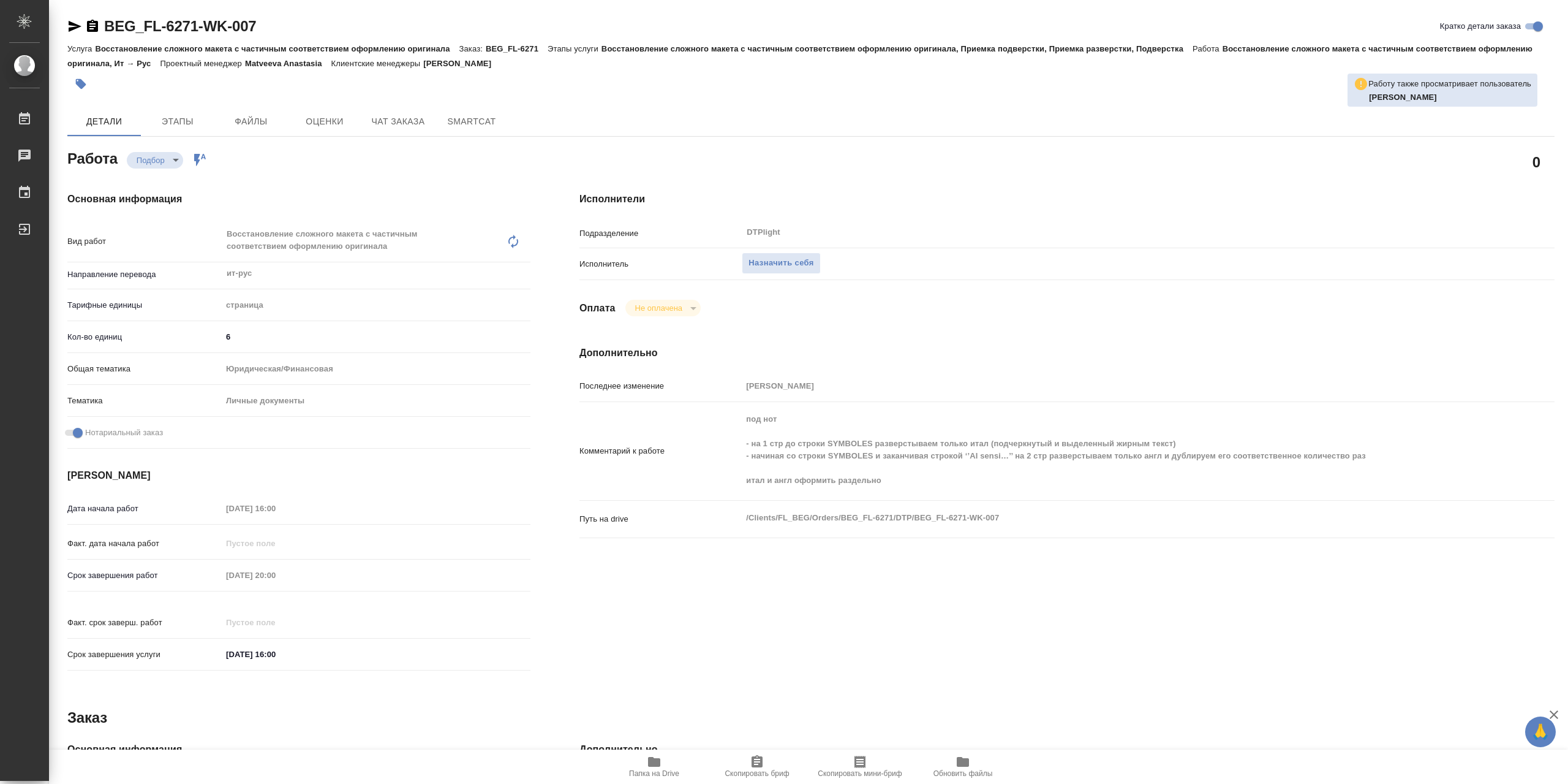
type textarea "x"
click at [655, 765] on icon "button" at bounding box center [654, 761] width 12 height 10
type textarea "x"
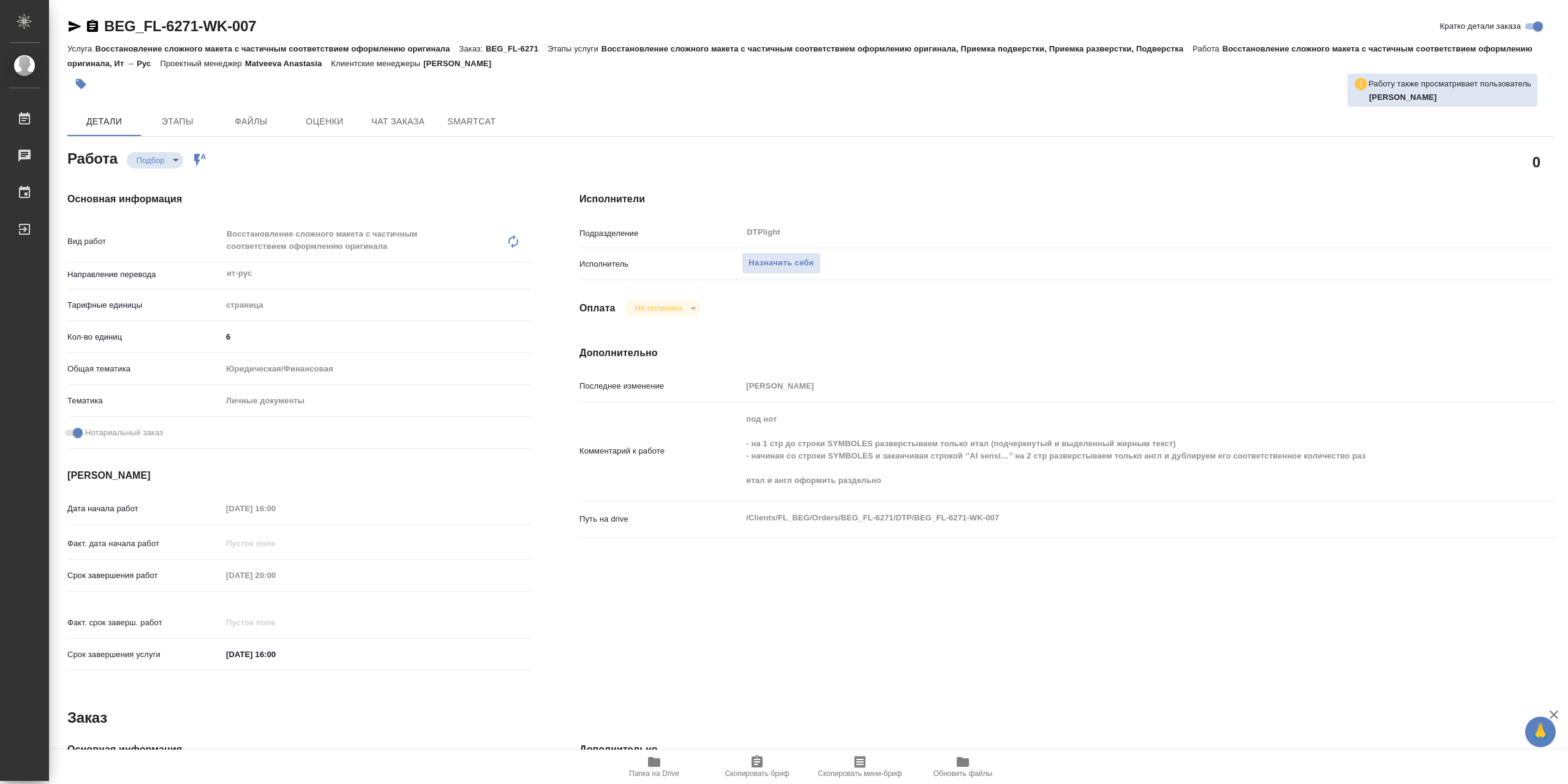
type textarea "x"
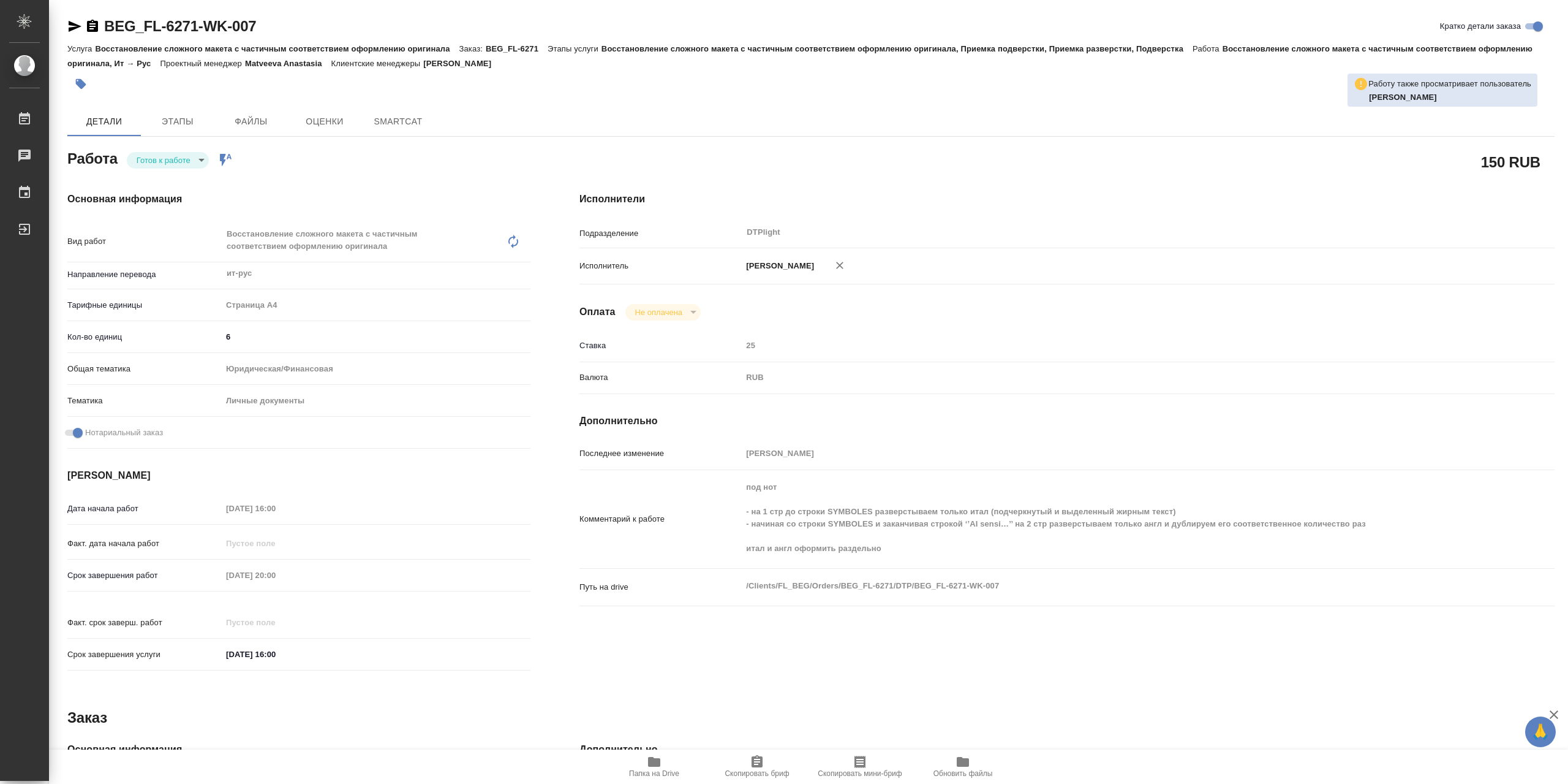
type textarea "x"
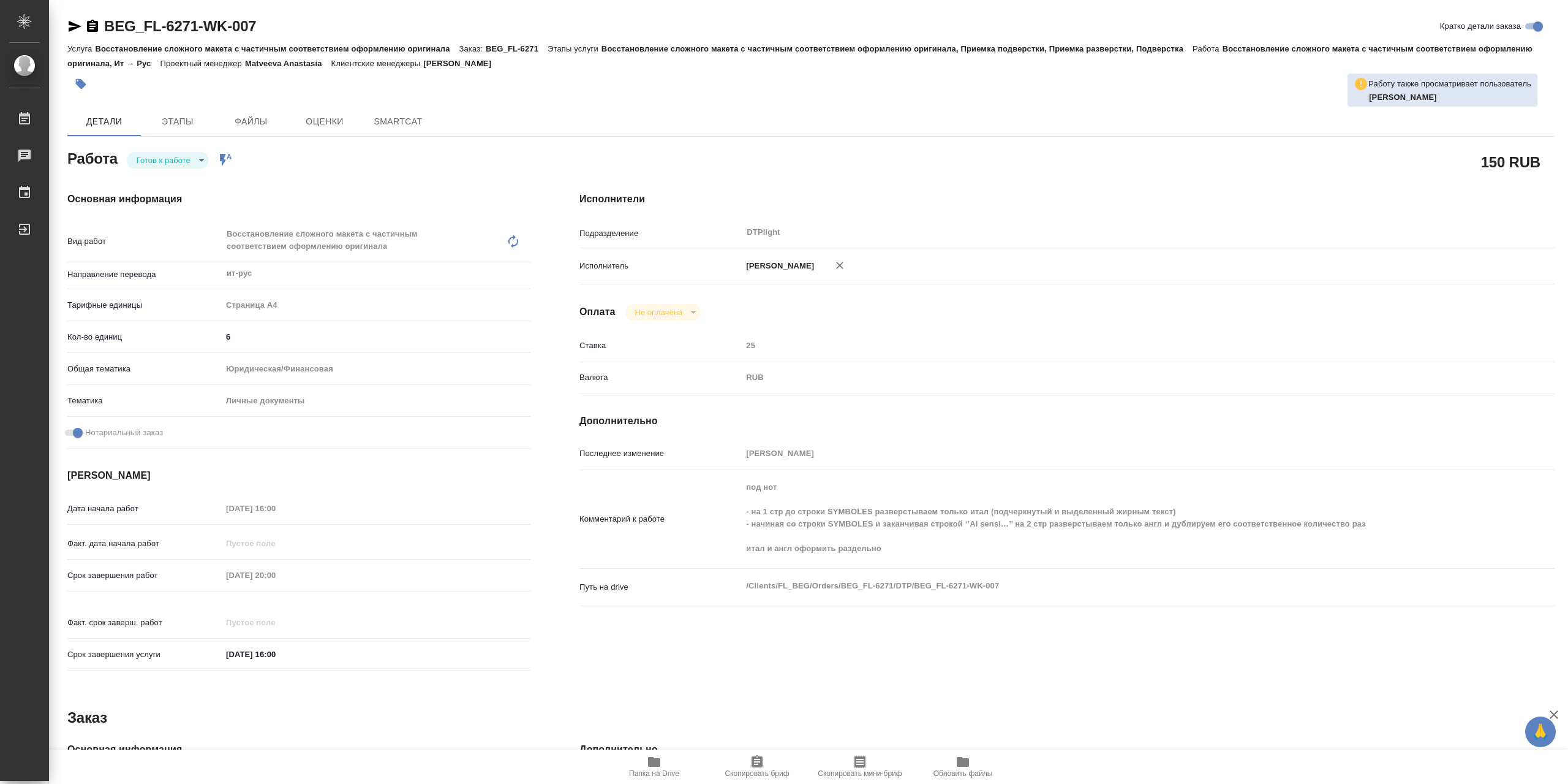
type textarea "x"
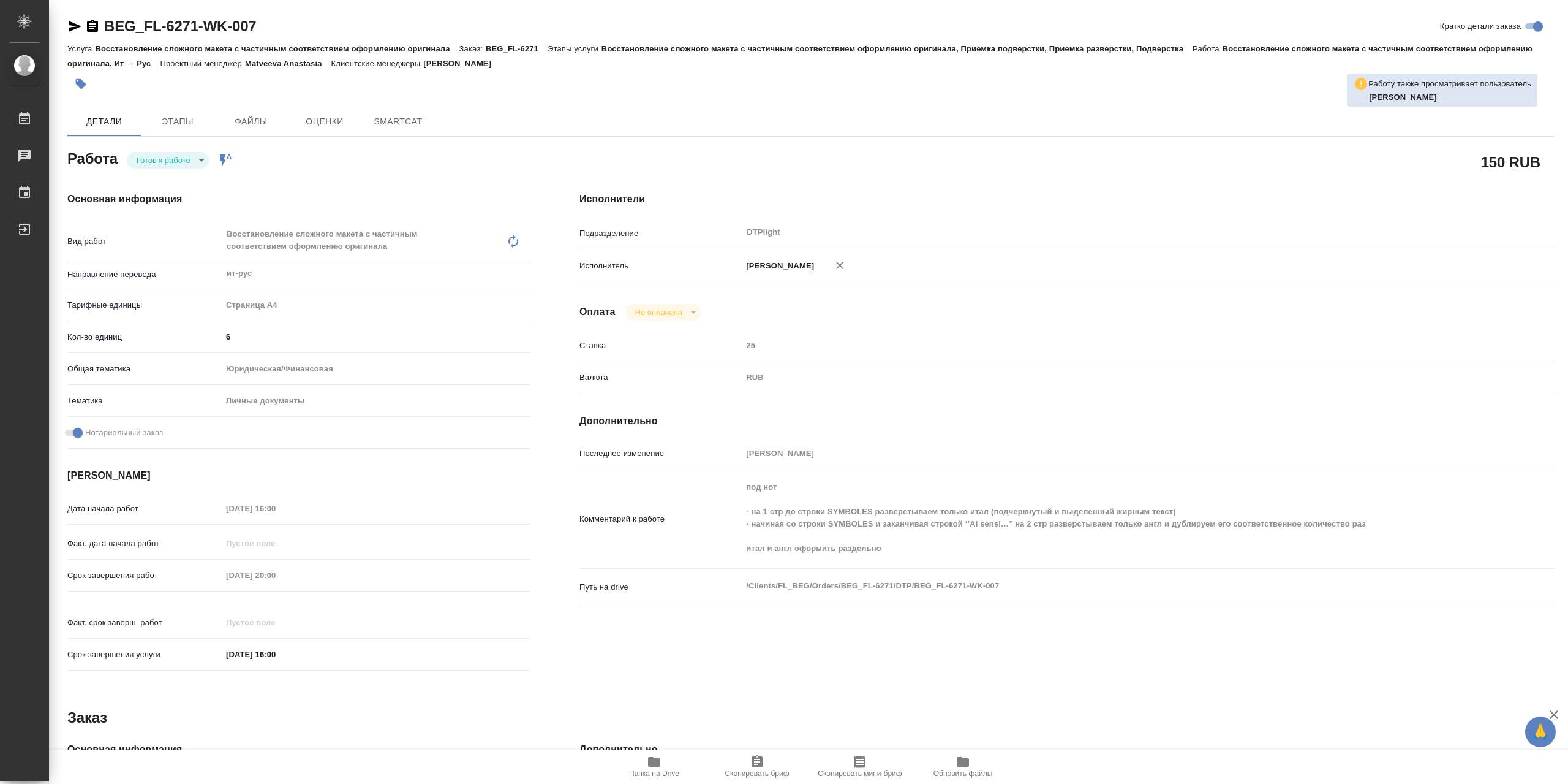
type textarea "x"
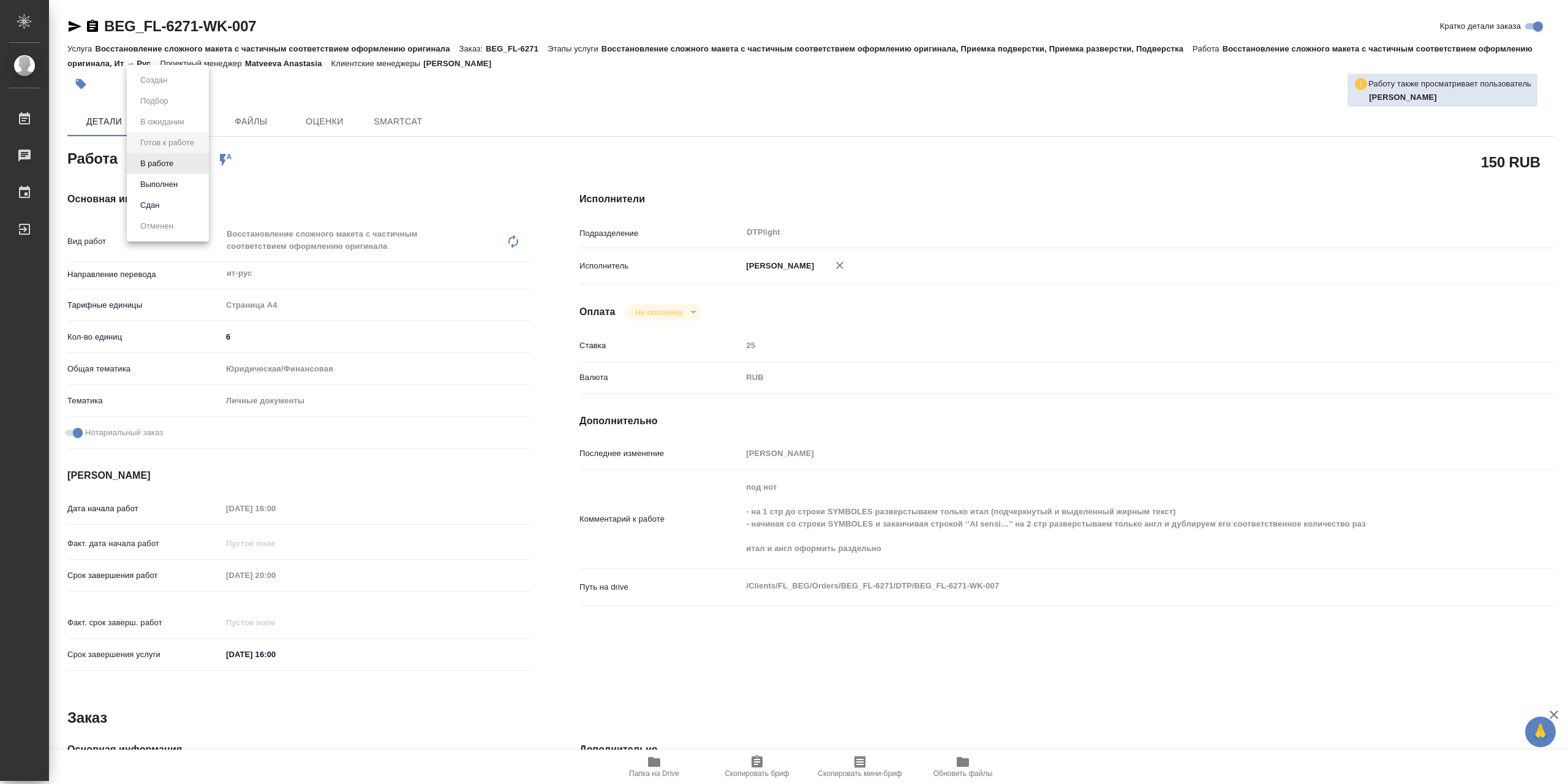
click at [152, 167] on body "🙏 .cls-1 fill:#fff; AWATERA Сархатов Руслан Работы Чаты График Выйти BEG_FL-627…" at bounding box center [784, 392] width 1568 height 784
type textarea "x"
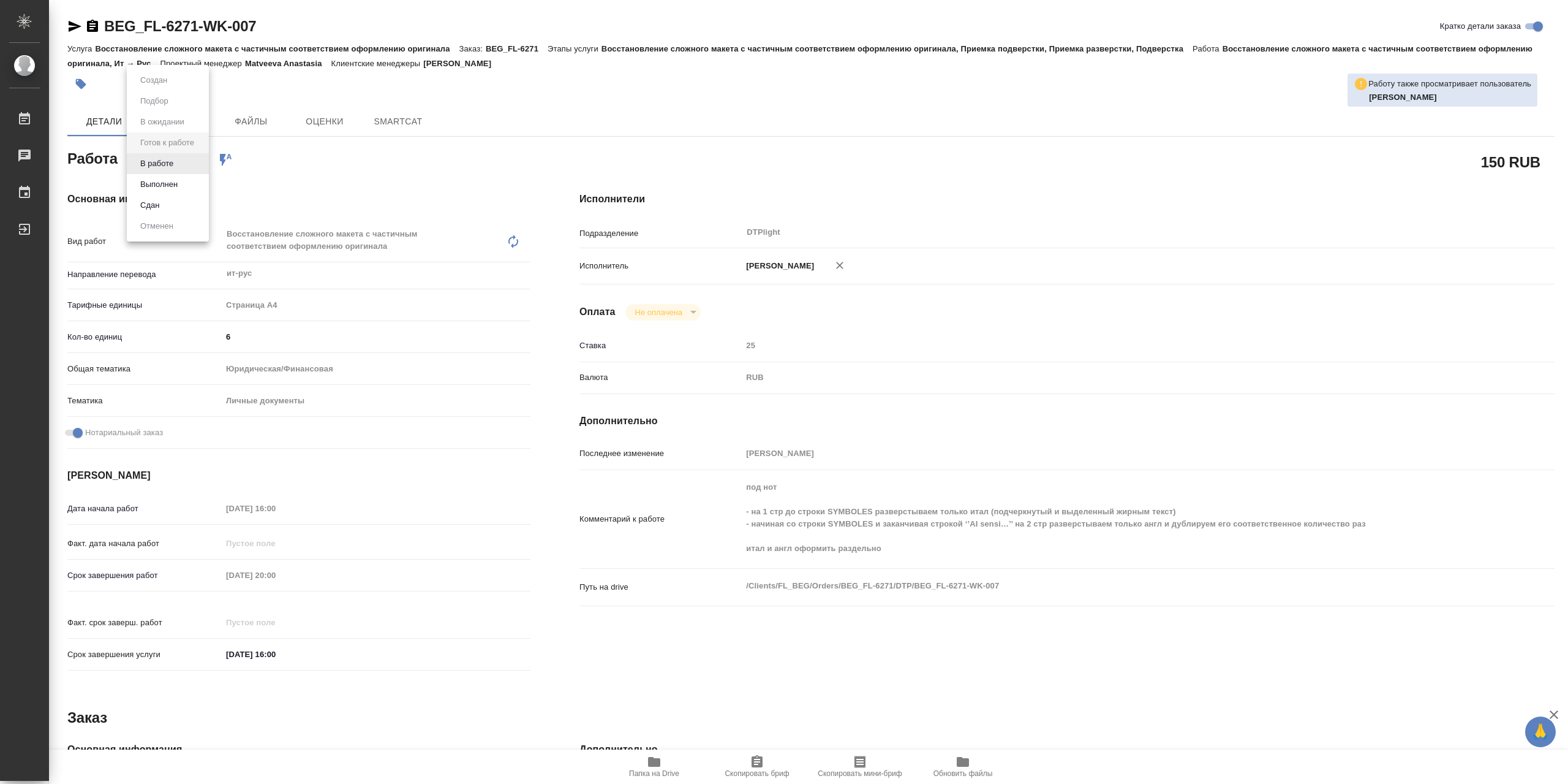
type textarea "x"
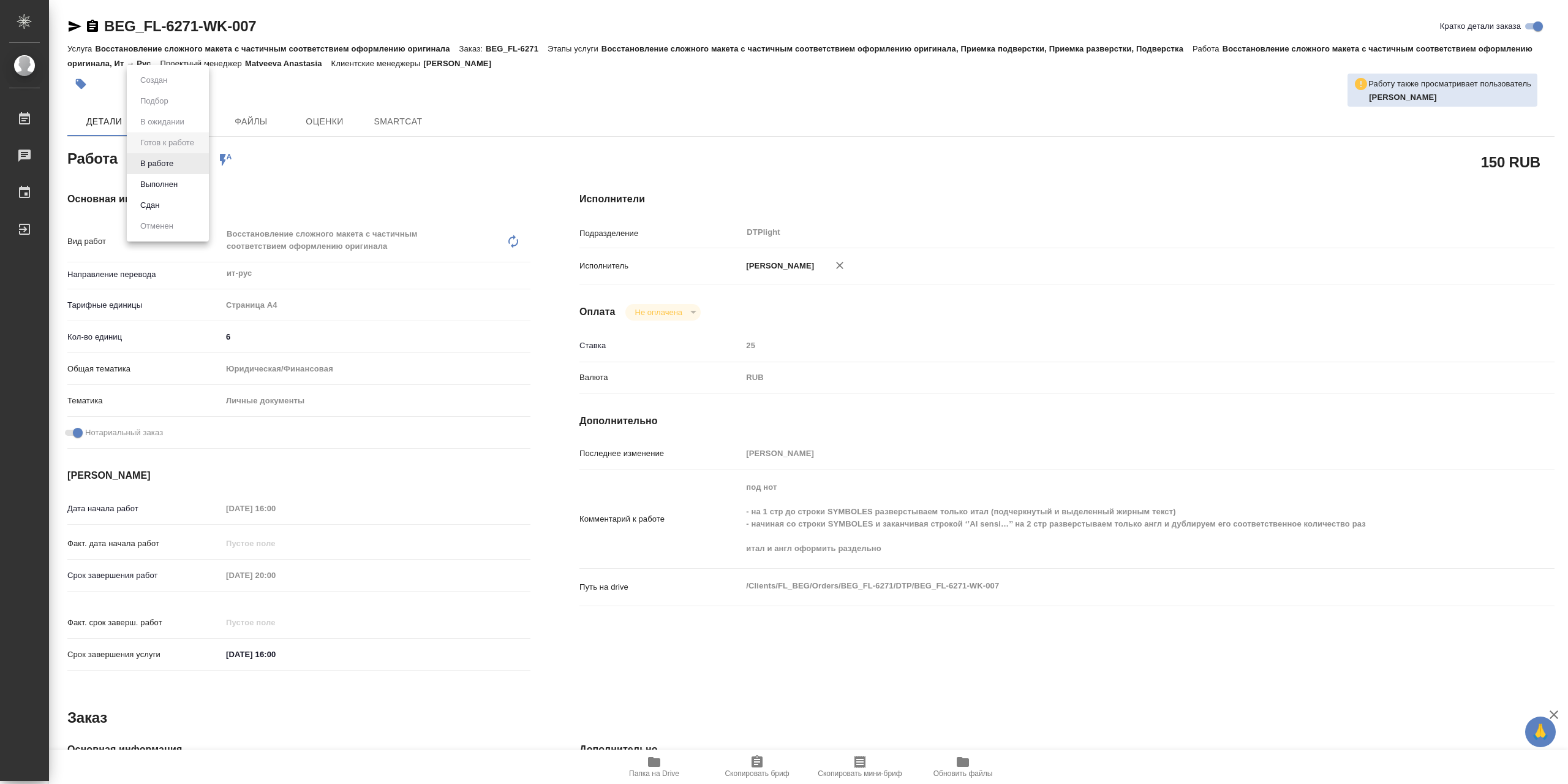
type textarea "x"
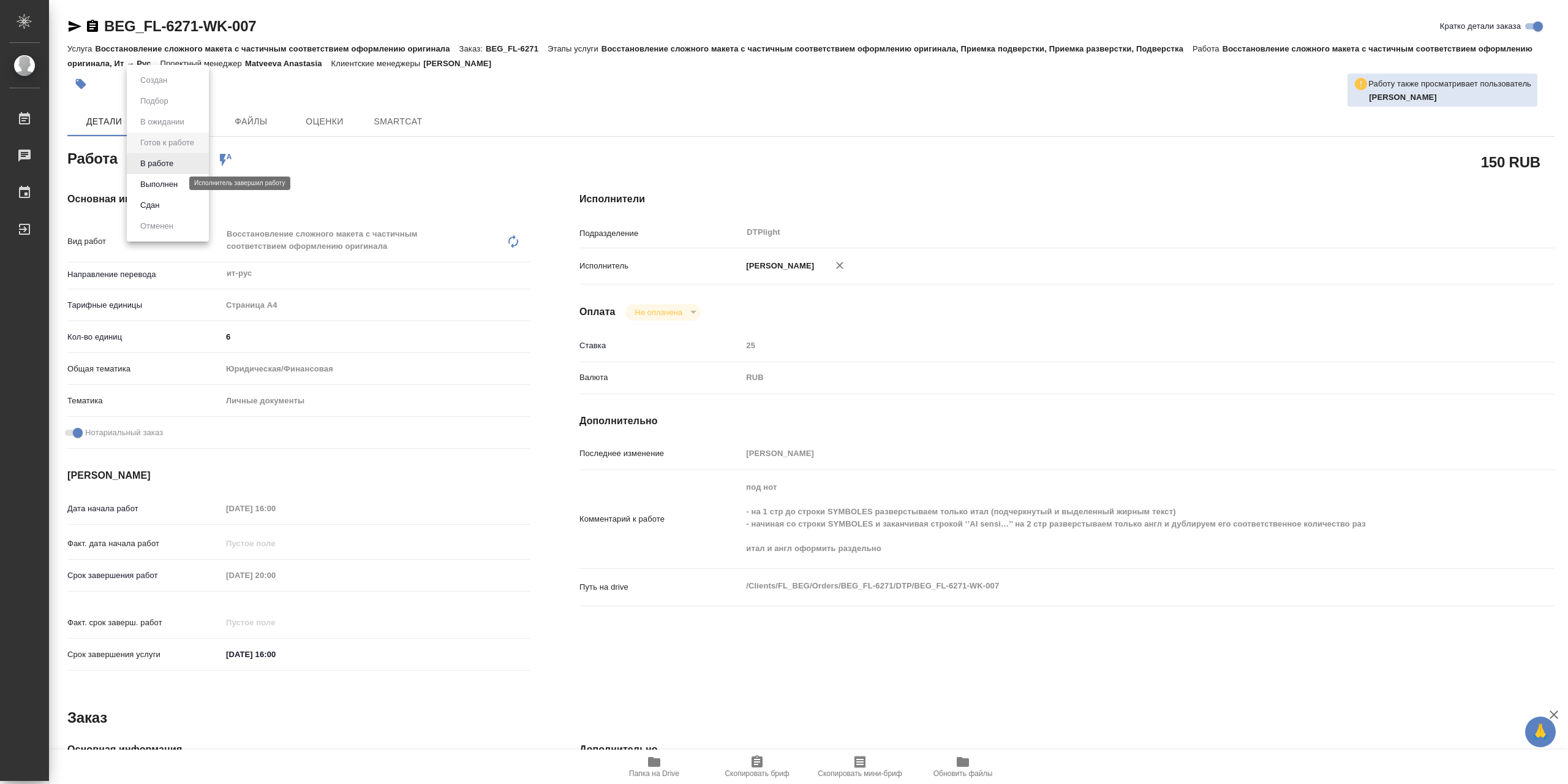
type textarea "x"
click at [164, 158] on button "В работе" at bounding box center [157, 163] width 41 height 13
type textarea "x"
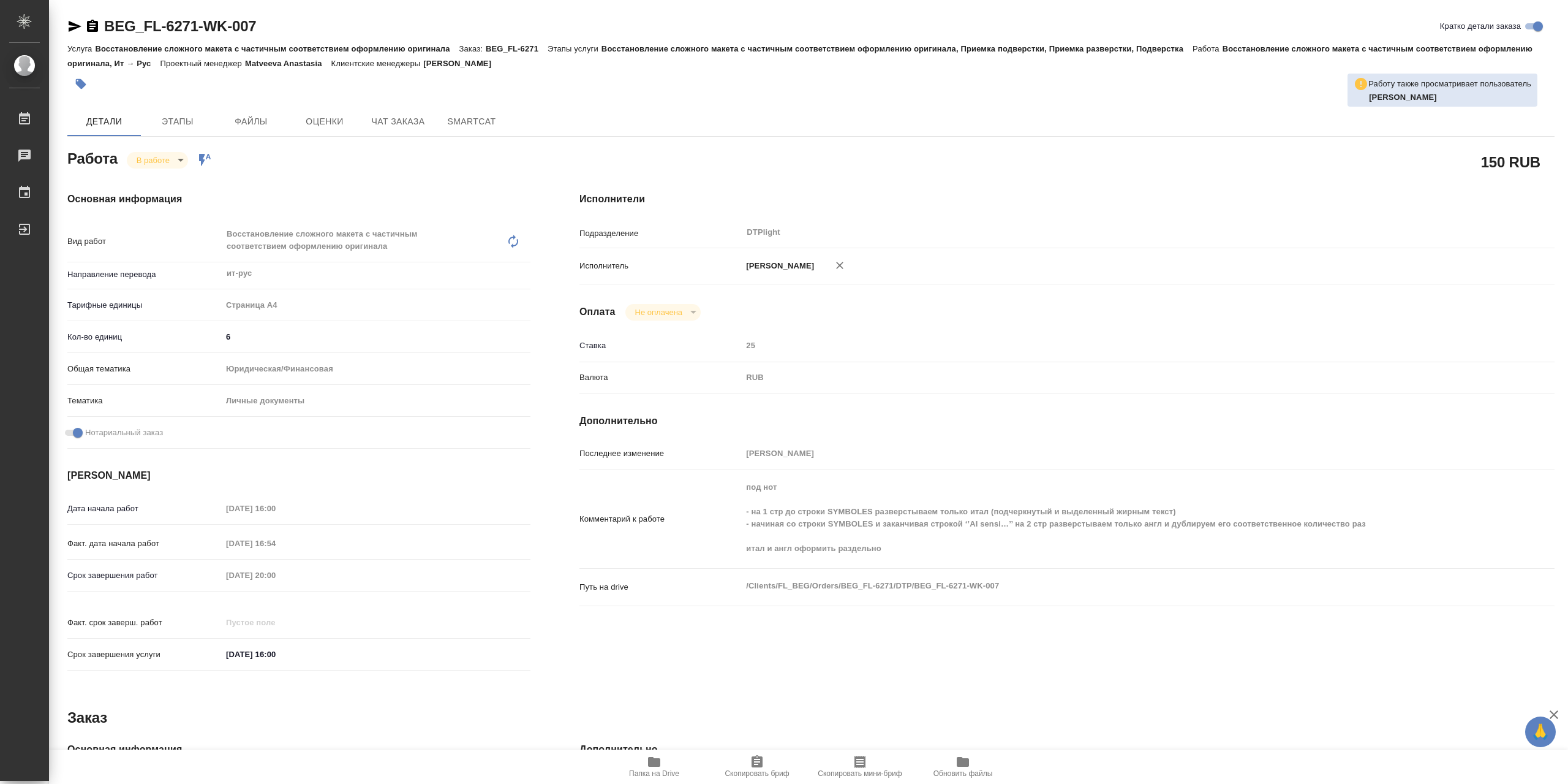
type textarea "x"
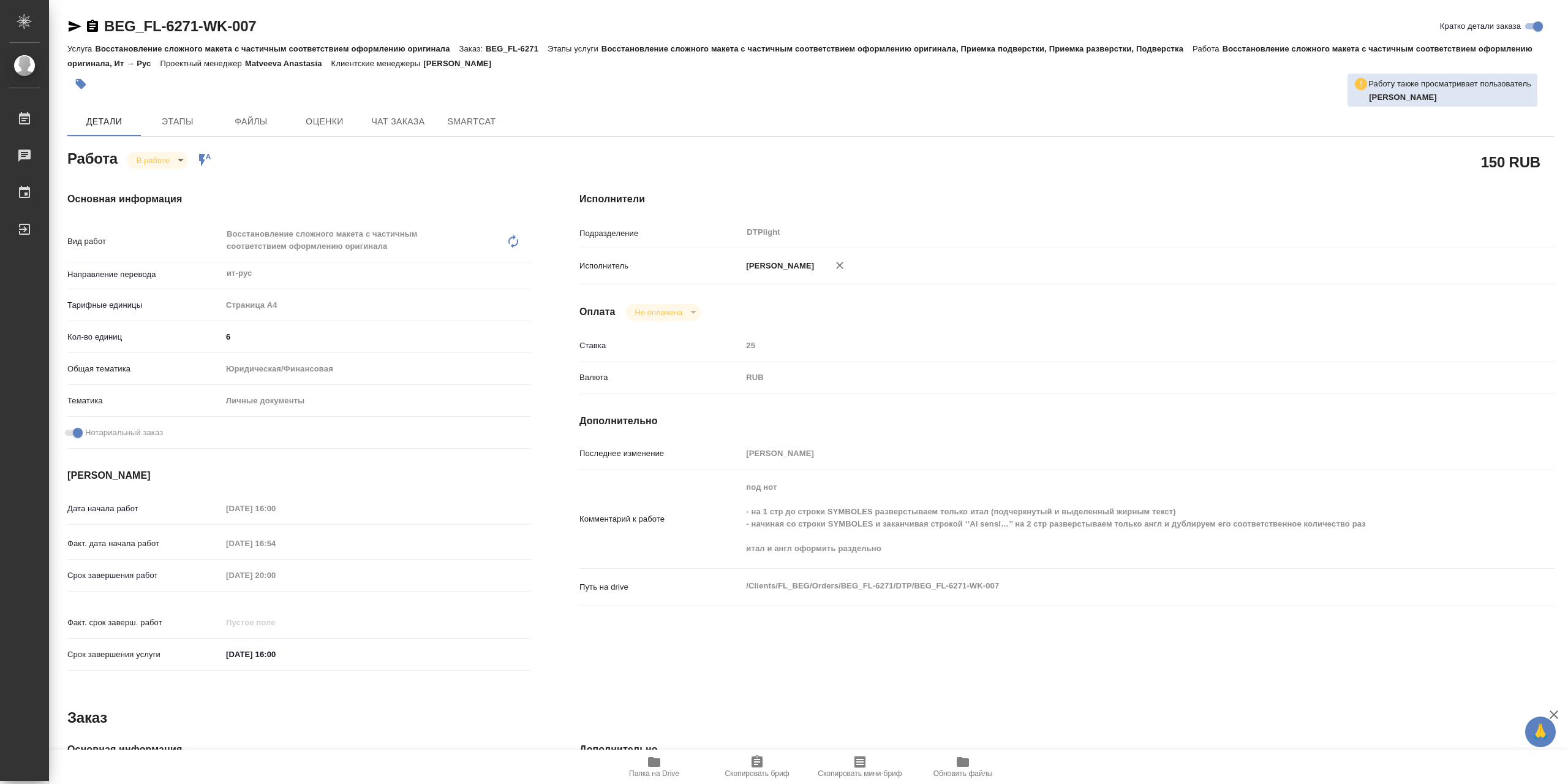
type textarea "x"
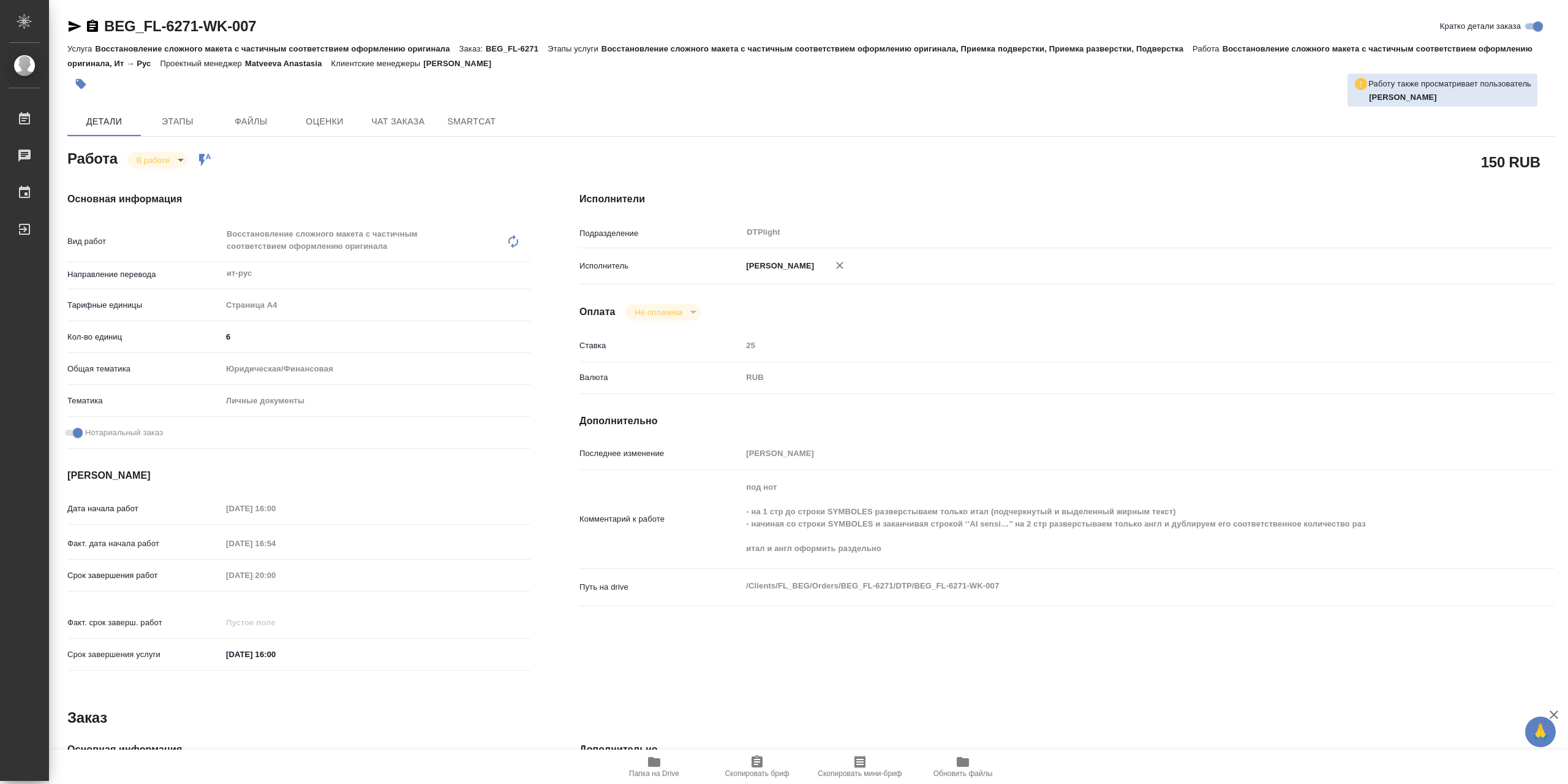
type textarea "x"
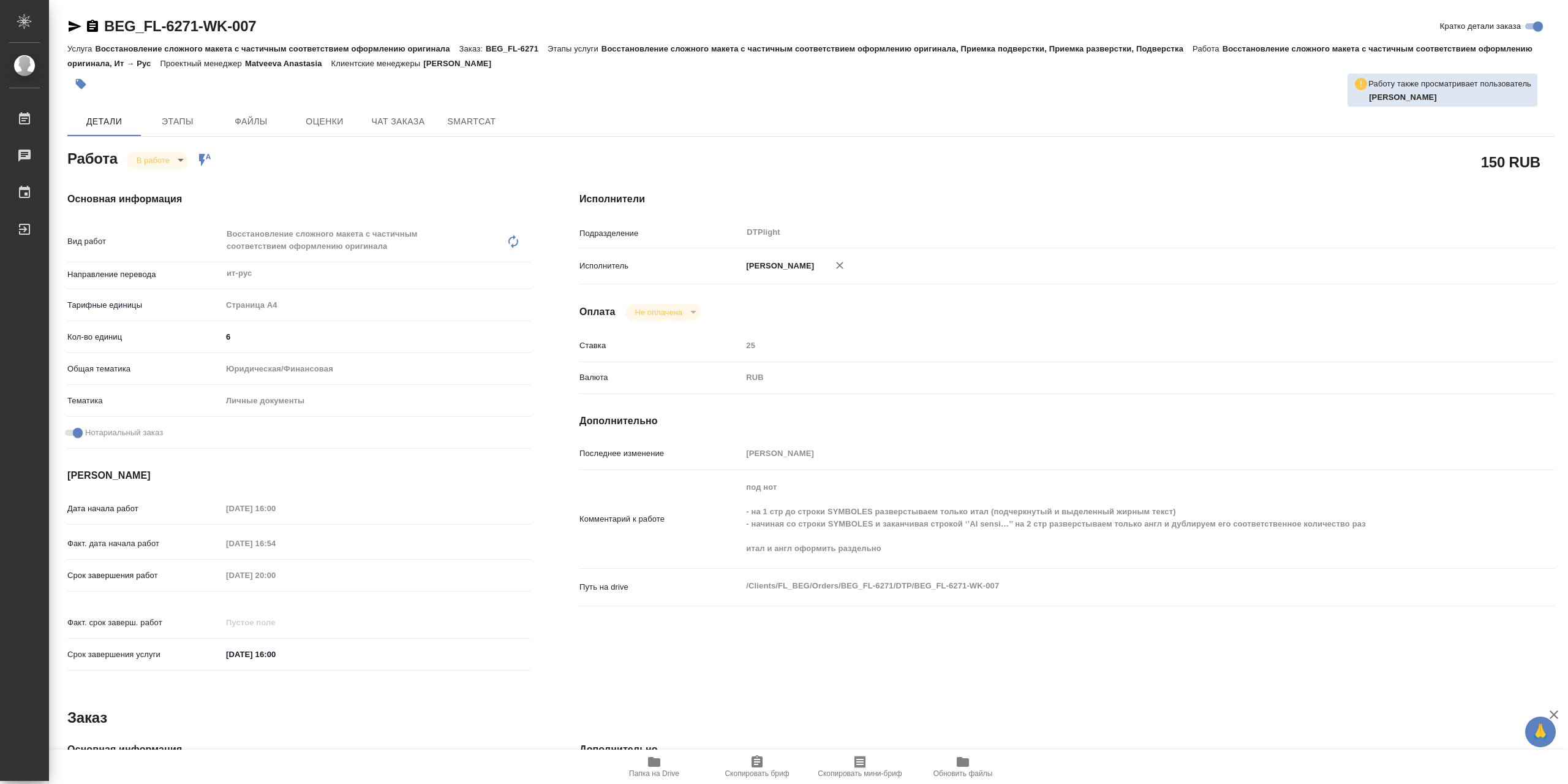
type textarea "x"
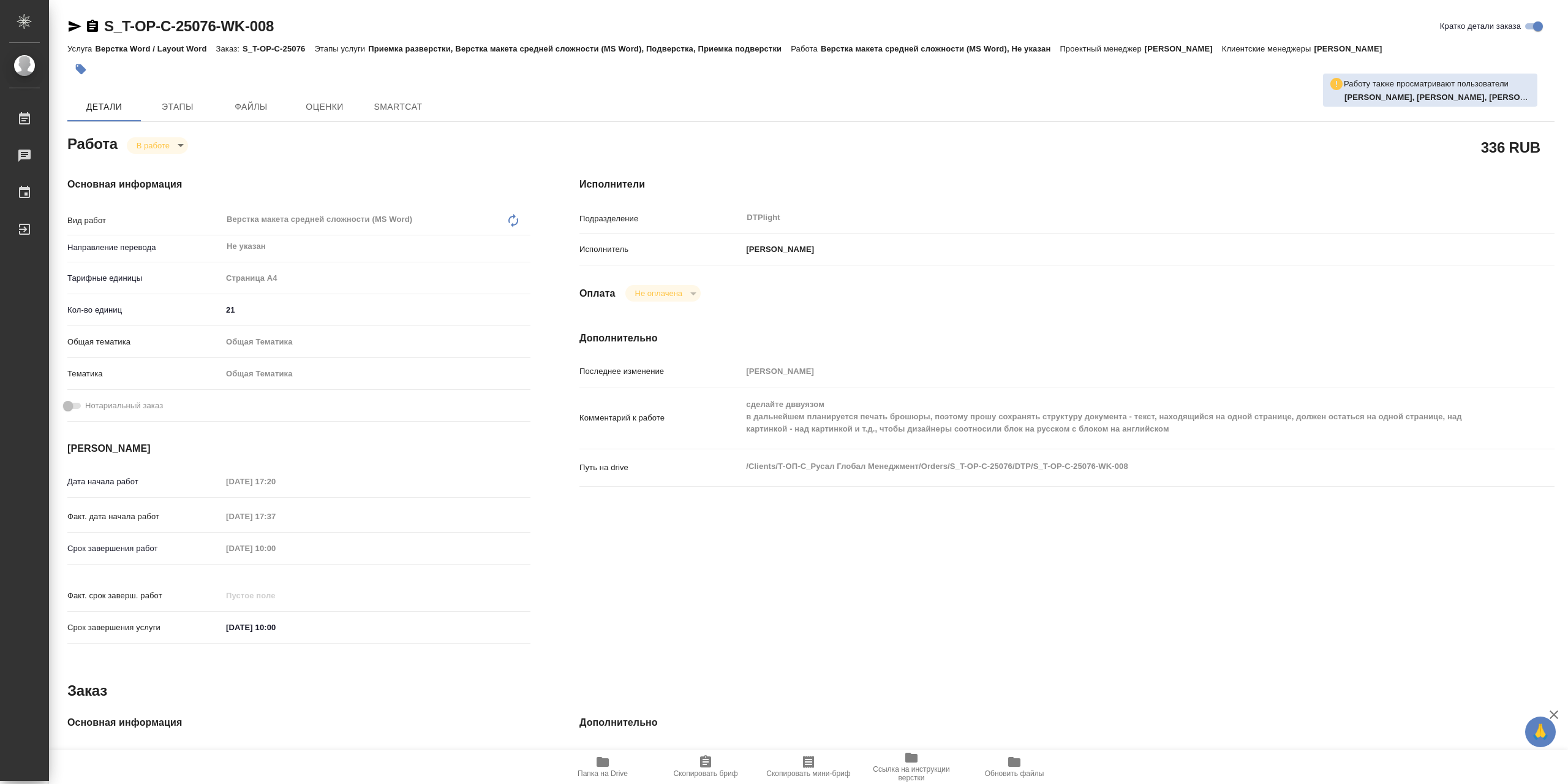
type textarea "x"
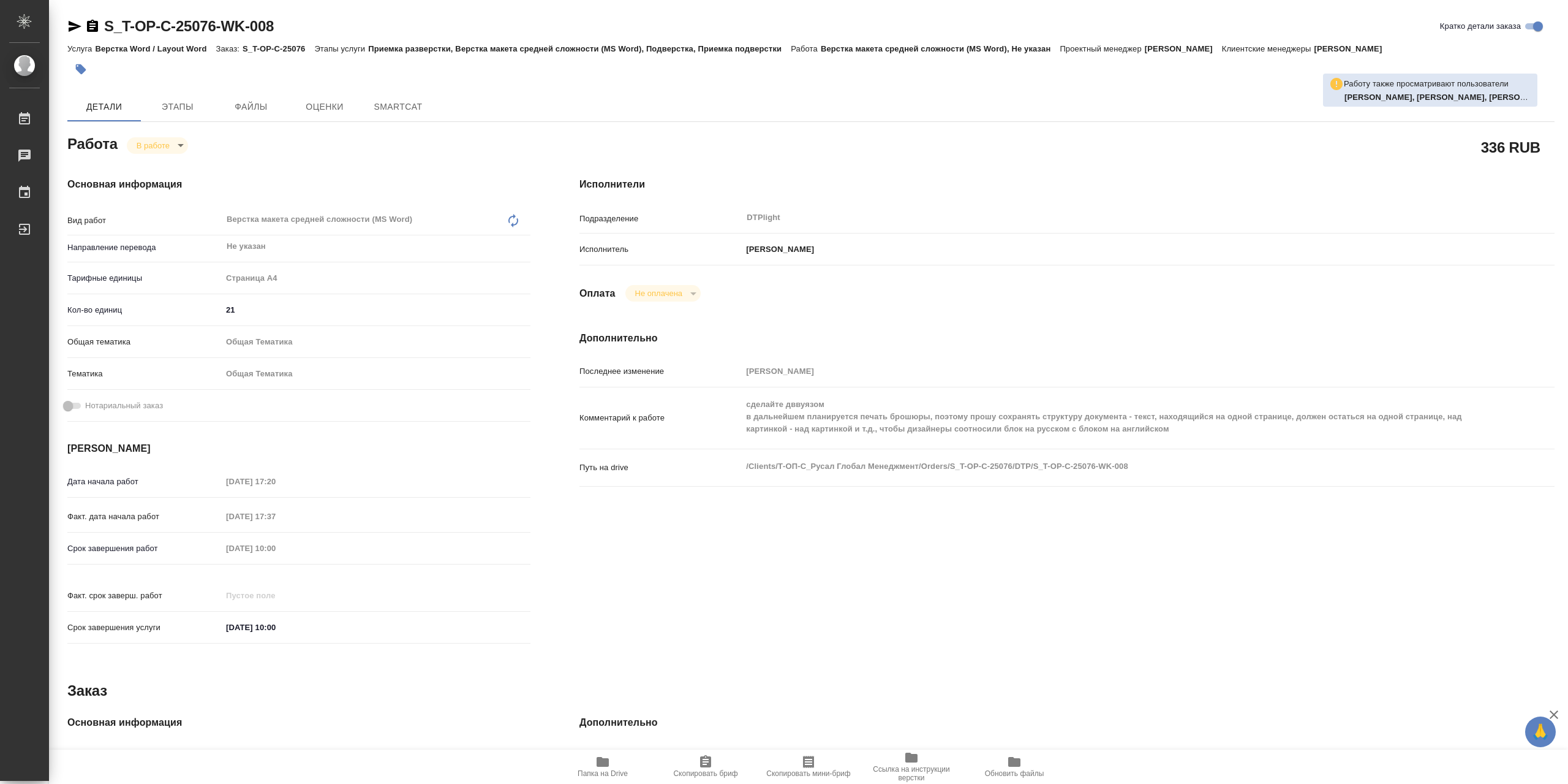
type textarea "x"
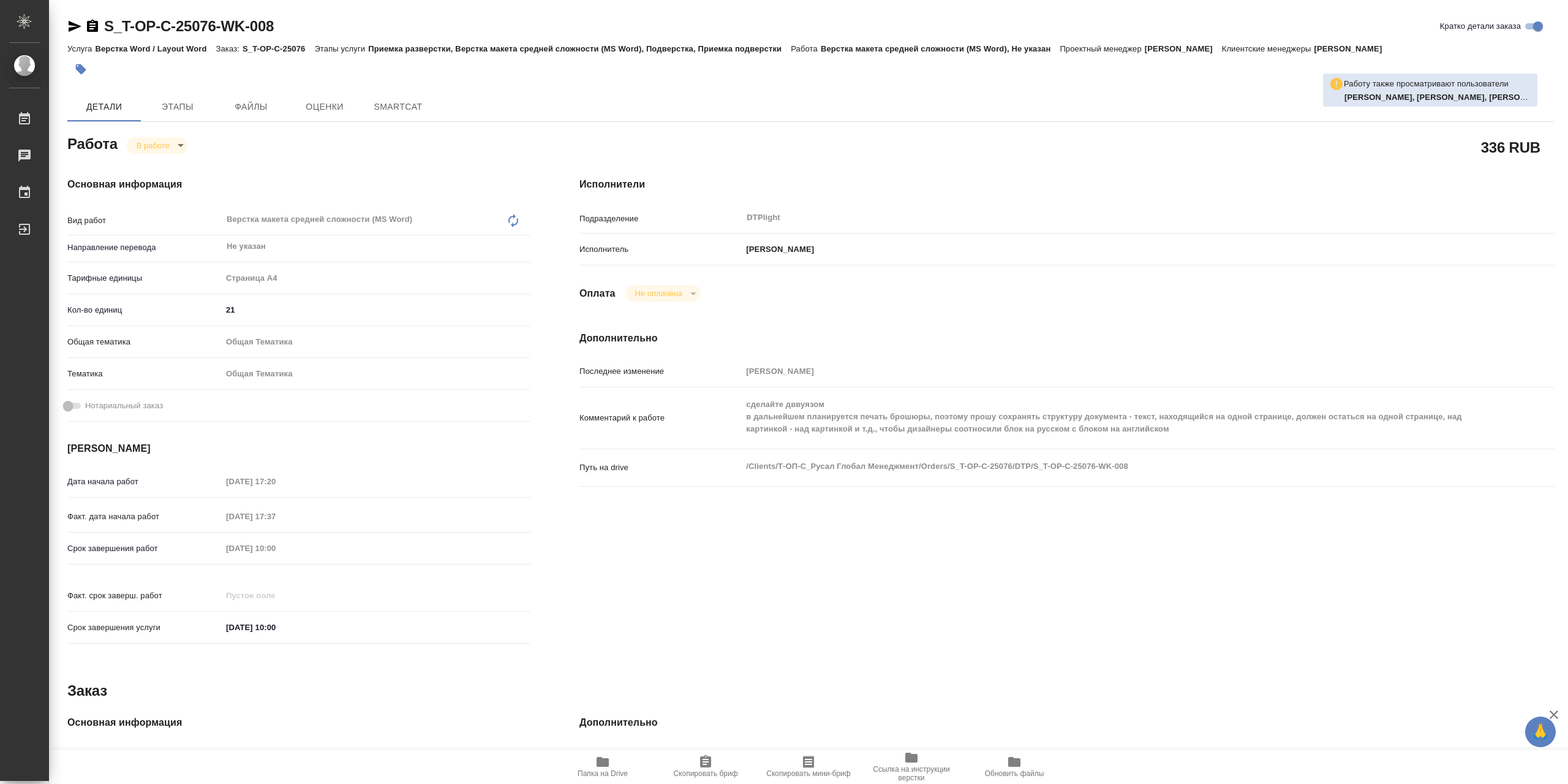
type textarea "x"
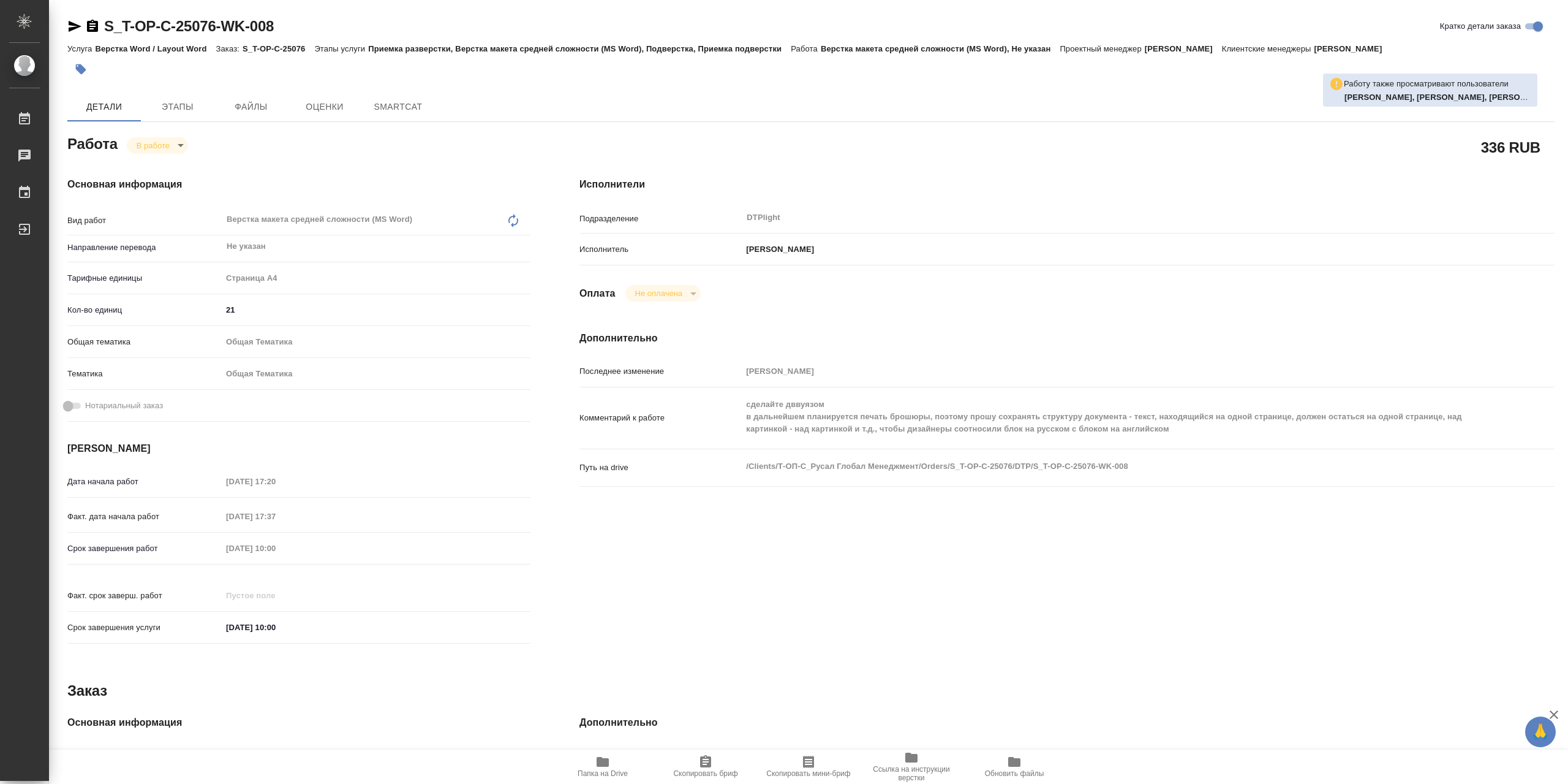
type textarea "x"
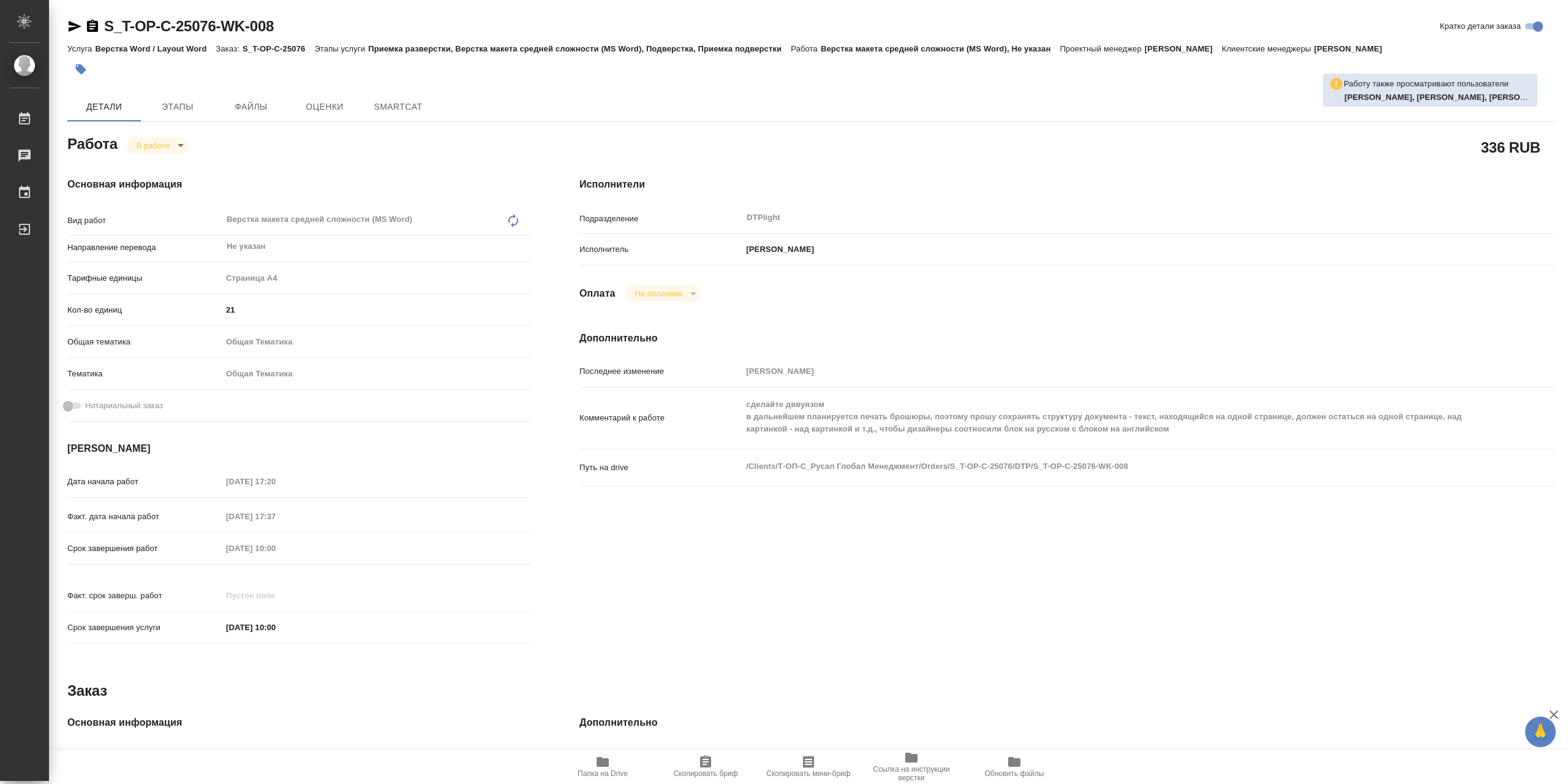
type textarea "x"
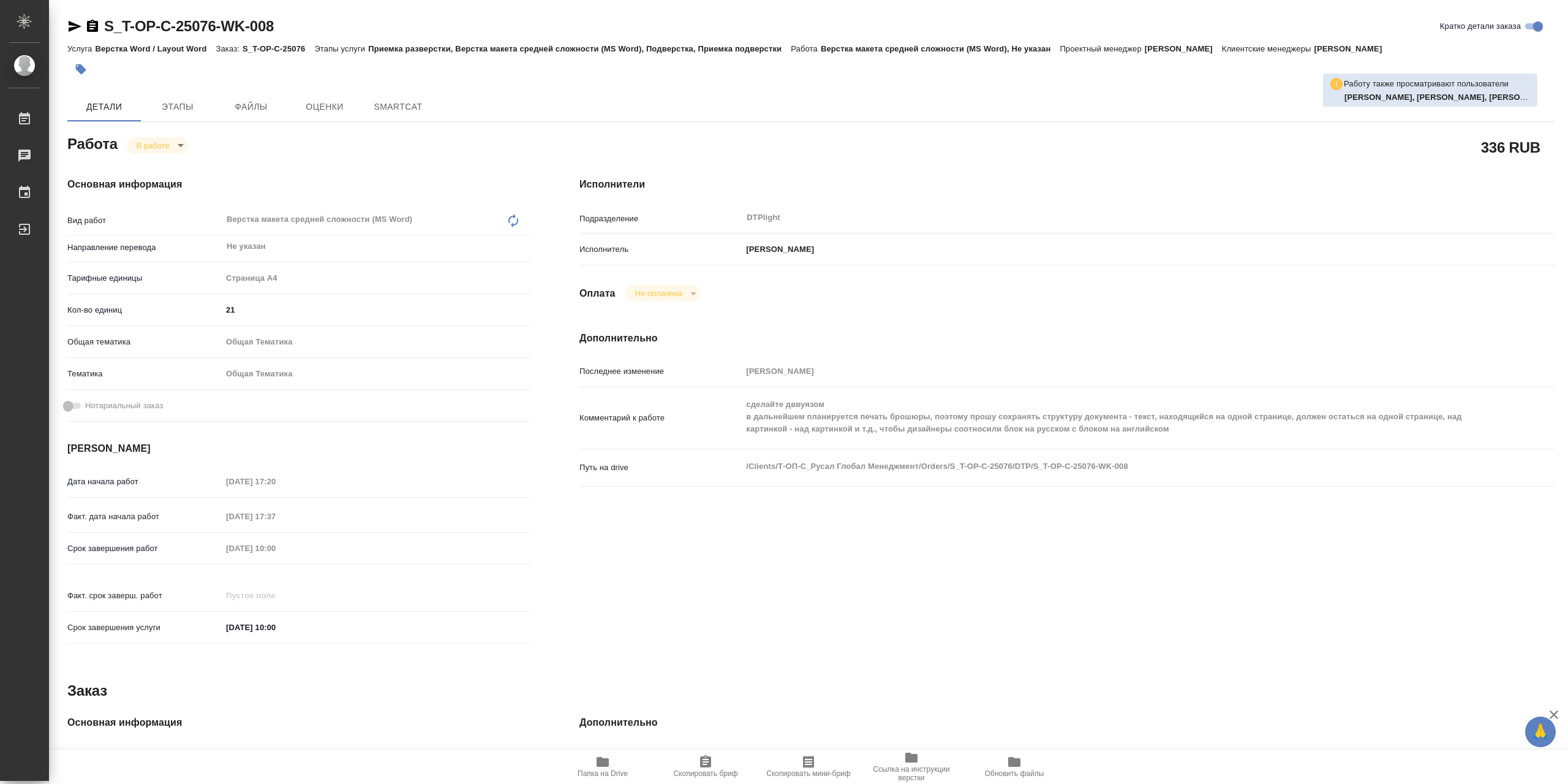
type textarea "x"
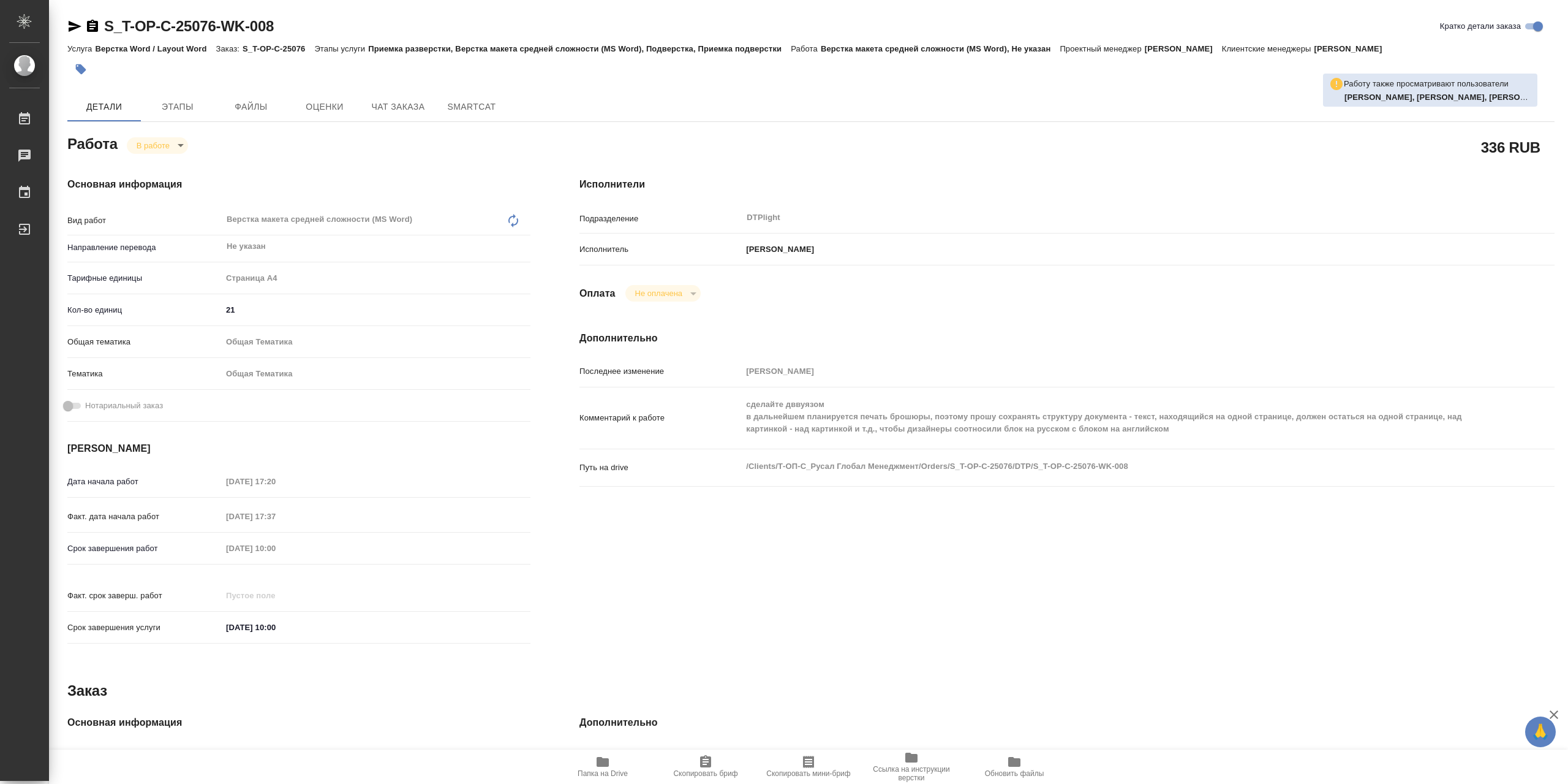
type textarea "x"
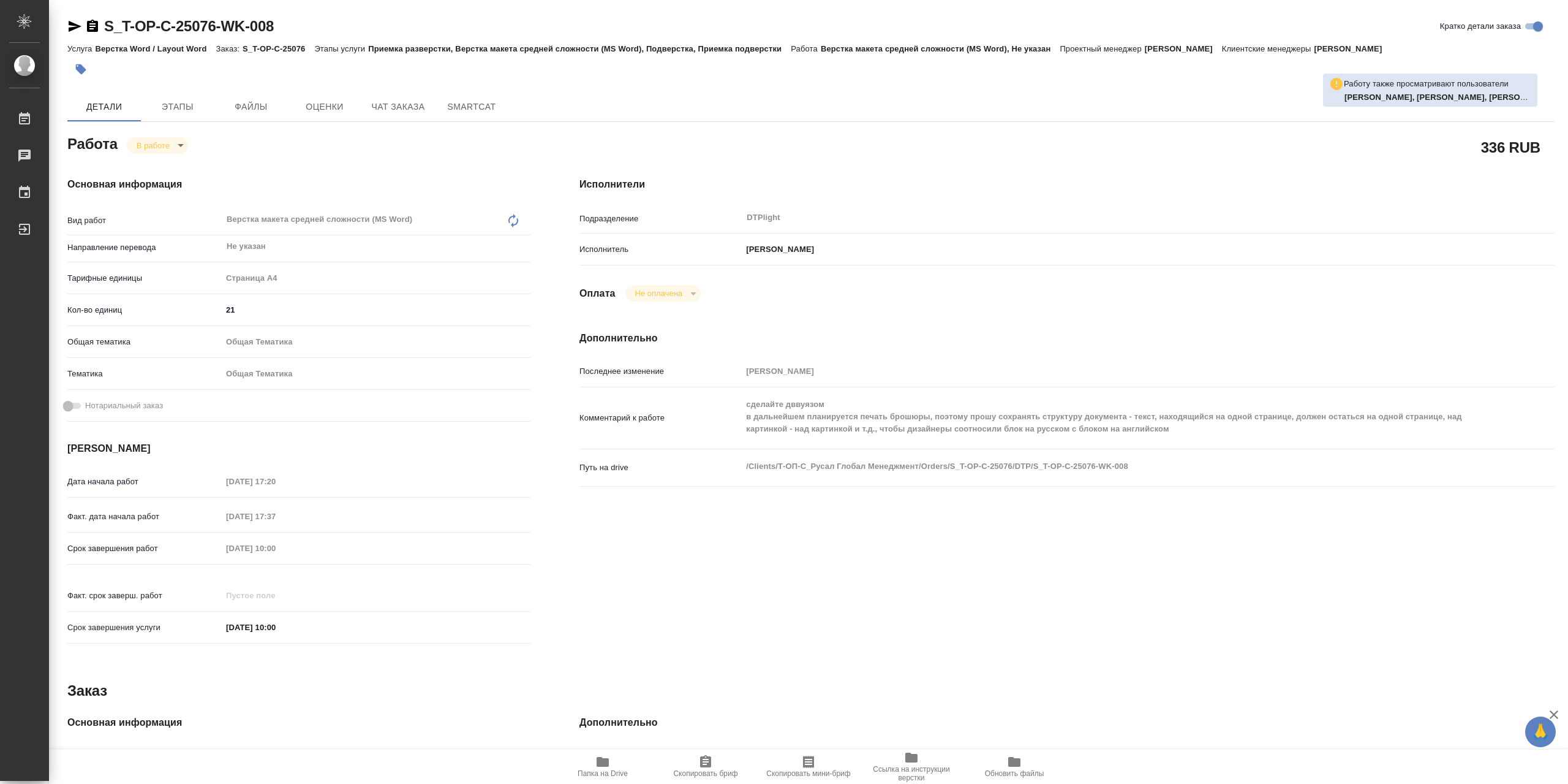
type textarea "x"
